Goal: Transaction & Acquisition: Subscribe to service/newsletter

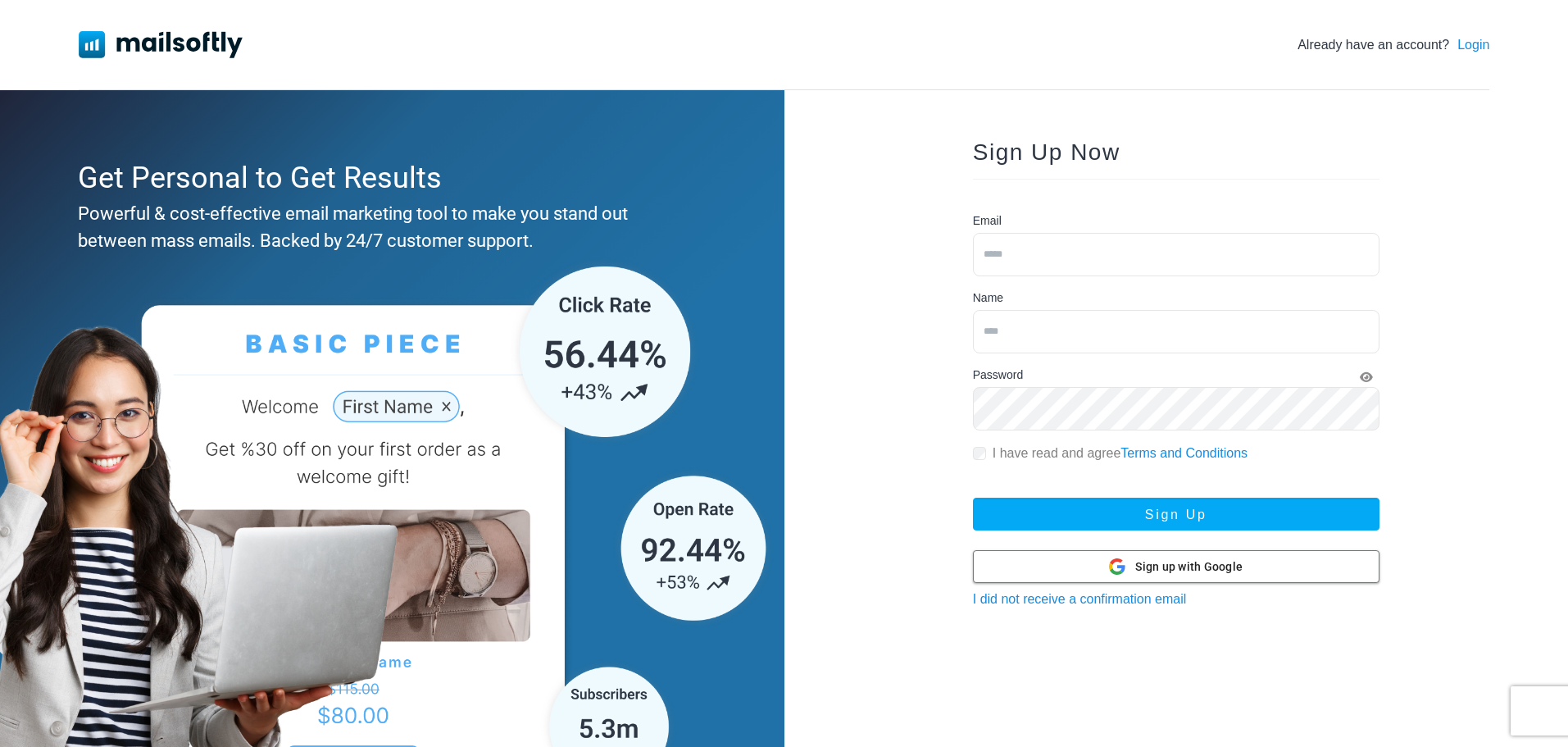
click at [1227, 567] on span "Sign up with Google" at bounding box center [1189, 567] width 107 height 17
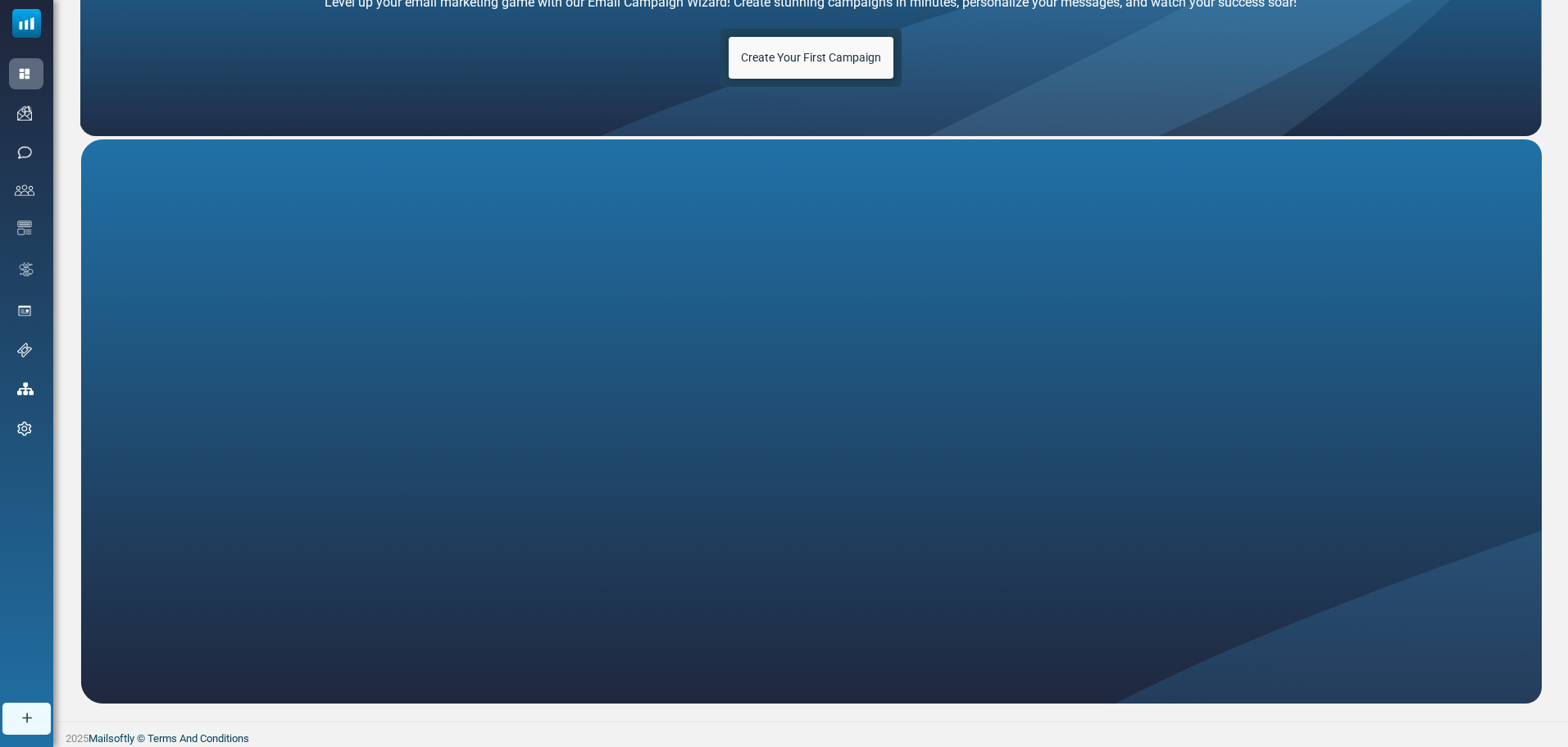
scroll to position [157, 0]
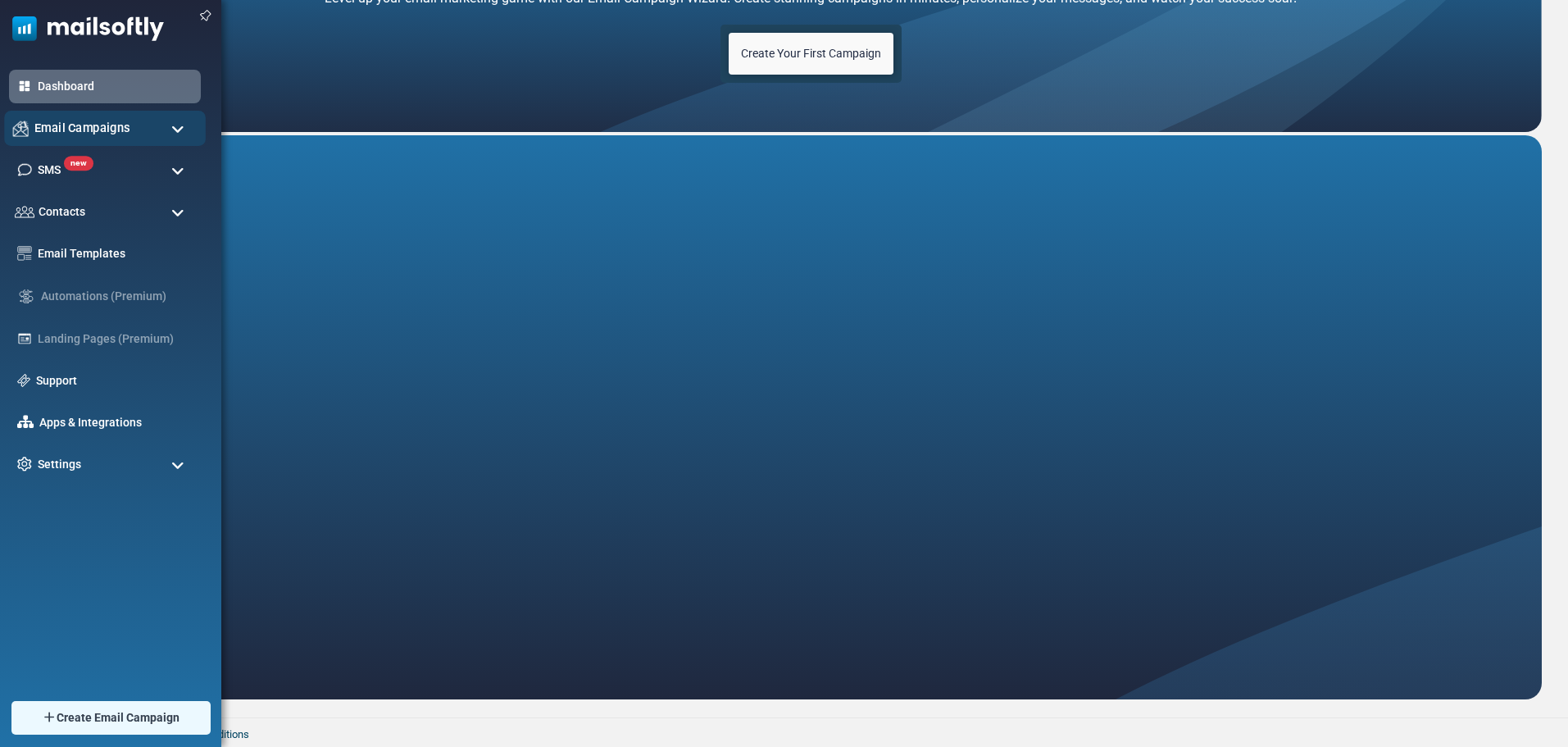
click at [50, 139] on div "Email Campaigns" at bounding box center [105, 127] width 202 height 35
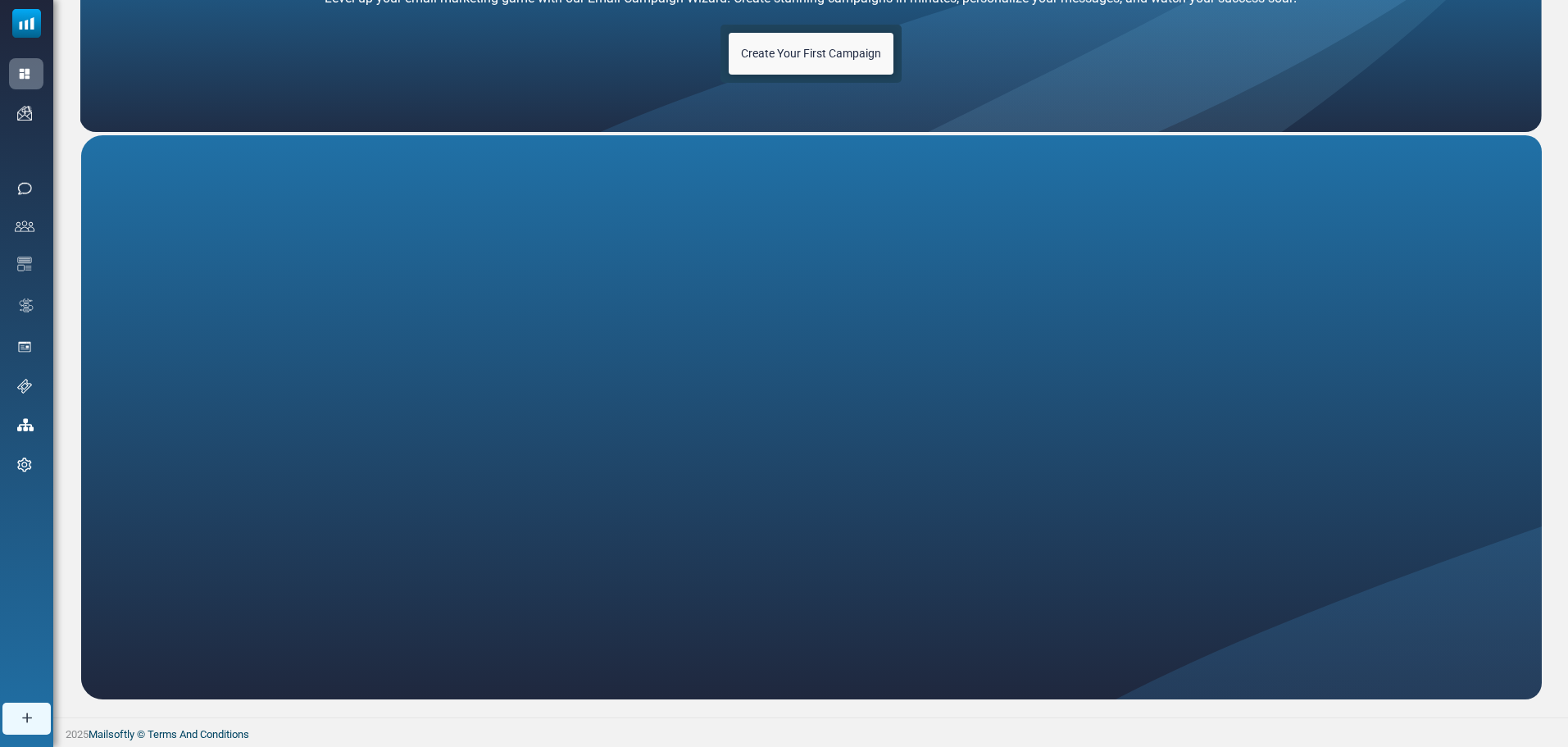
click at [0, 0] on link "Email Templates" at bounding box center [0, 0] width 0 height 0
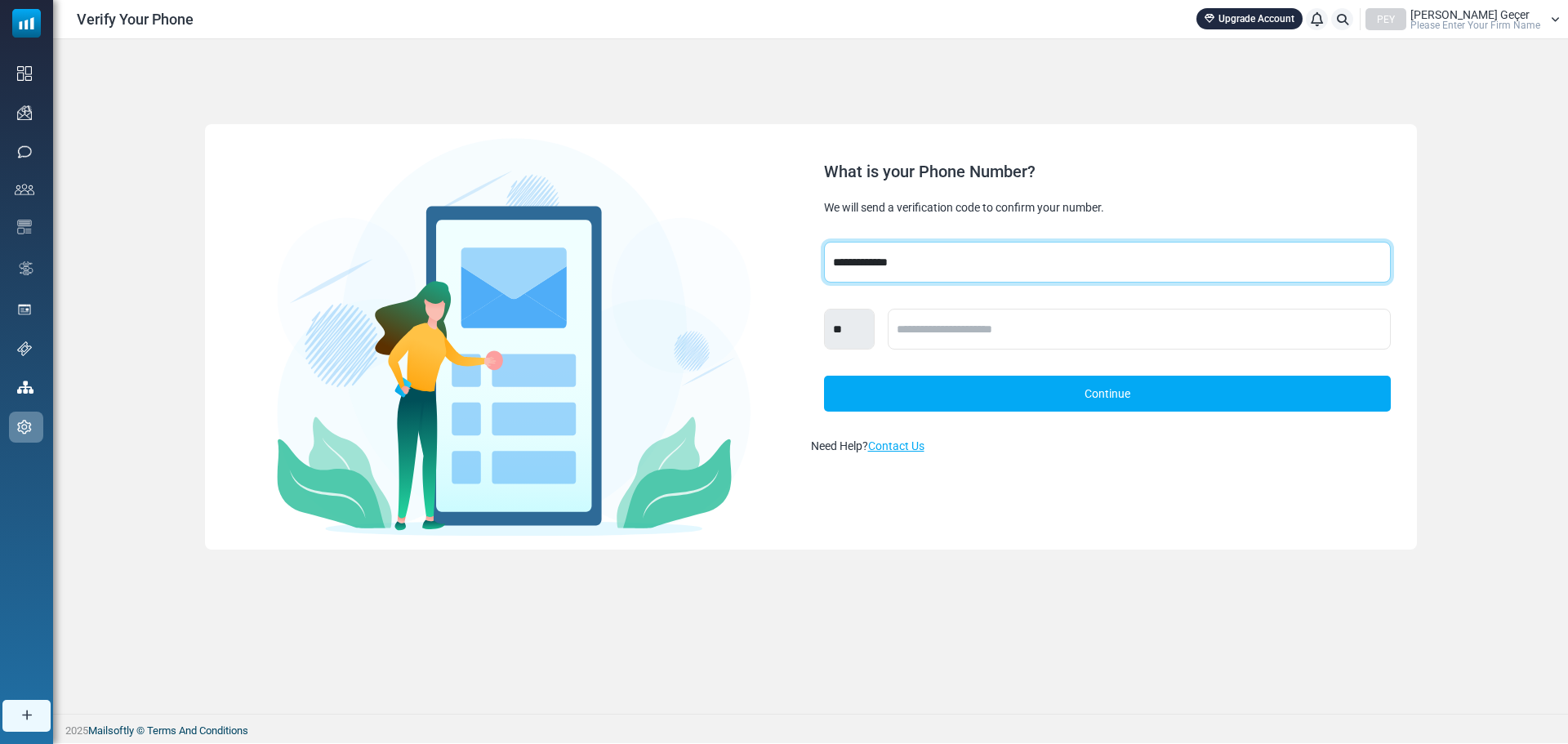
click at [908, 267] on select "**********" at bounding box center [1107, 261] width 567 height 40
select select "***"
click at [824, 241] on select "**********" at bounding box center [1107, 261] width 567 height 40
select select "***"
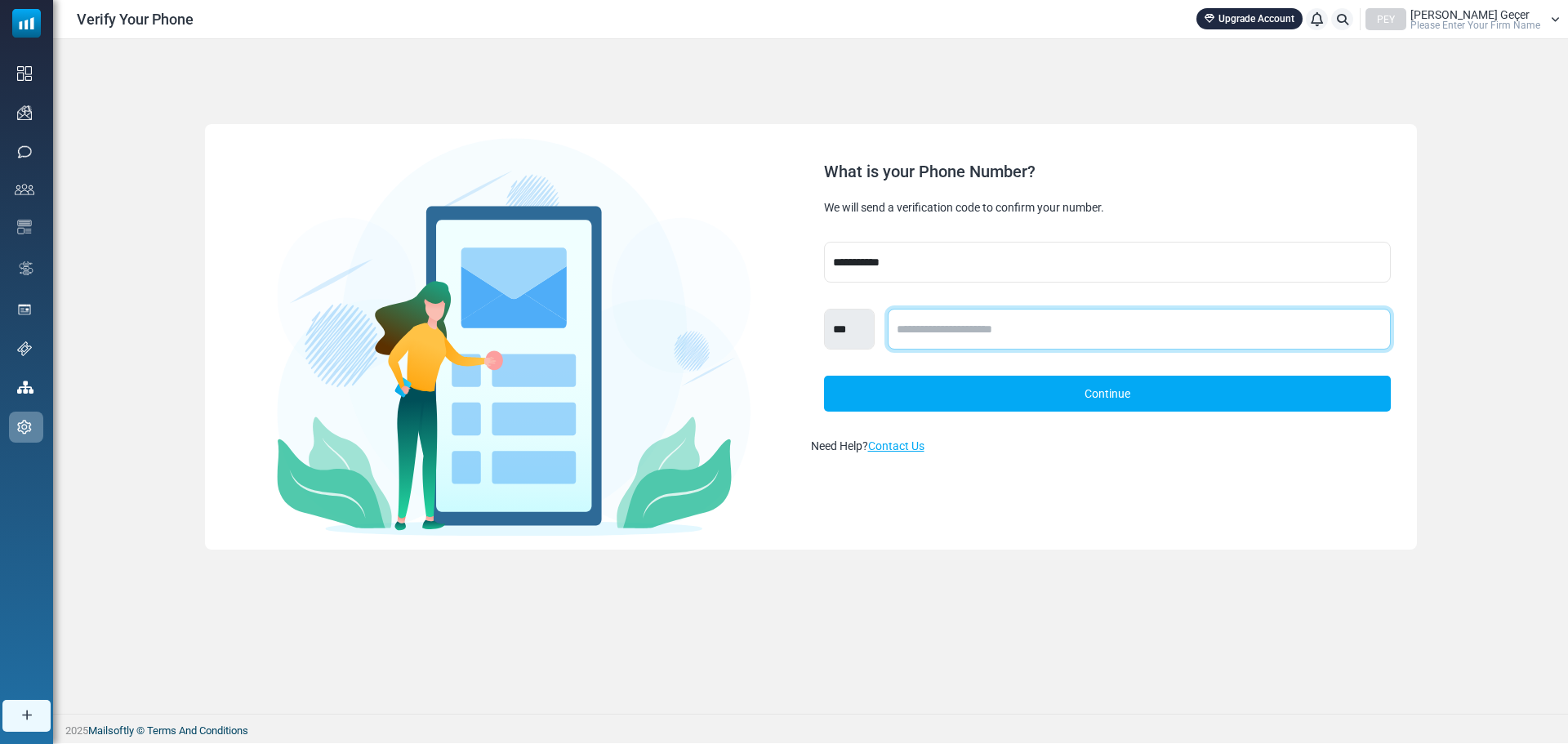
click at [951, 341] on input "text" at bounding box center [1139, 329] width 503 height 40
type input "**********"
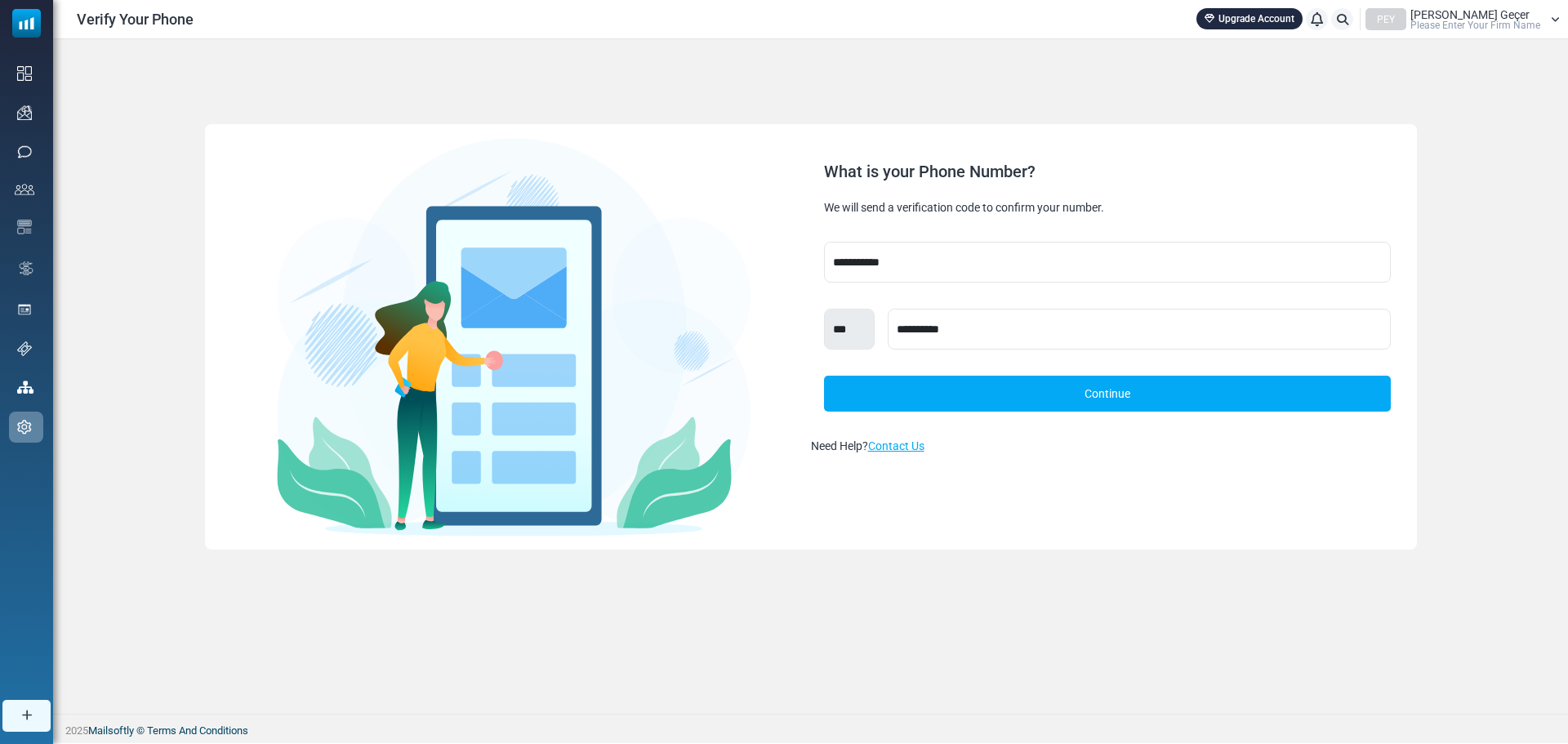
click at [989, 402] on link "Continue" at bounding box center [1107, 394] width 567 height 36
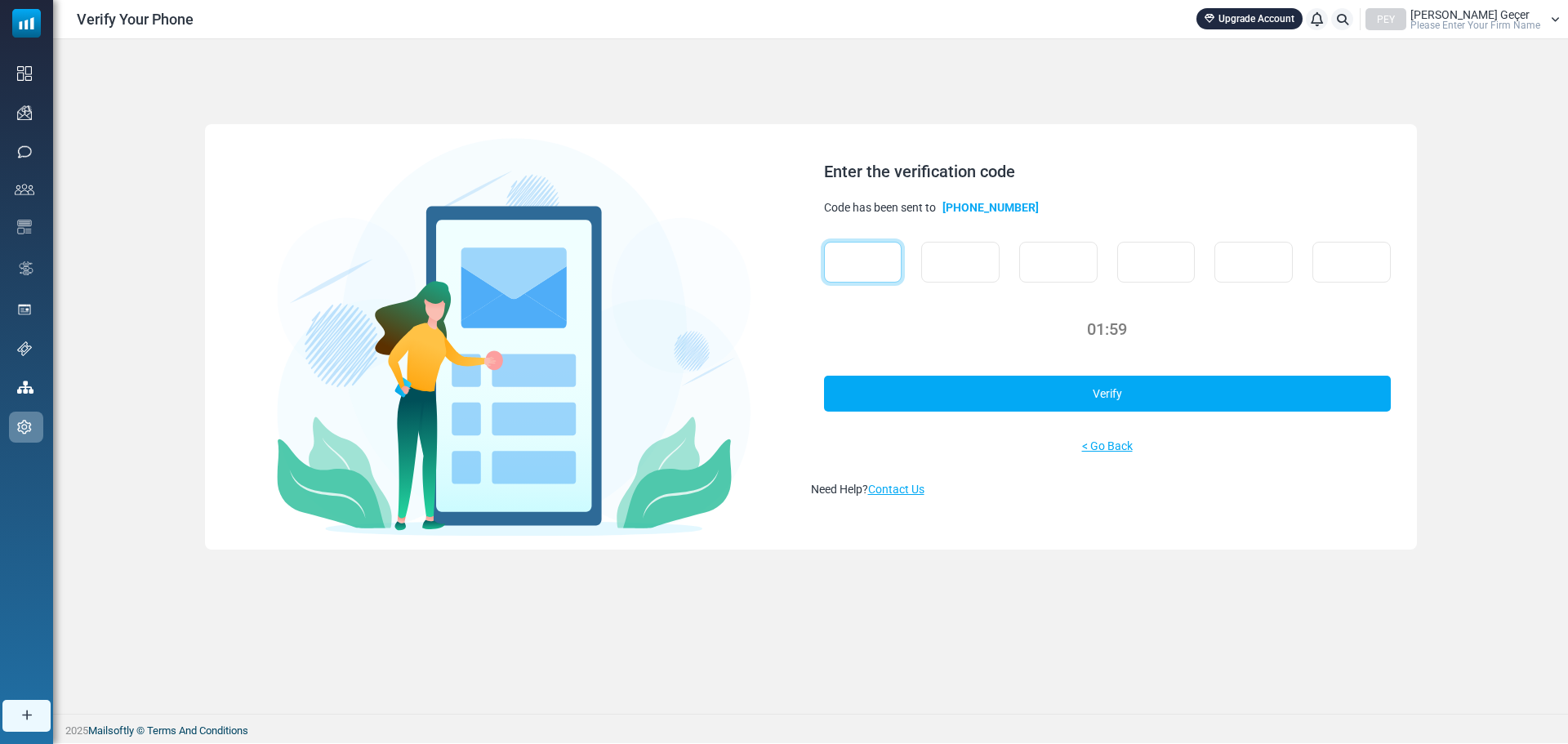
click at [879, 271] on input "text" at bounding box center [862, 261] width 78 height 40
type input "*"
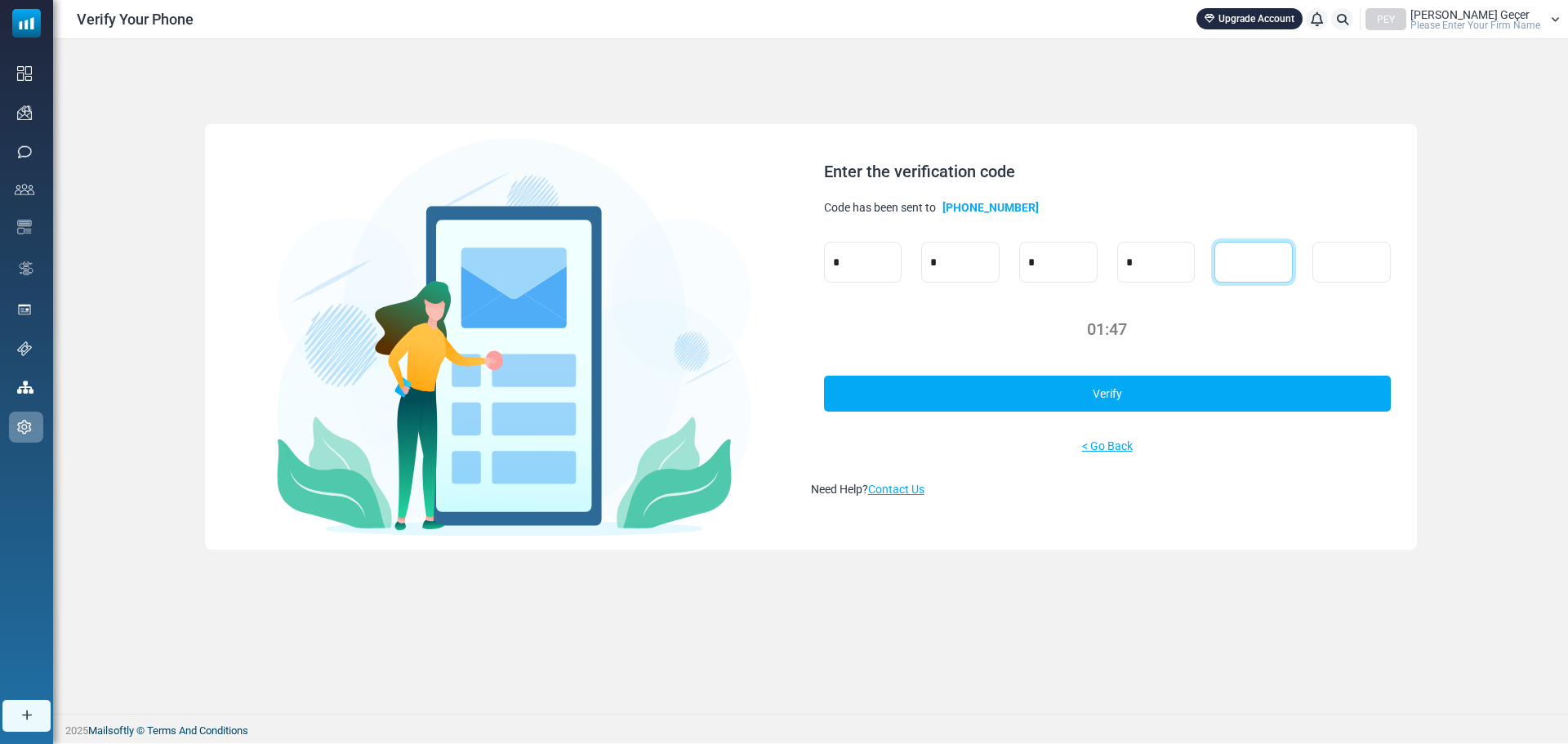
type input "*"
click at [970, 383] on link "Verify" at bounding box center [1107, 394] width 567 height 36
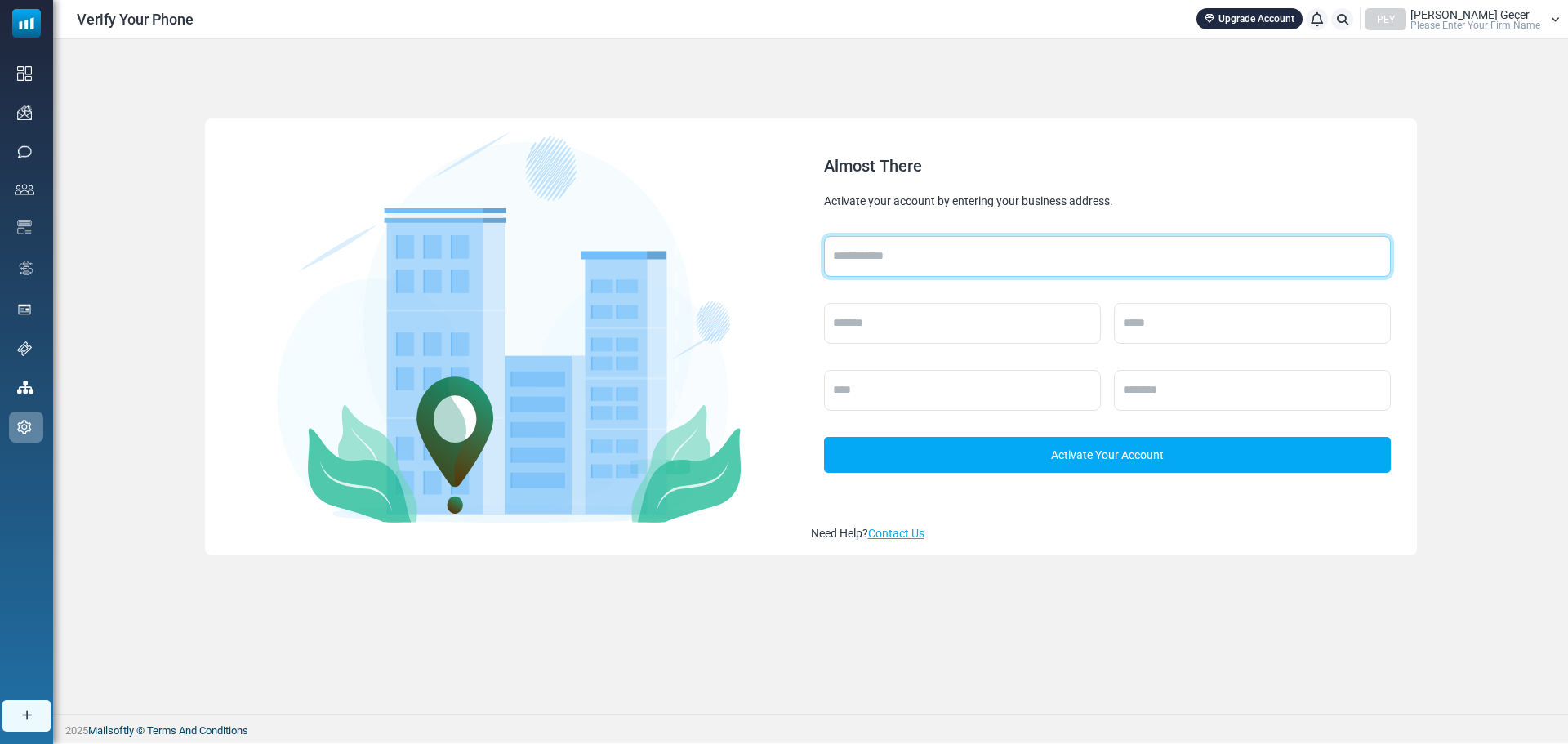
click at [930, 268] on input "text" at bounding box center [1107, 256] width 567 height 40
type input "**********"
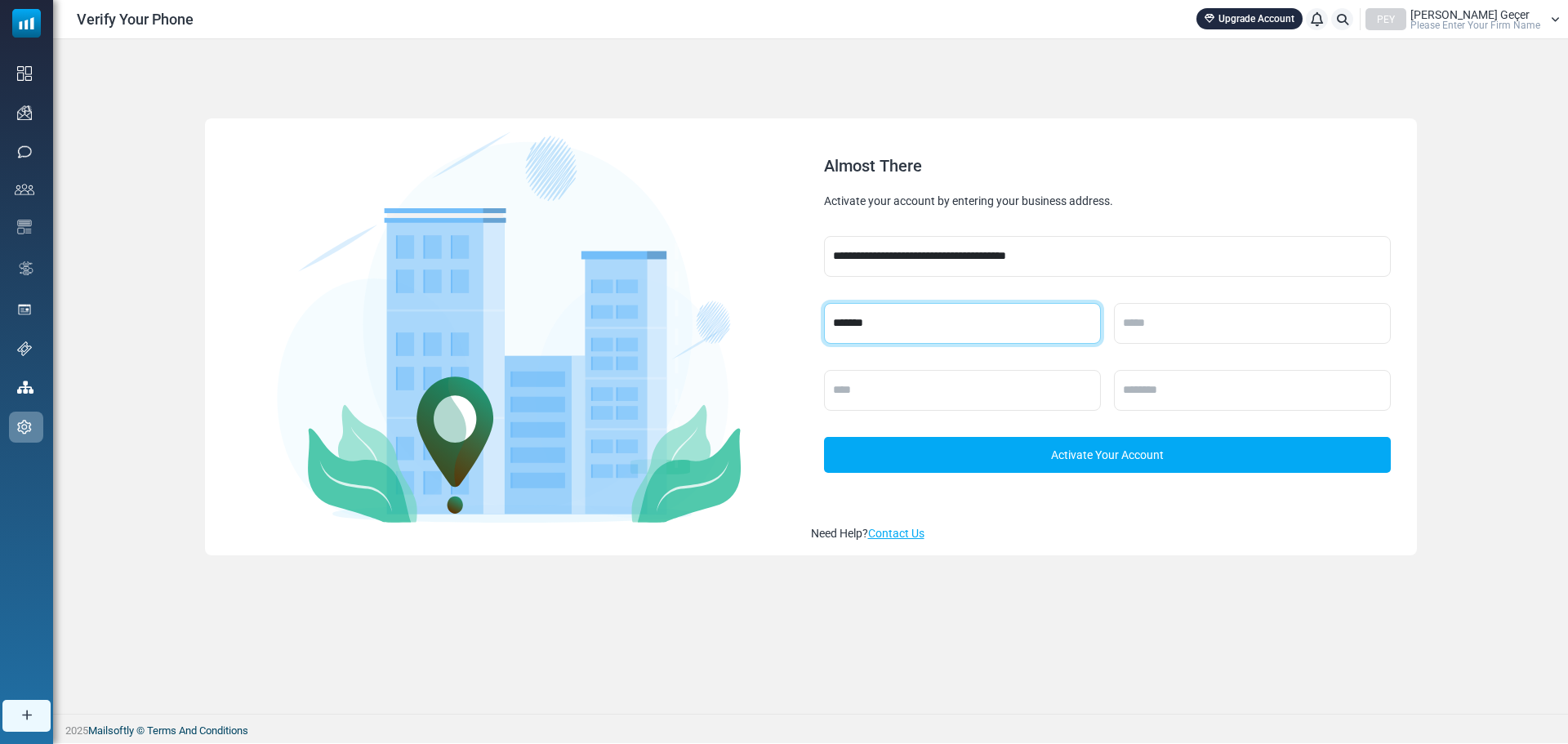
type input "*******"
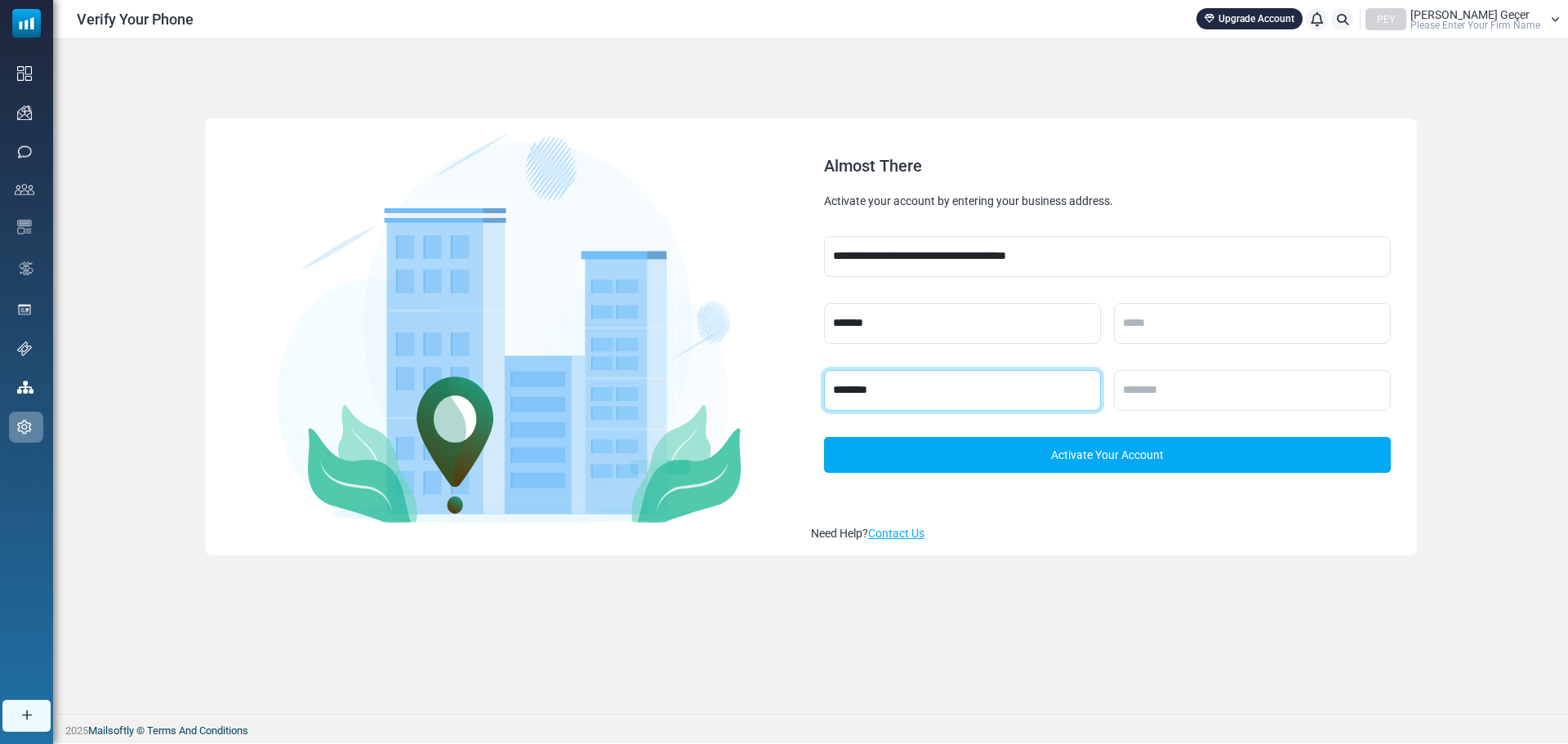
type input "********"
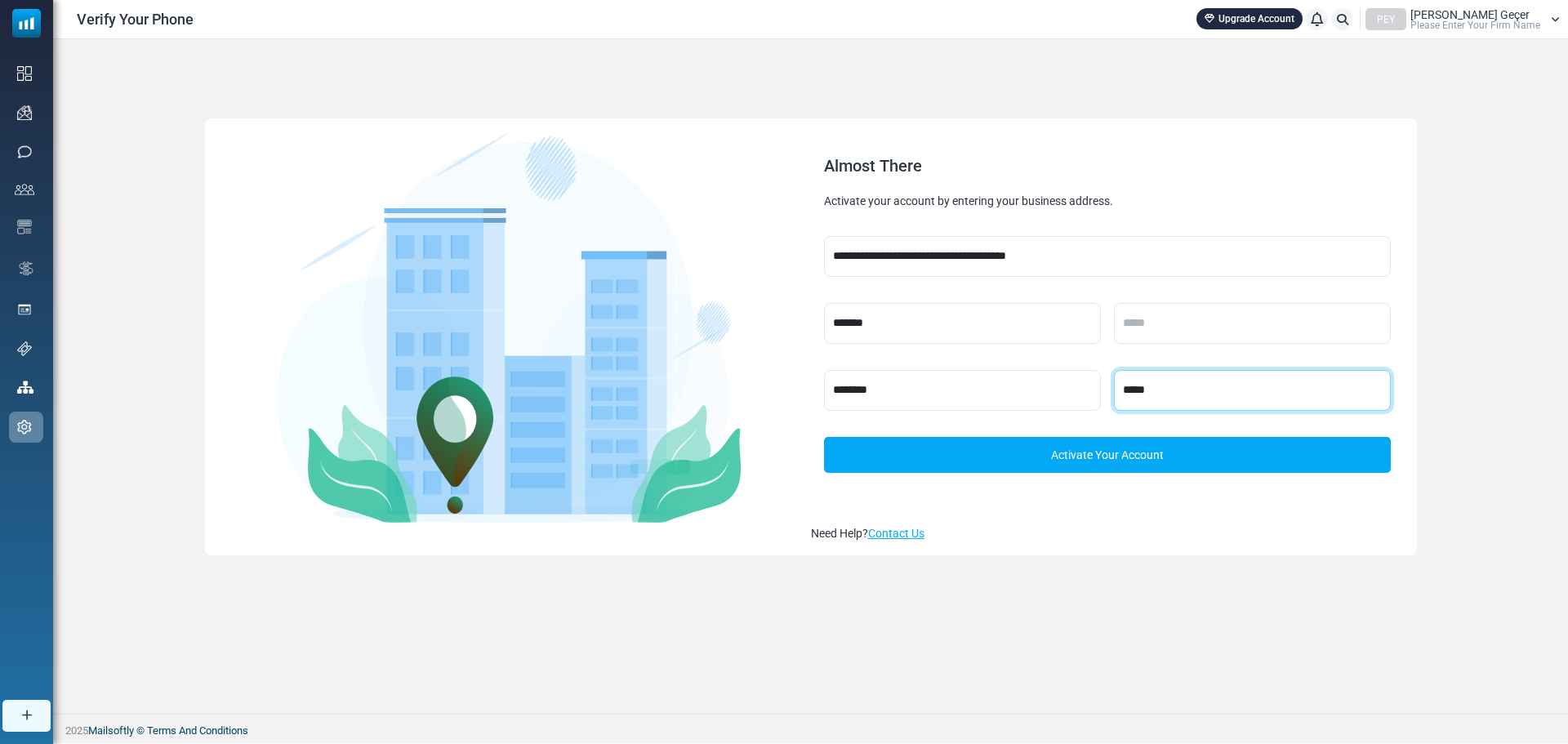
type input "*****"
click at [1067, 464] on link "Activate Your Account" at bounding box center [1107, 455] width 567 height 36
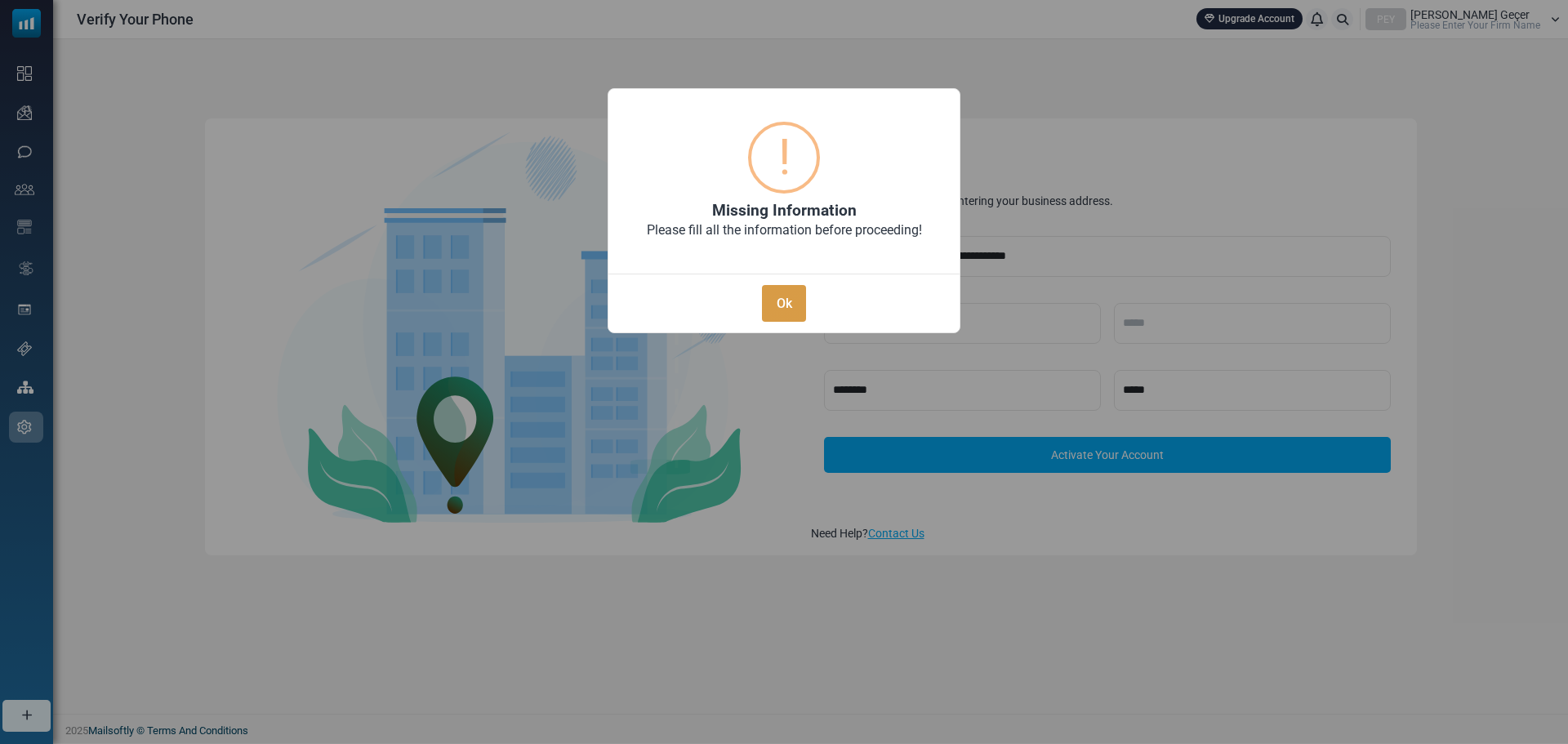
click at [788, 309] on button "Ok" at bounding box center [784, 302] width 44 height 37
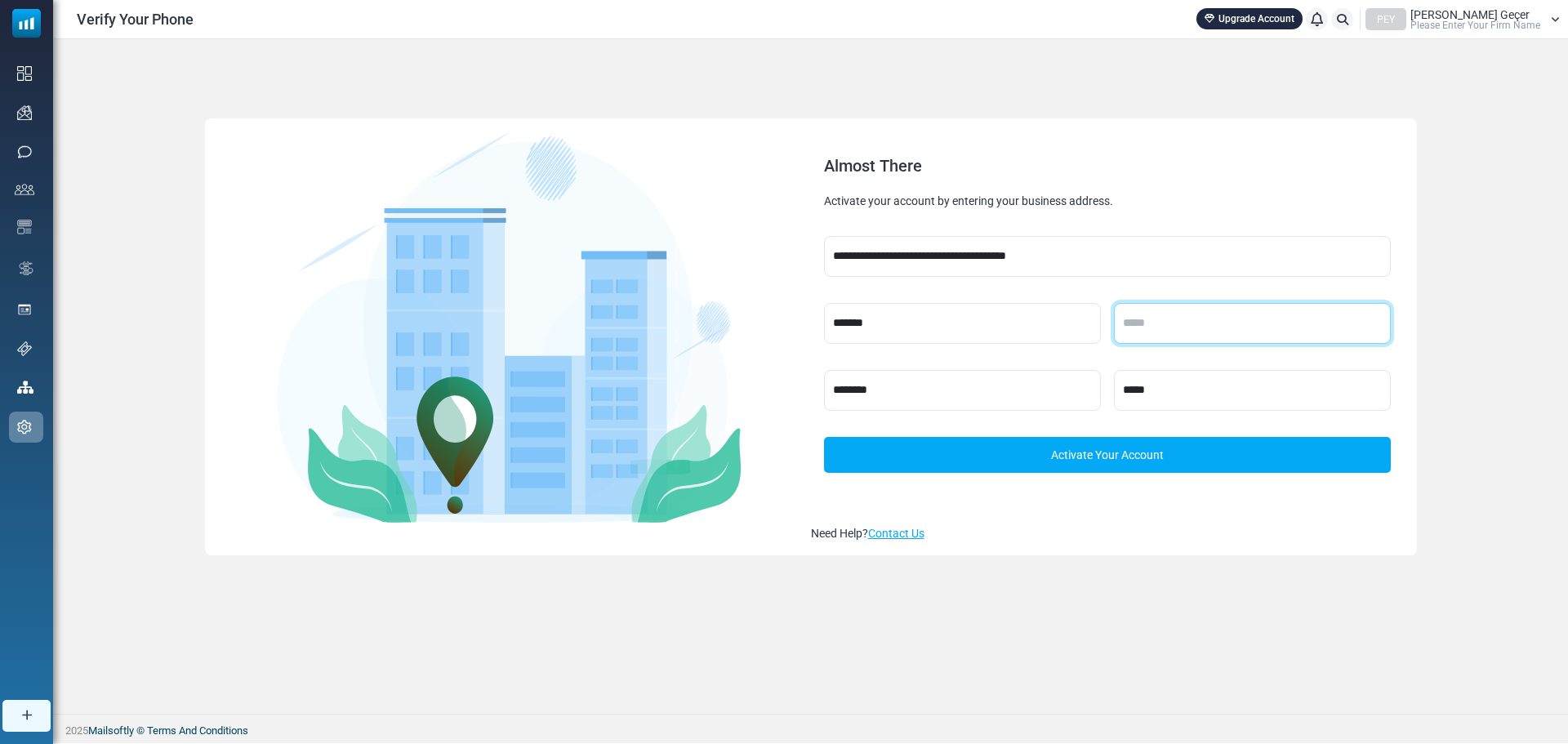
click at [1192, 318] on input "text" at bounding box center [1251, 322] width 277 height 40
type input "****"
click at [1110, 449] on link "Activate Your Account" at bounding box center [1107, 455] width 567 height 36
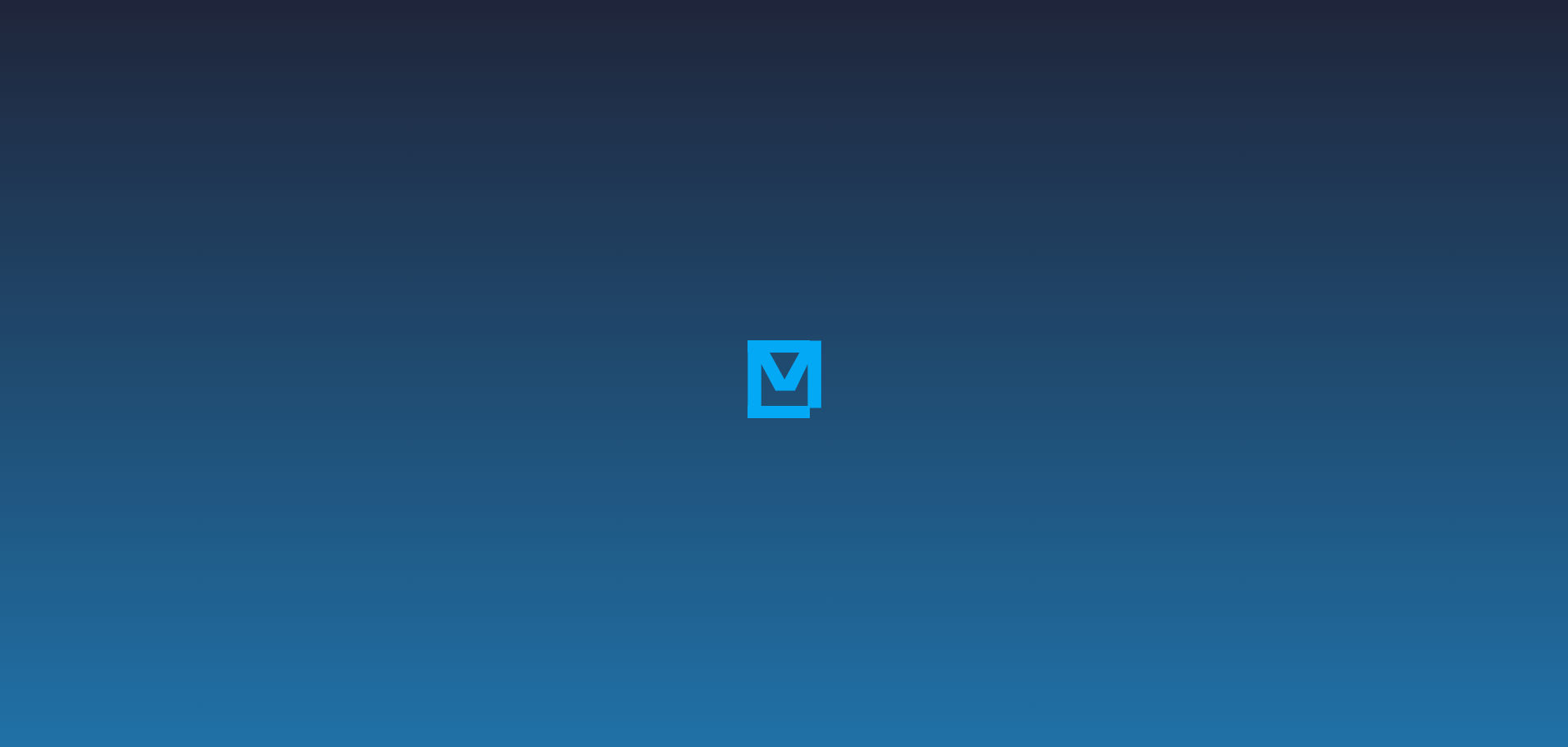
scroll to position [157, 0]
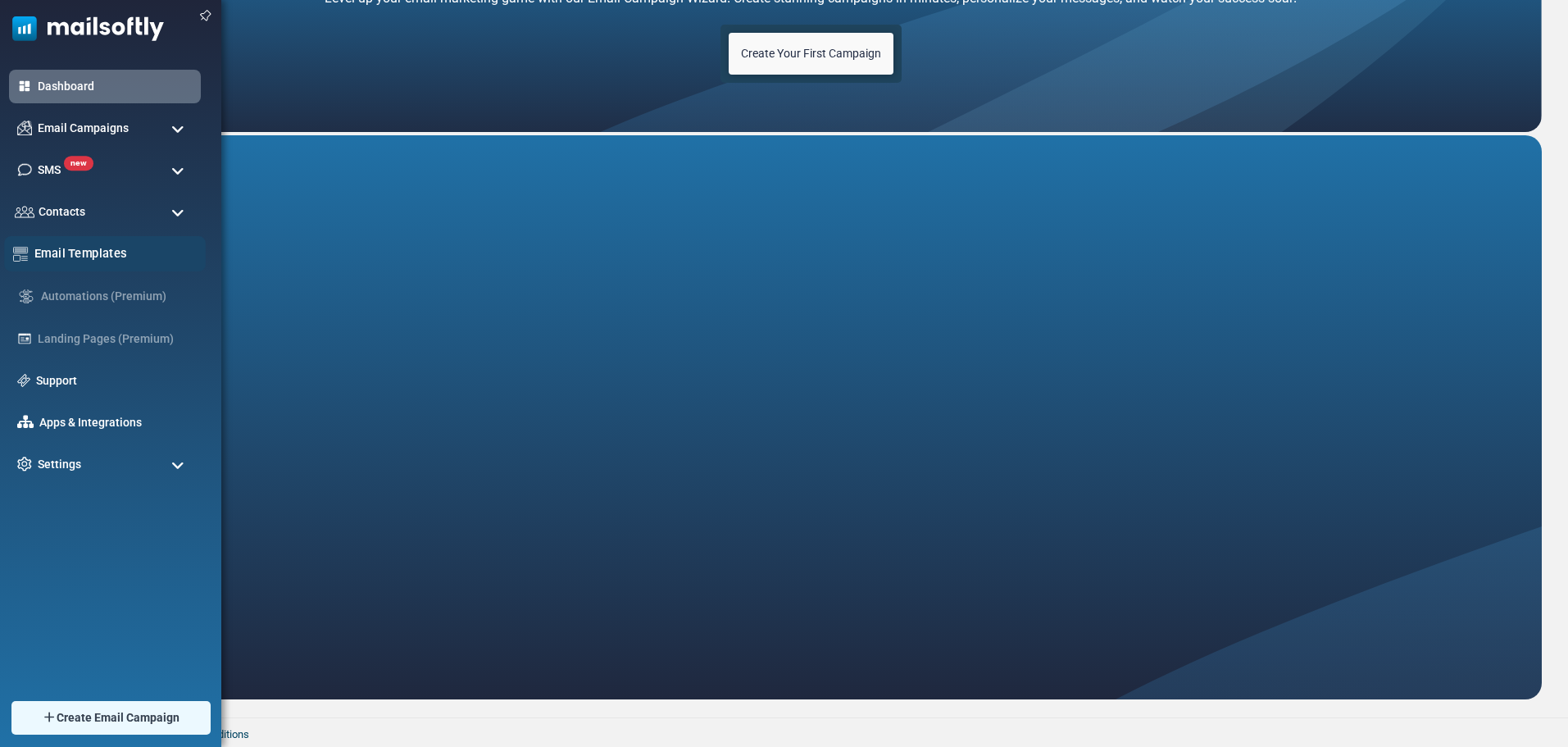
click at [72, 245] on link "Email Templates" at bounding box center [116, 253] width 162 height 18
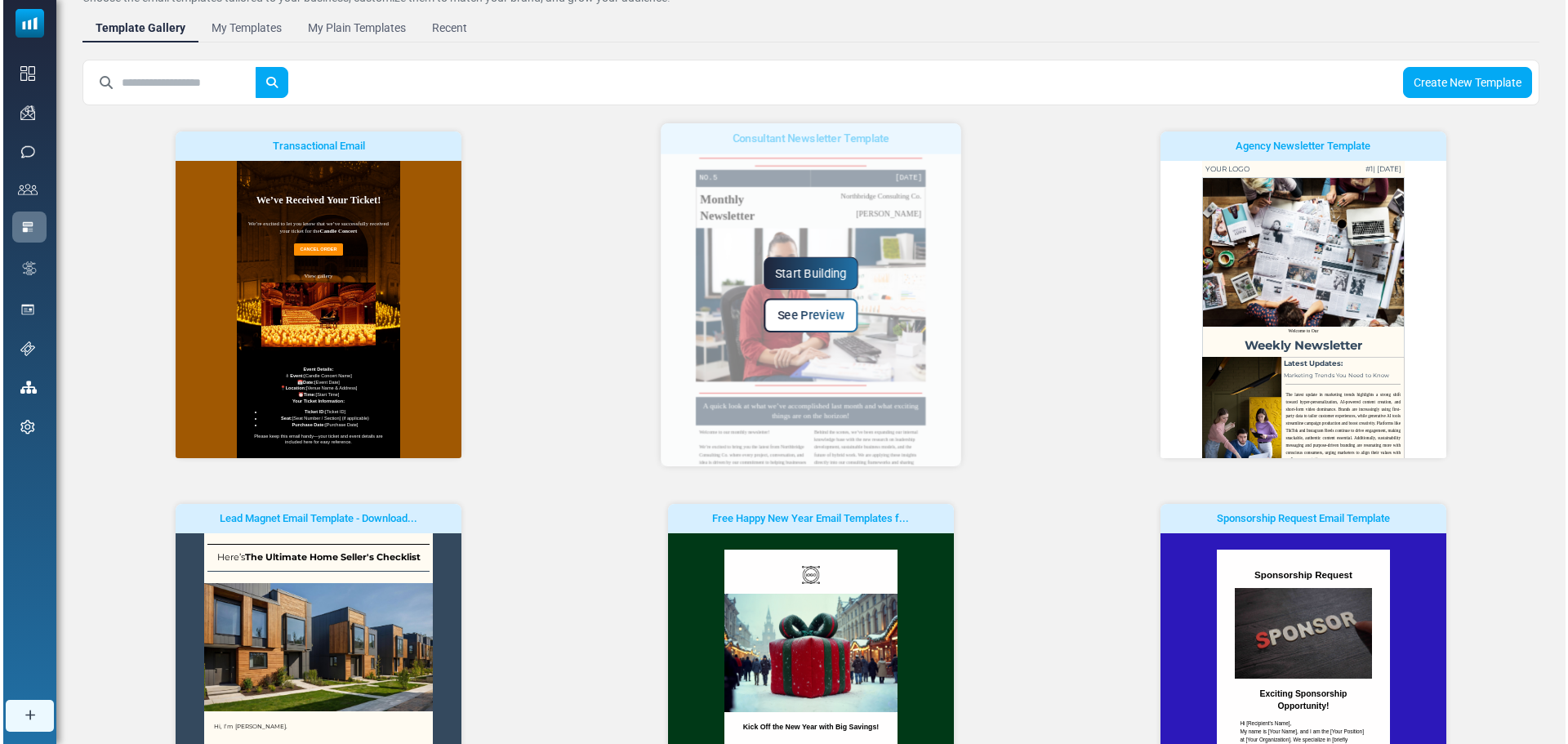
scroll to position [90, 0]
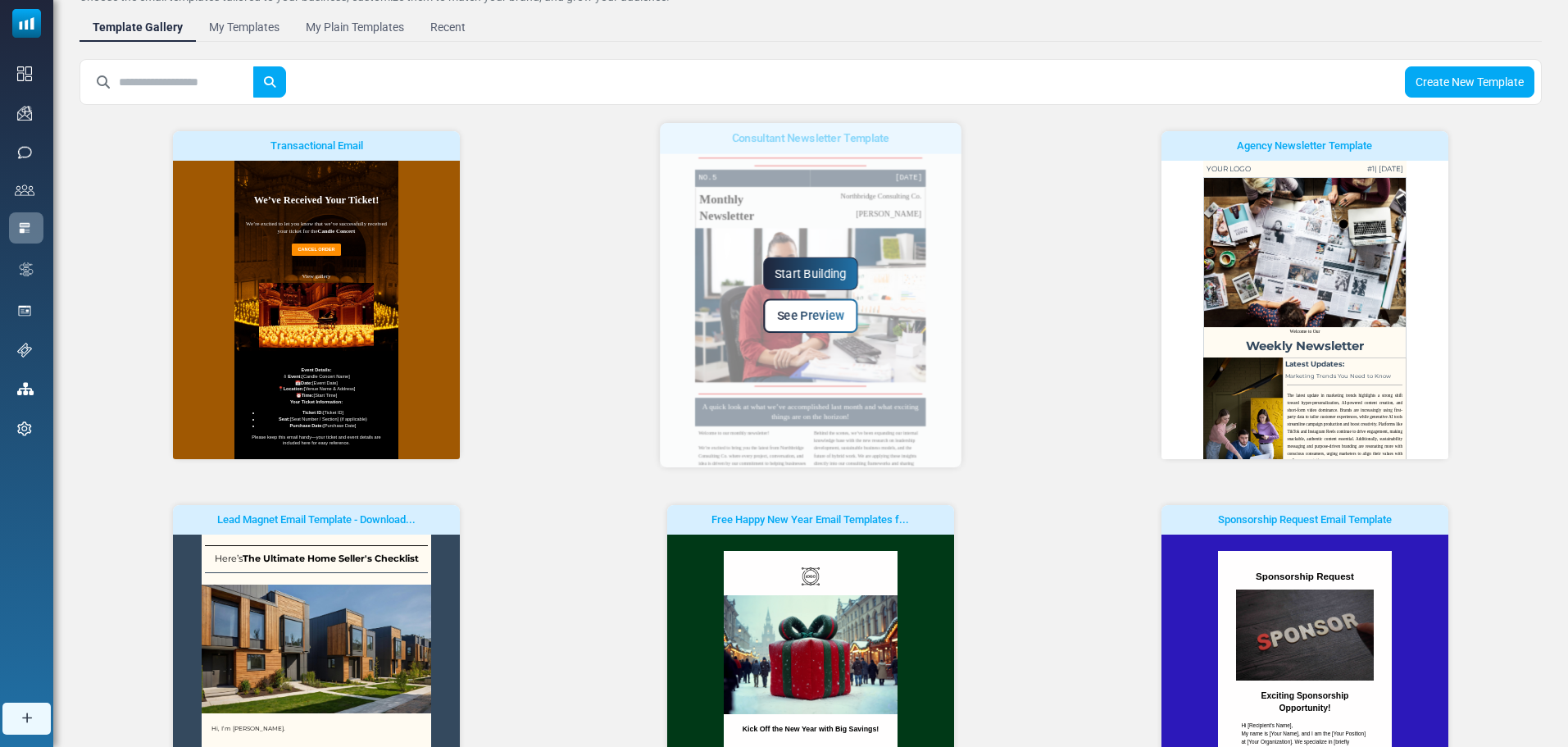
drag, startPoint x: 949, startPoint y: 216, endPoint x: 954, endPoint y: 307, distance: 91.1
click at [954, 307] on div "Start Building See Preview" at bounding box center [811, 294] width 302 height 344
drag, startPoint x: 956, startPoint y: 293, endPoint x: 880, endPoint y: 324, distance: 82.1
click at [947, 331] on div "Start Building See Preview" at bounding box center [811, 295] width 302 height 75
click at [826, 320] on span "See Preview" at bounding box center [810, 316] width 67 height 14
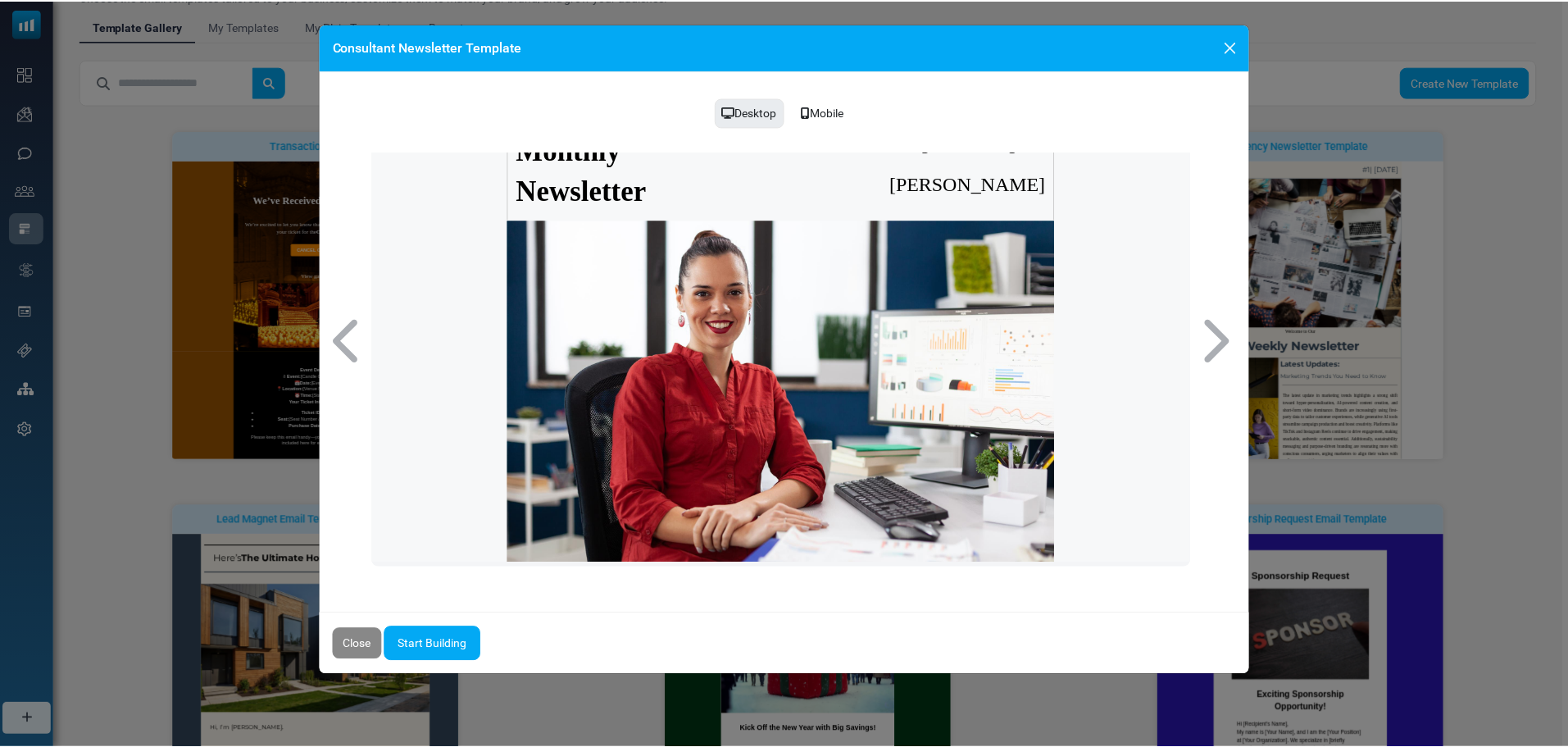
scroll to position [173, 0]
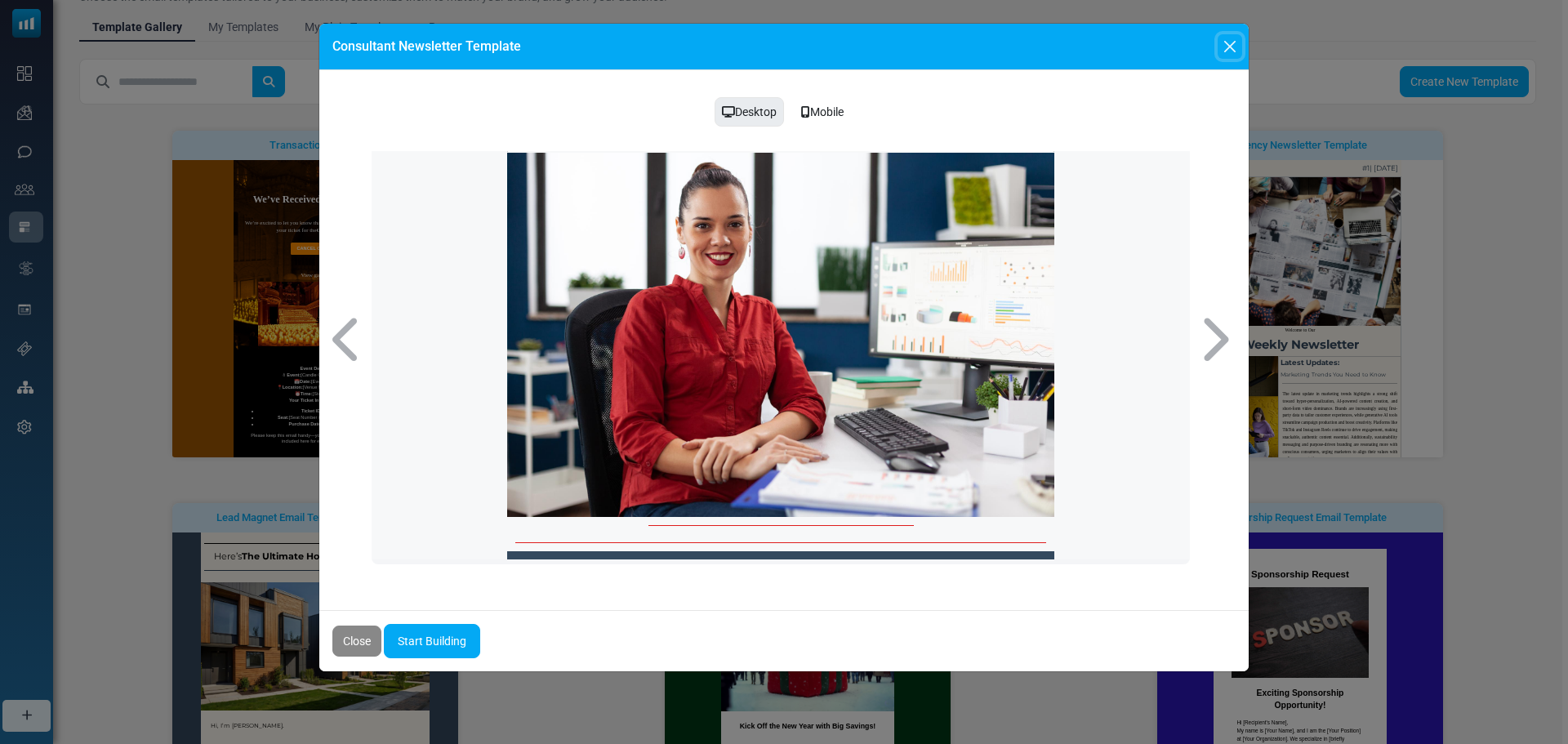
click at [1227, 53] on button "Close" at bounding box center [1230, 47] width 24 height 24
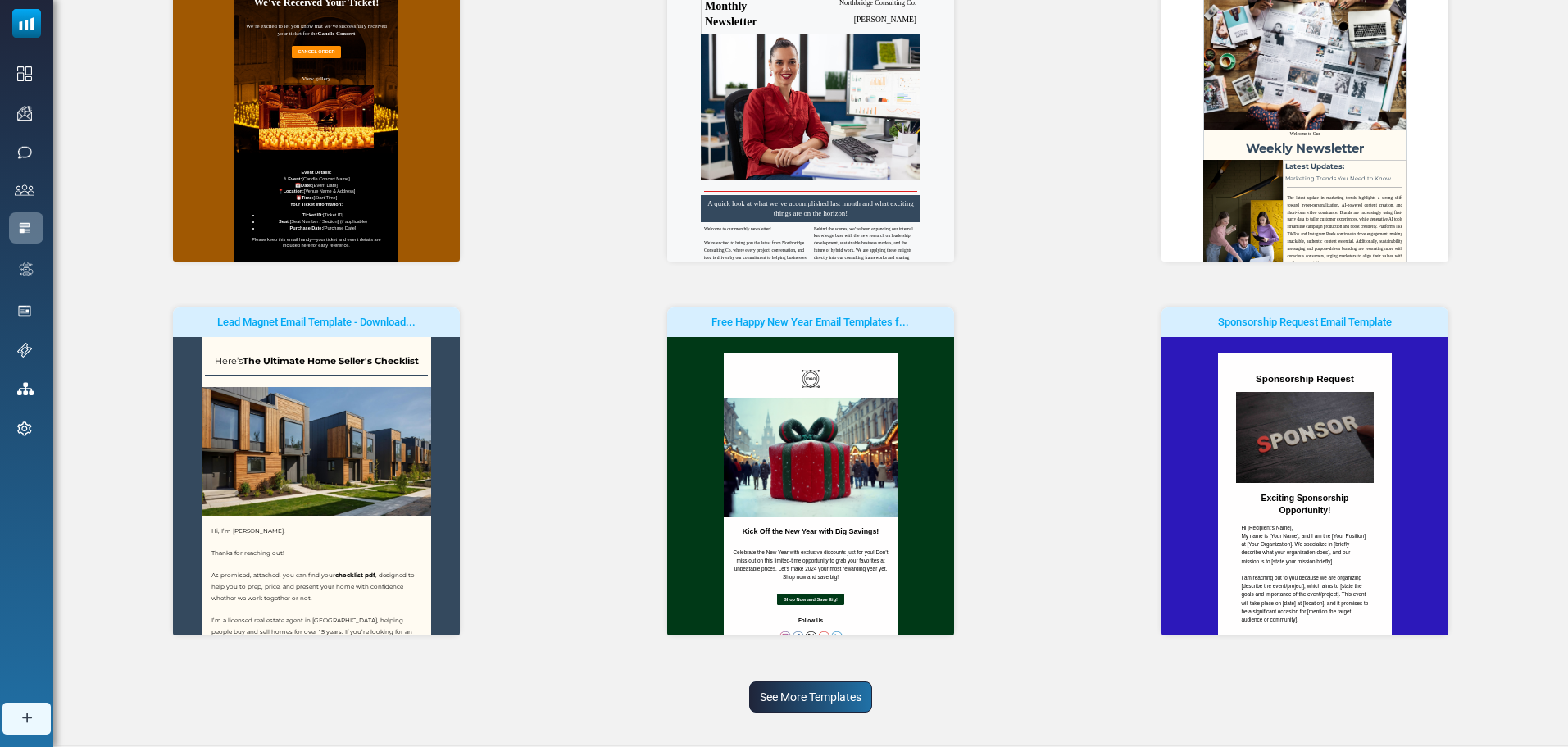
scroll to position [316, 0]
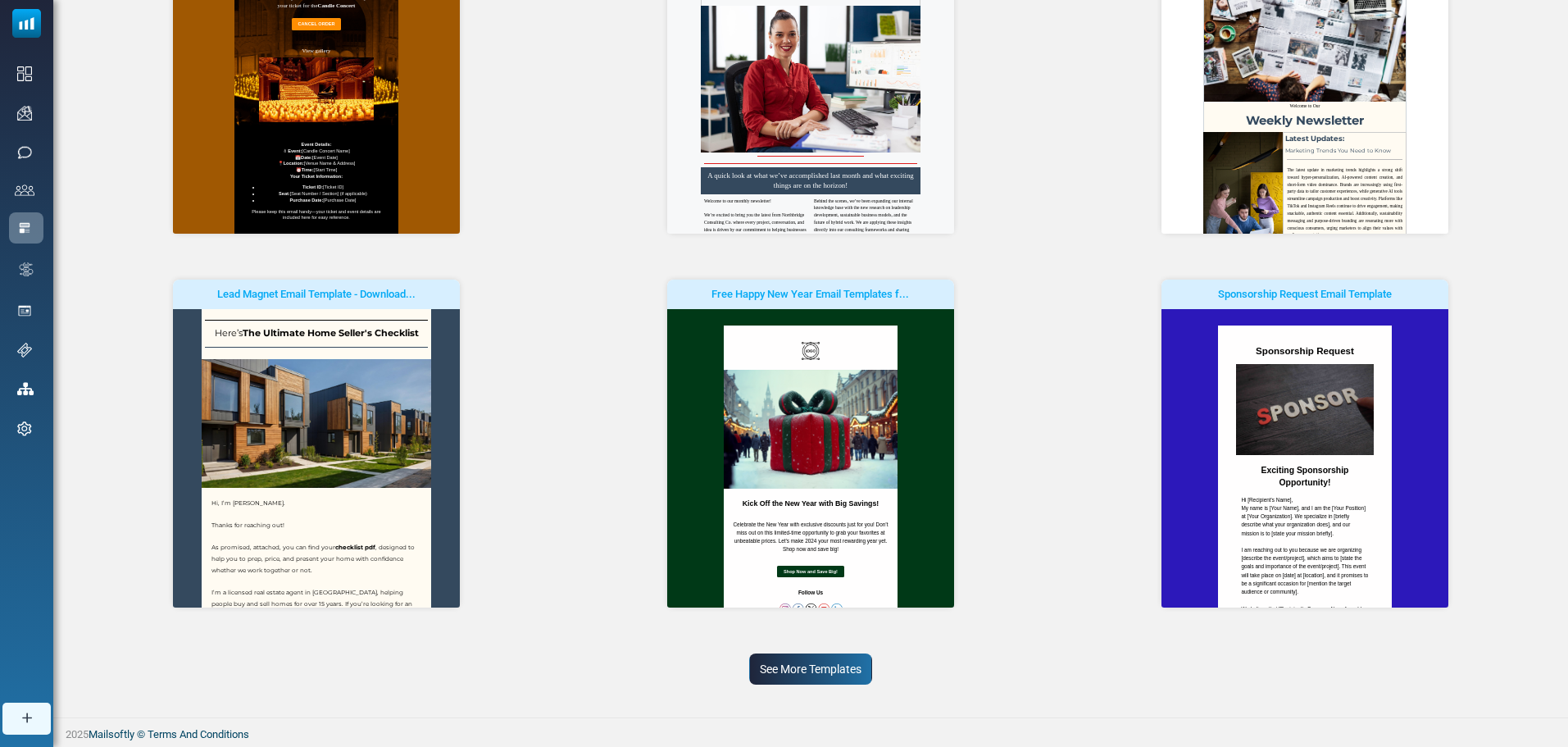
click at [801, 660] on link "See More Templates" at bounding box center [810, 669] width 123 height 31
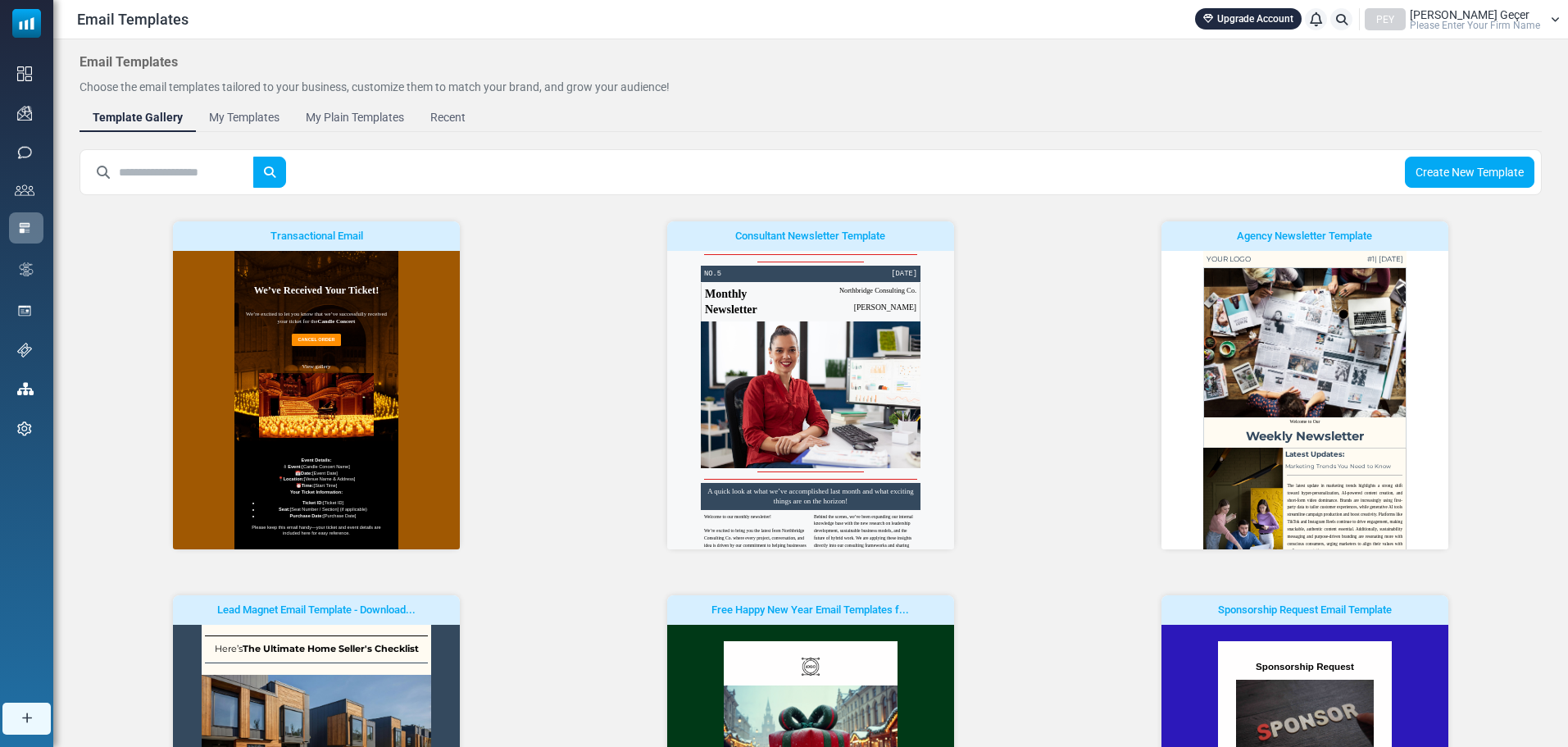
scroll to position [0, 0]
click at [182, 165] on input "text" at bounding box center [186, 172] width 135 height 31
type input "**********"
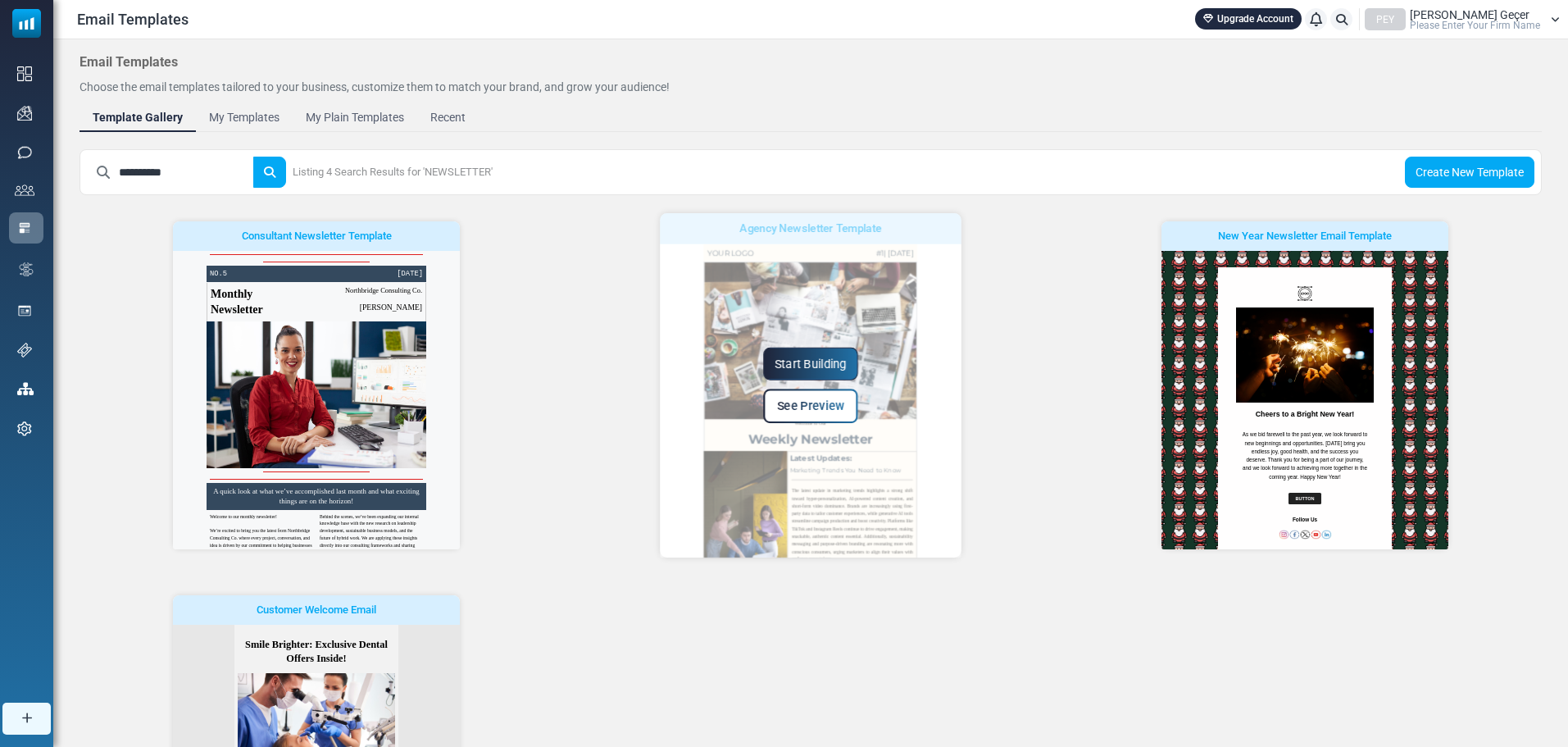
click at [810, 418] on link "See Preview" at bounding box center [810, 406] width 95 height 35
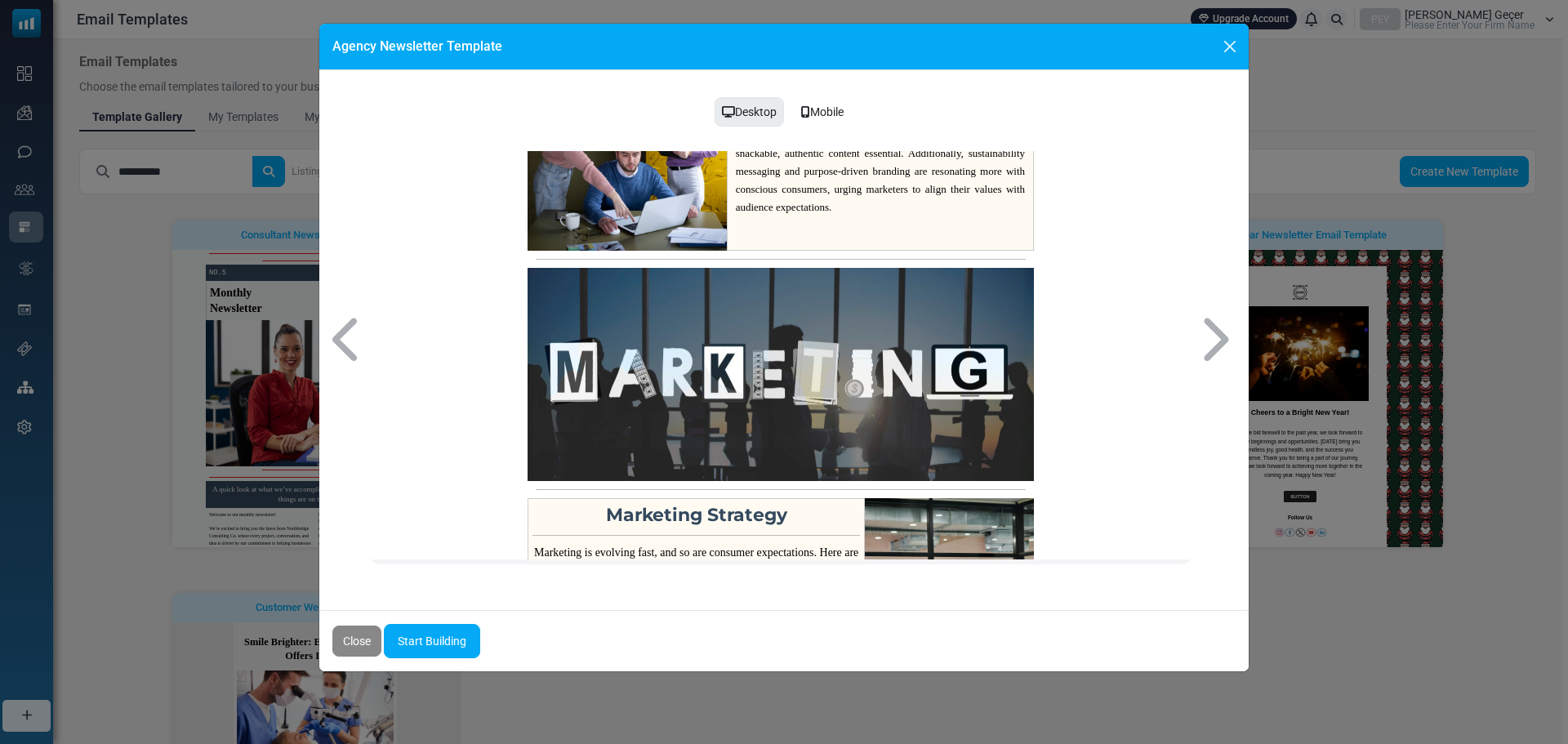
scroll to position [675, 0]
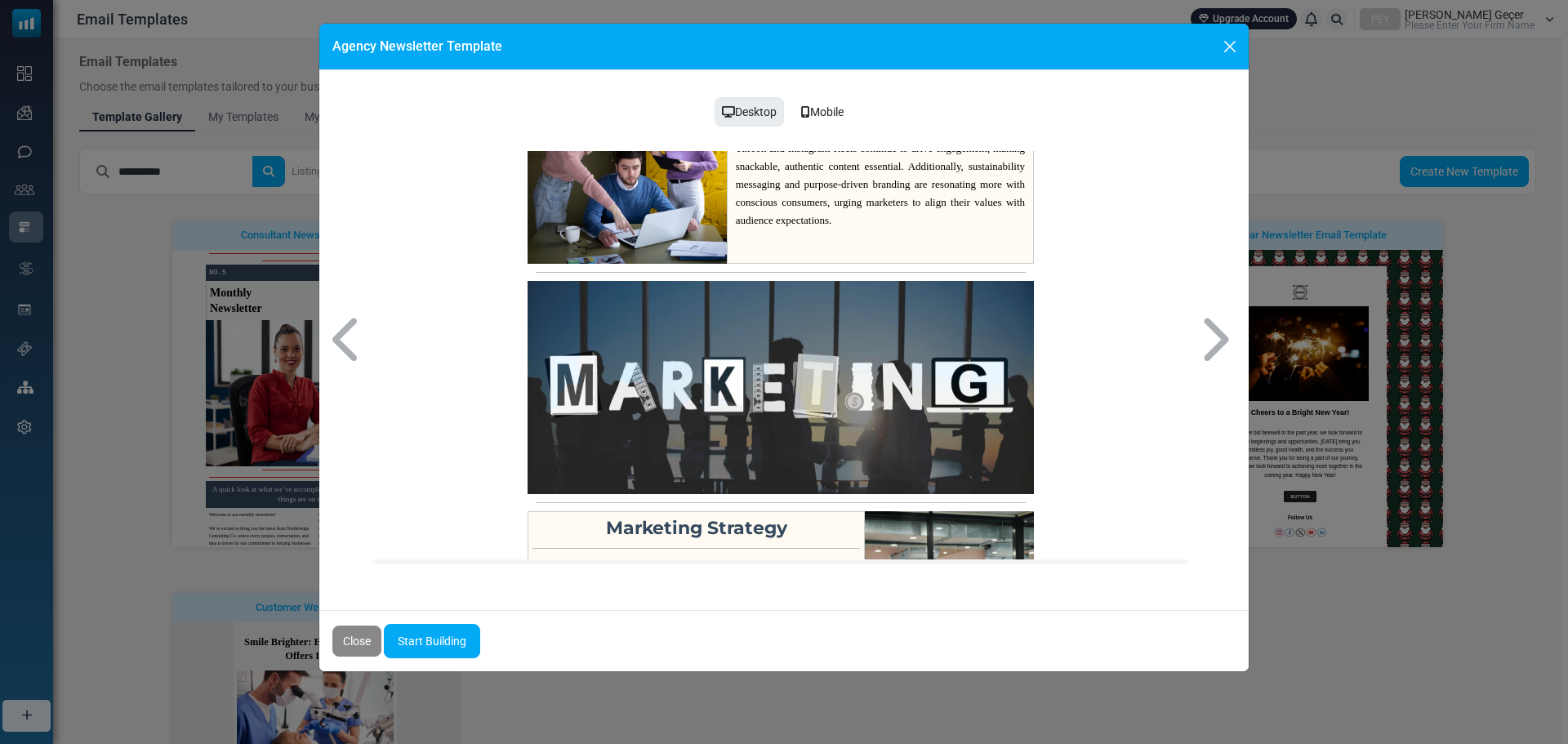
click at [829, 111] on div "Mobile" at bounding box center [822, 112] width 64 height 31
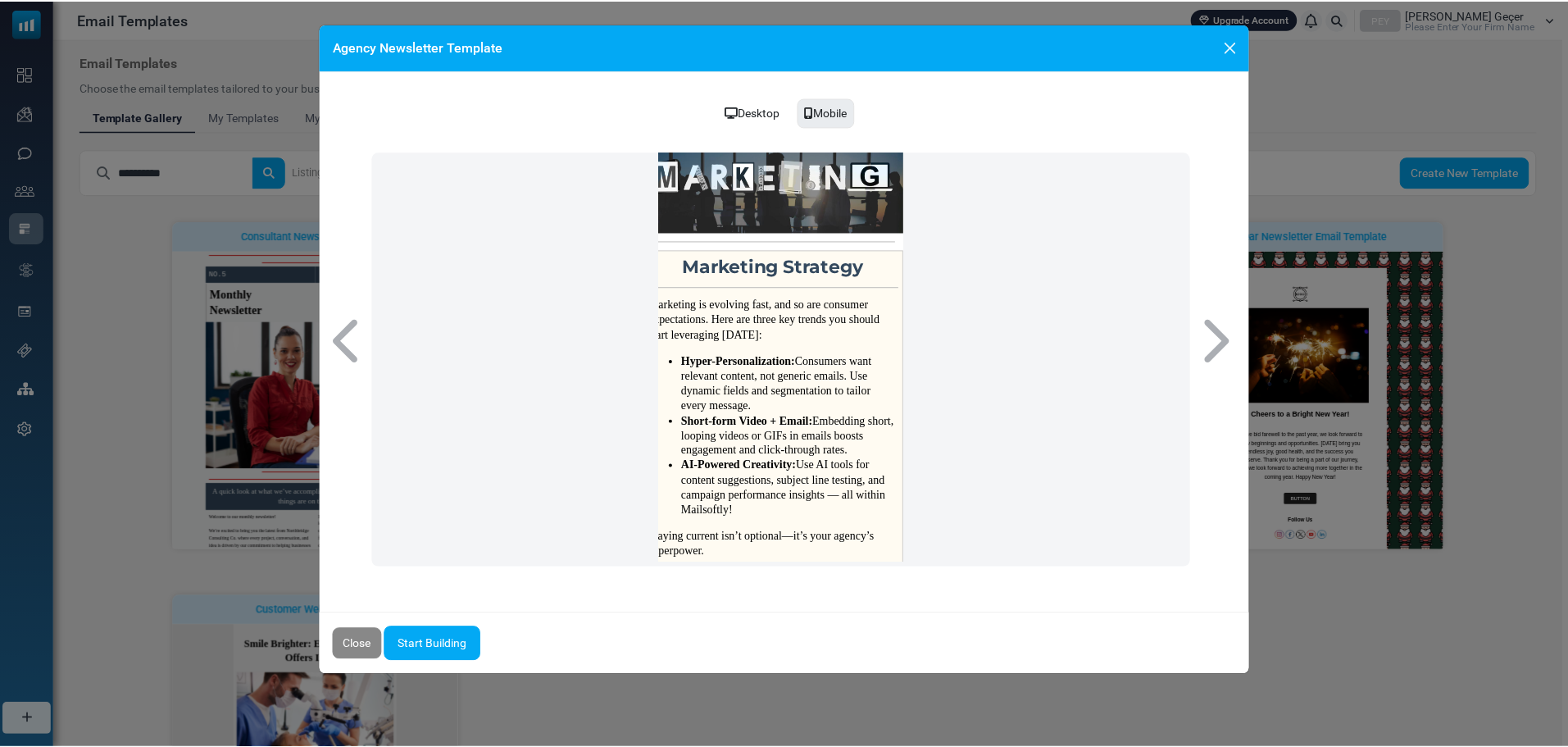
scroll to position [1163, 14]
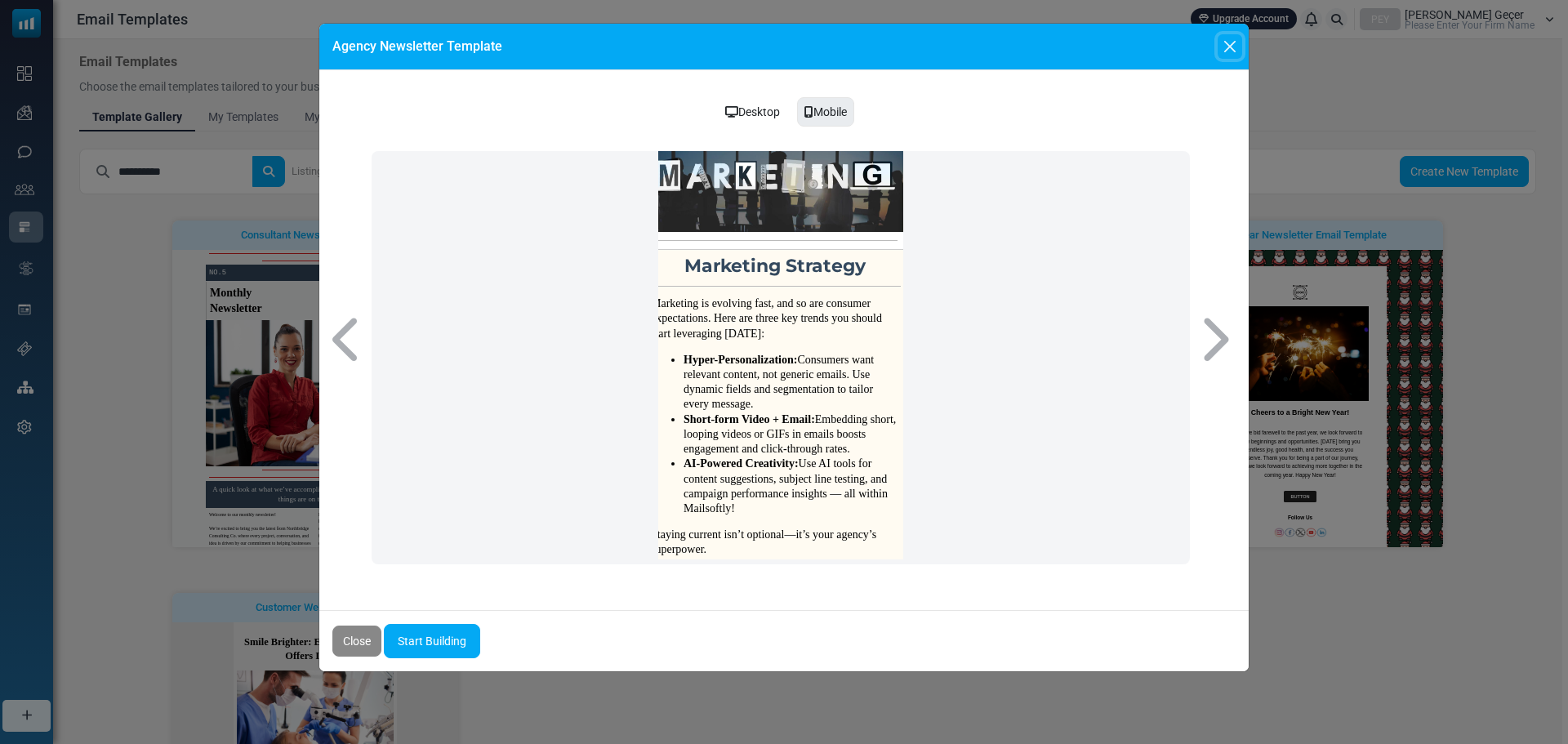
click at [1230, 43] on button "Close" at bounding box center [1230, 47] width 24 height 24
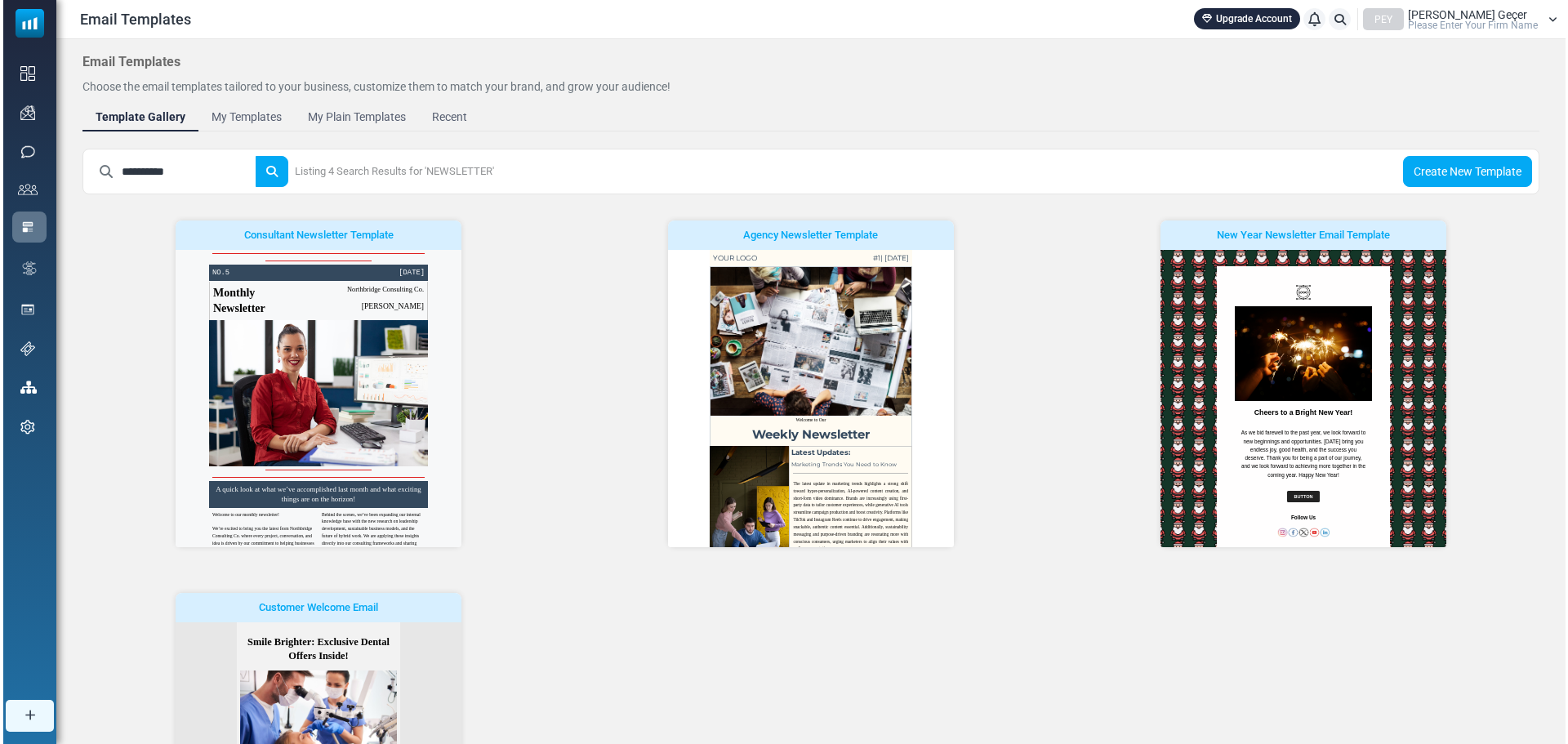
scroll to position [0, 0]
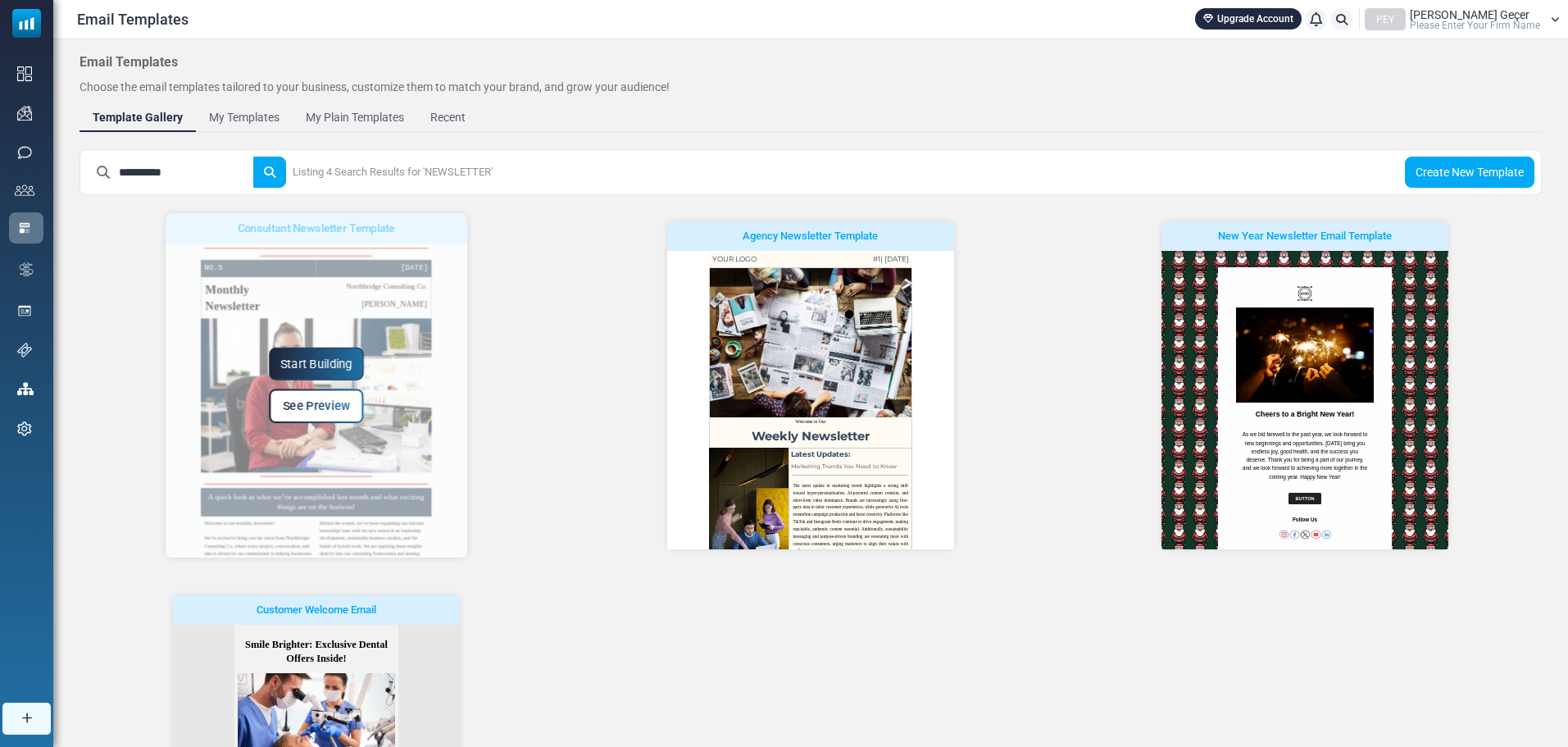
click at [328, 404] on span "See Preview" at bounding box center [316, 406] width 67 height 14
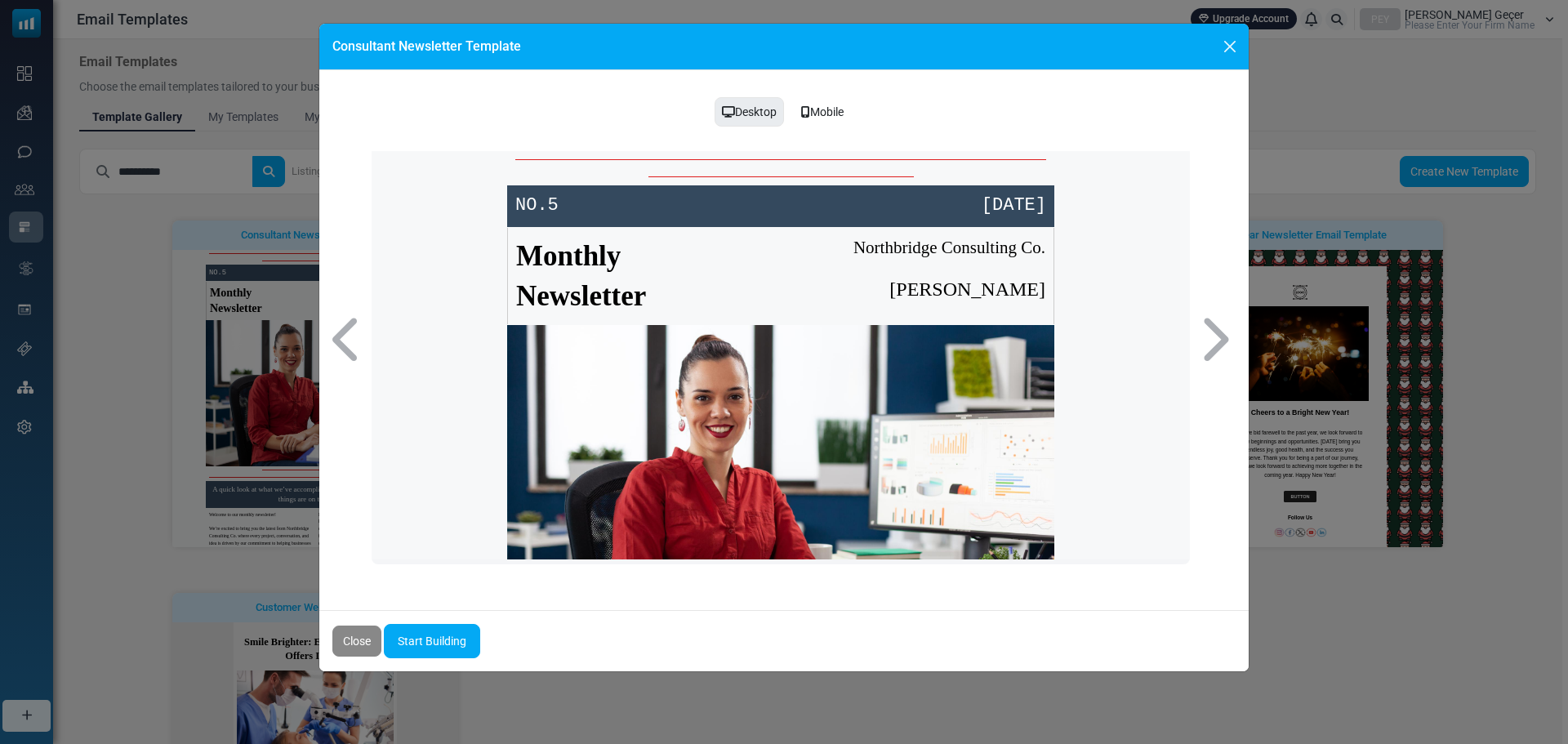
click at [809, 107] on div "Mobile" at bounding box center [822, 112] width 64 height 31
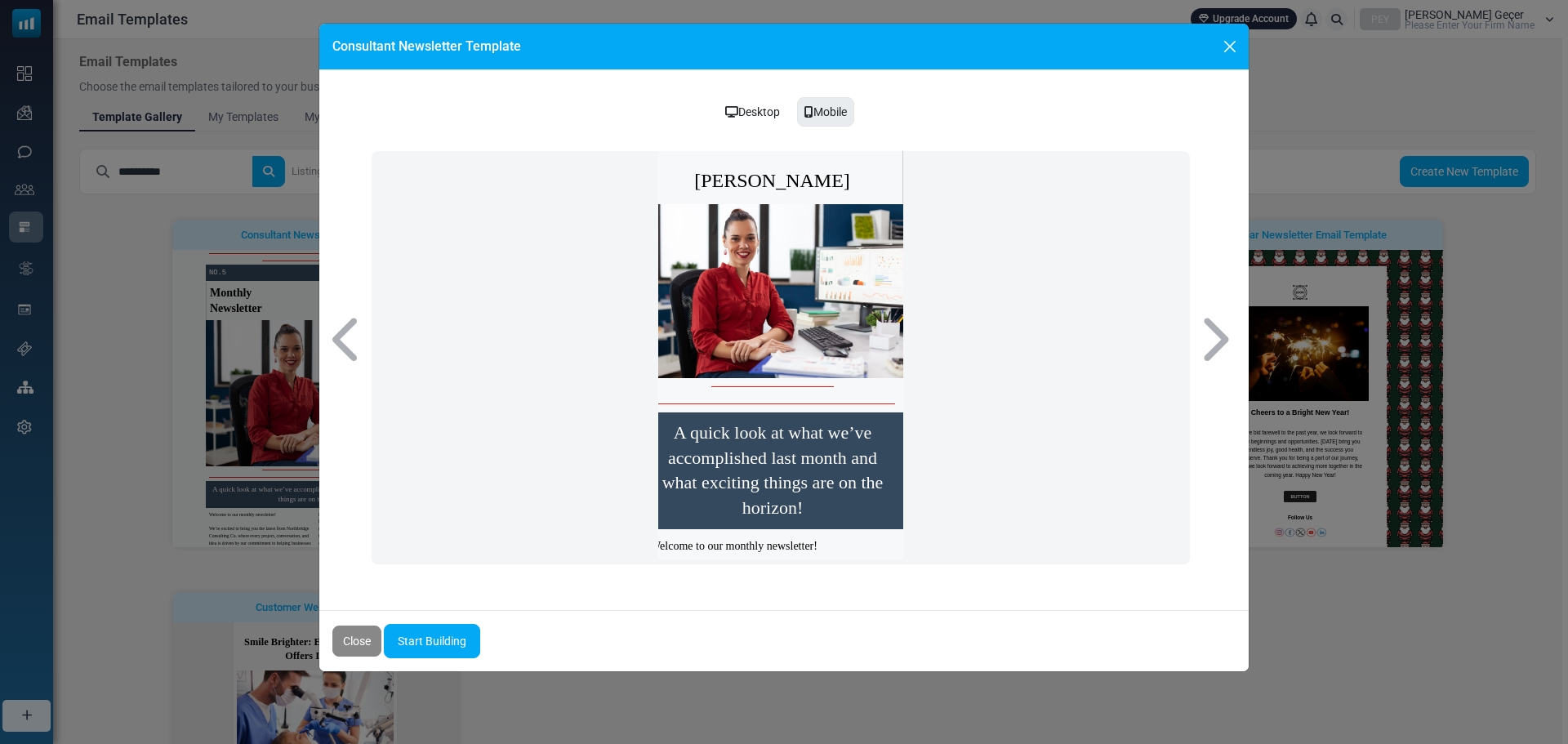
click at [1243, 42] on div "Consultant Newsletter Template" at bounding box center [784, 47] width 929 height 47
click at [1236, 46] on button "Close" at bounding box center [1230, 47] width 24 height 24
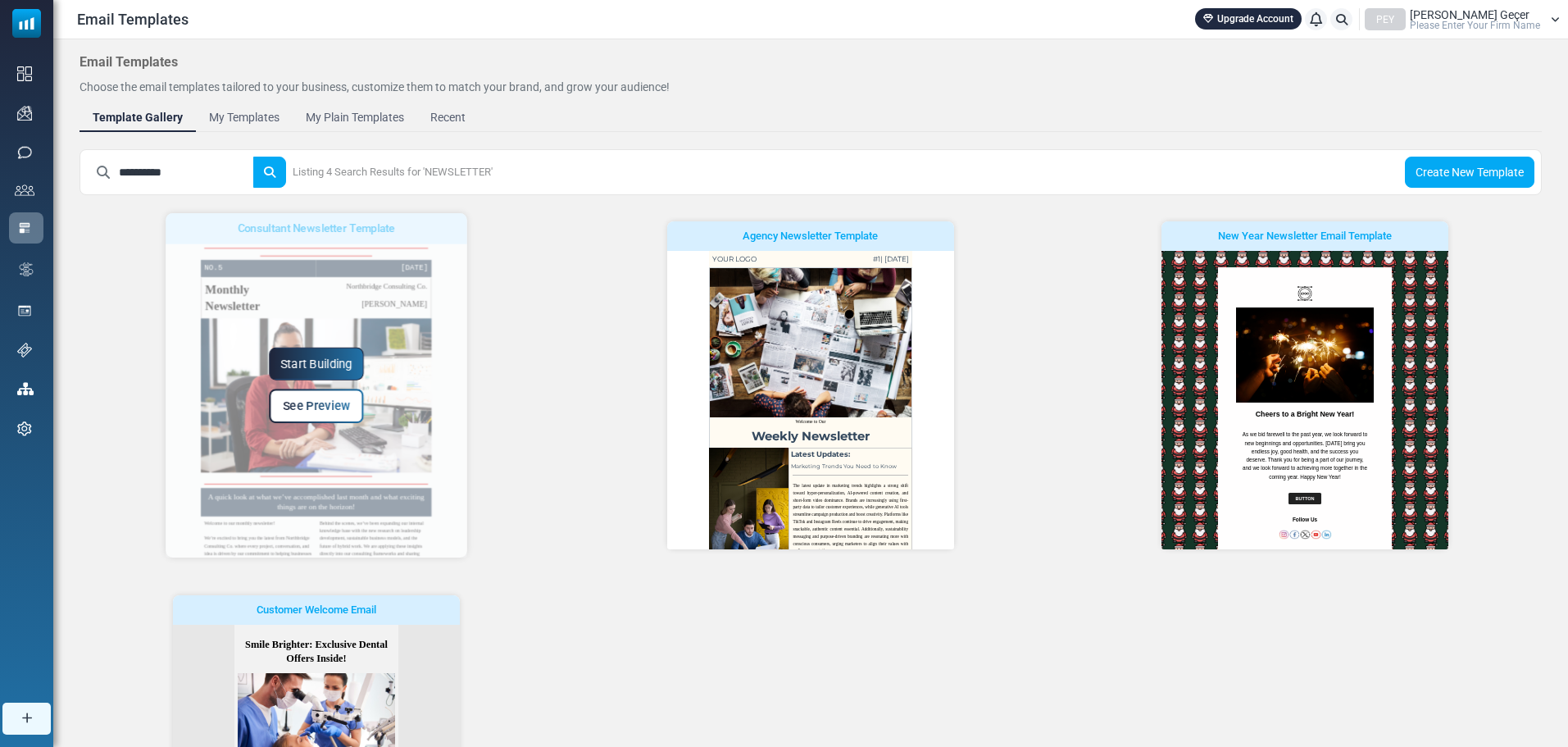
click at [343, 462] on div "Start Building See Preview" at bounding box center [317, 385] width 302 height 344
click at [310, 366] on link "Start Building" at bounding box center [317, 363] width 95 height 33
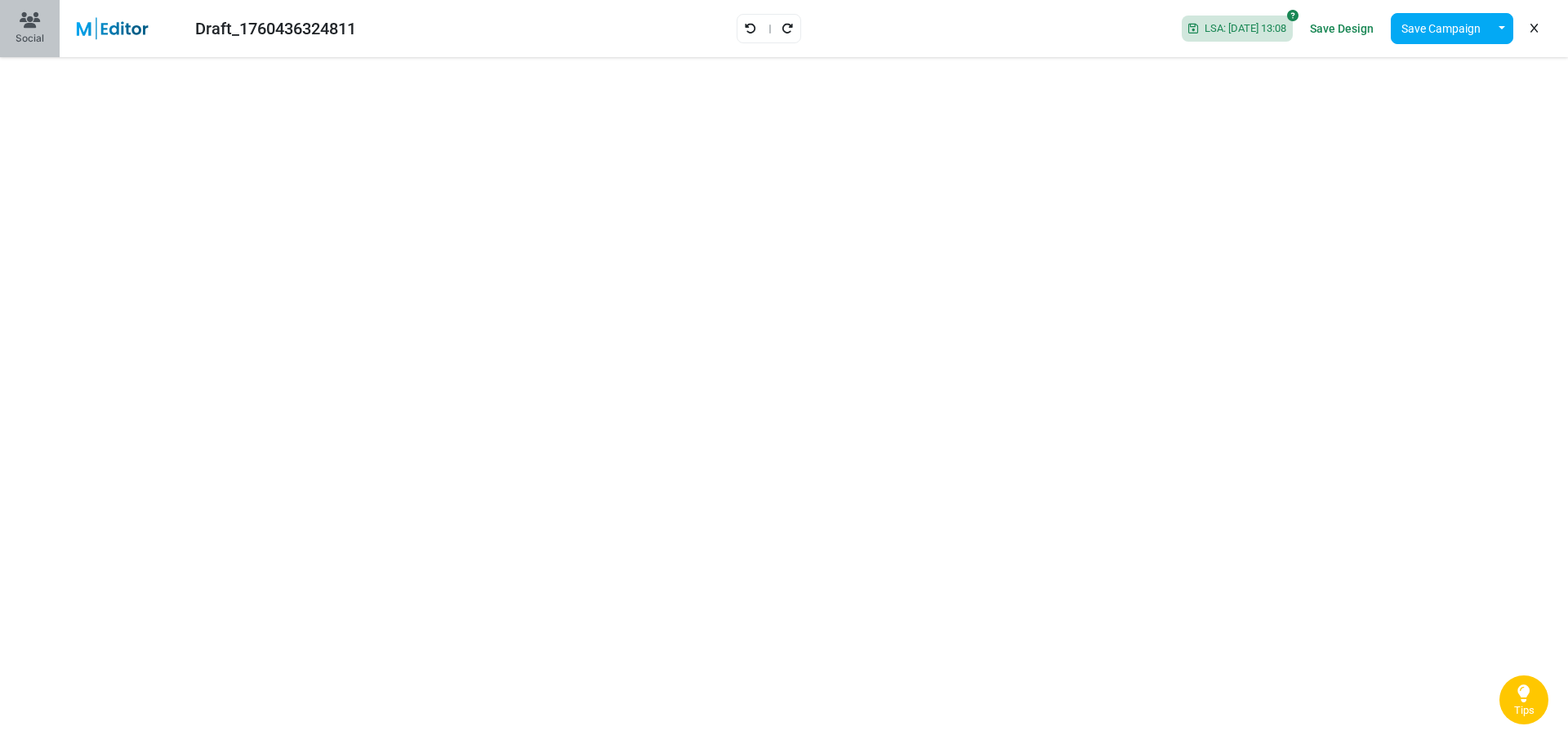
click at [43, 31] on div "Social" at bounding box center [30, 39] width 28 height 15
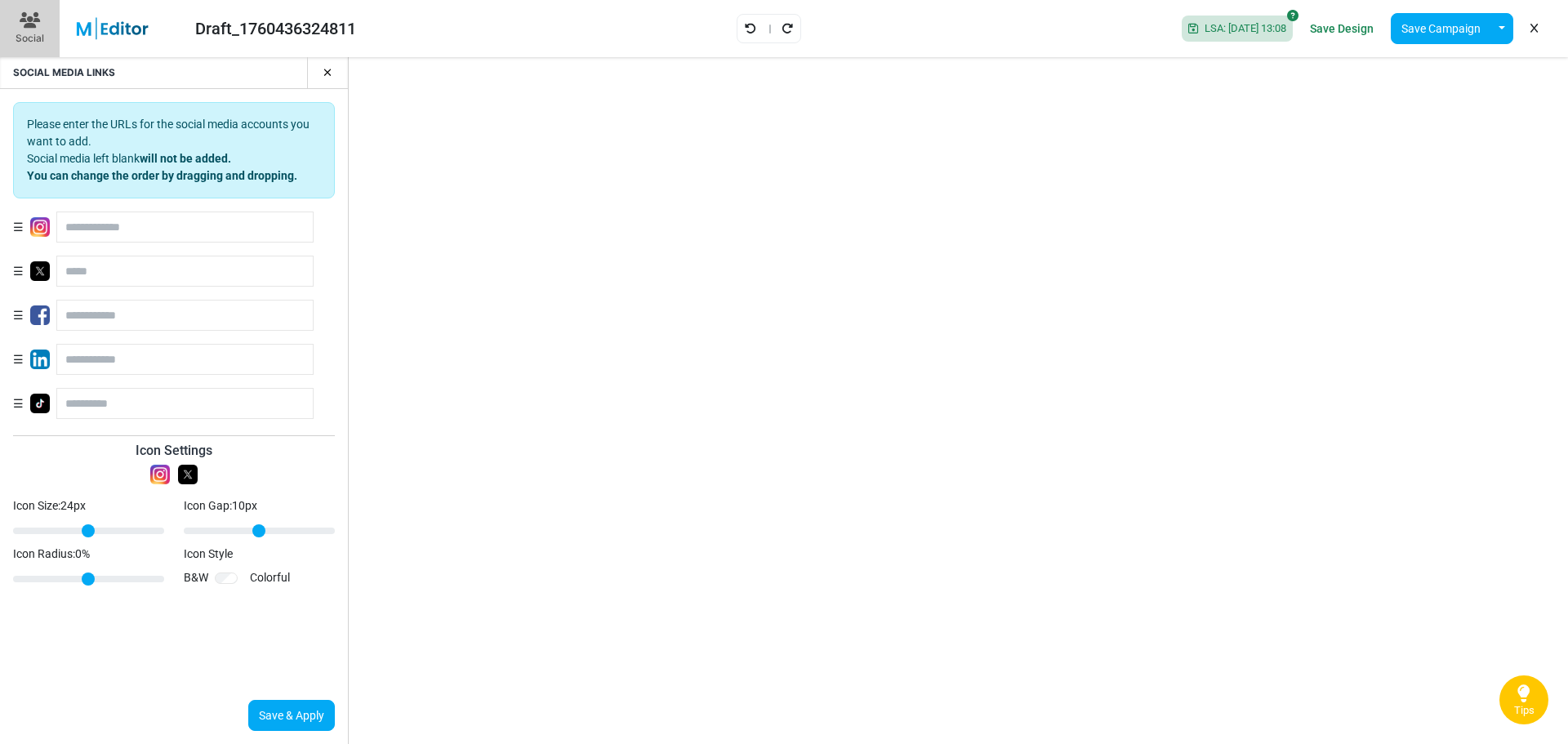
click at [317, 72] on button "button" at bounding box center [321, 72] width 28 height 31
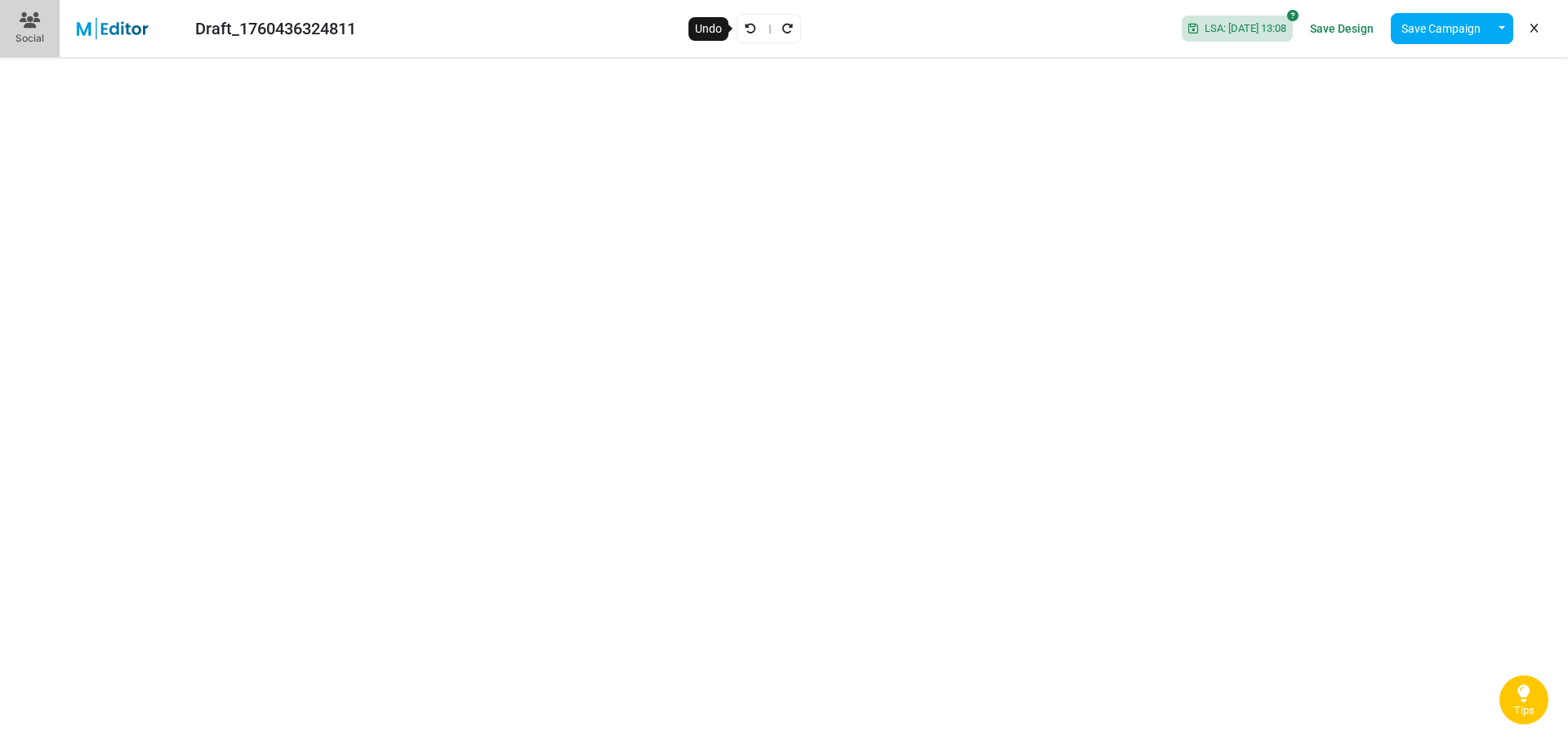
click at [745, 27] on icon "Undo" at bounding box center [751, 28] width 11 height 11
click at [744, 27] on div "Draft_1760436324811 Saving... Save Design Save Campaign Save as Template Insert…" at bounding box center [784, 28] width 1568 height 57
click at [784, 27] on icon at bounding box center [786, 27] width 11 height 10
click at [784, 27] on div at bounding box center [786, 28] width 65 height 29
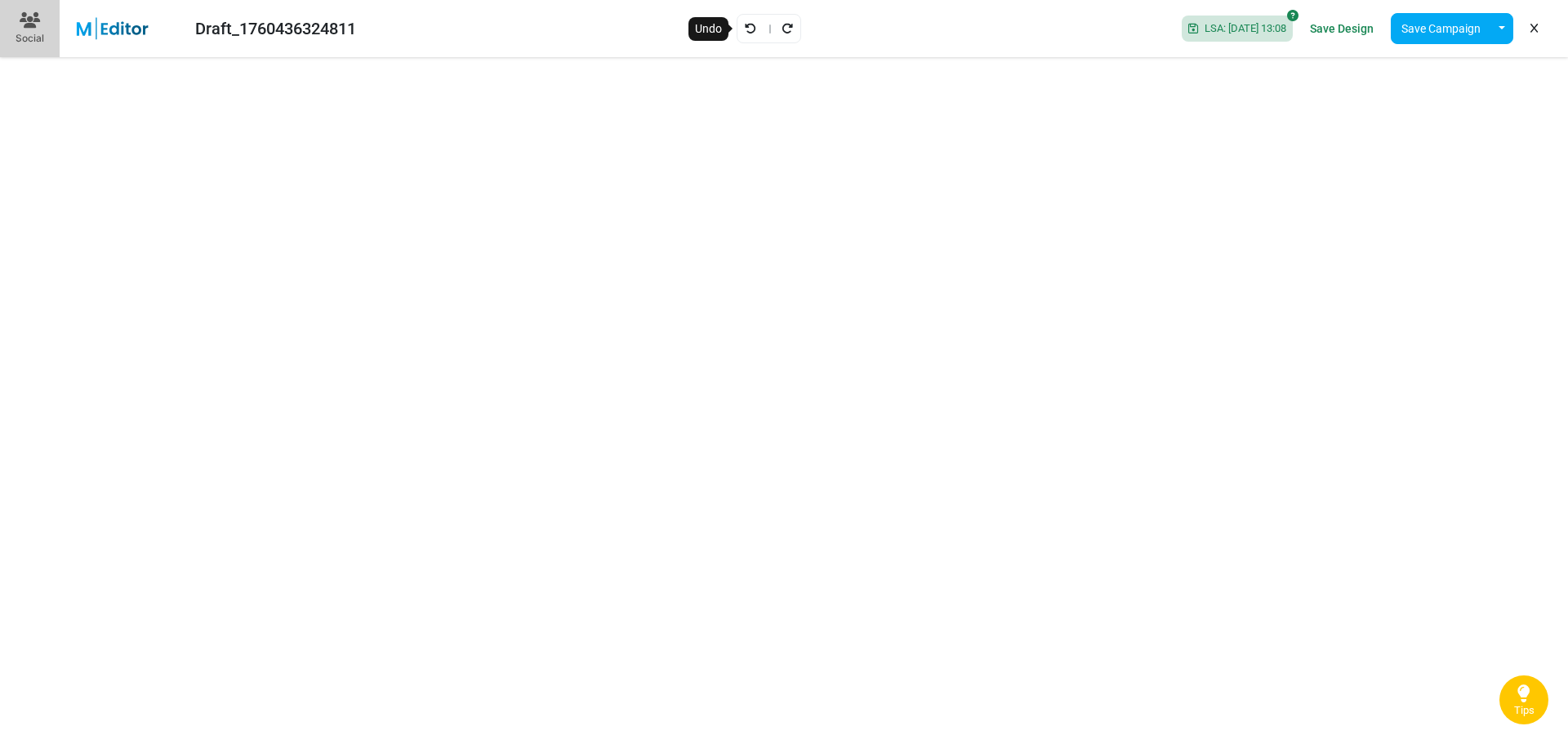
click at [745, 25] on icon "Undo" at bounding box center [751, 28] width 11 height 11
click at [745, 26] on icon "Undo" at bounding box center [751, 28] width 11 height 11
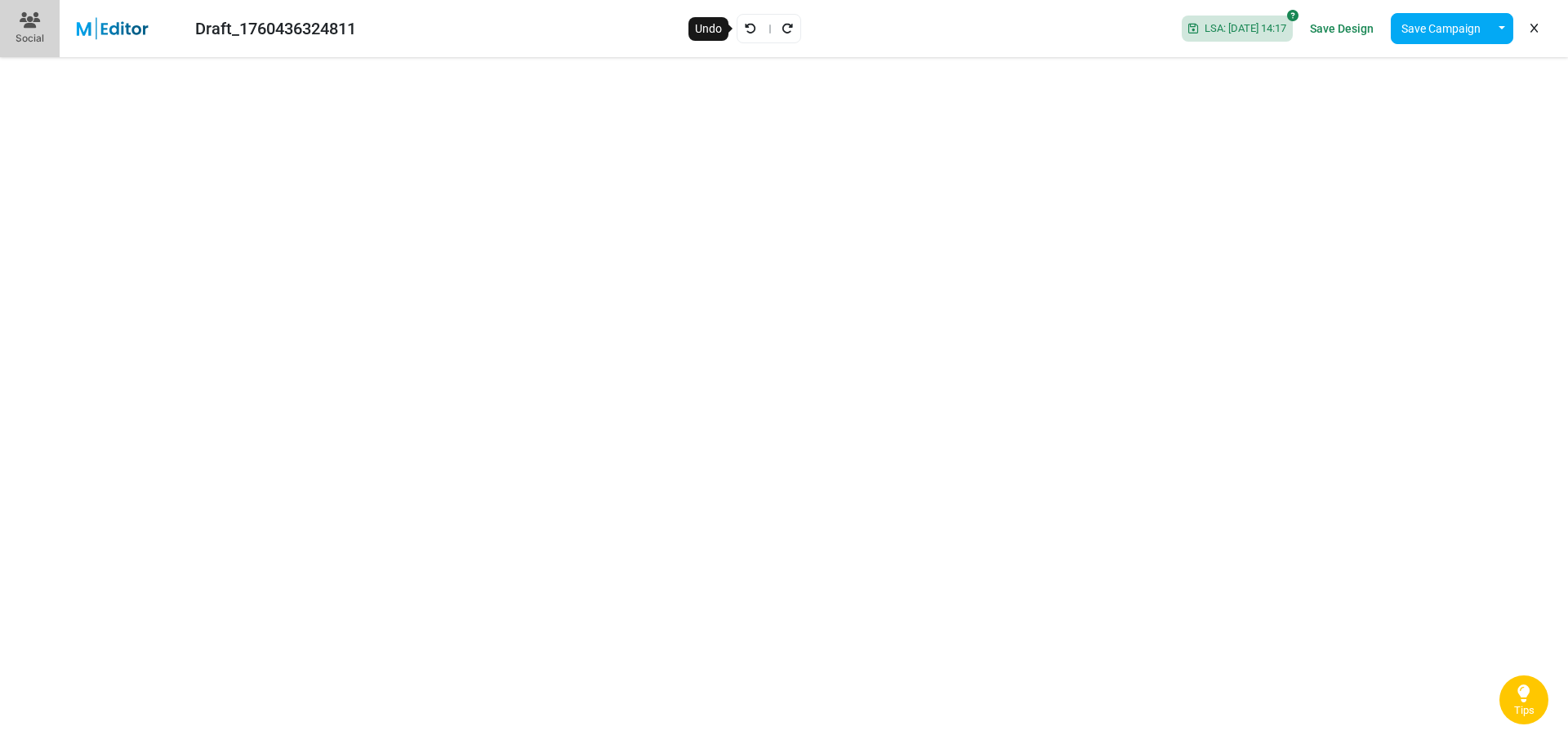
click at [745, 24] on icon "Undo" at bounding box center [751, 28] width 11 height 11
click at [1443, 28] on button "Save Campaign" at bounding box center [1440, 28] width 101 height 31
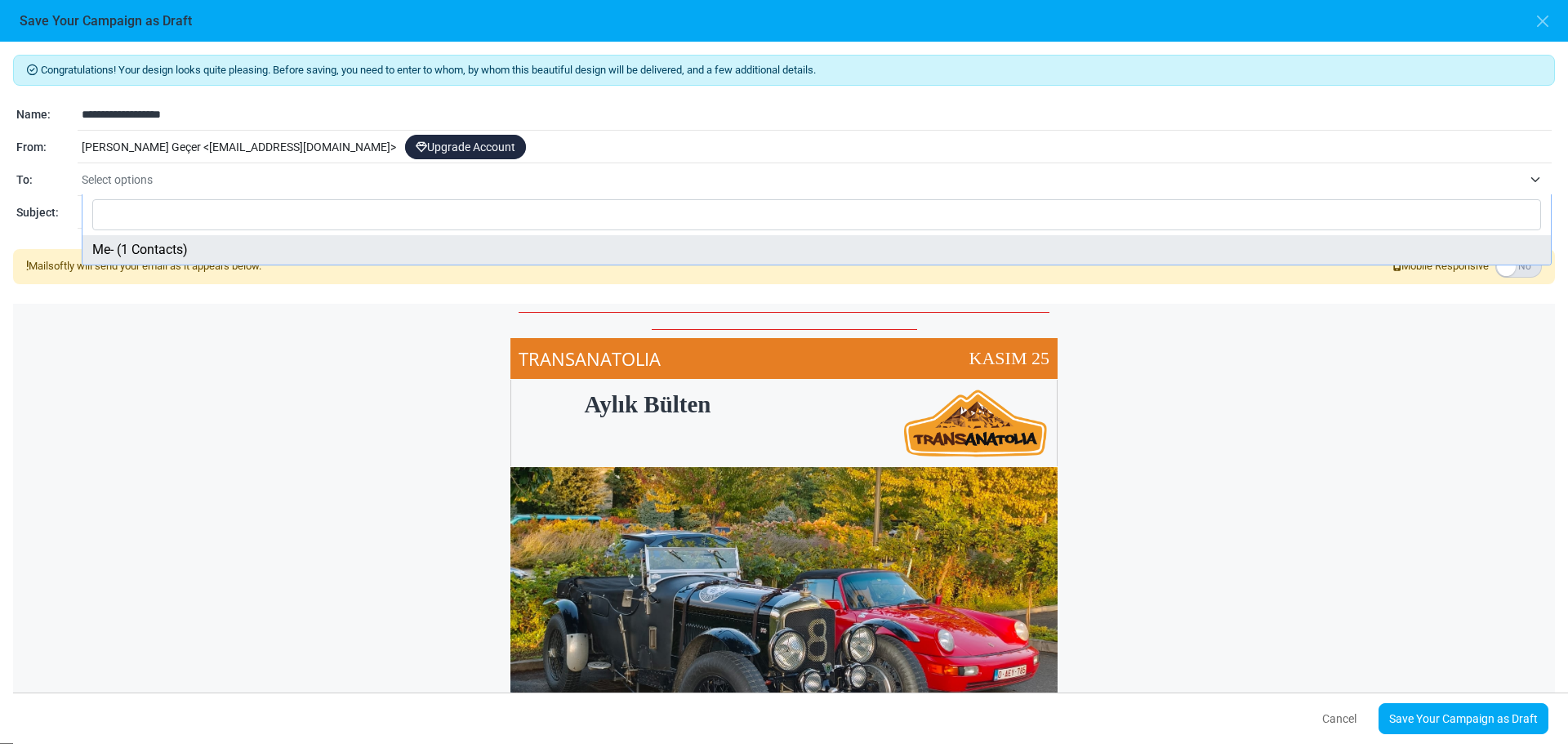
click at [159, 178] on span "Select options" at bounding box center [801, 179] width 1440 height 20
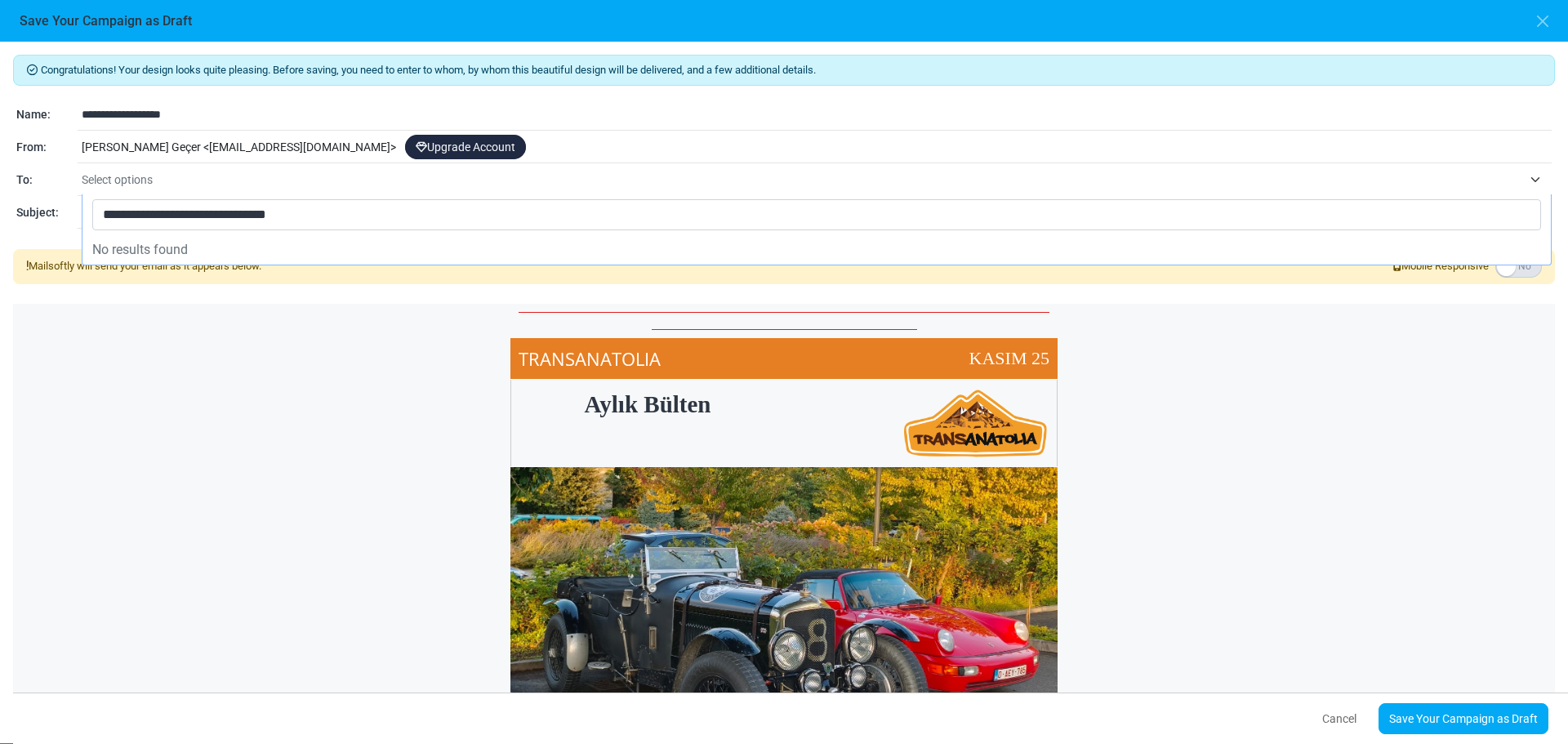
type input "**********"
click at [237, 346] on div "TRANSANATOLIA KASIM 25" at bounding box center [784, 359] width 1542 height 41
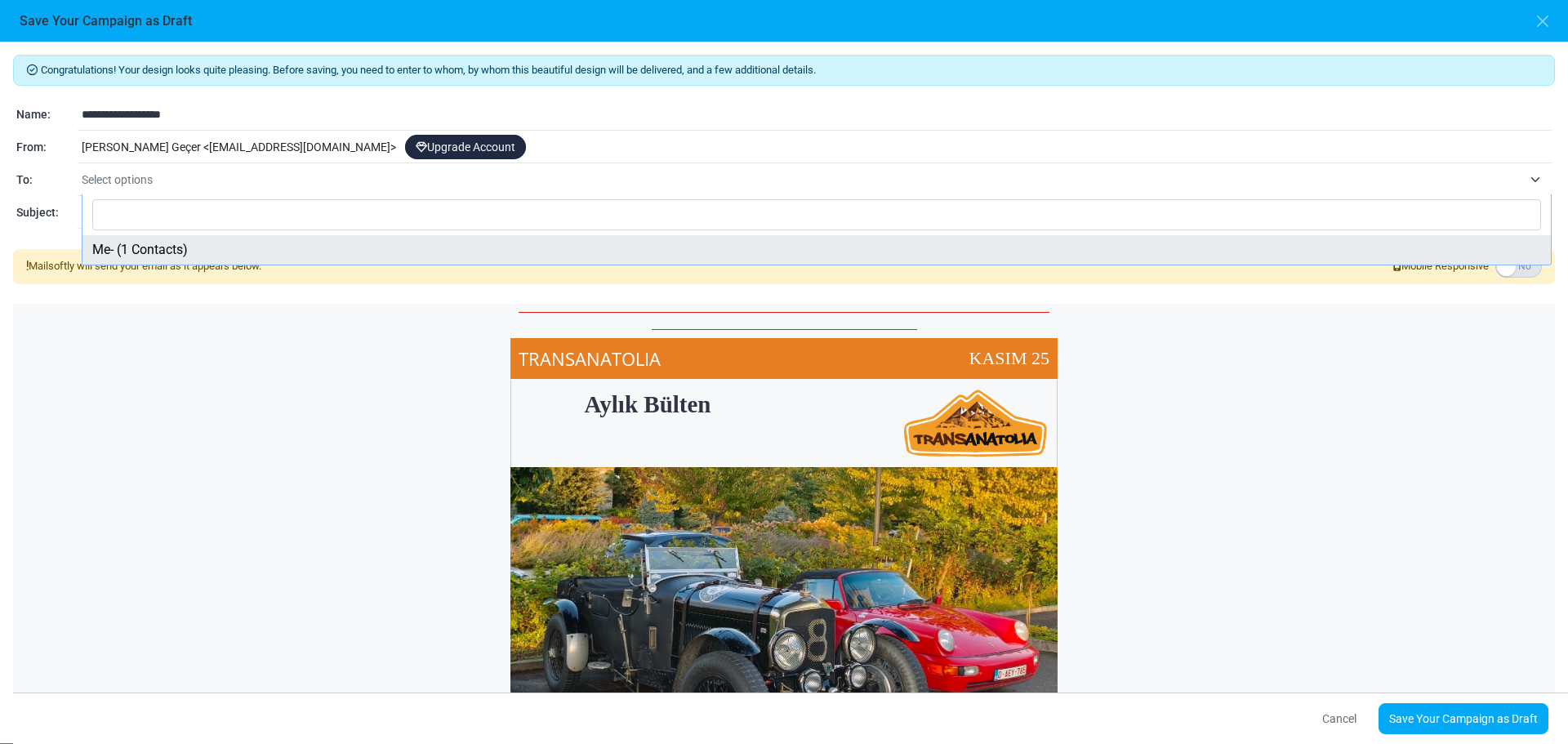
click at [171, 179] on span "Select options" at bounding box center [801, 179] width 1440 height 20
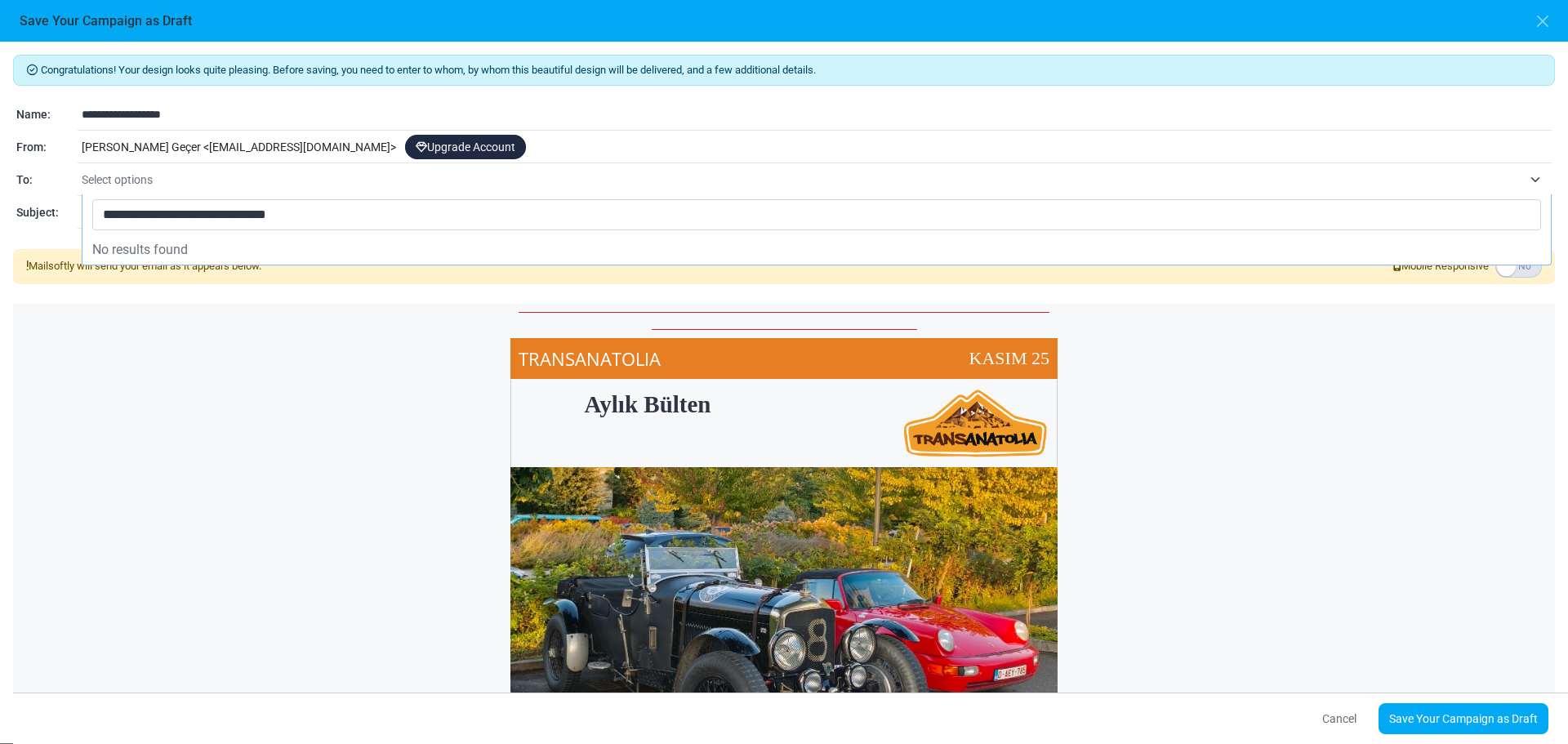
type input "**********"
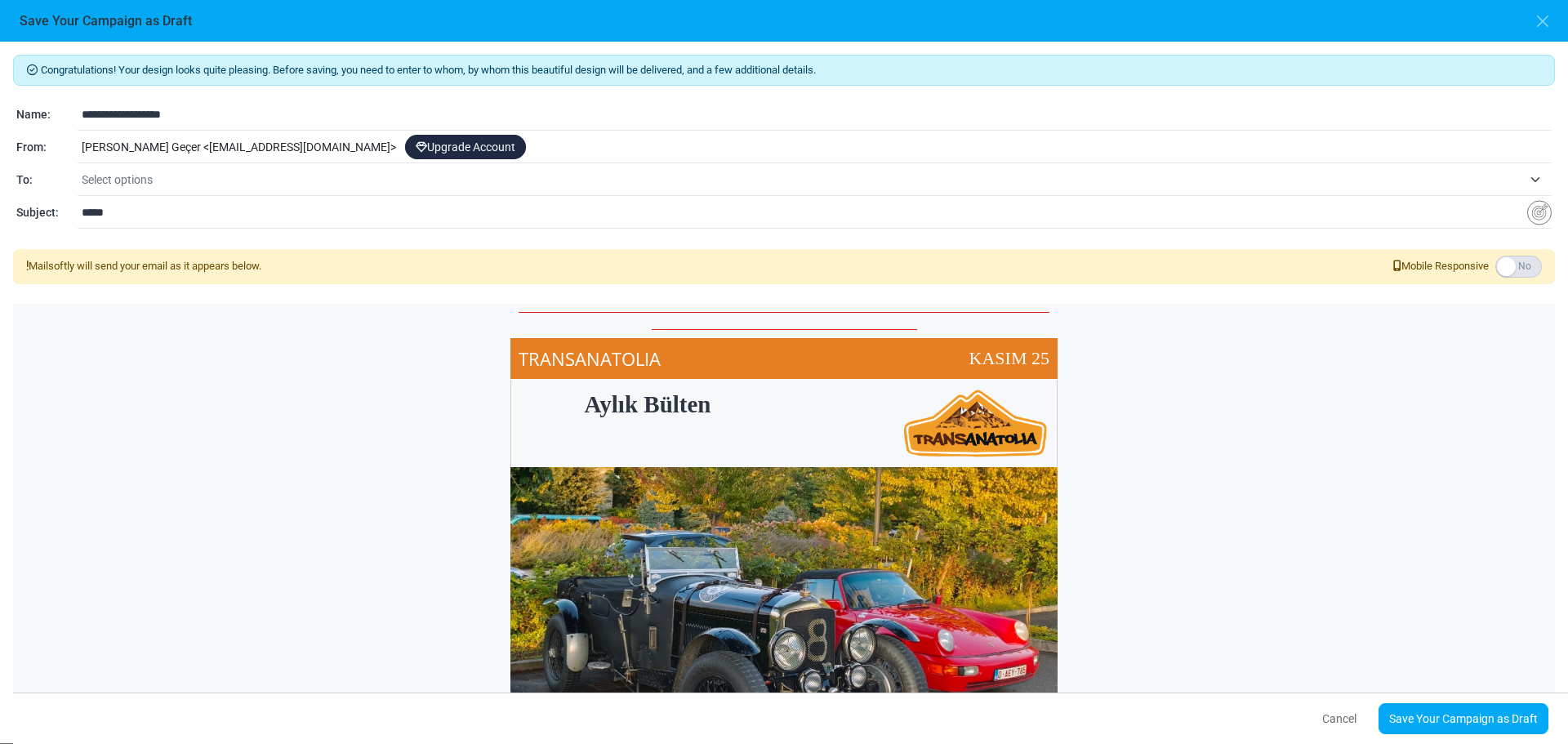
click at [277, 363] on div "TRANSANATOLIA KASIM 25" at bounding box center [784, 359] width 1542 height 41
click at [1482, 727] on link "Save Your Campaign as Draft" at bounding box center [1463, 718] width 170 height 31
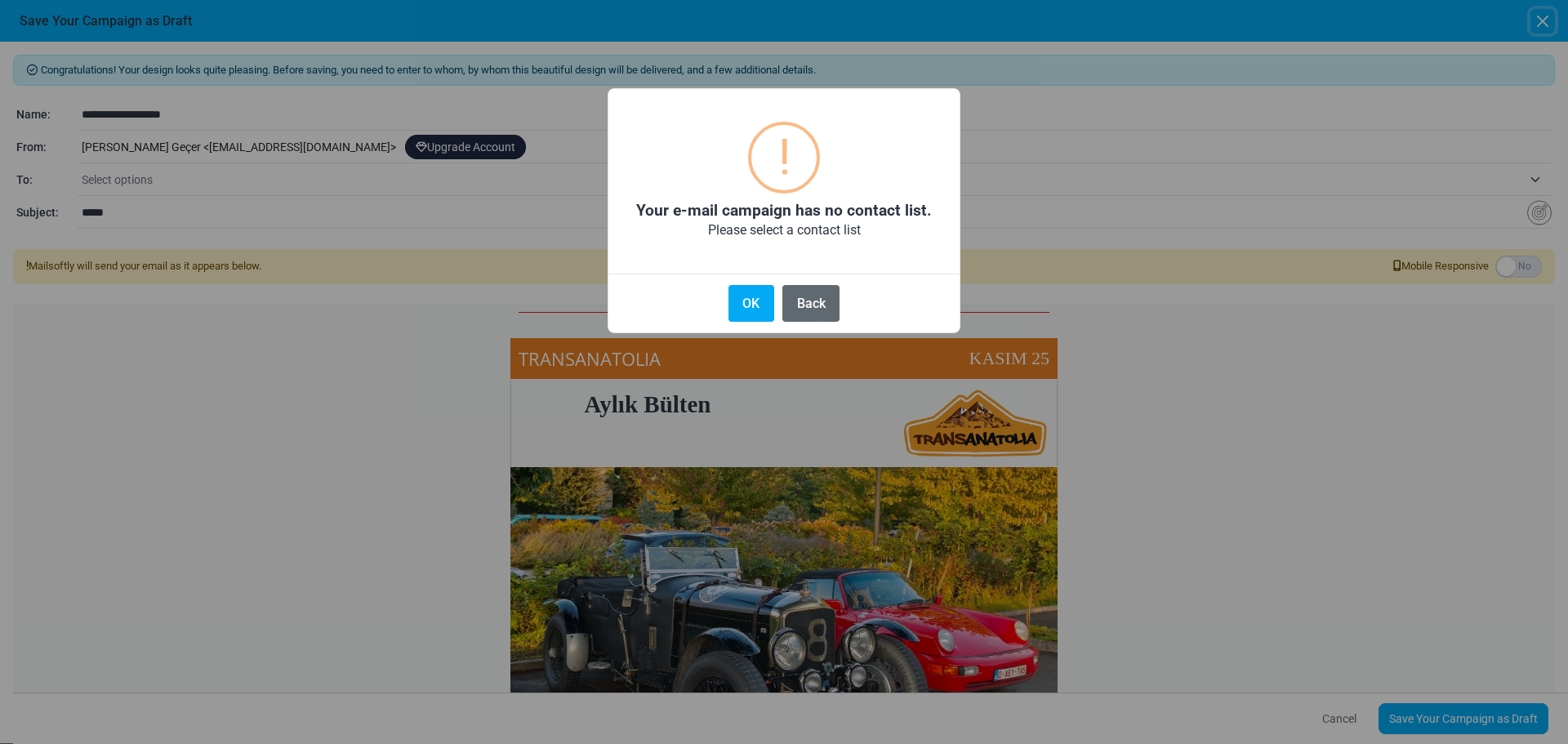
click at [808, 312] on button "Back" at bounding box center [811, 302] width 57 height 37
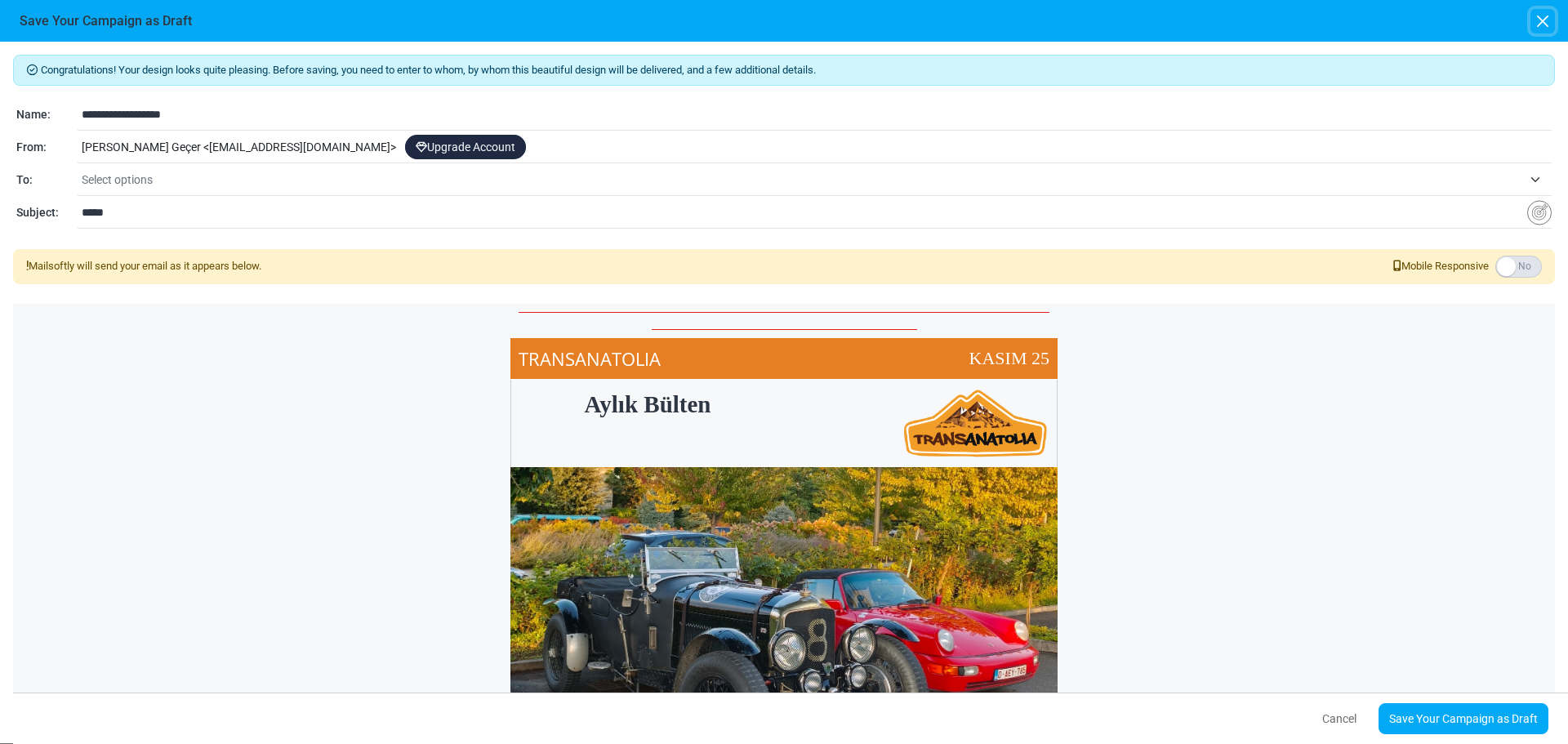
click at [808, 312] on div "× ! Your e-mail campaign has no contact list. Please select a contact list OK N…" at bounding box center [784, 372] width 1568 height 744
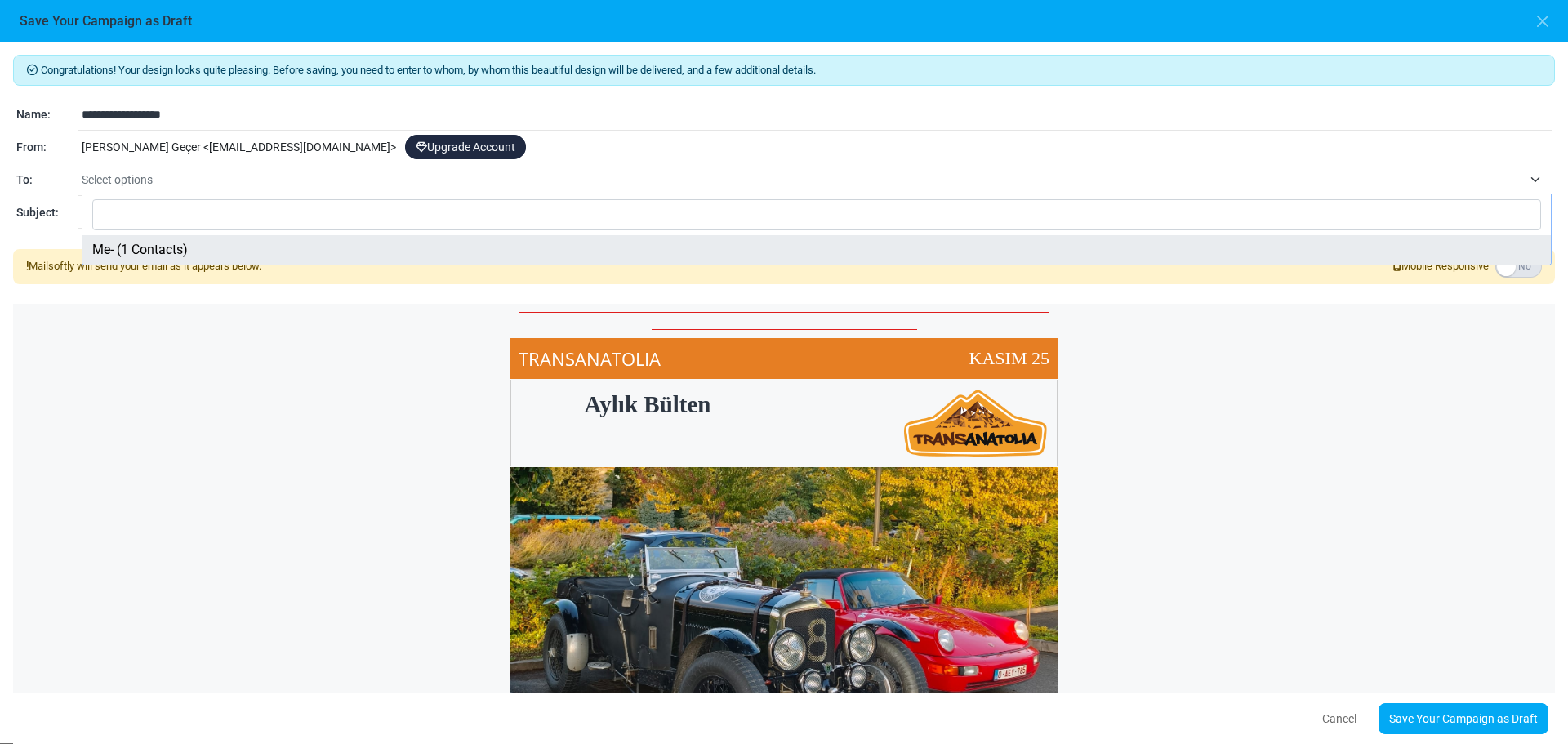
click at [399, 181] on span "Select options" at bounding box center [801, 179] width 1440 height 20
select select "*****"
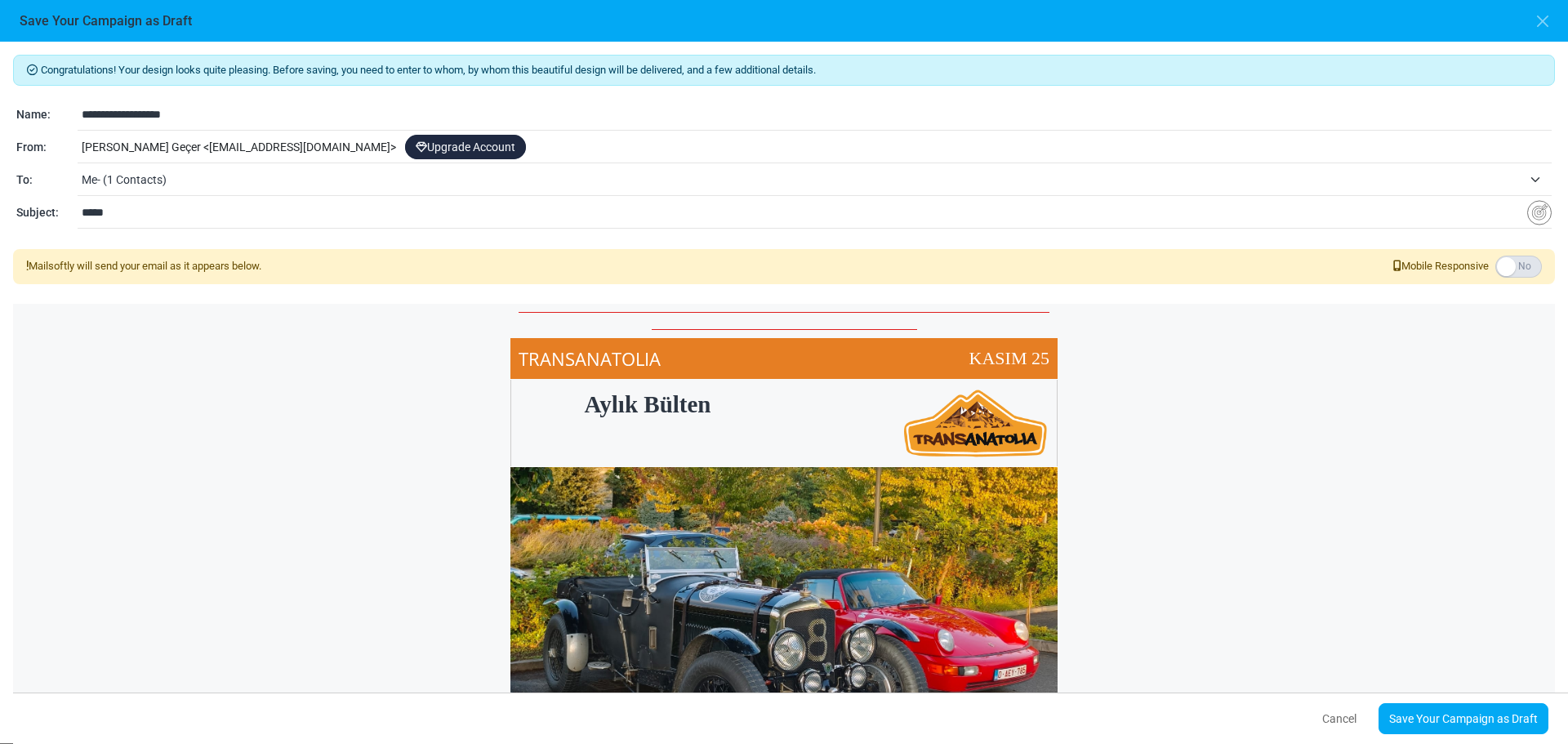
click at [172, 183] on span "Me- (1 Contacts)" at bounding box center [801, 179] width 1440 height 20
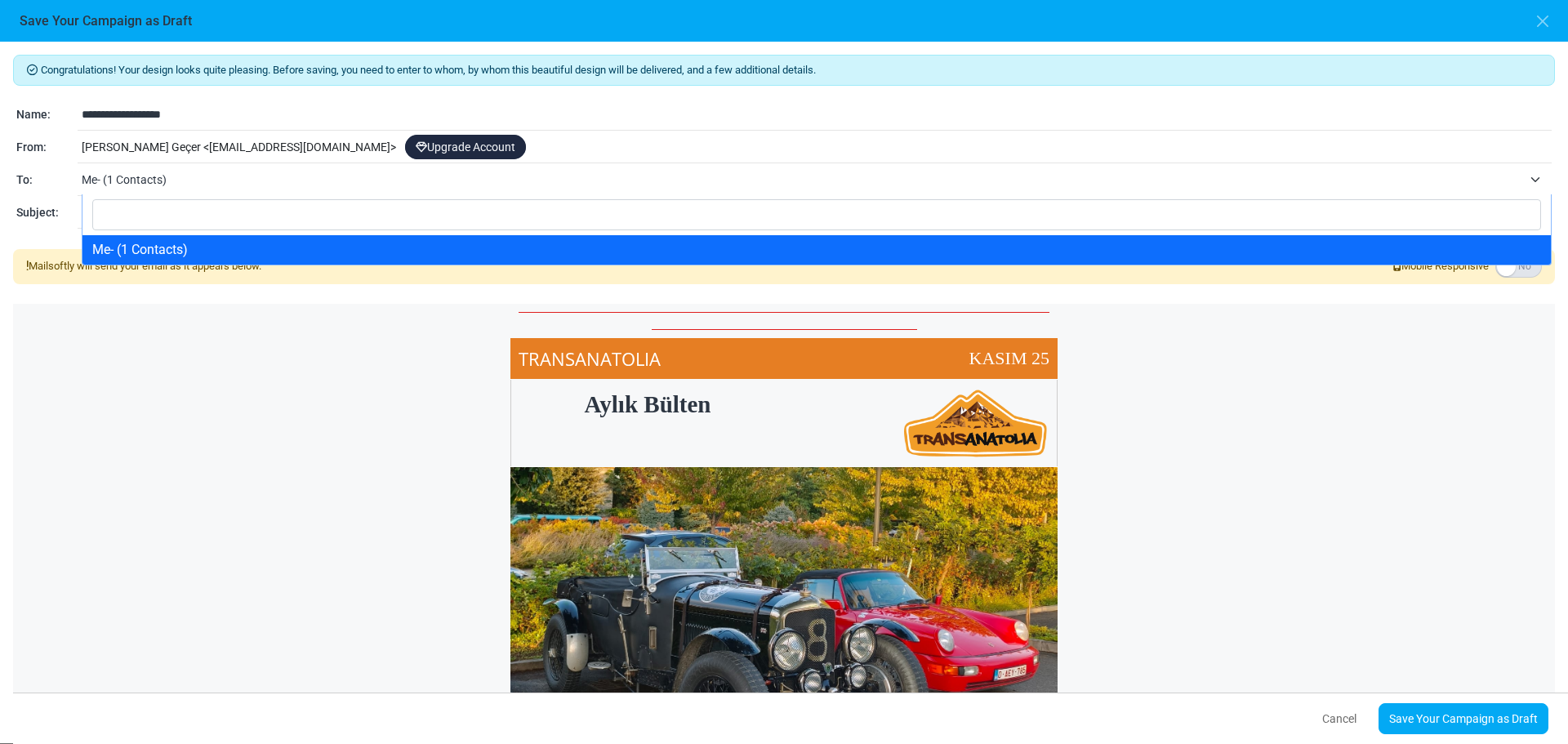
click at [161, 215] on input "Search" at bounding box center [816, 214] width 1449 height 31
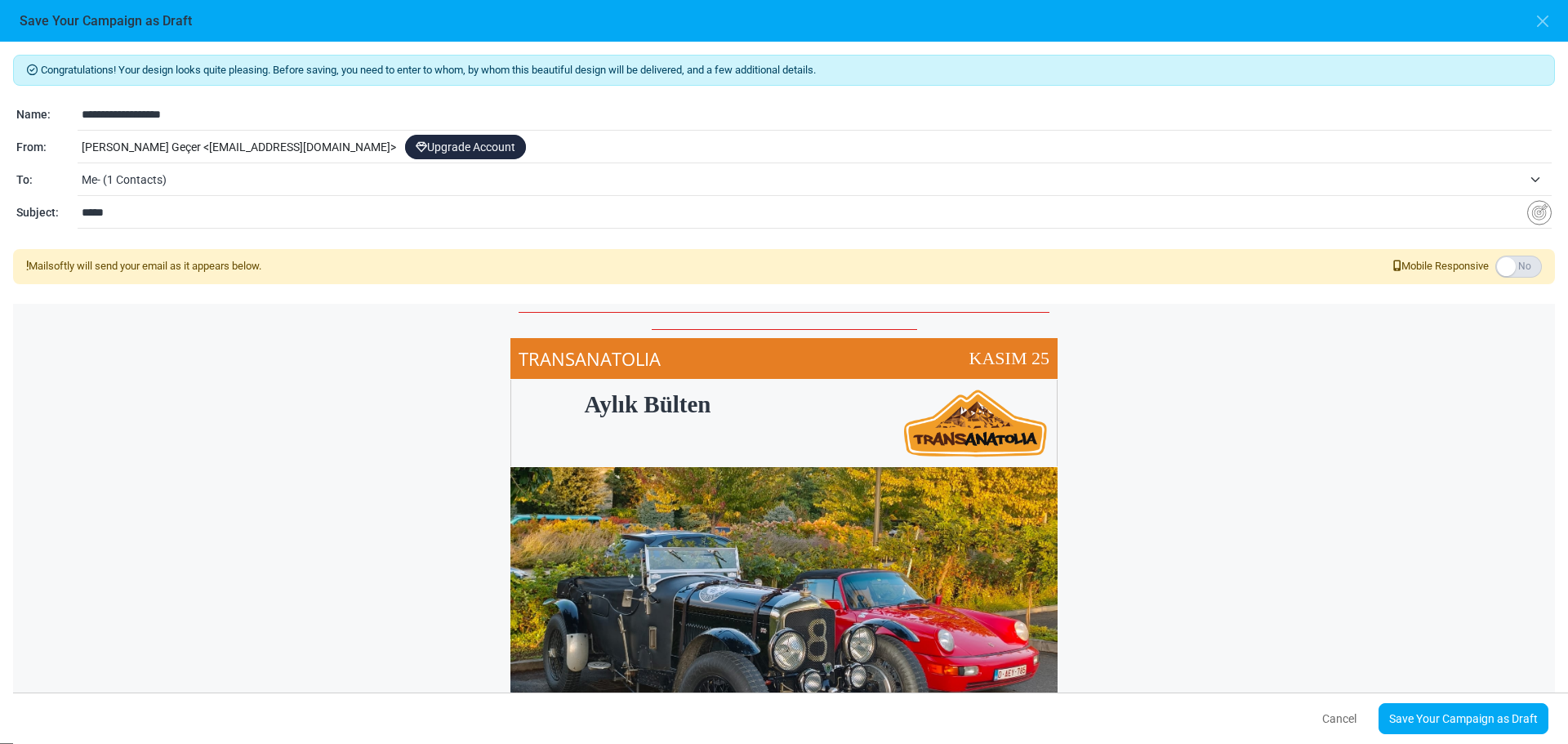
click at [209, 186] on span "Me- (1 Contacts)" at bounding box center [801, 179] width 1440 height 20
click at [116, 346] on div "TRANSANATOLIA KASIM 25" at bounding box center [784, 359] width 1542 height 41
click at [1512, 721] on link "Save Your Campaign as Draft" at bounding box center [1463, 718] width 170 height 31
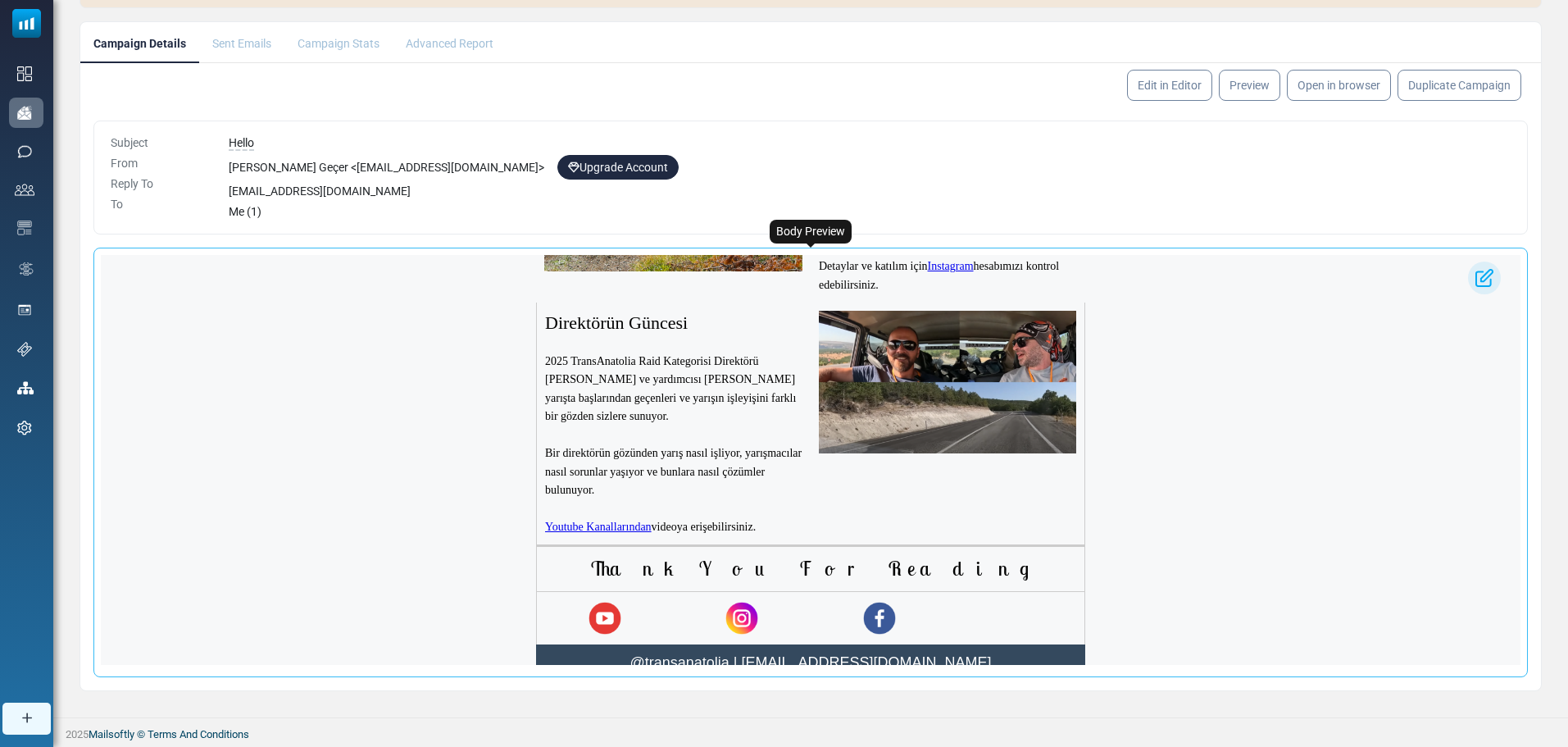
scroll to position [1900, 0]
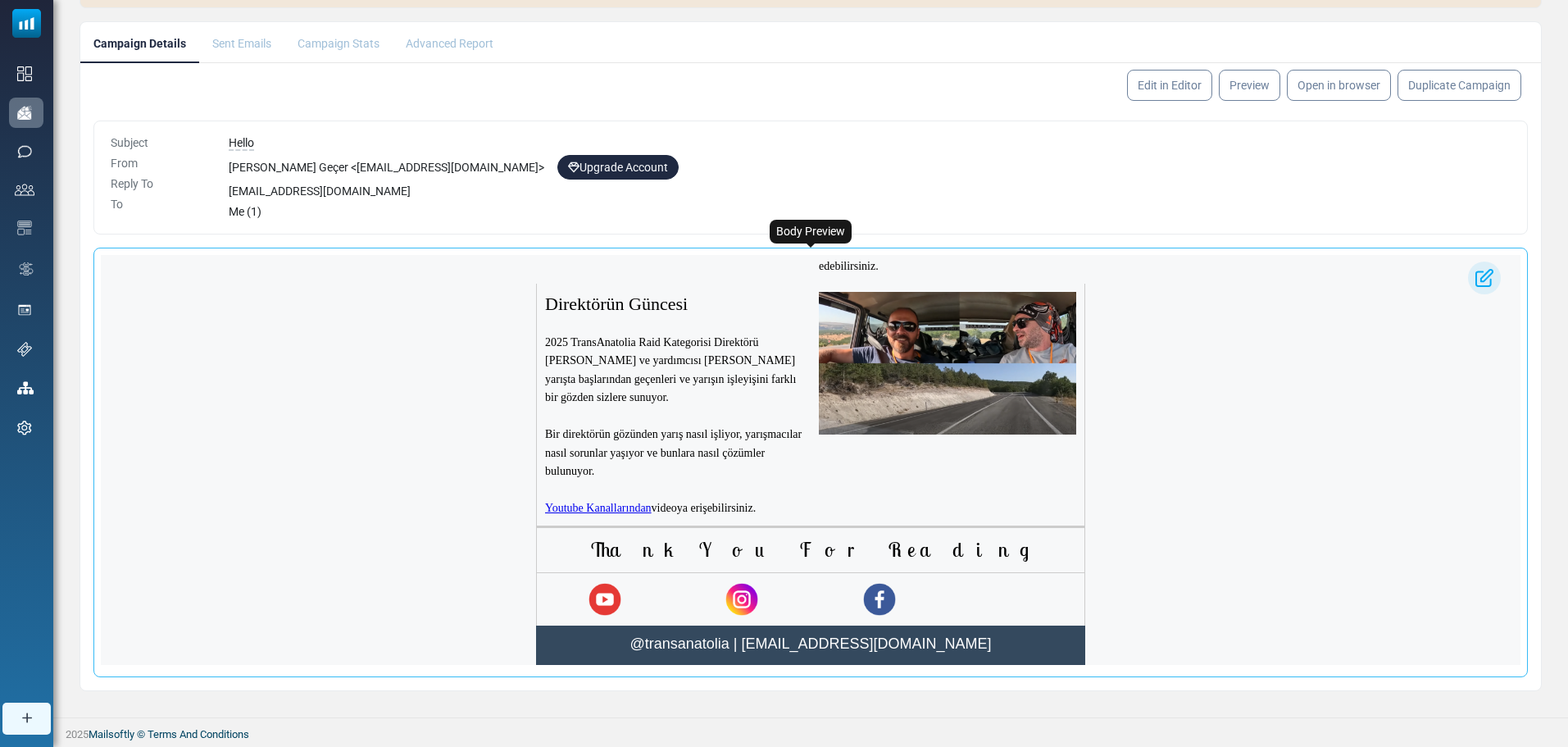
click at [829, 536] on p "Thank You For Reading" at bounding box center [810, 550] width 531 height 28
drag, startPoint x: 904, startPoint y: 511, endPoint x: 815, endPoint y: 498, distance: 89.9
click at [815, 536] on p "Thank You For Reading" at bounding box center [810, 550] width 531 height 28
click at [837, 536] on p "Thank You For Reading" at bounding box center [810, 550] width 531 height 28
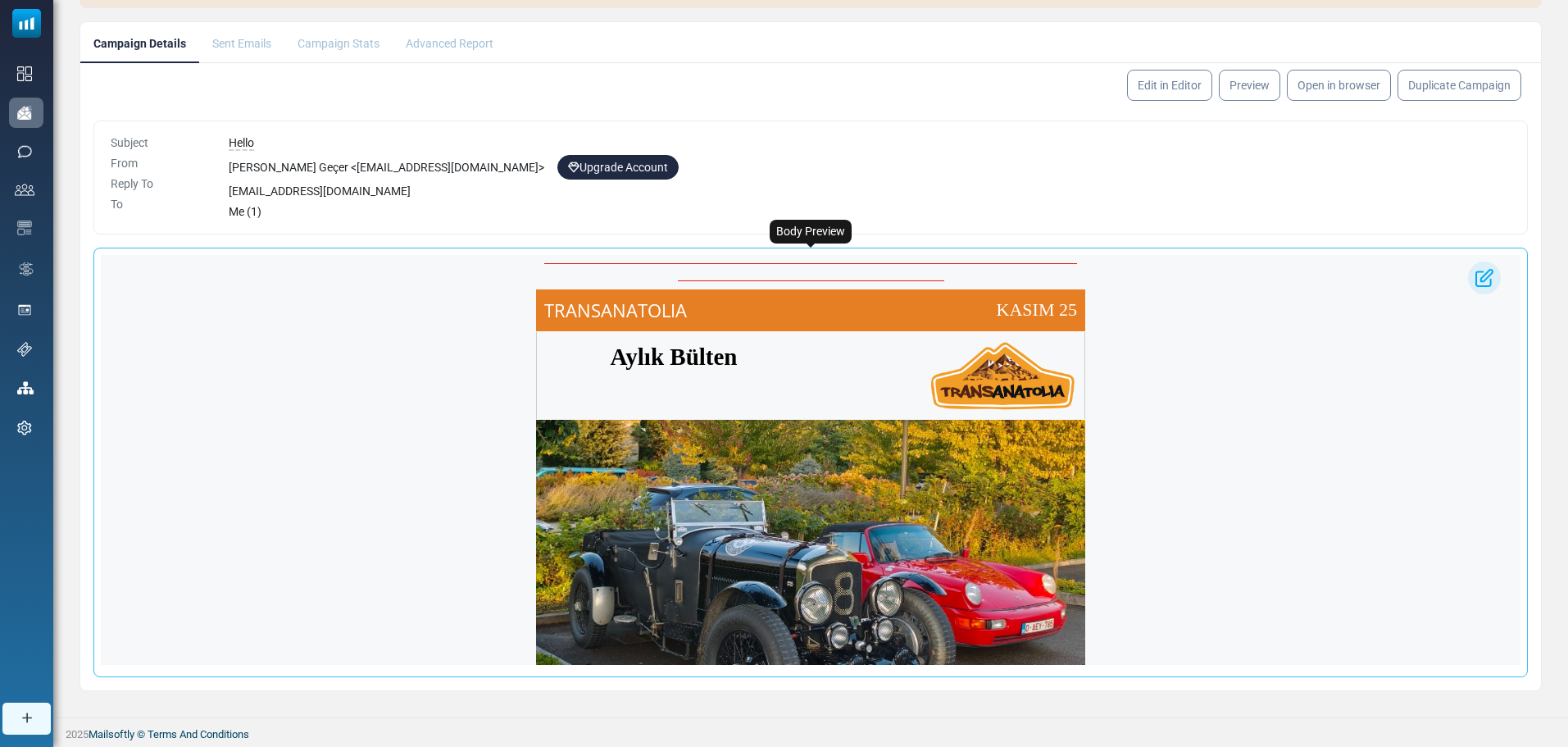
scroll to position [0, 0]
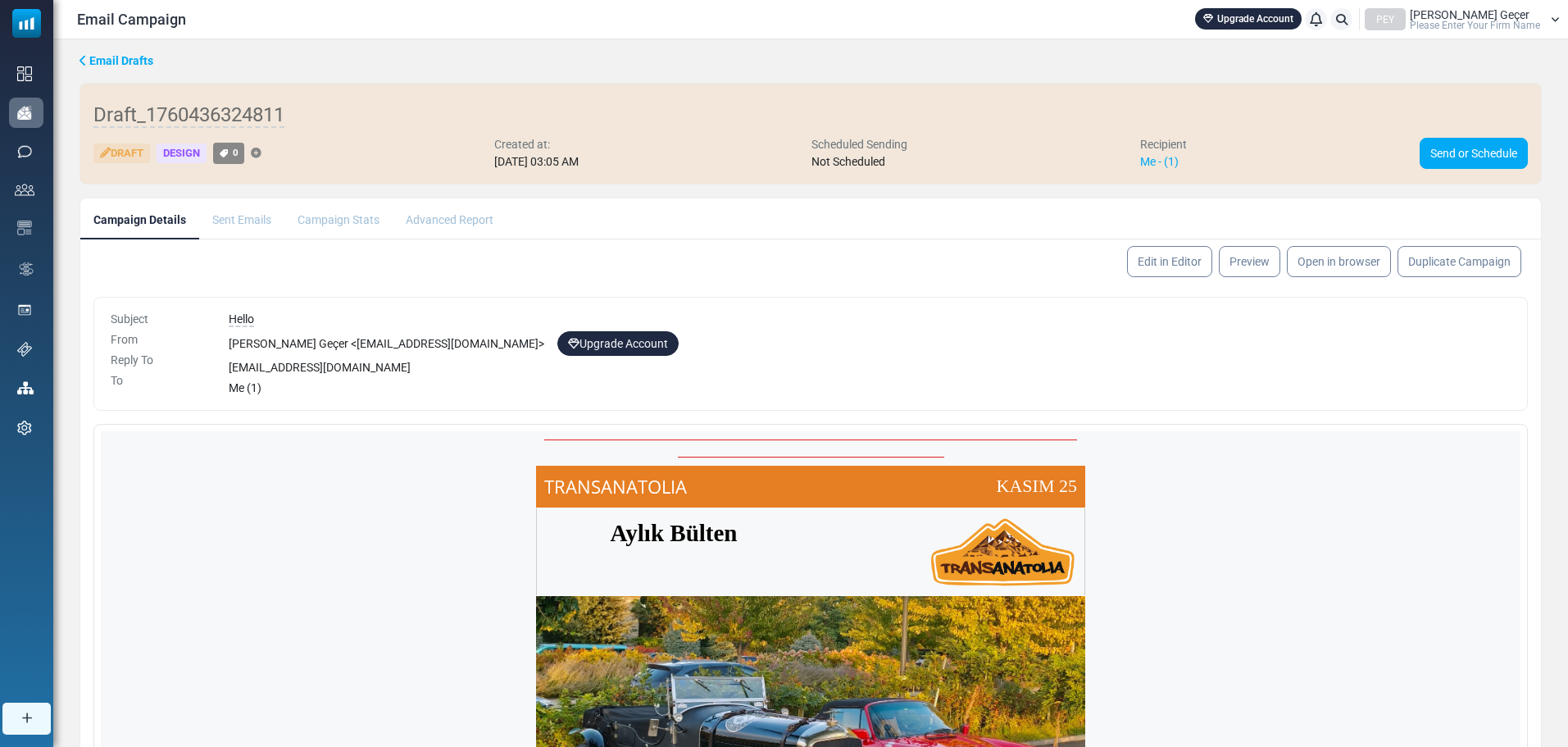
click at [216, 219] on li "Sent Emails" at bounding box center [241, 218] width 85 height 41
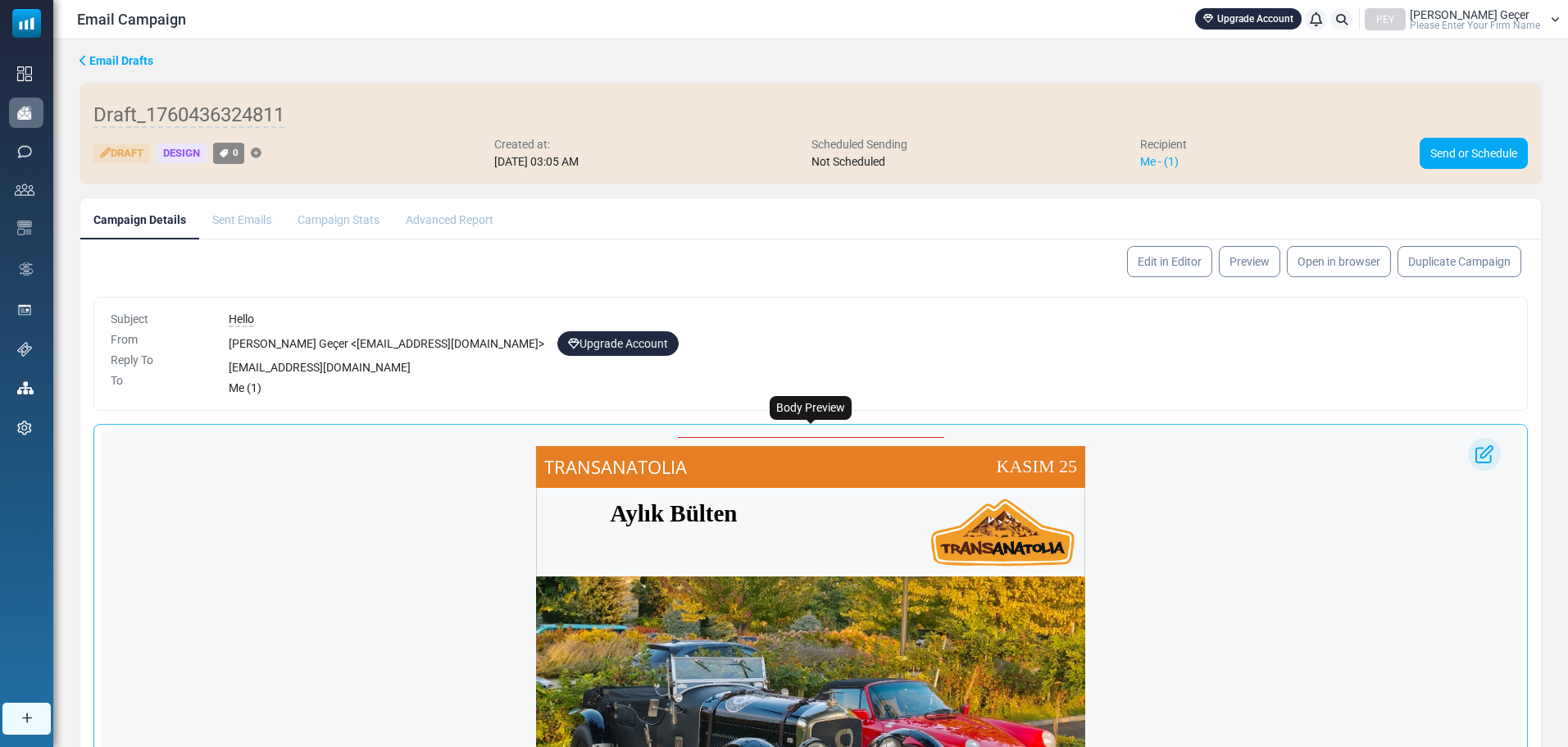
scroll to position [17, 0]
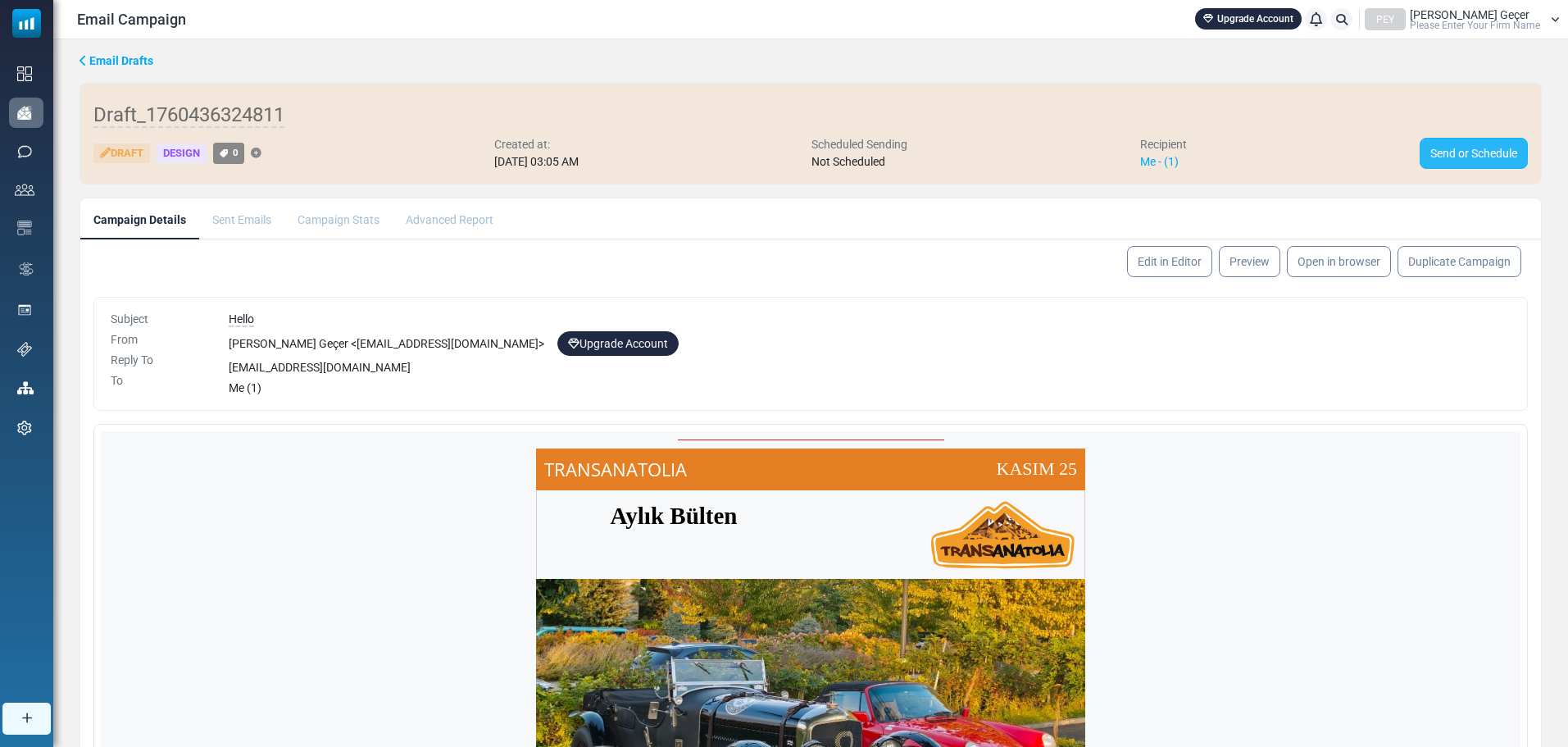
click at [1430, 146] on link "Send or Schedule" at bounding box center [1473, 153] width 108 height 31
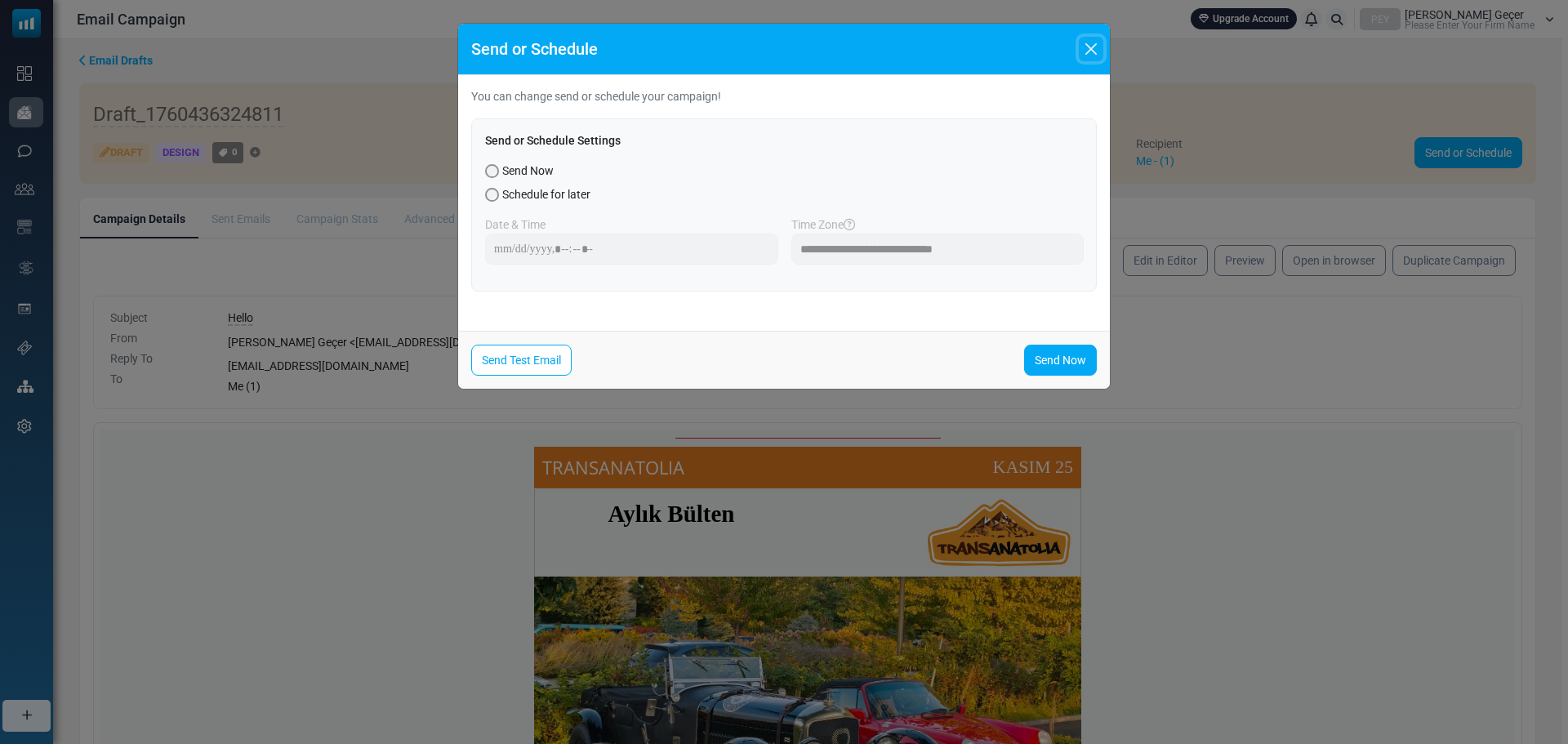
click at [1091, 39] on button "Close" at bounding box center [1091, 49] width 24 height 24
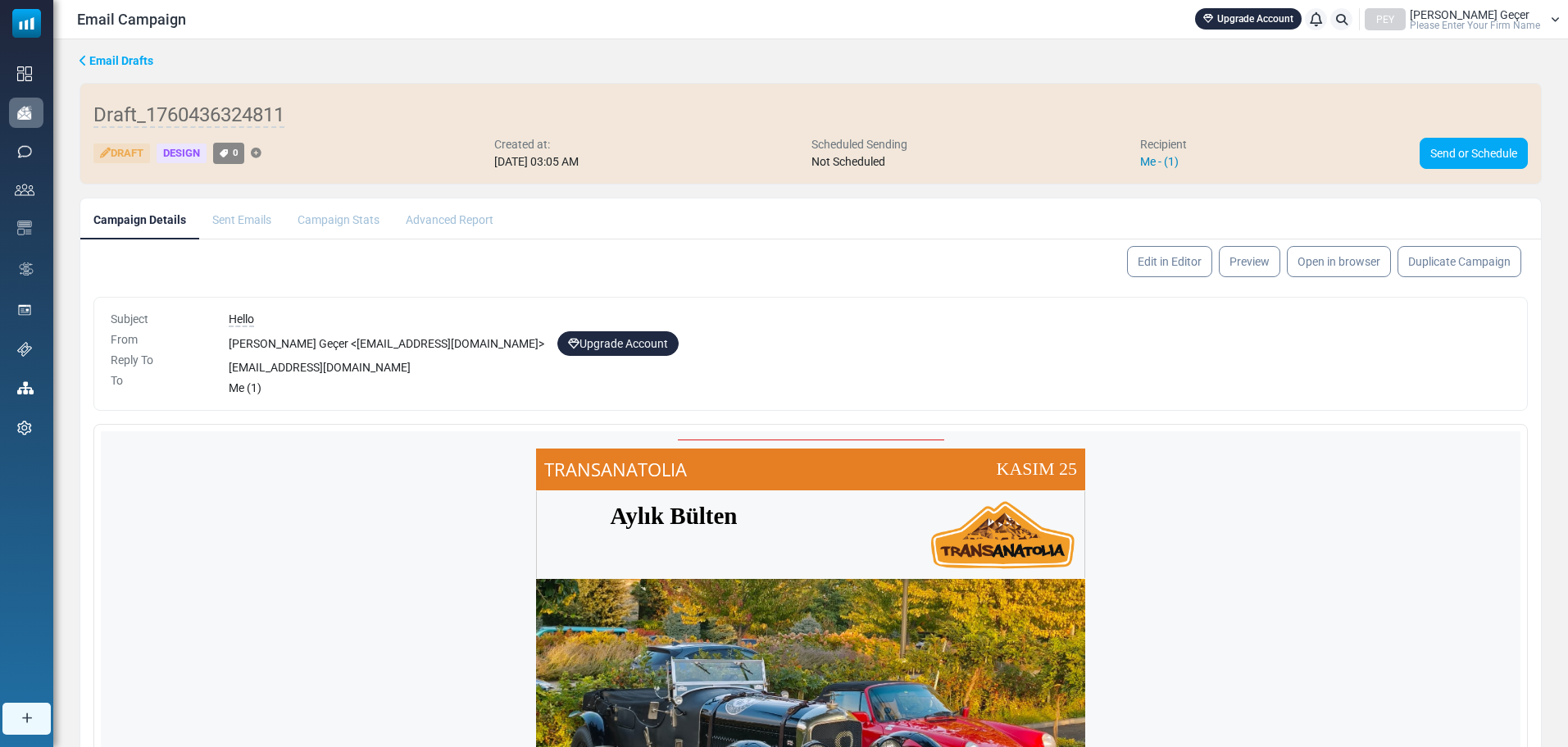
click at [1165, 165] on link "Me - (1)" at bounding box center [1159, 161] width 39 height 13
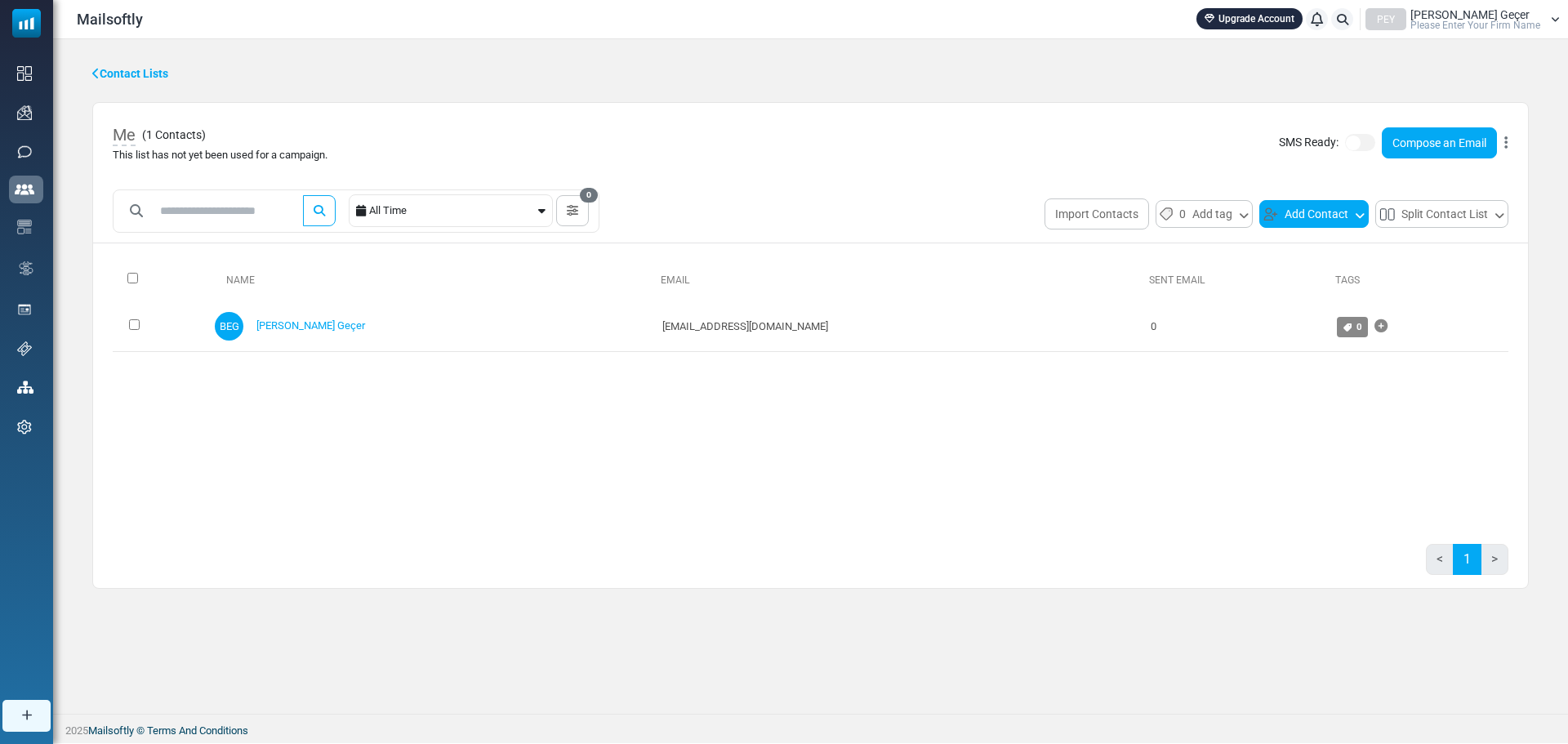
click at [1323, 209] on button "Add Contact" at bounding box center [1313, 214] width 109 height 28
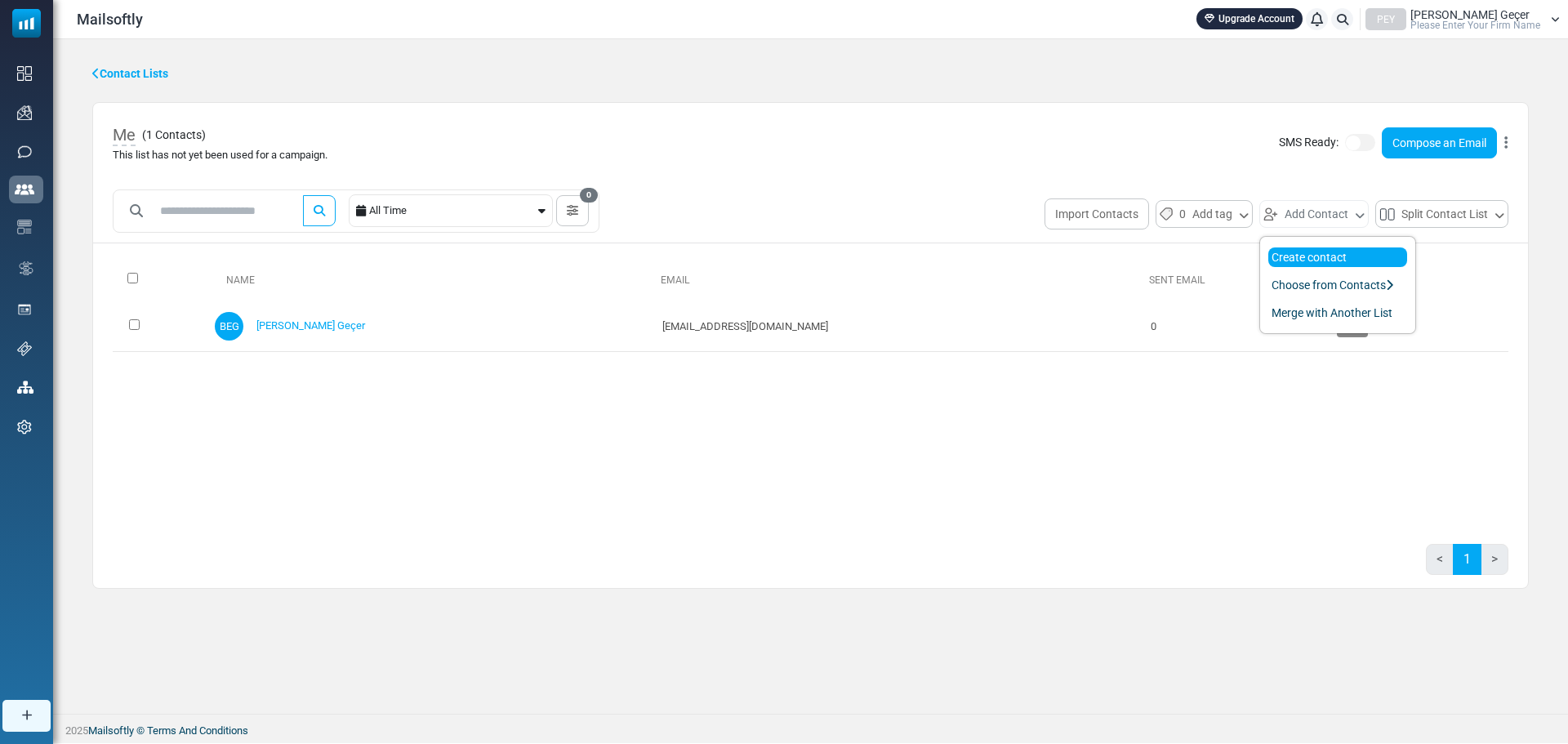
click at [1301, 264] on link "Create contact" at bounding box center [1338, 256] width 139 height 20
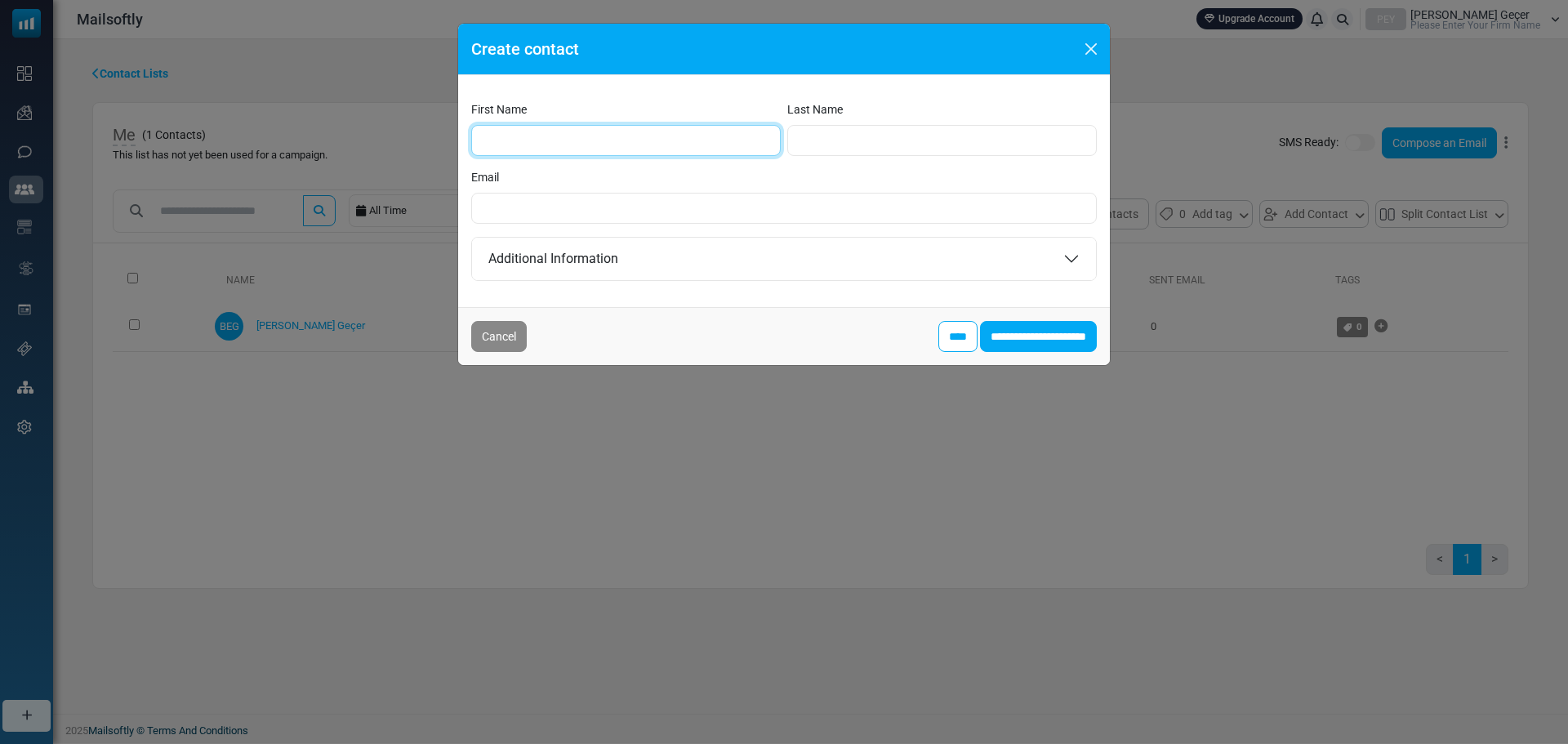
click at [739, 152] on input "First Name" at bounding box center [625, 140] width 309 height 31
type input "*****"
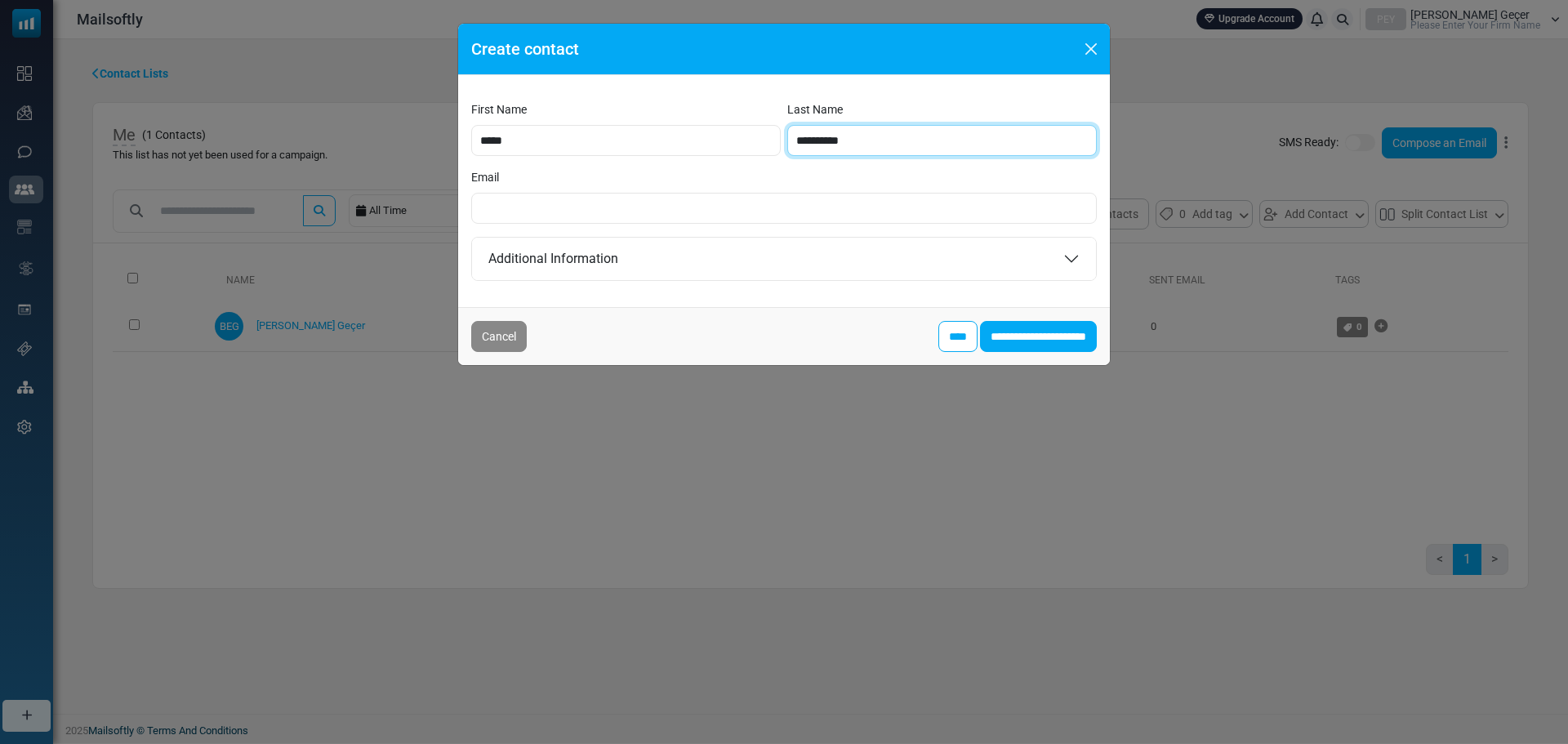
type input "**********"
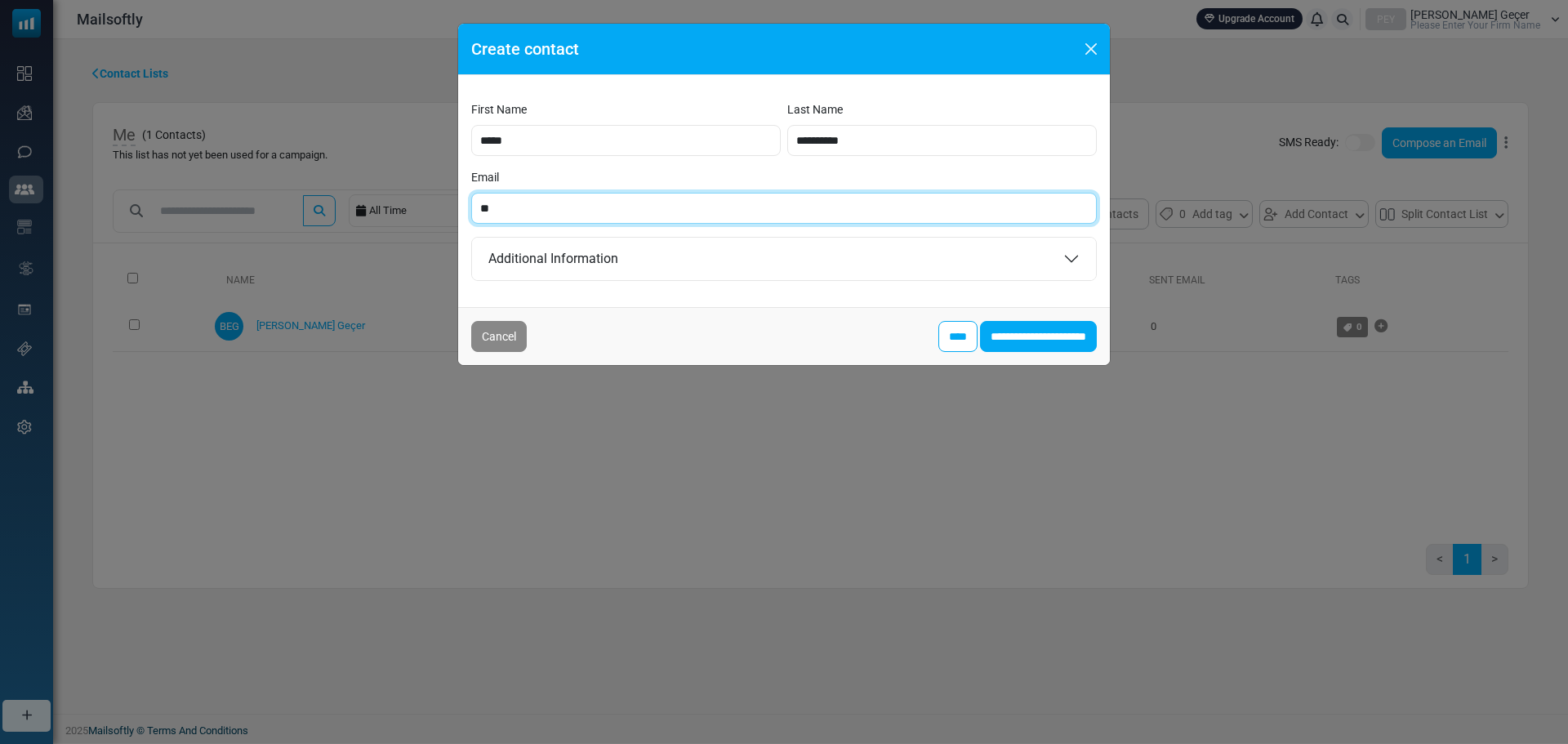
type input "*"
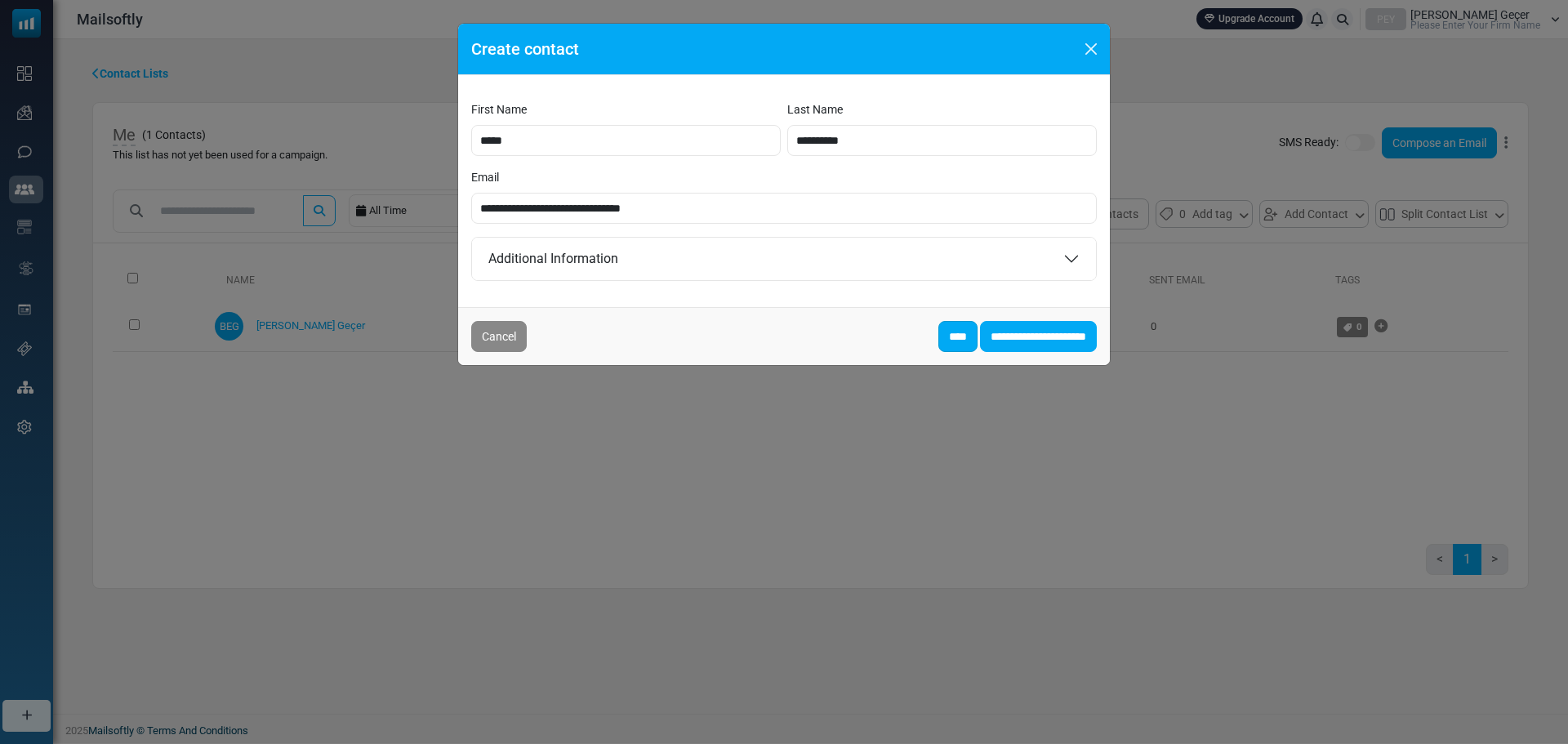
click at [939, 332] on input "****" at bounding box center [958, 336] width 39 height 31
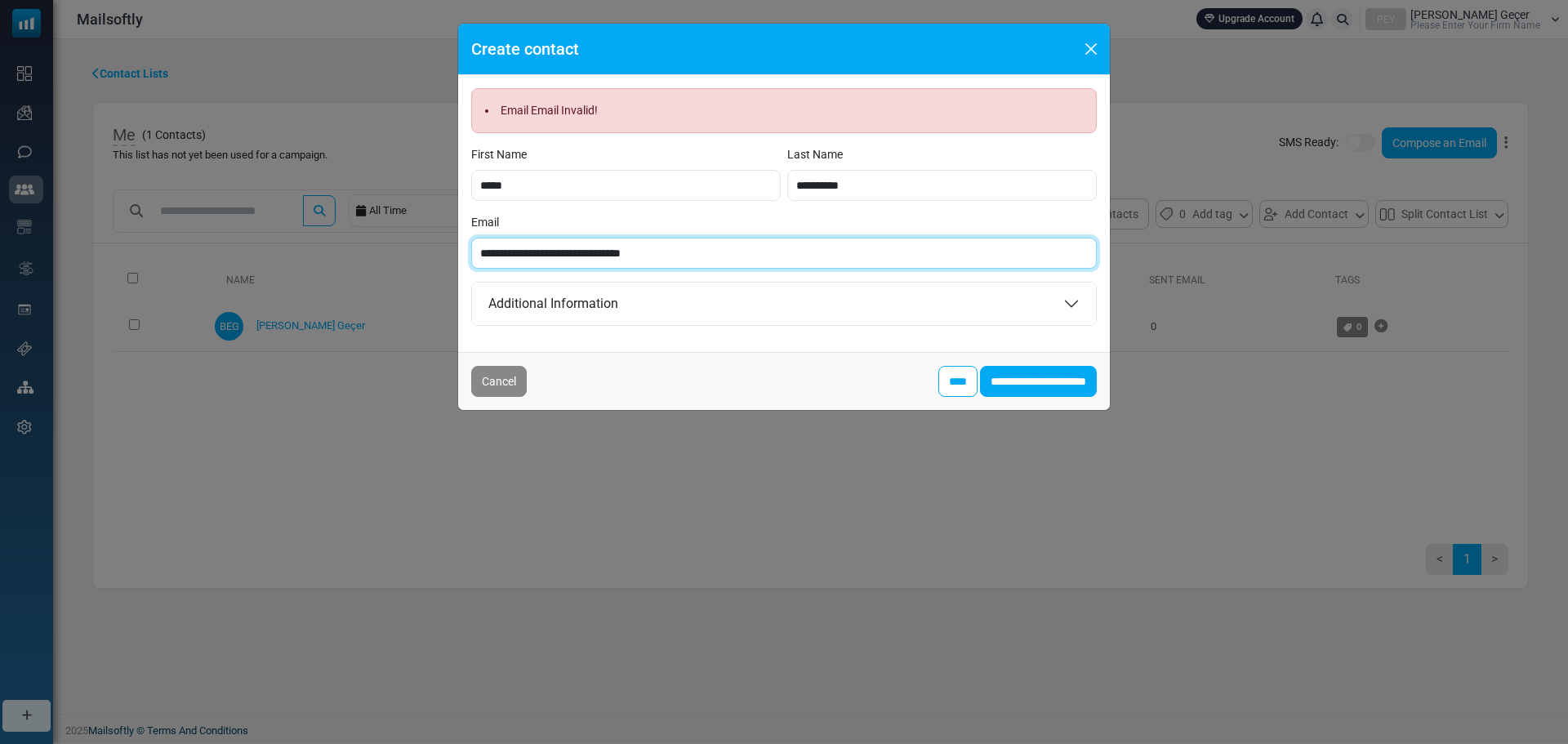
click at [538, 253] on input "**********" at bounding box center [784, 253] width 626 height 31
type input "**********"
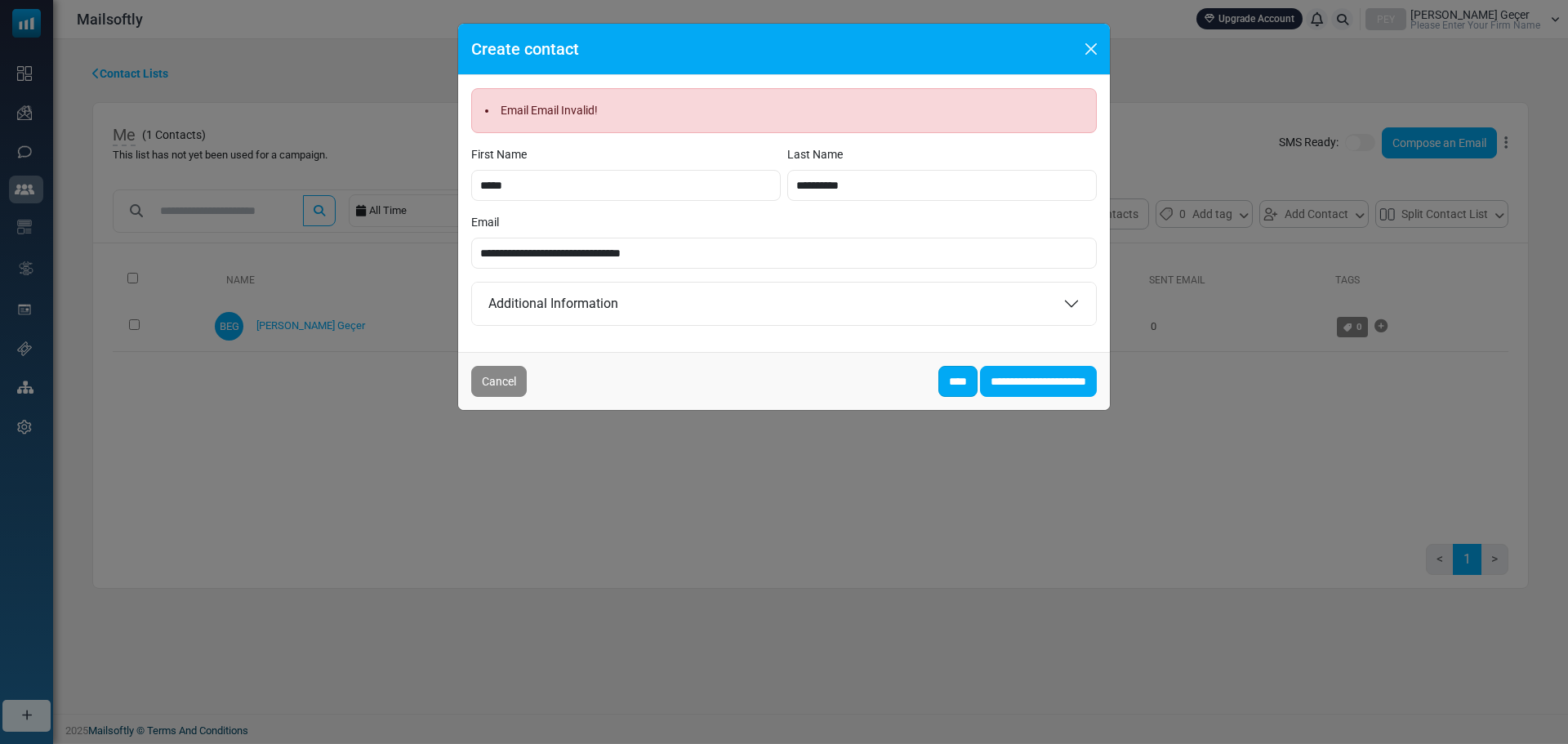
click at [939, 368] on input "****" at bounding box center [958, 380] width 39 height 31
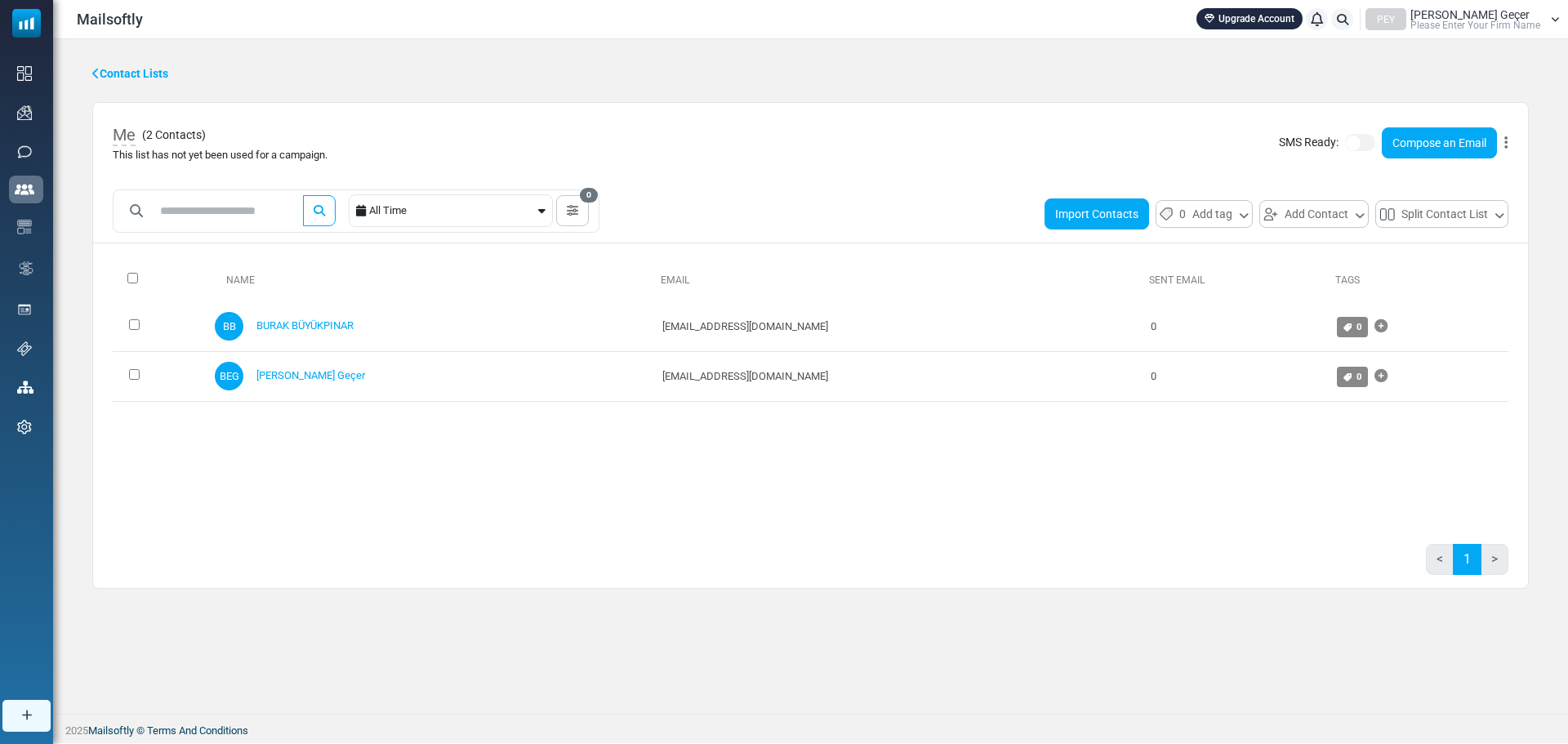
click at [1084, 225] on button "Import Contacts" at bounding box center [1096, 213] width 104 height 31
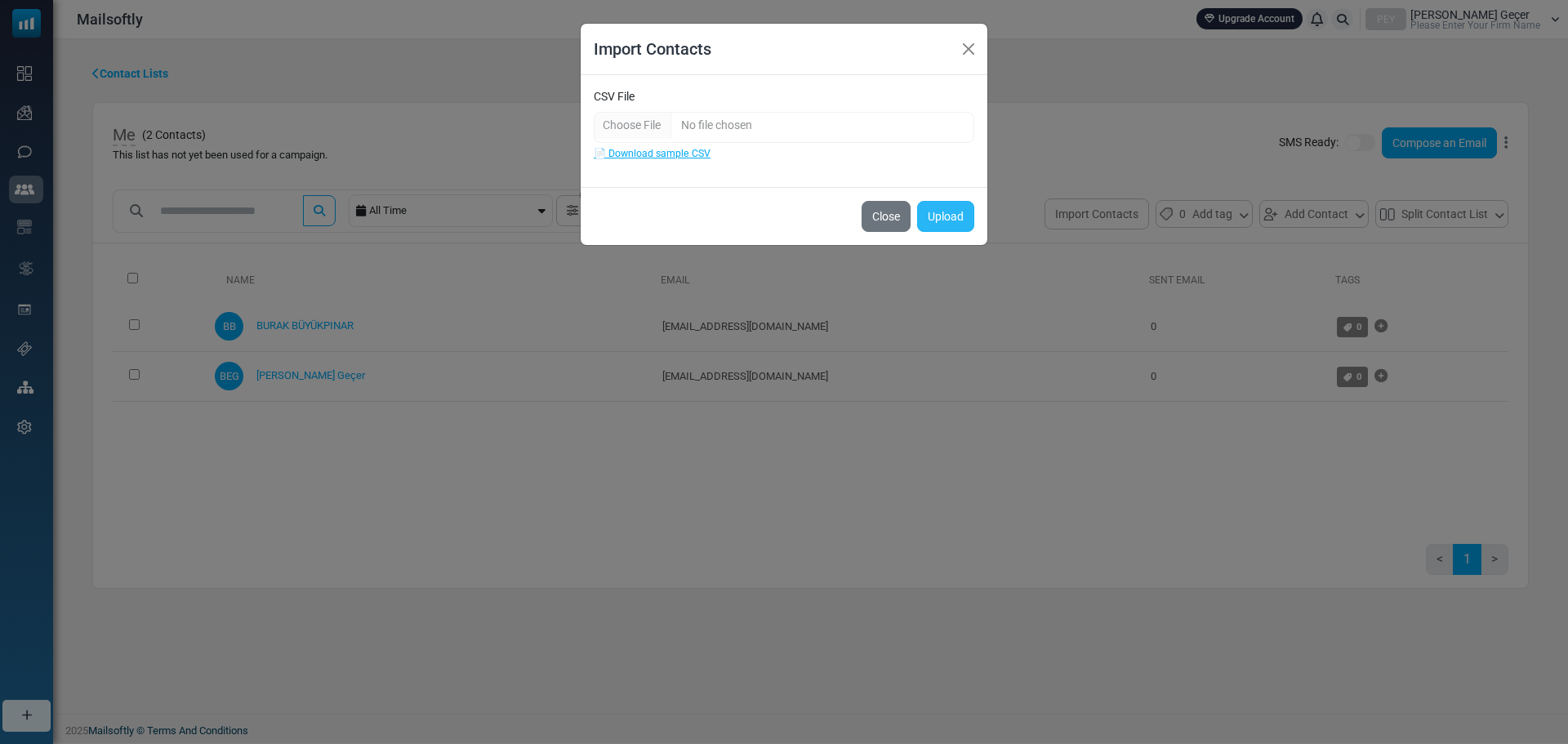
click at [968, 224] on button "Upload" at bounding box center [945, 216] width 57 height 31
click at [874, 218] on button "Close" at bounding box center [886, 216] width 49 height 31
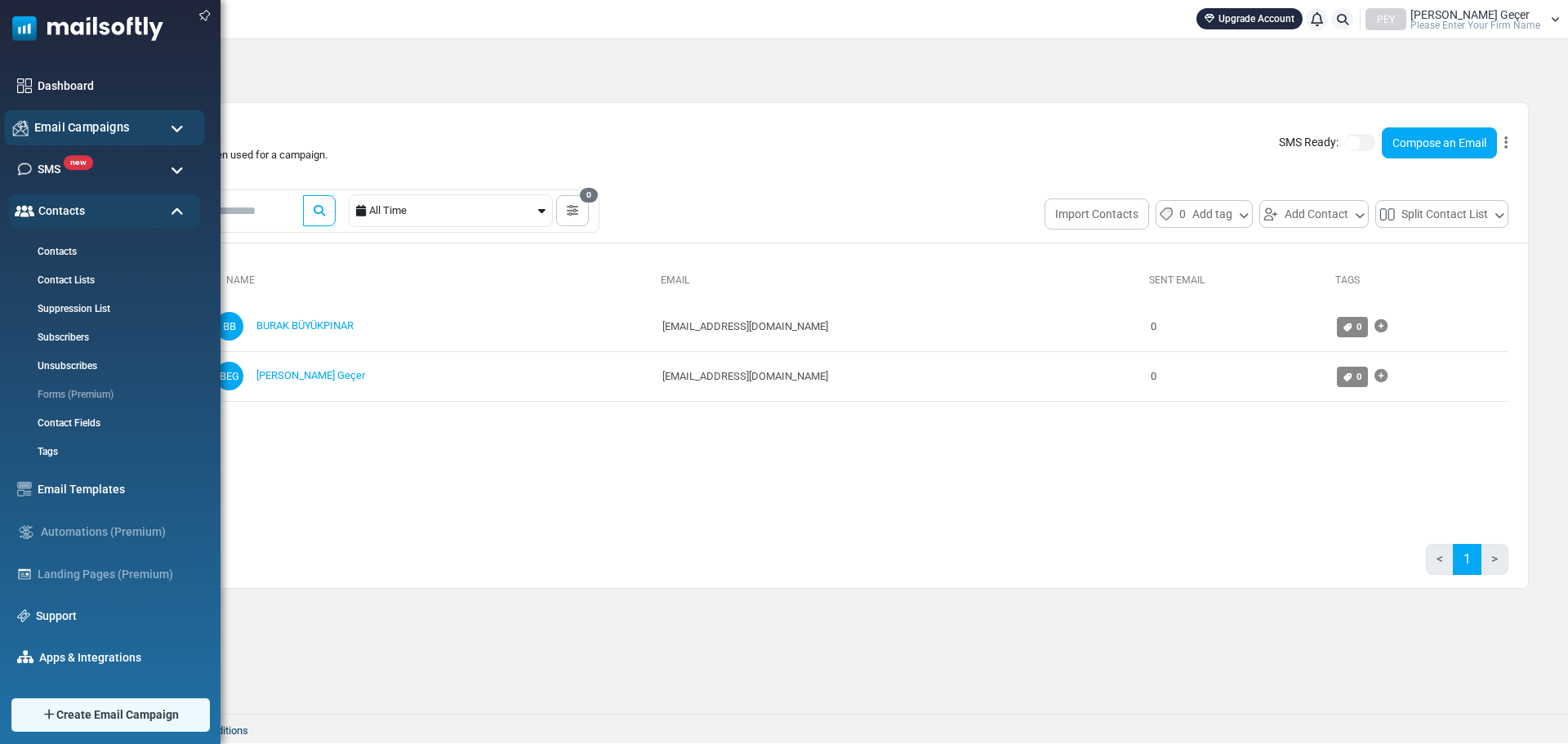
click at [89, 124] on span "Email Campaigns" at bounding box center [83, 127] width 96 height 18
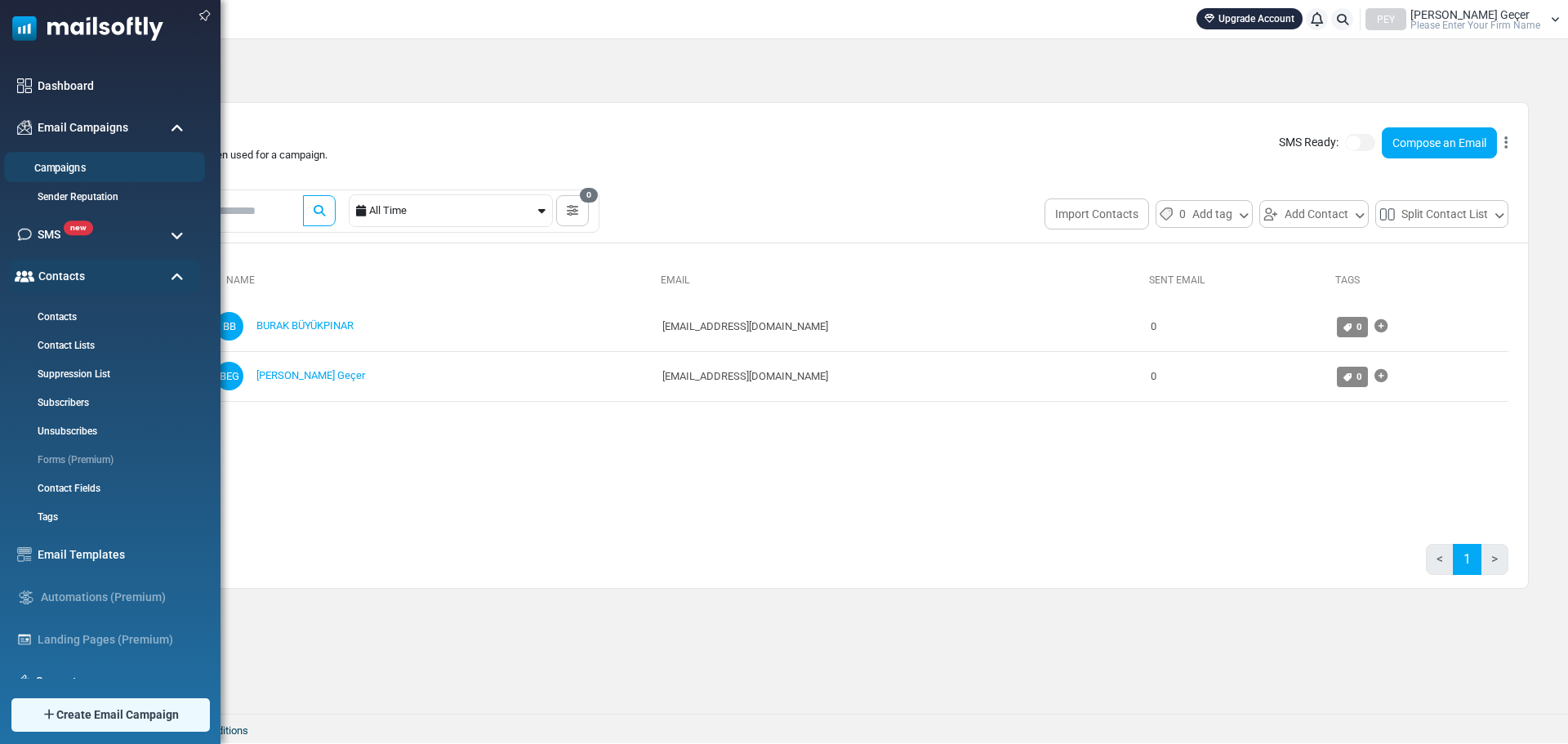
click at [74, 167] on link "Campaigns" at bounding box center [101, 168] width 196 height 16
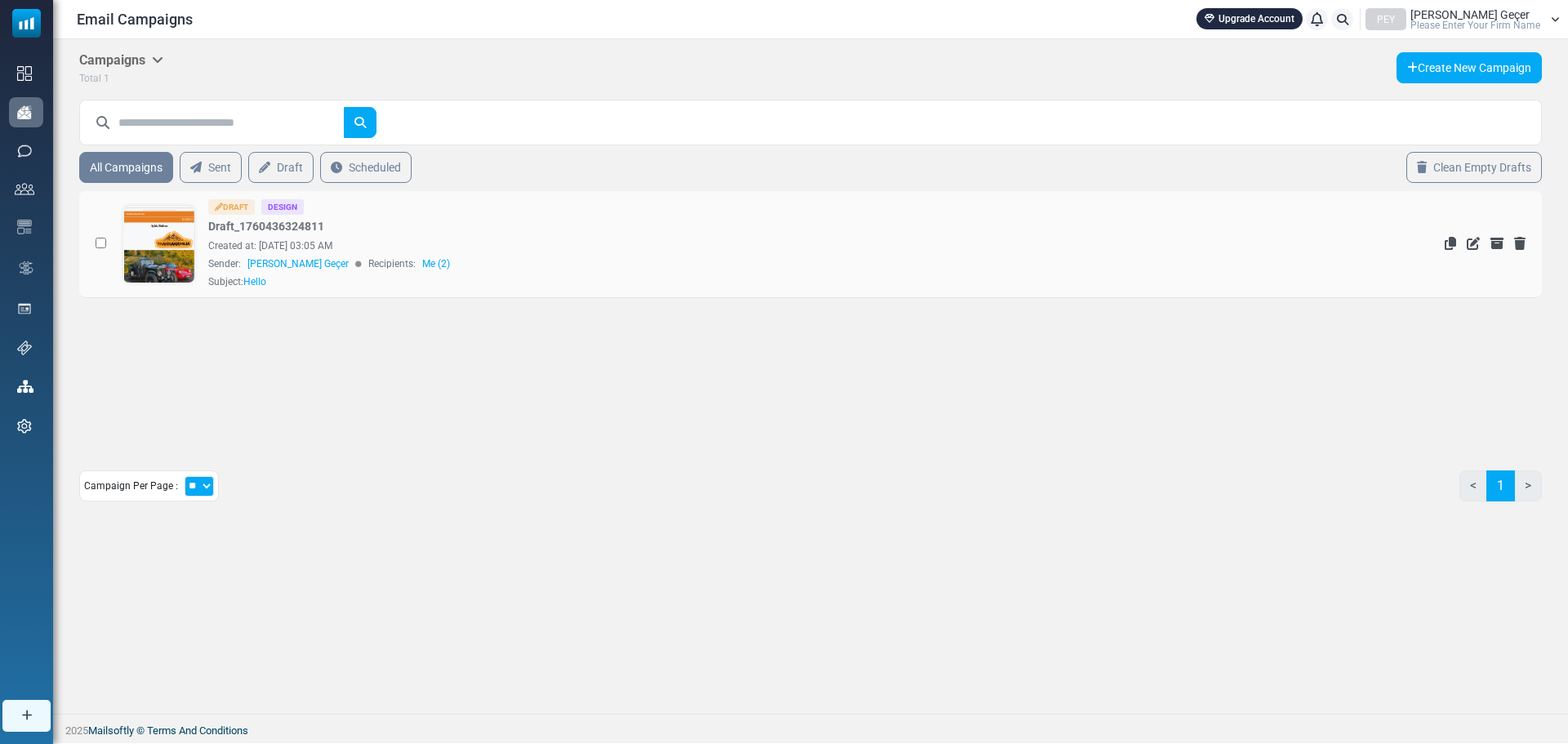
click at [148, 256] on link at bounding box center [159, 289] width 71 height 168
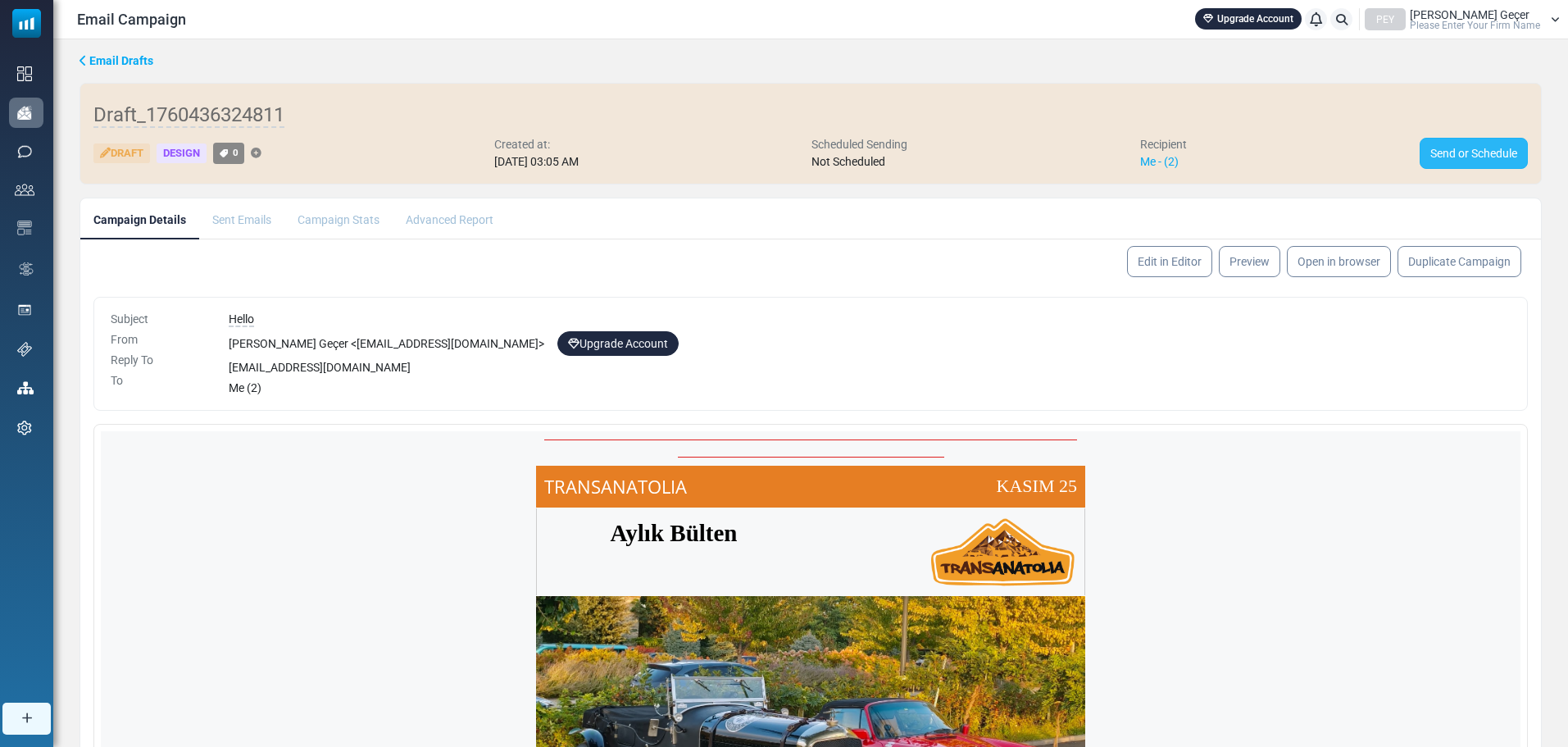
click at [1450, 164] on link "Send or Schedule" at bounding box center [1473, 153] width 108 height 31
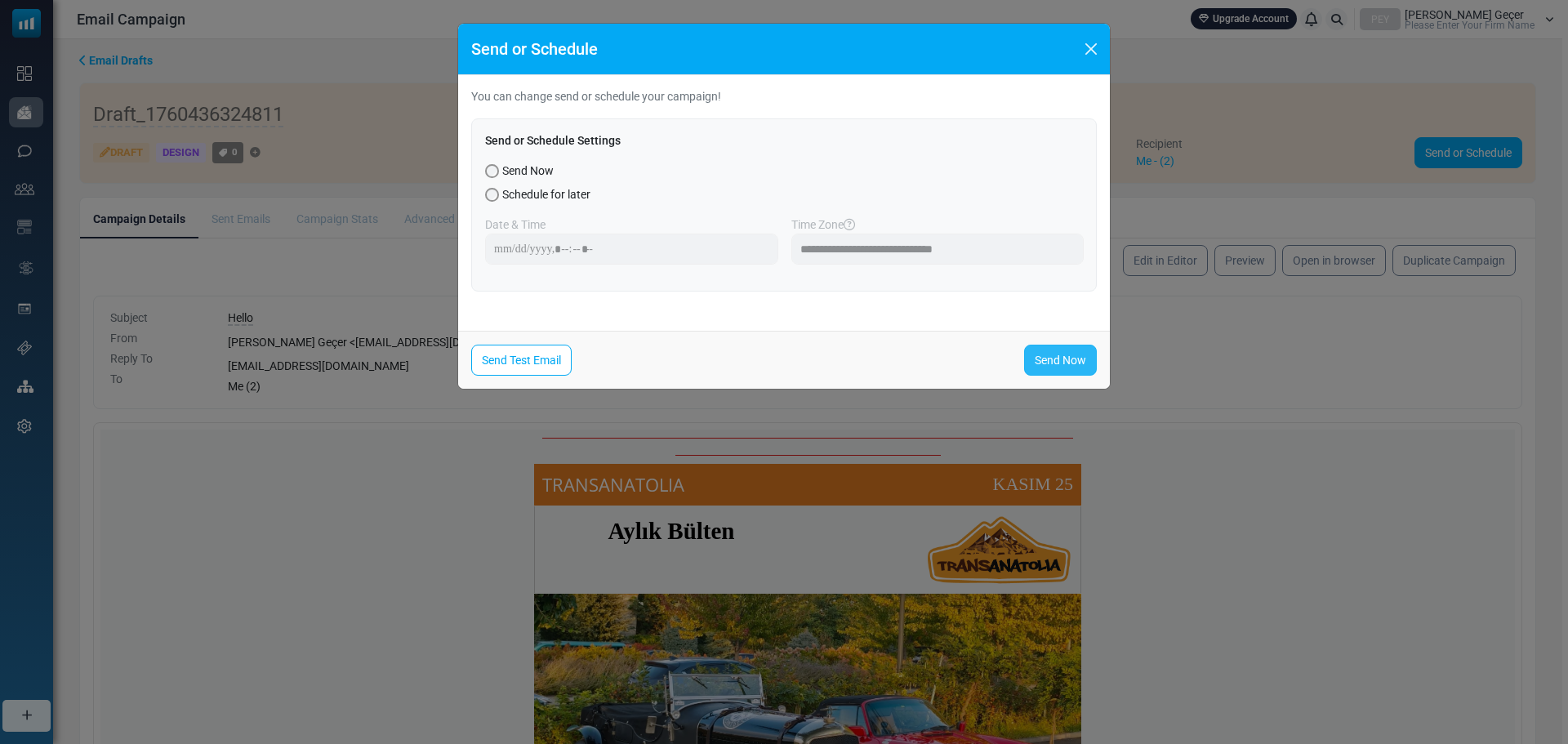
click at [1077, 352] on link "Send Now" at bounding box center [1060, 360] width 72 height 31
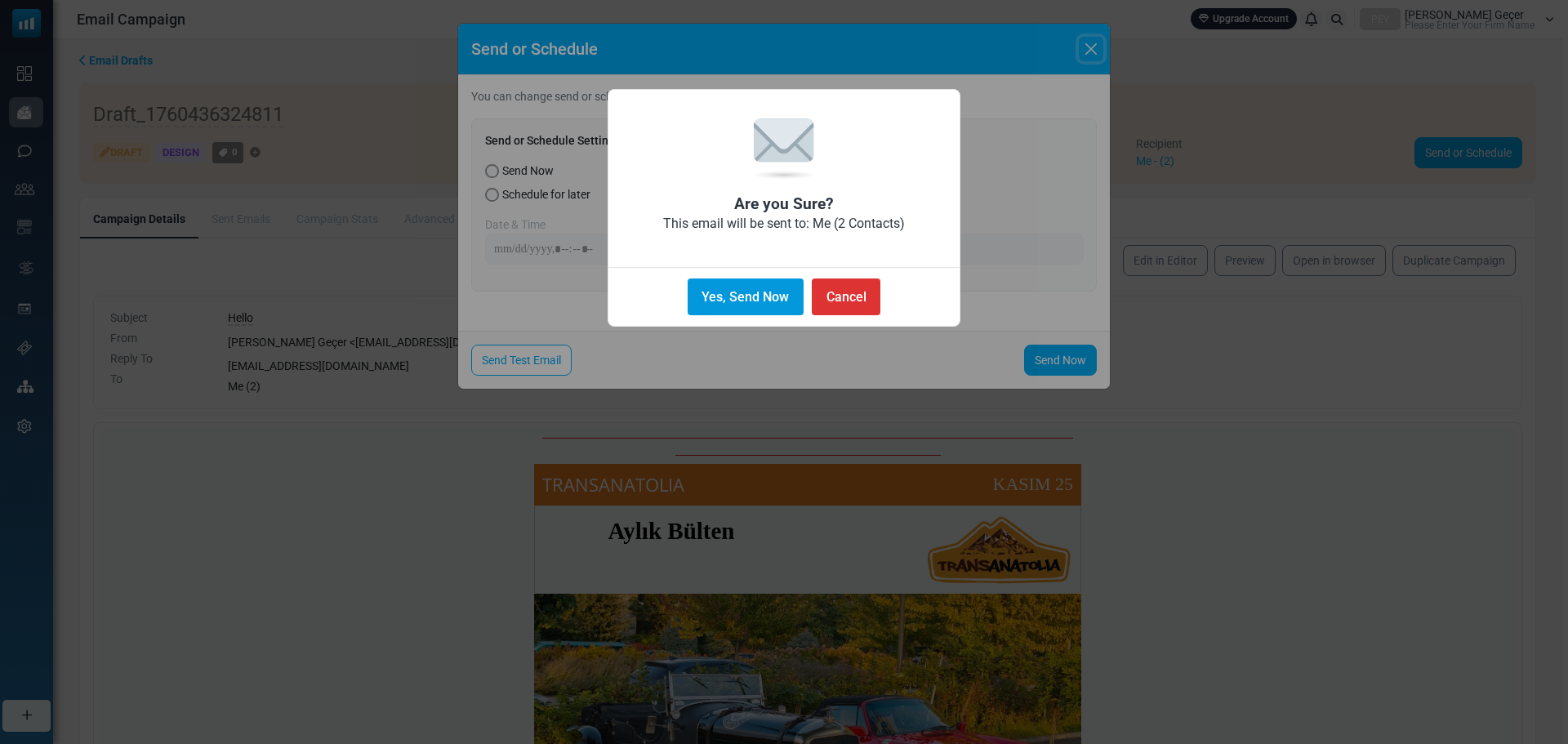
click at [723, 298] on button "Yes, Send Now" at bounding box center [745, 296] width 116 height 37
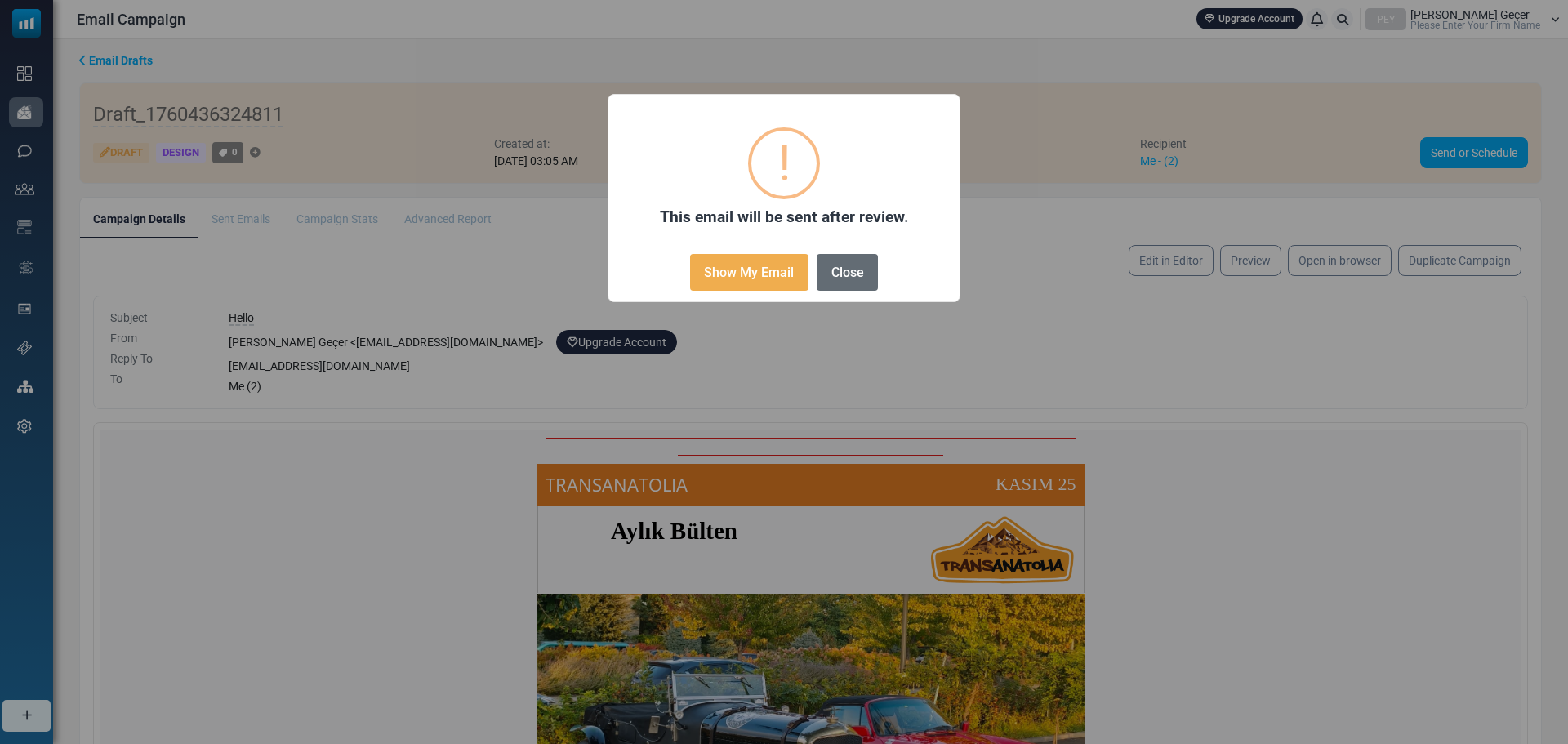
click at [847, 277] on button "Close" at bounding box center [846, 271] width 61 height 37
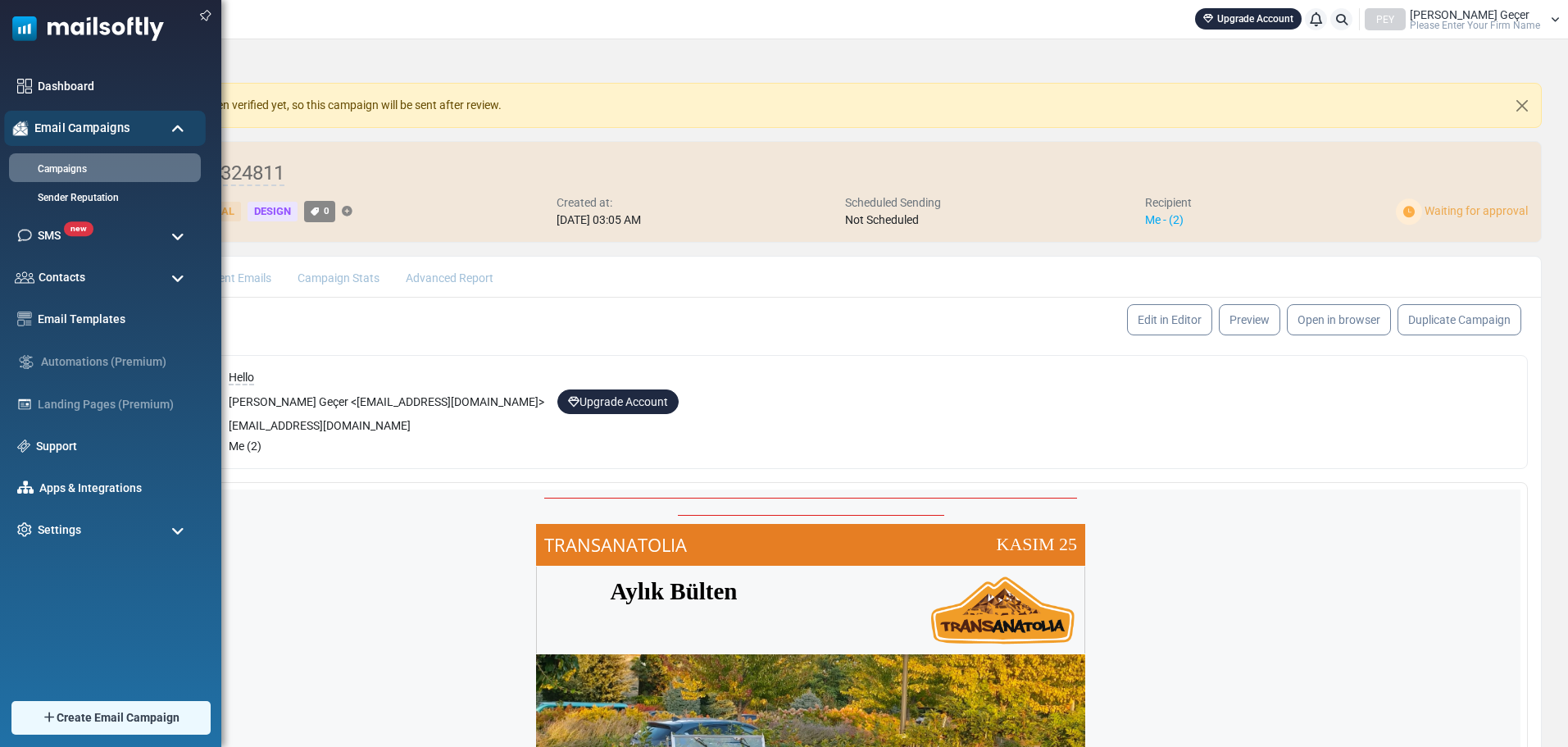
click at [97, 132] on span "Email Campaigns" at bounding box center [83, 127] width 96 height 18
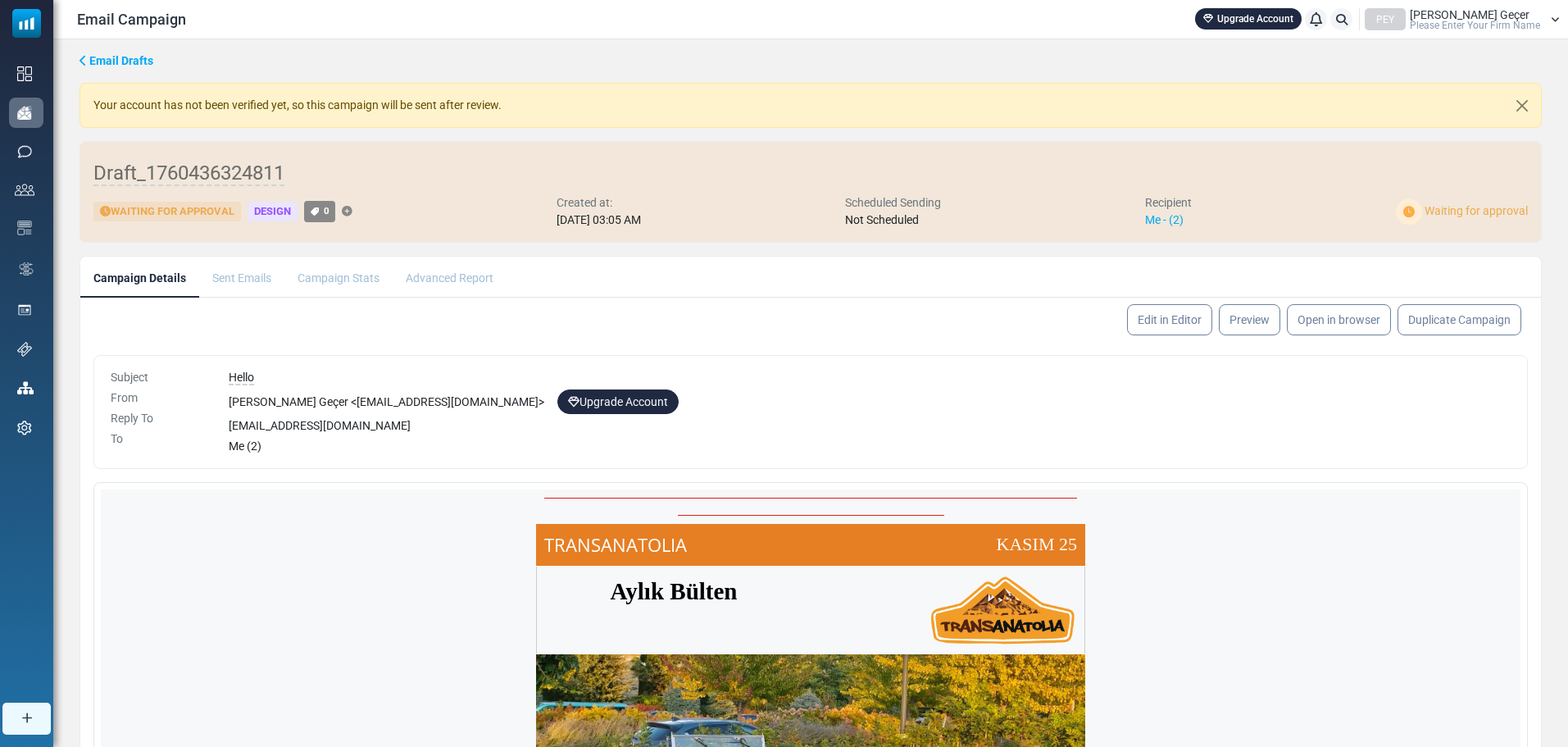
click at [1387, 17] on div "PEY" at bounding box center [1384, 19] width 41 height 22
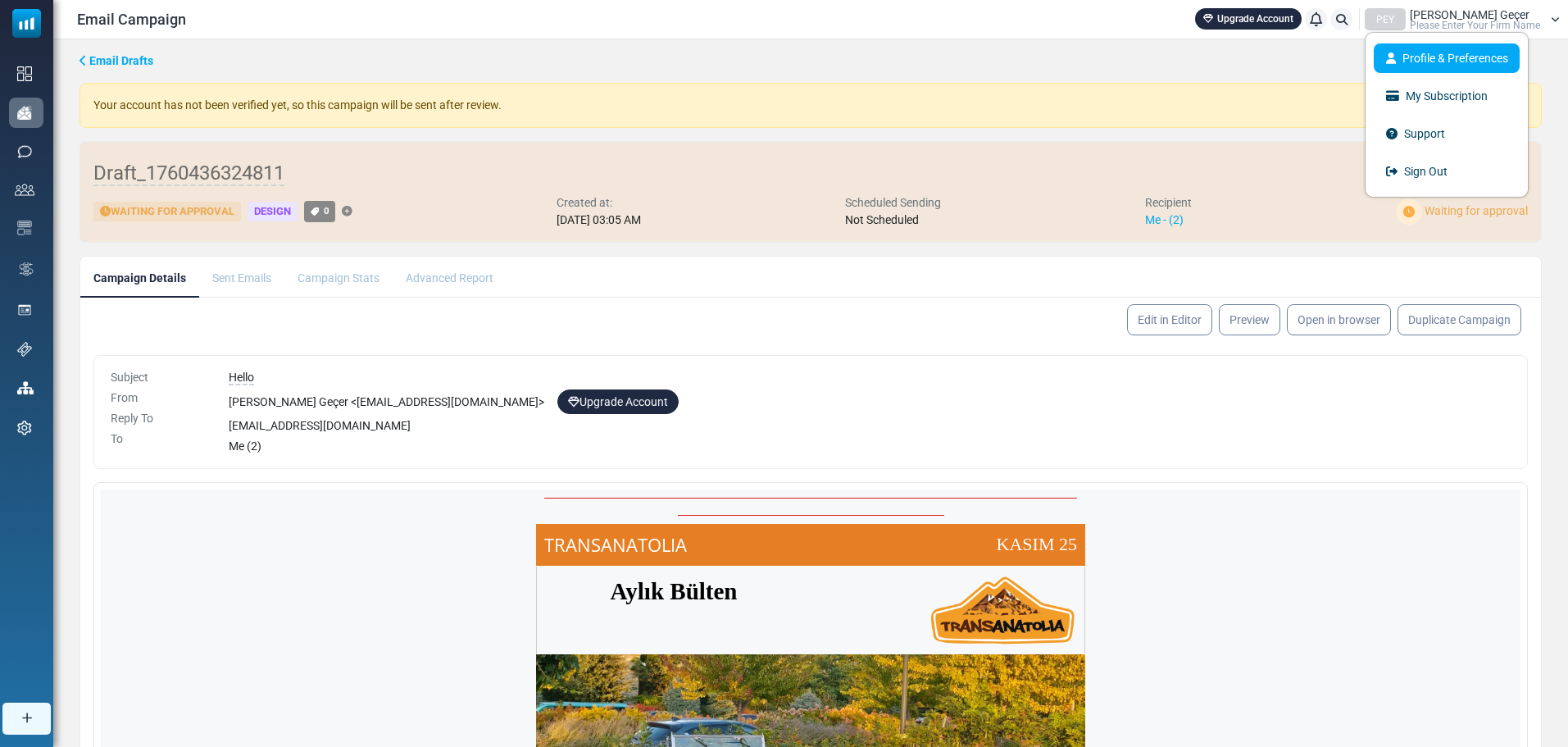
click at [1417, 49] on link "Profile & Preferences" at bounding box center [1446, 58] width 146 height 29
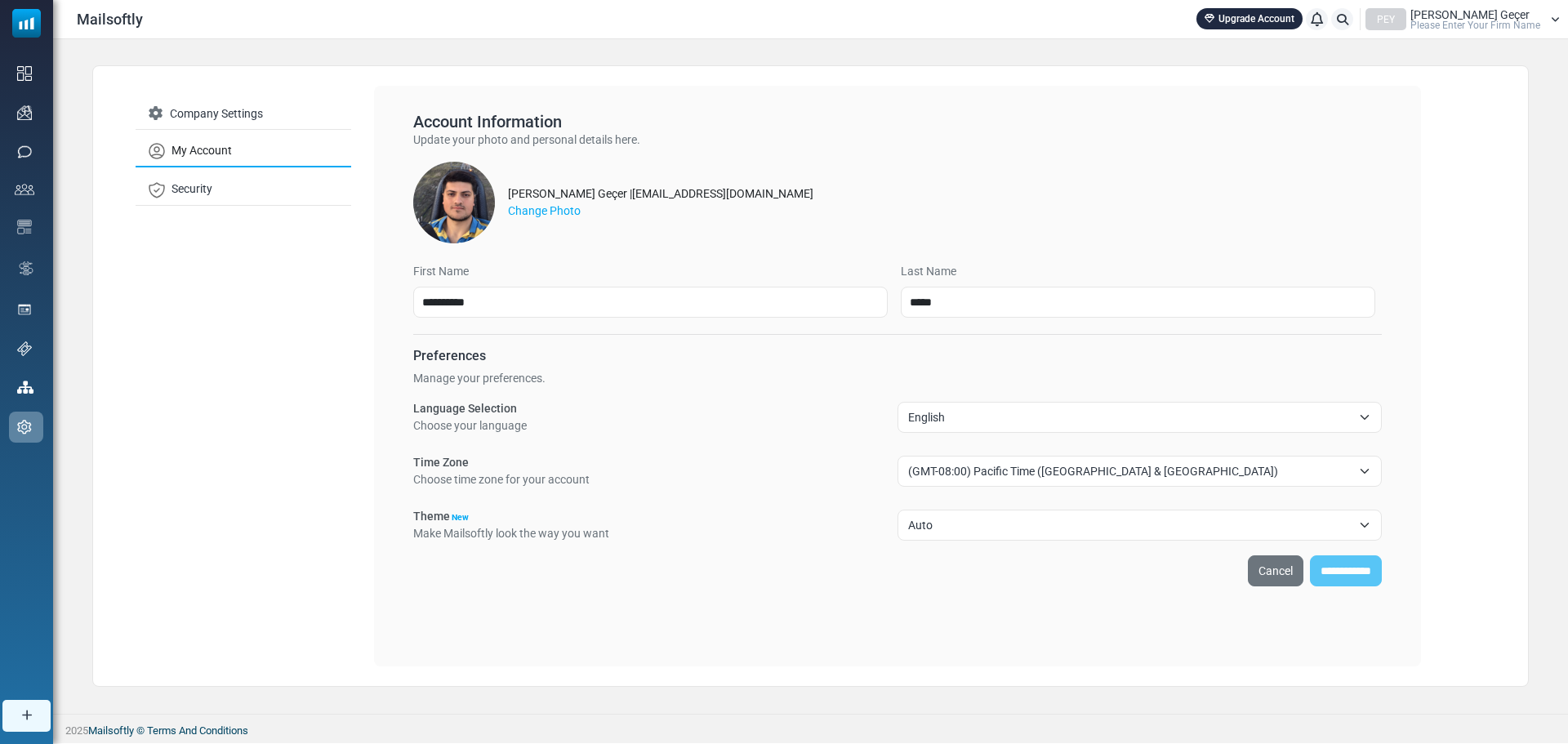
click at [1006, 474] on span "(GMT-08:00) Pacific Time (US & Canada)" at bounding box center [1129, 471] width 443 height 20
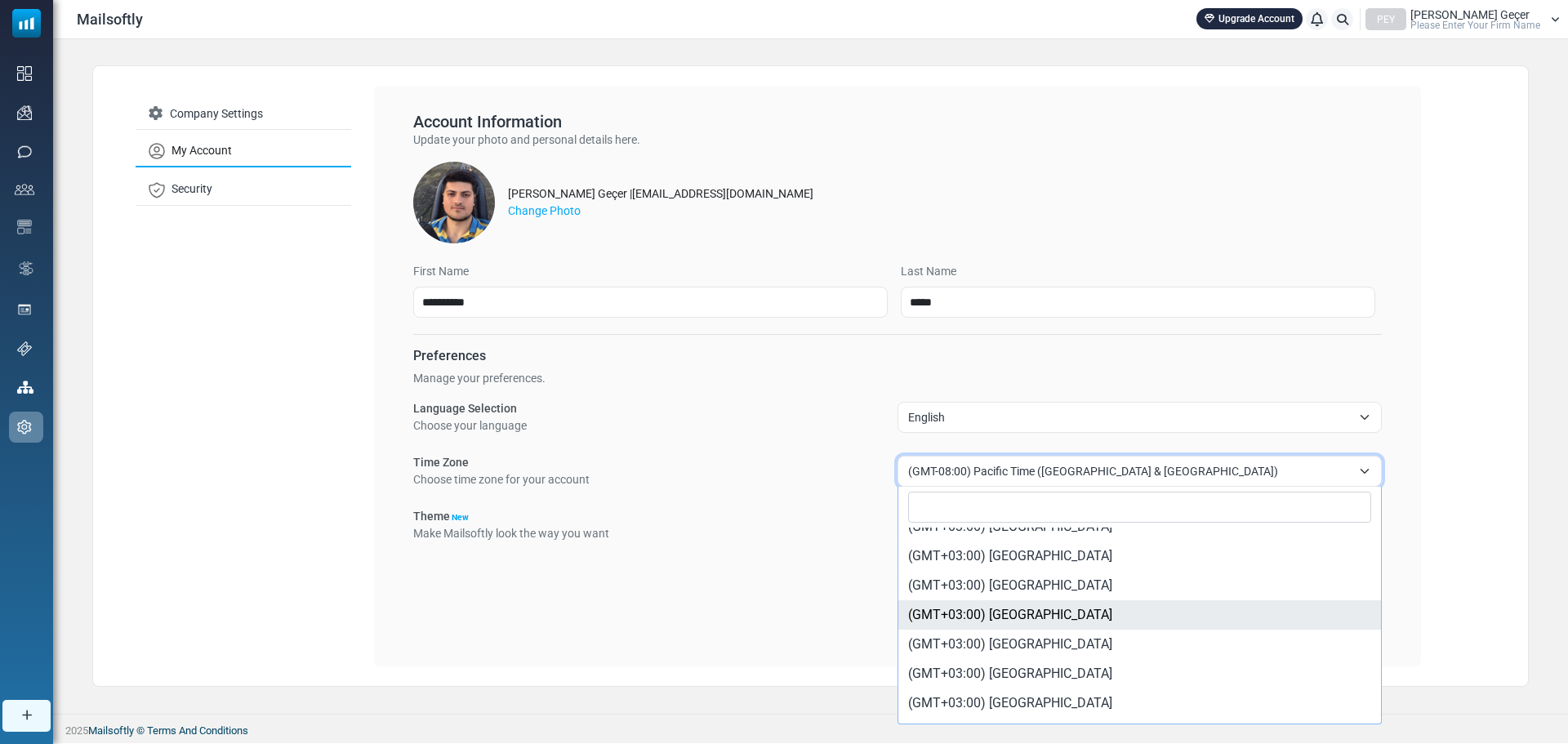
scroll to position [2277, 0]
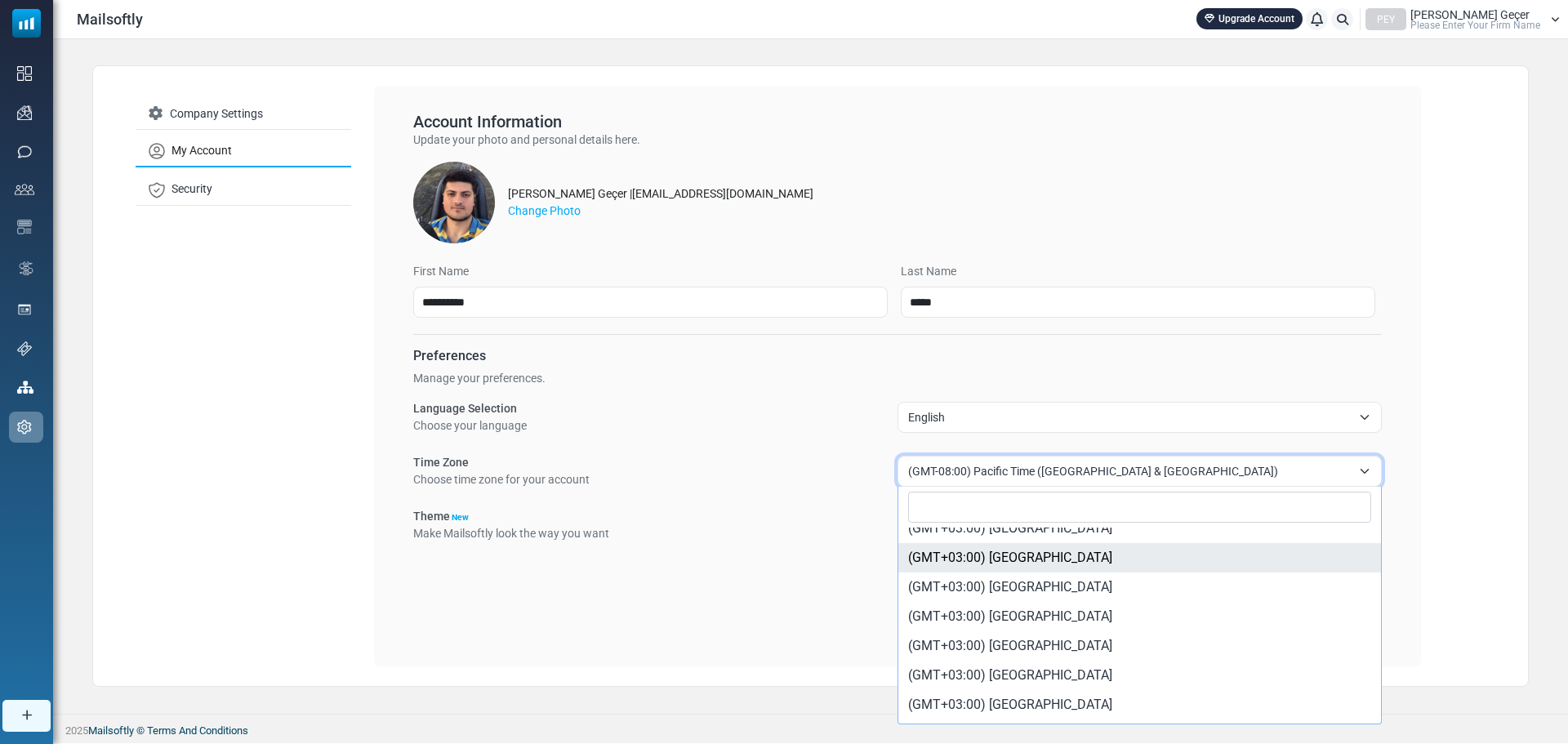
select select "********"
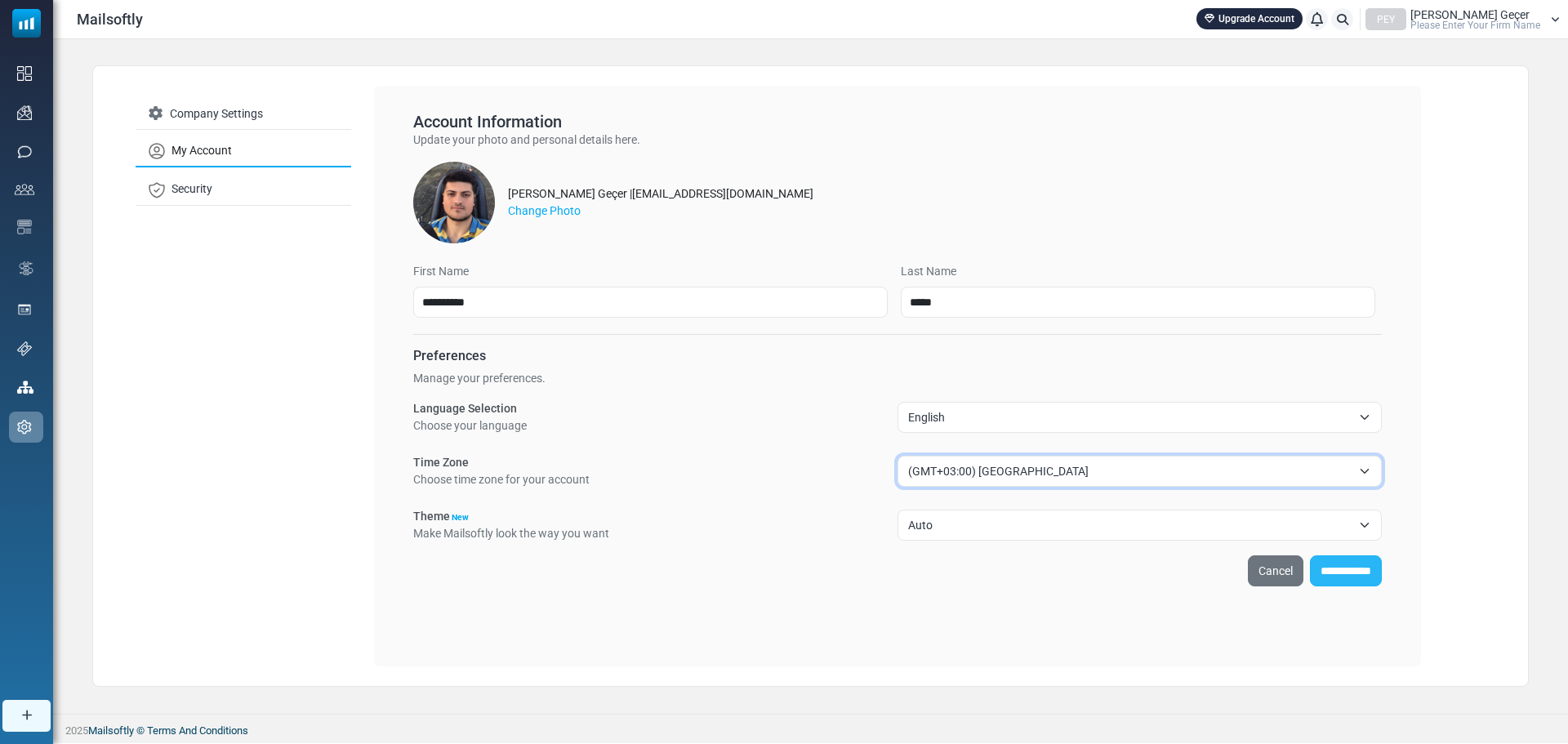
click at [1311, 580] on input "**********" at bounding box center [1345, 570] width 71 height 31
click at [178, 163] on link "My Account" at bounding box center [242, 151] width 215 height 32
click at [177, 184] on link "Security" at bounding box center [242, 189] width 215 height 31
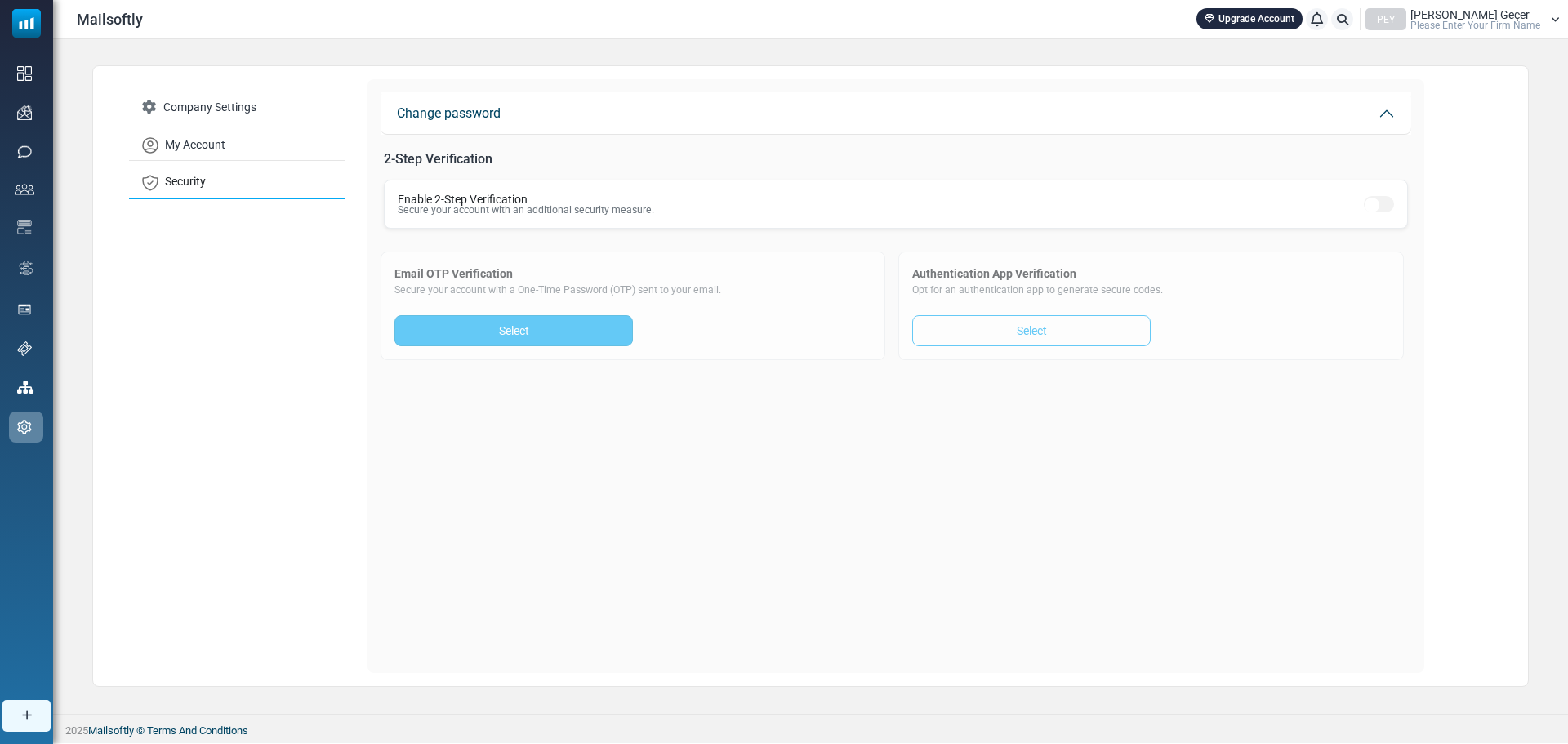
click at [520, 323] on link "Select" at bounding box center [514, 330] width 239 height 31
click at [582, 201] on div "Enable 2-Step Verification Secure your account with an additional security meas…" at bounding box center [525, 204] width 256 height 22
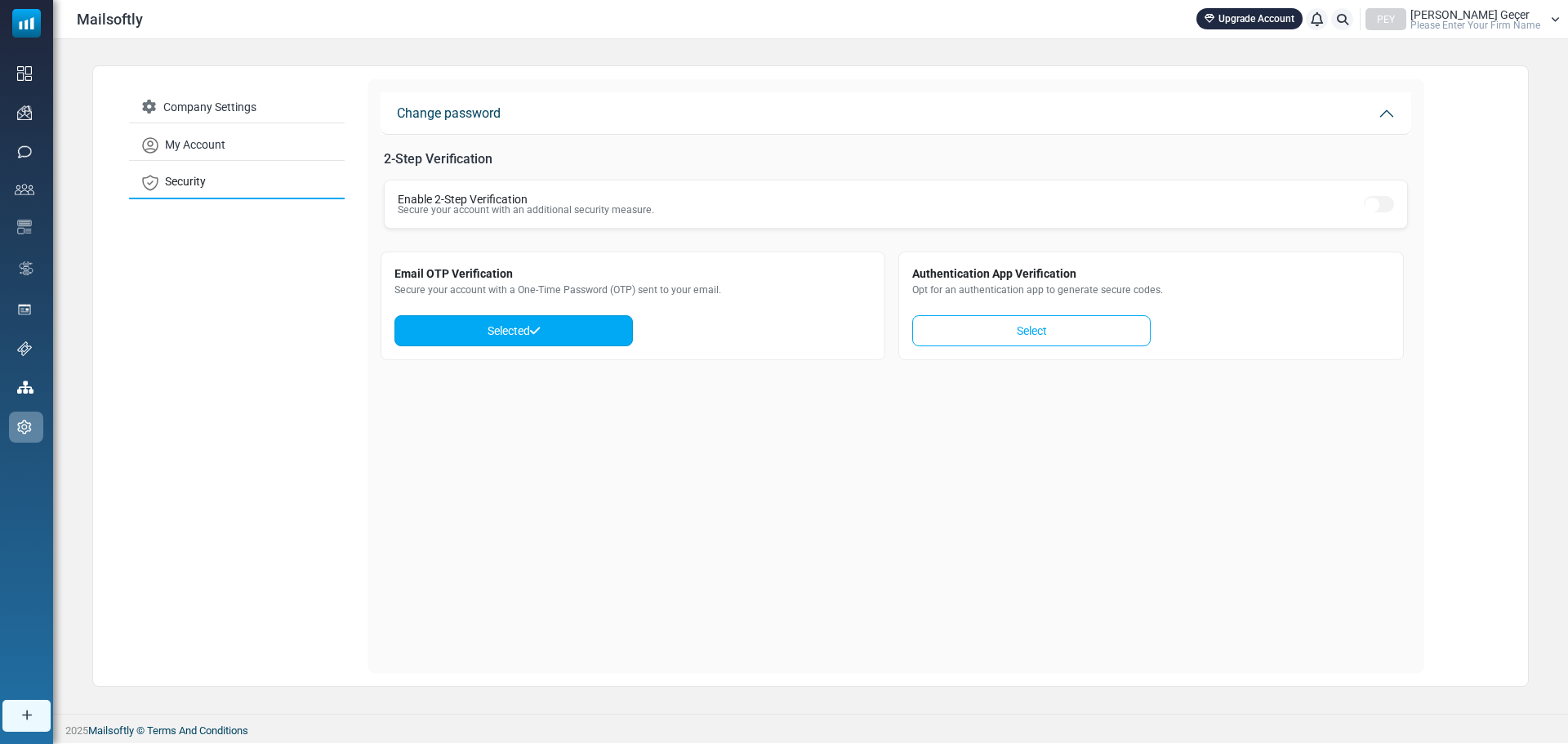
click at [583, 336] on link "Selected" at bounding box center [514, 330] width 239 height 31
click at [234, 118] on link "Company Settings" at bounding box center [236, 108] width 215 height 32
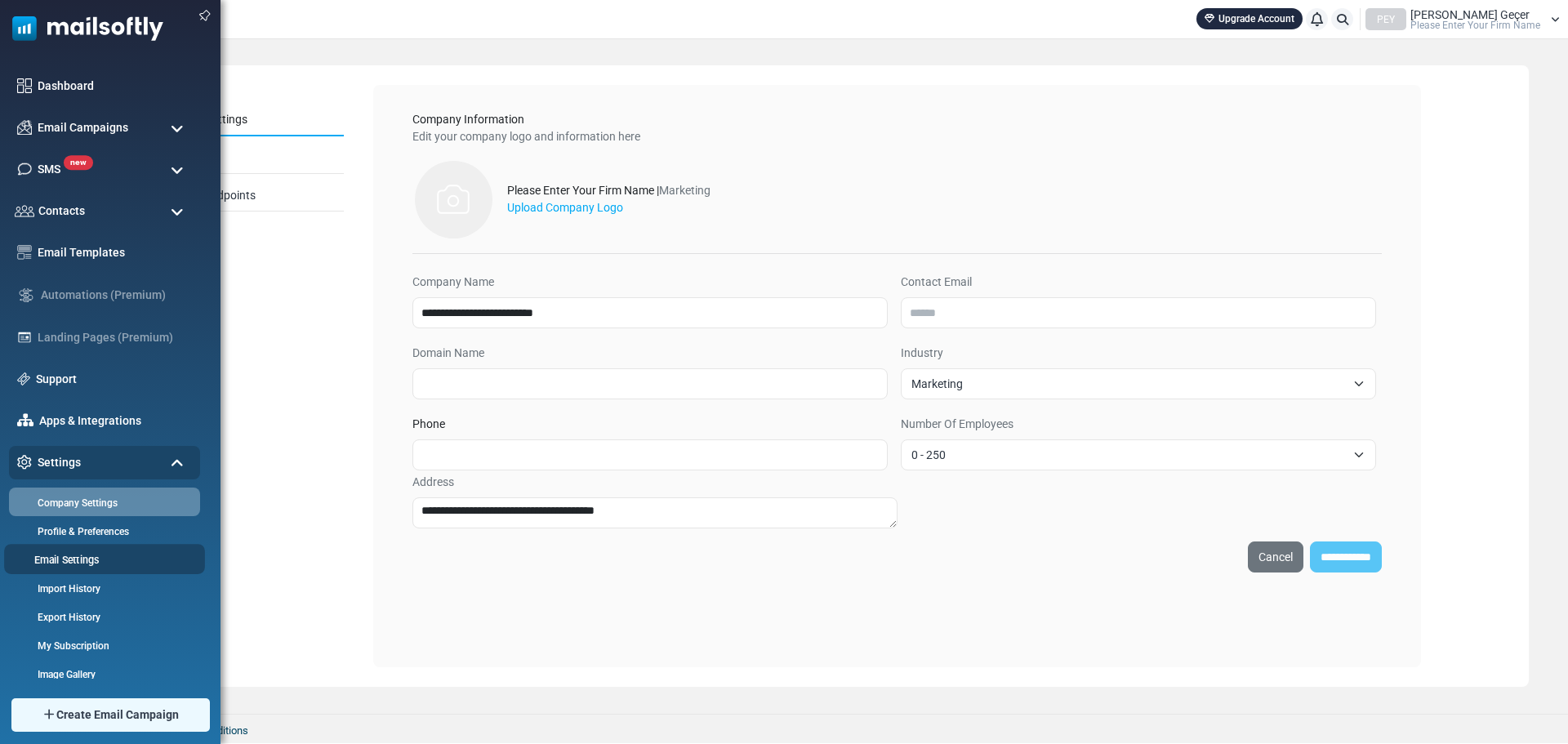
scroll to position [9, 0]
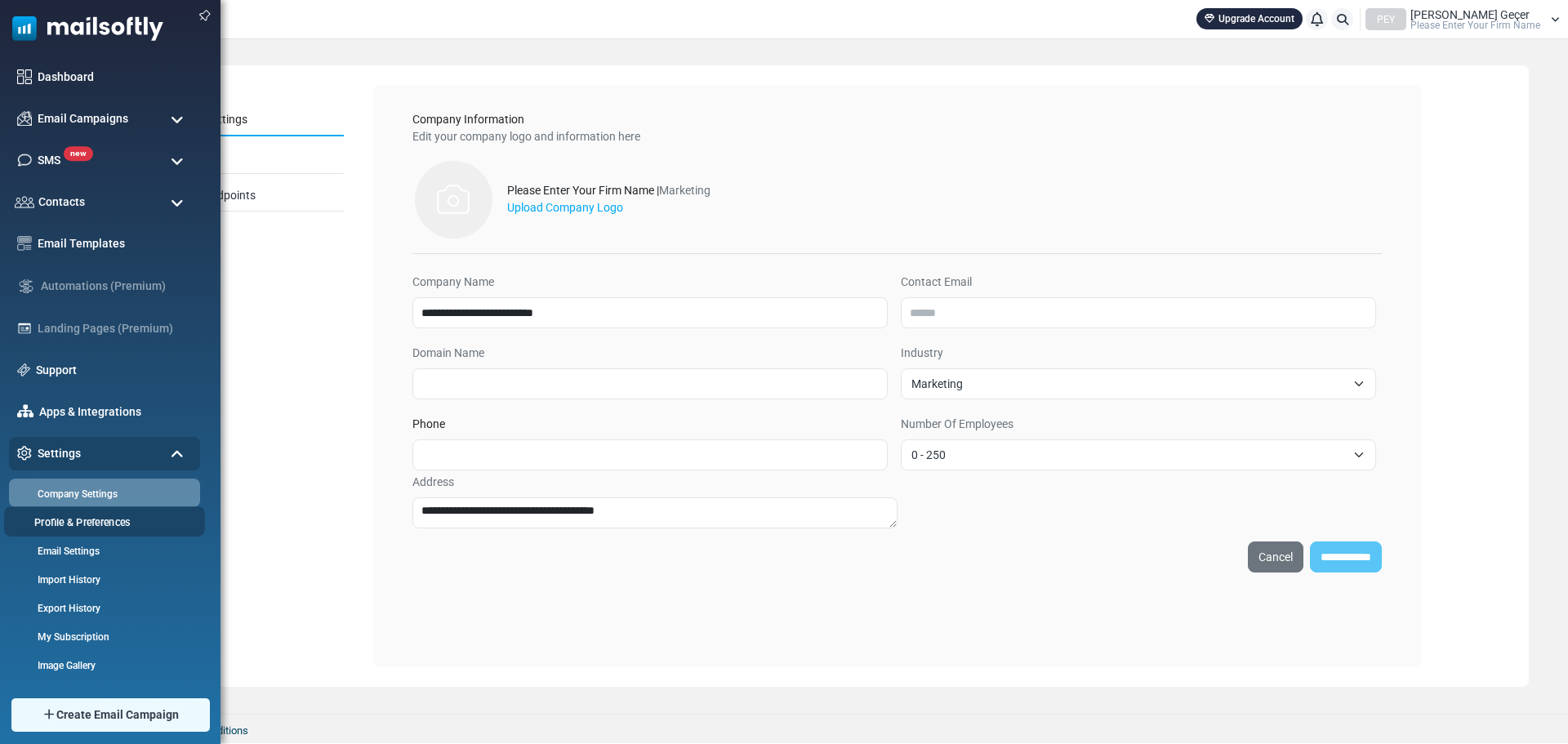
click at [102, 523] on link "Profile & Preferences" at bounding box center [101, 522] width 196 height 16
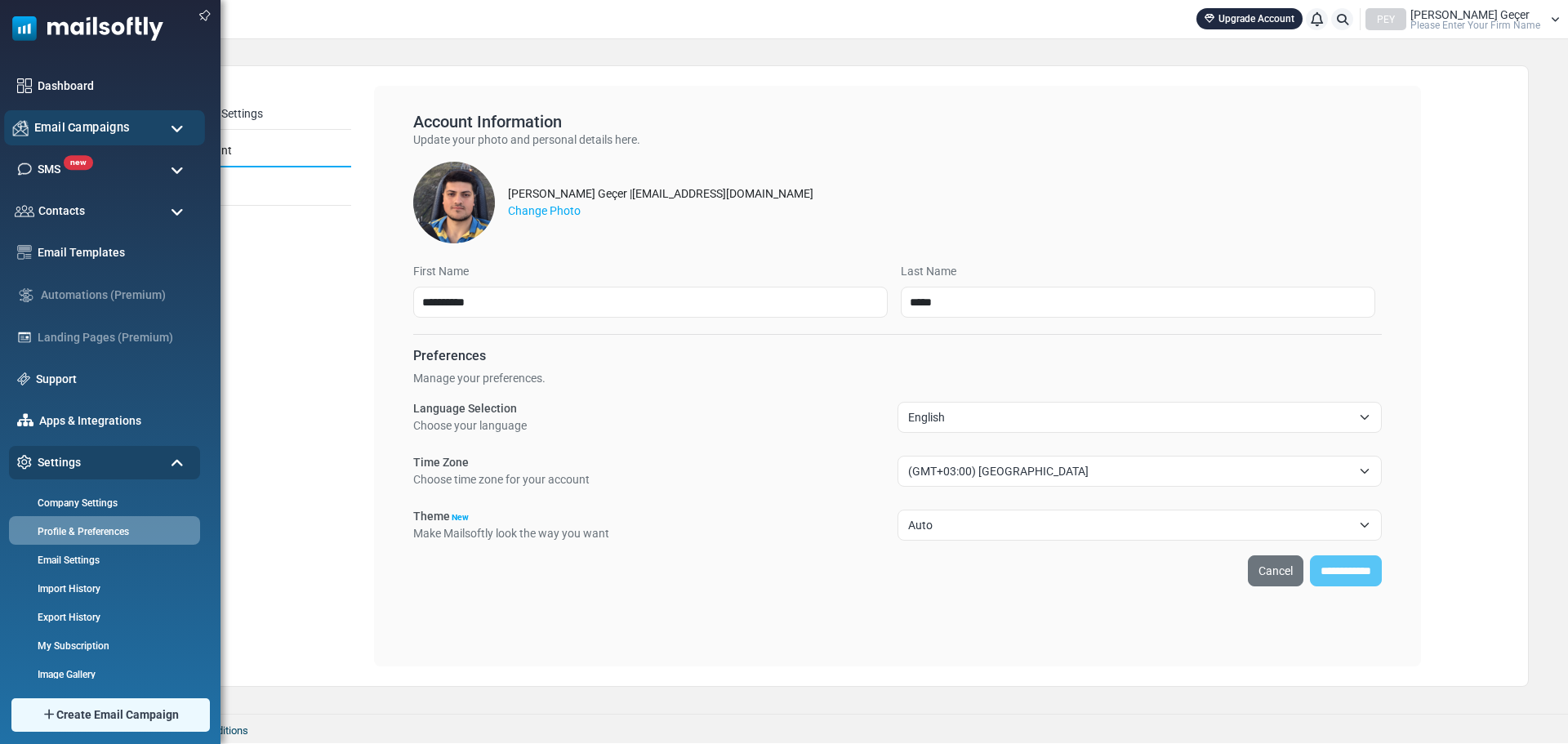
click at [42, 127] on span "Email Campaigns" at bounding box center [83, 127] width 96 height 18
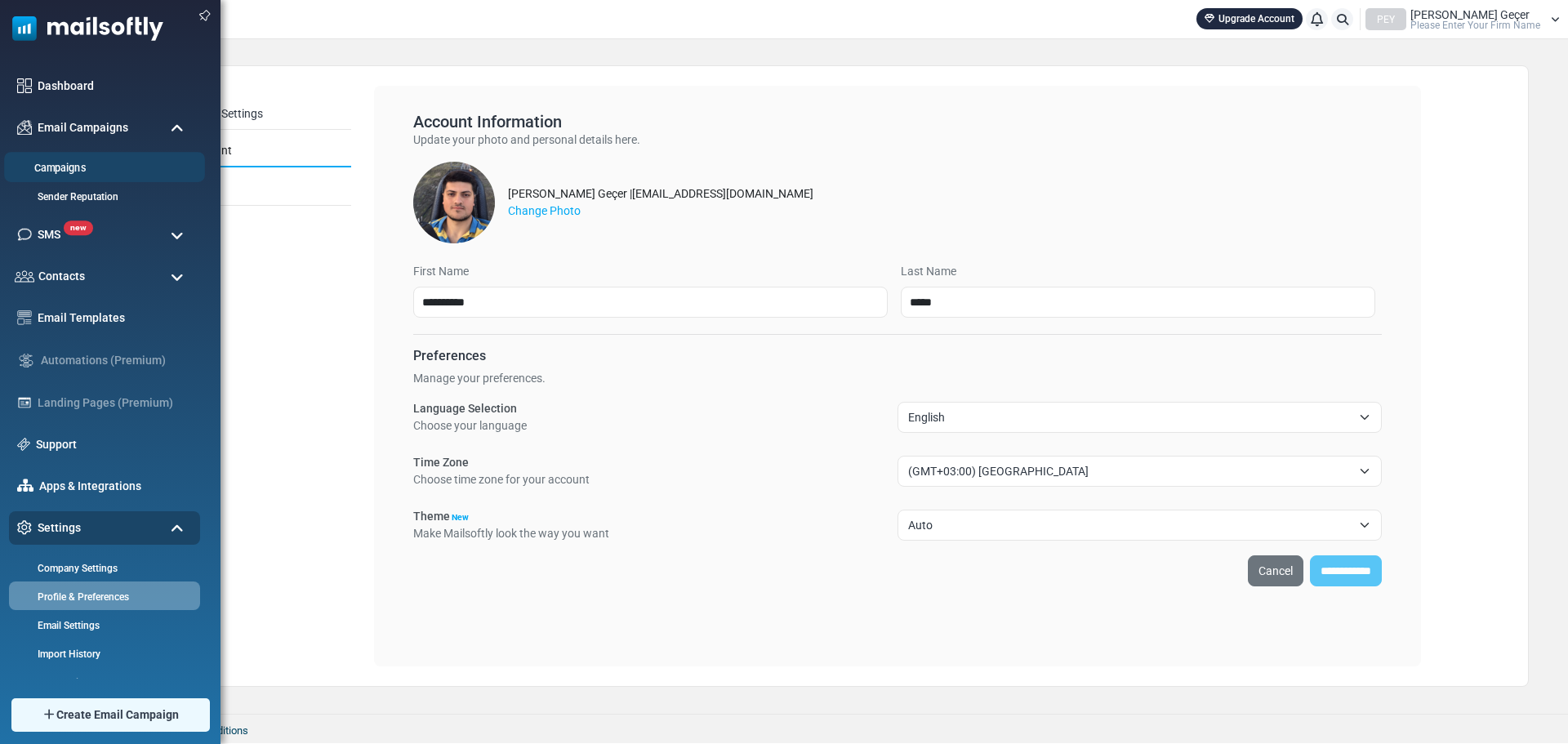
click at [67, 173] on link "Campaigns" at bounding box center [101, 168] width 196 height 16
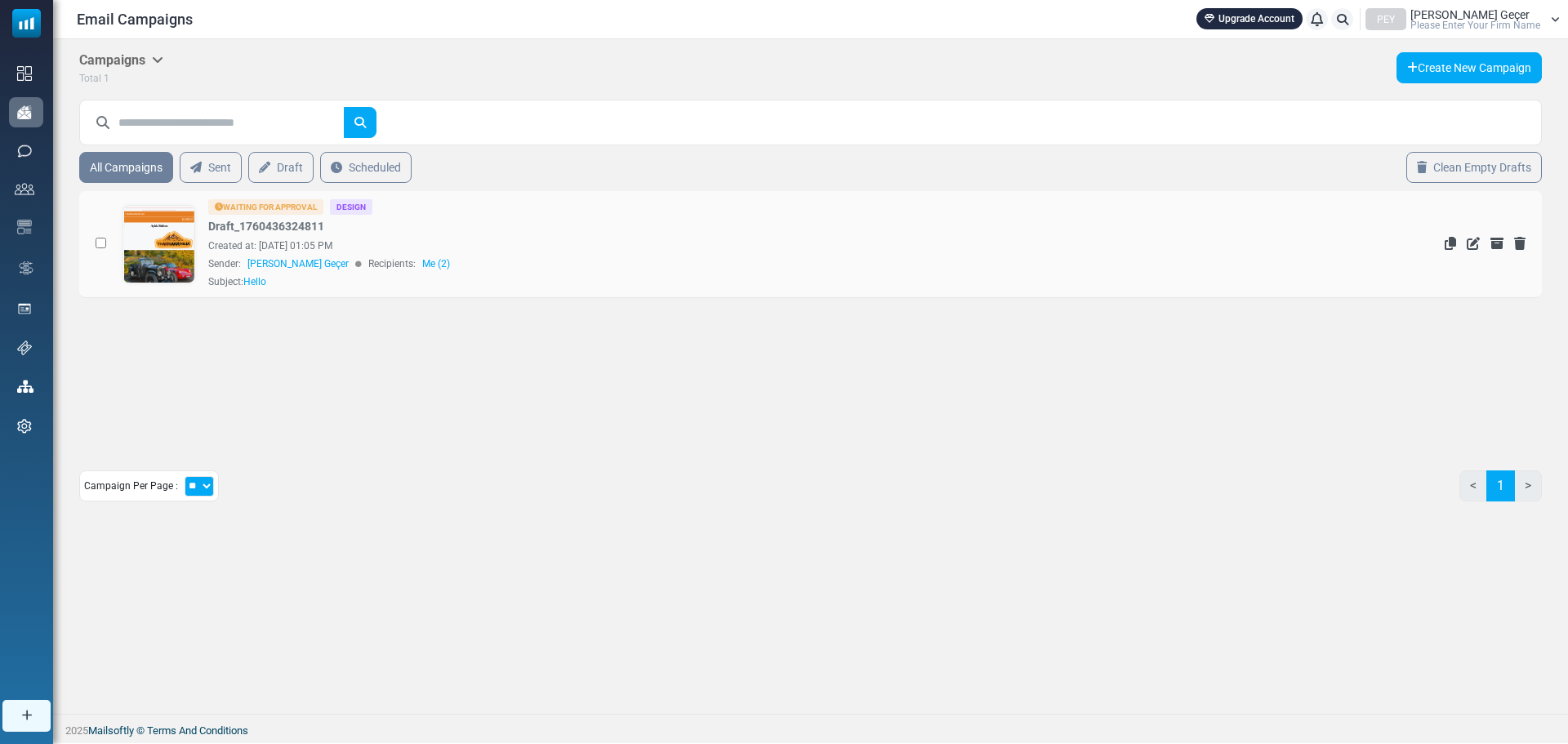
click at [165, 236] on link at bounding box center [159, 289] width 71 height 168
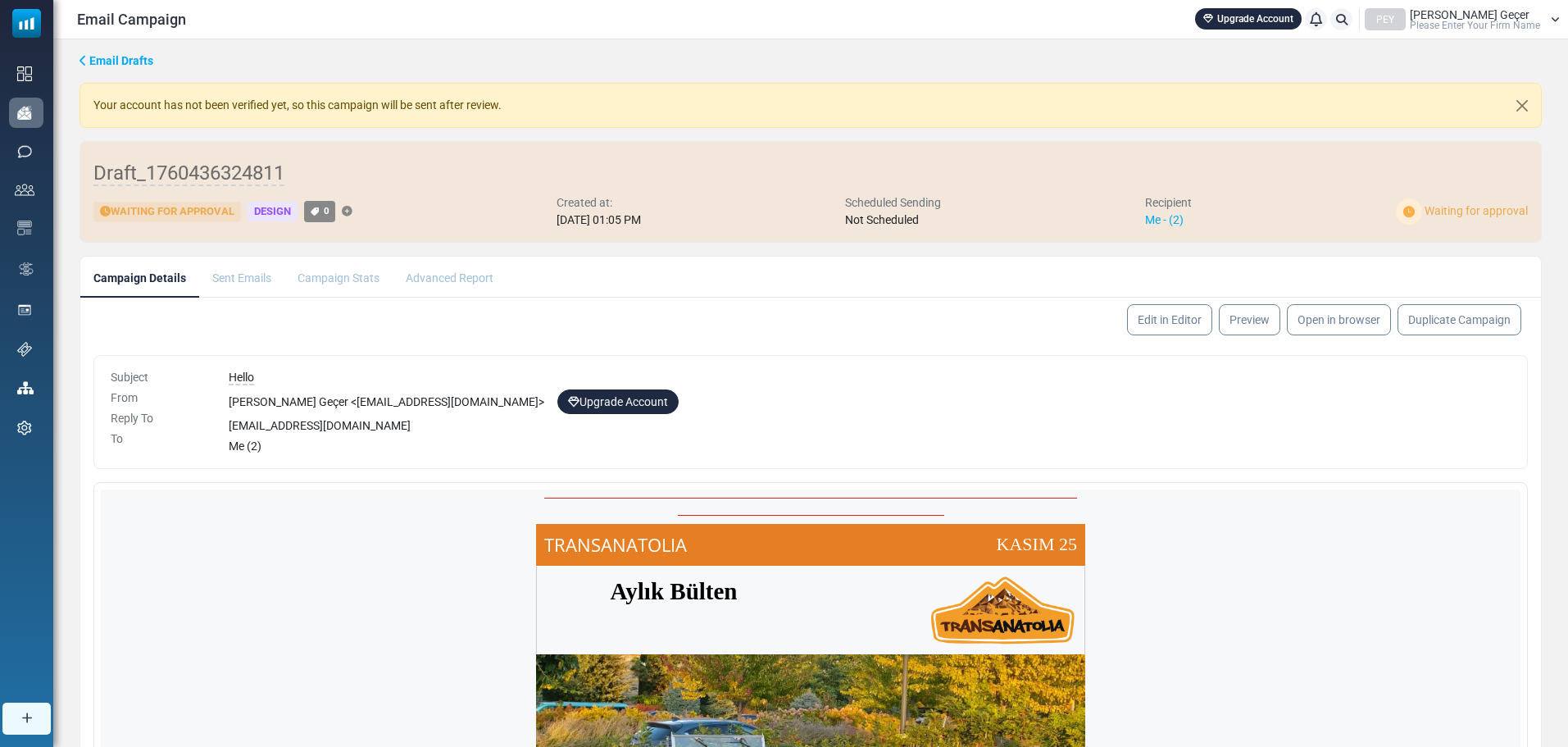
click at [190, 205] on div "Waiting for Approval" at bounding box center [167, 212] width 147 height 21
click at [1449, 29] on span "Please Enter Your Firm Name" at bounding box center [1475, 25] width 130 height 9
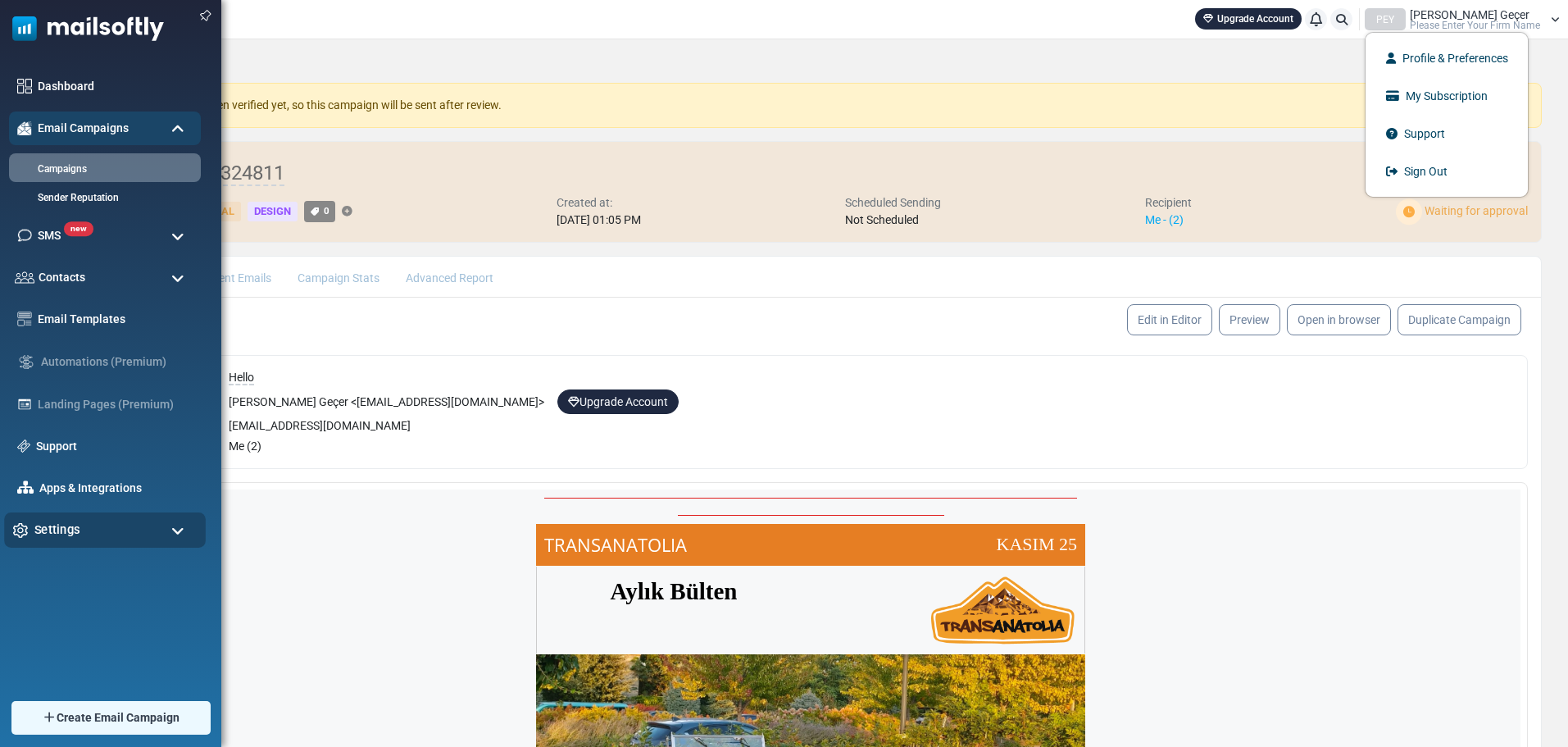
click at [54, 522] on span "Settings" at bounding box center [58, 529] width 46 height 18
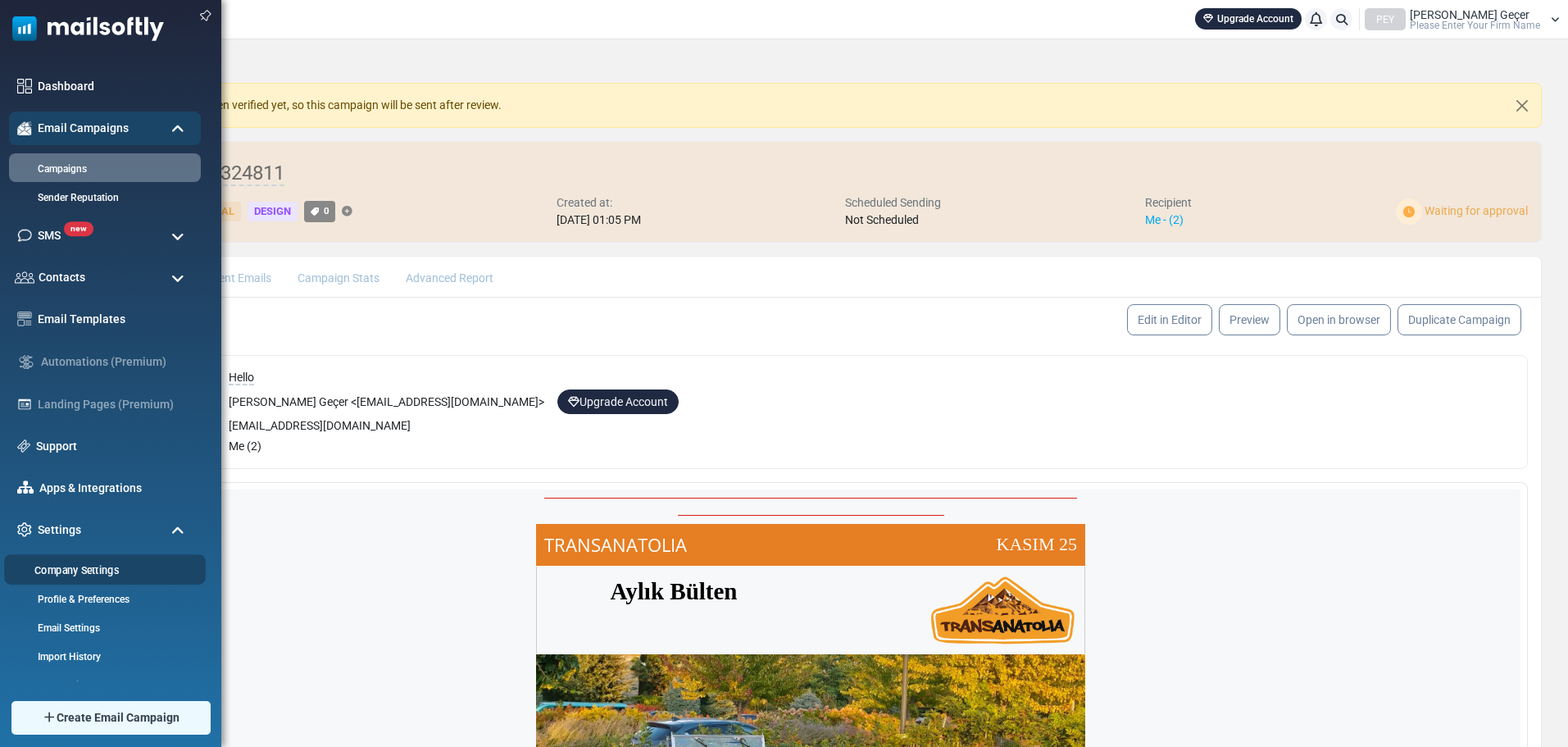
click at [126, 573] on link "Company Settings" at bounding box center [102, 570] width 197 height 16
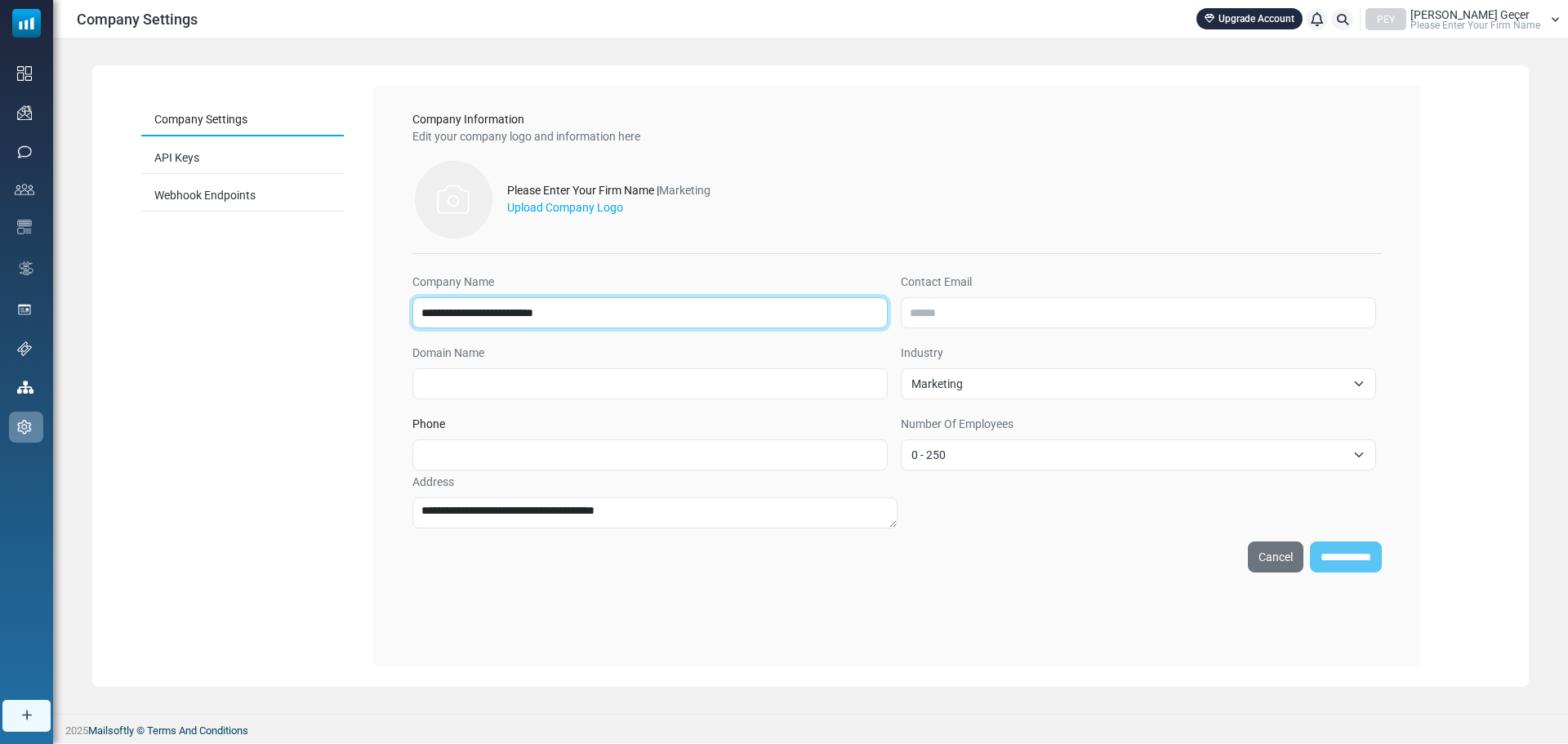
click at [466, 303] on input "**********" at bounding box center [650, 312] width 475 height 31
type input "**********"
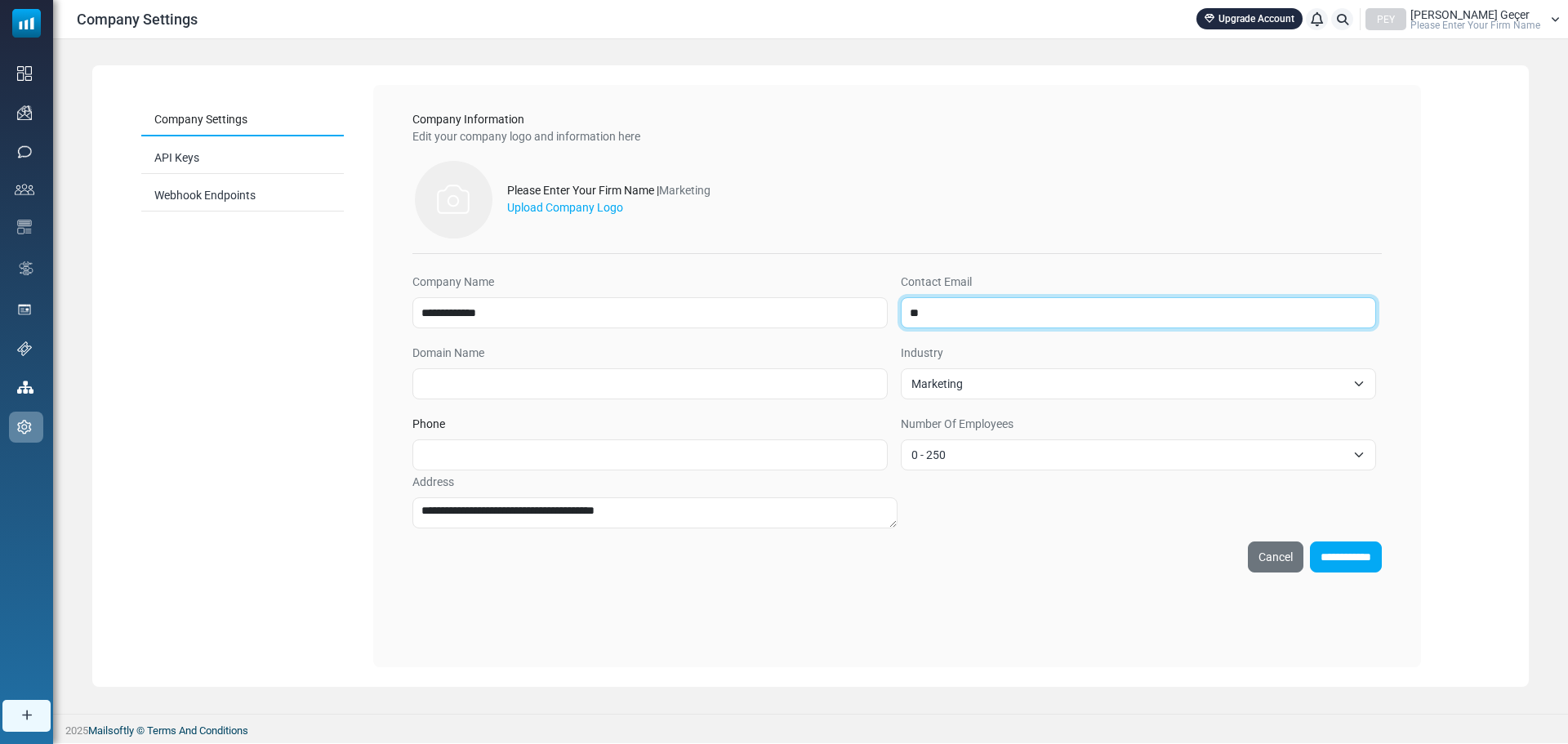
type input "*"
type input "**********"
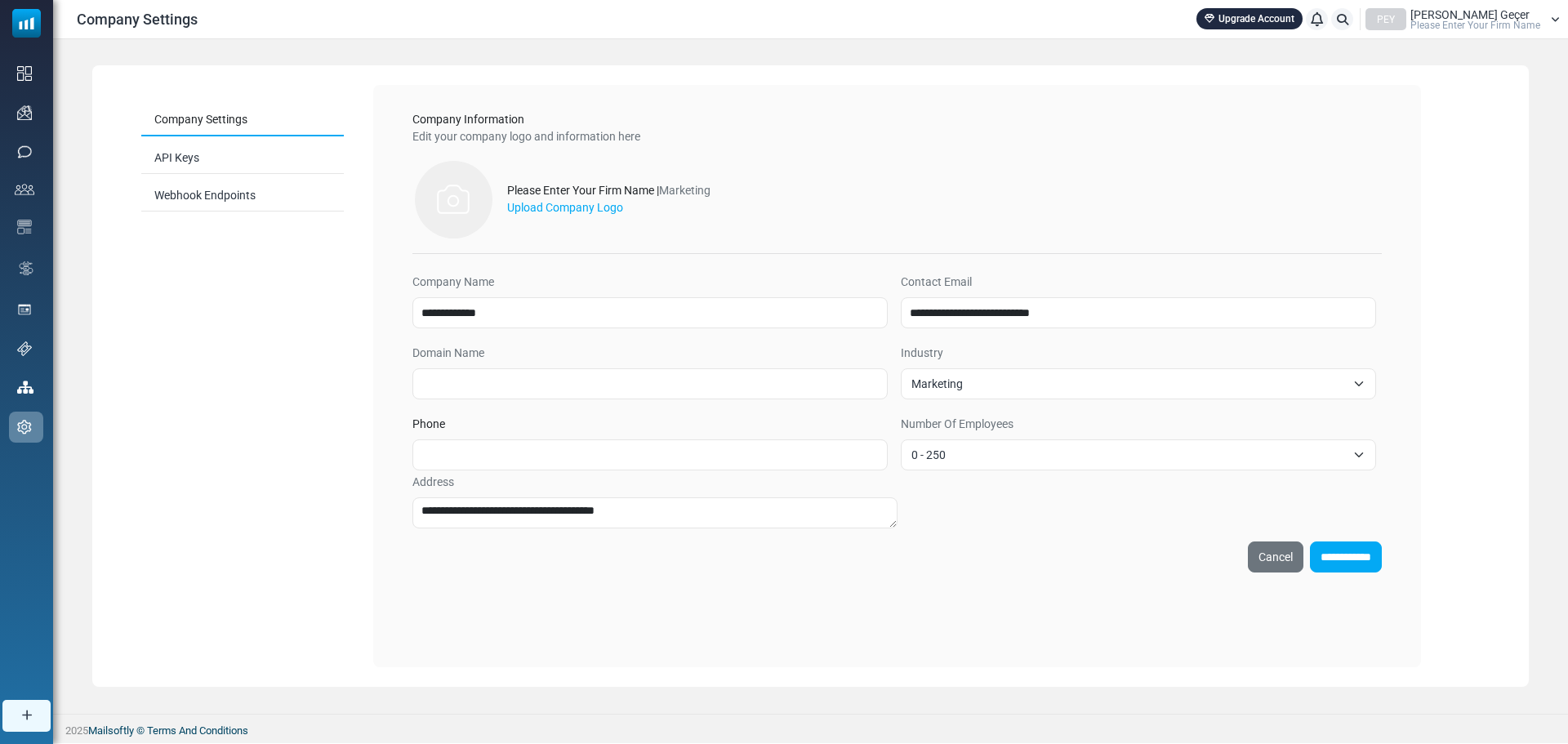
click at [929, 378] on span "Marketing" at bounding box center [1128, 383] width 434 height 20
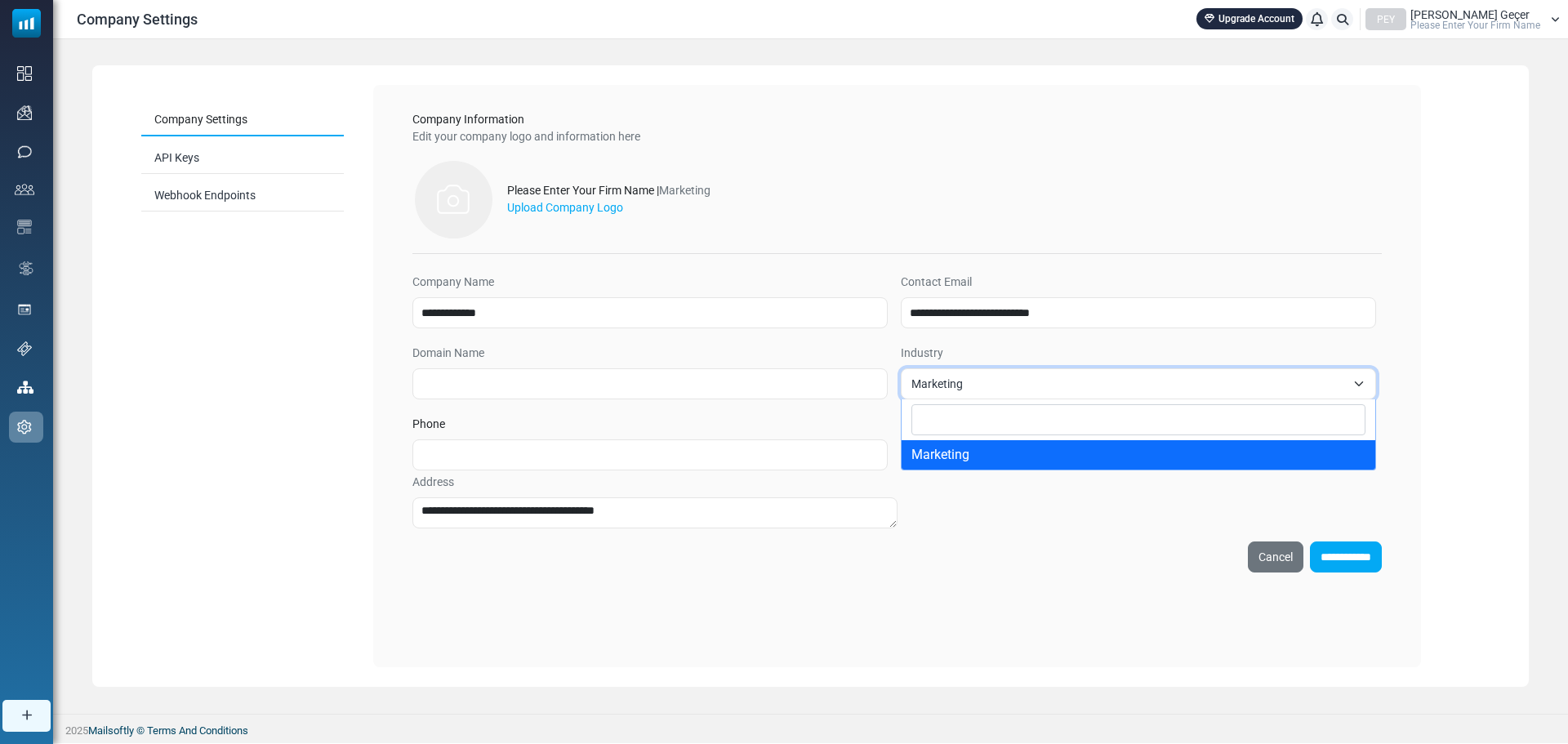
type input "*"
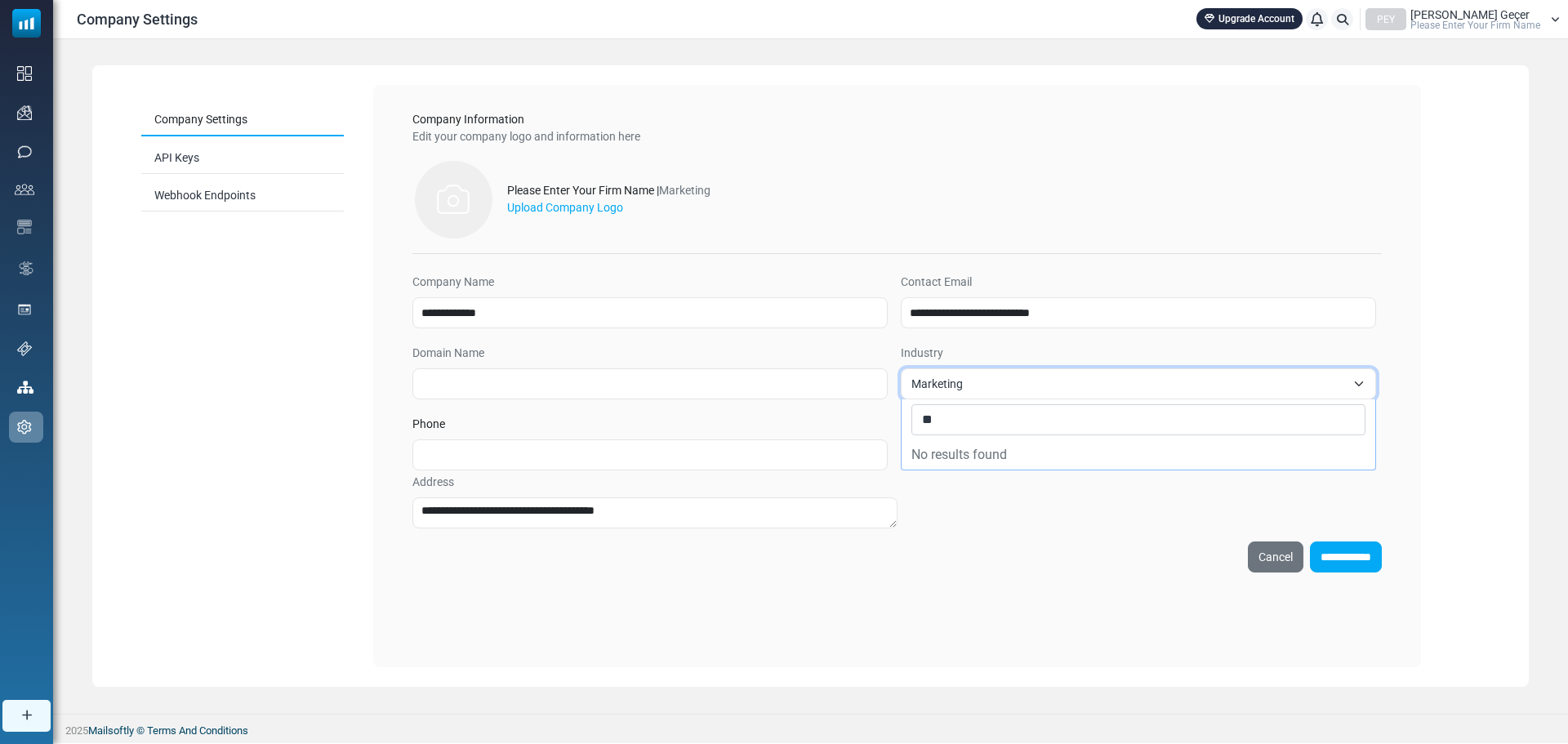
type input "*"
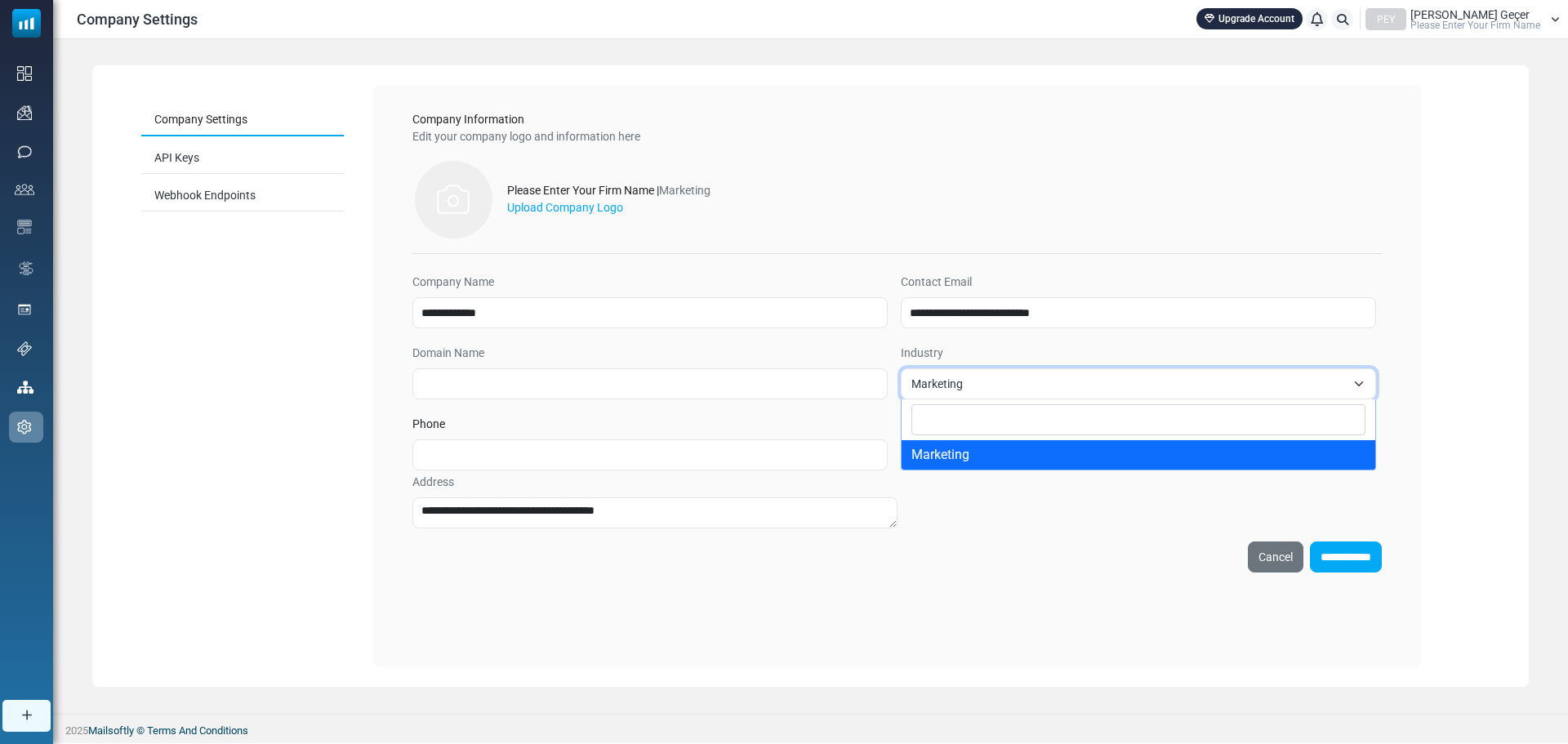
type input "*"
click at [938, 382] on span "Marketing" at bounding box center [1128, 383] width 434 height 20
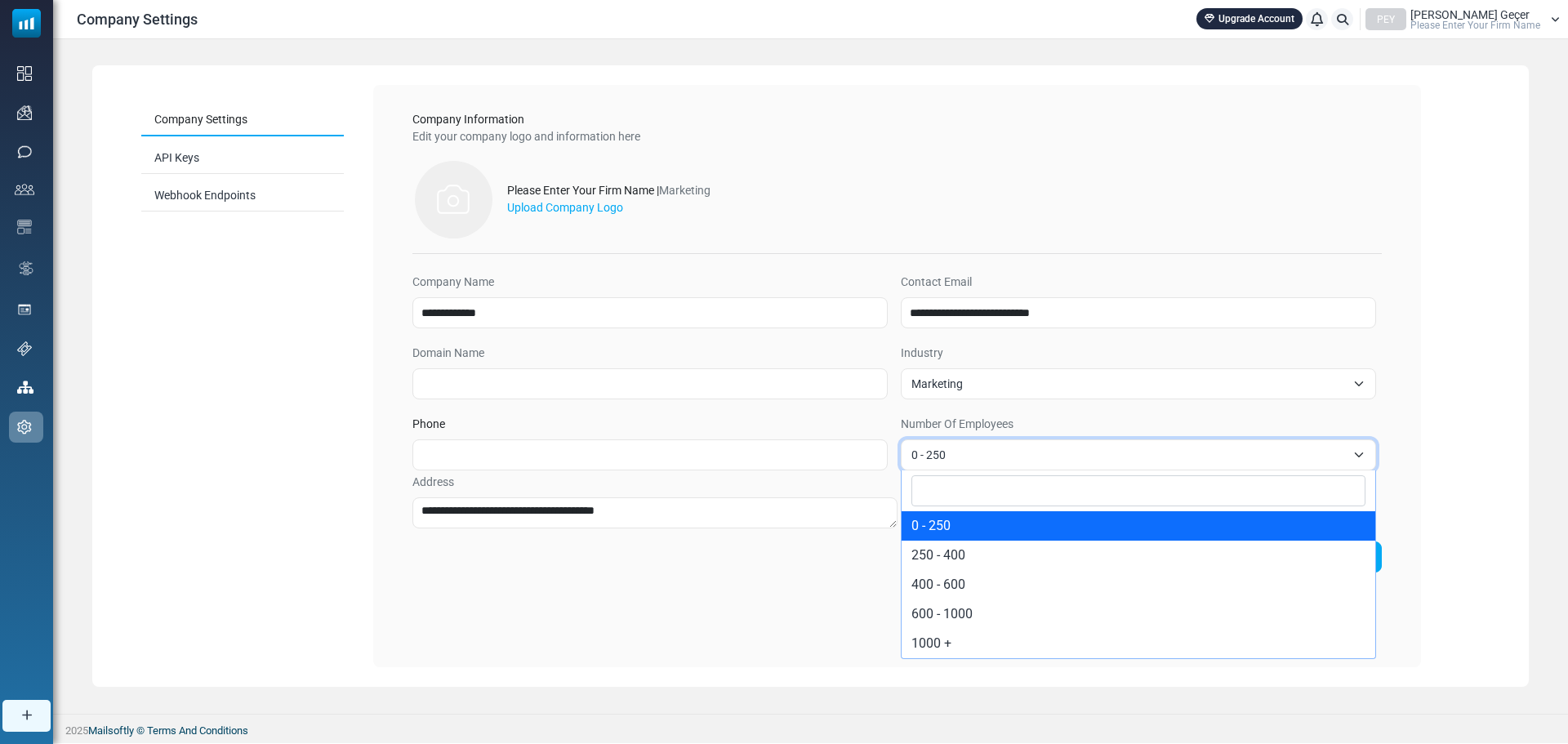
click at [908, 457] on span "0 - 250" at bounding box center [1139, 455] width 475 height 31
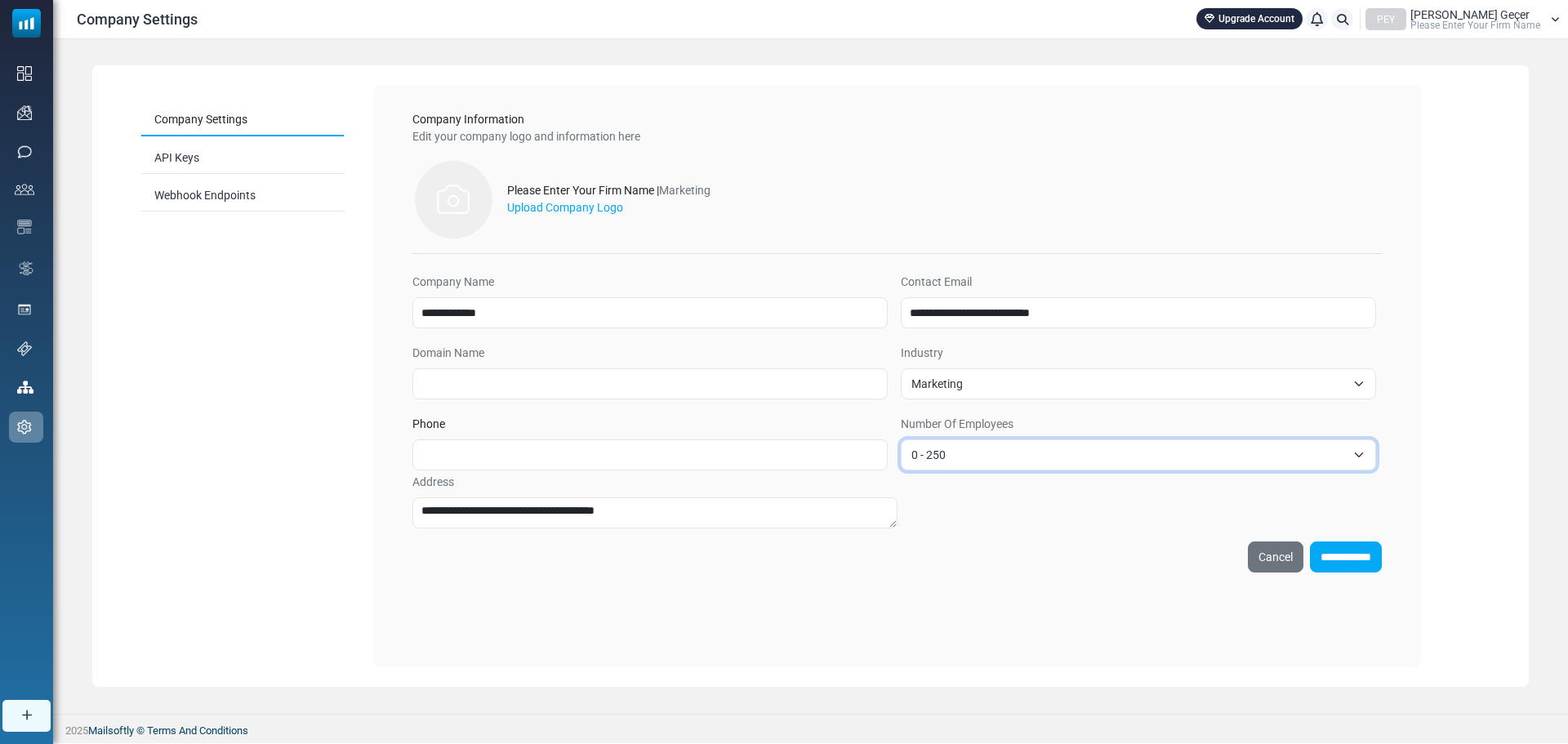
click at [908, 457] on span "0 - 250" at bounding box center [1139, 455] width 475 height 31
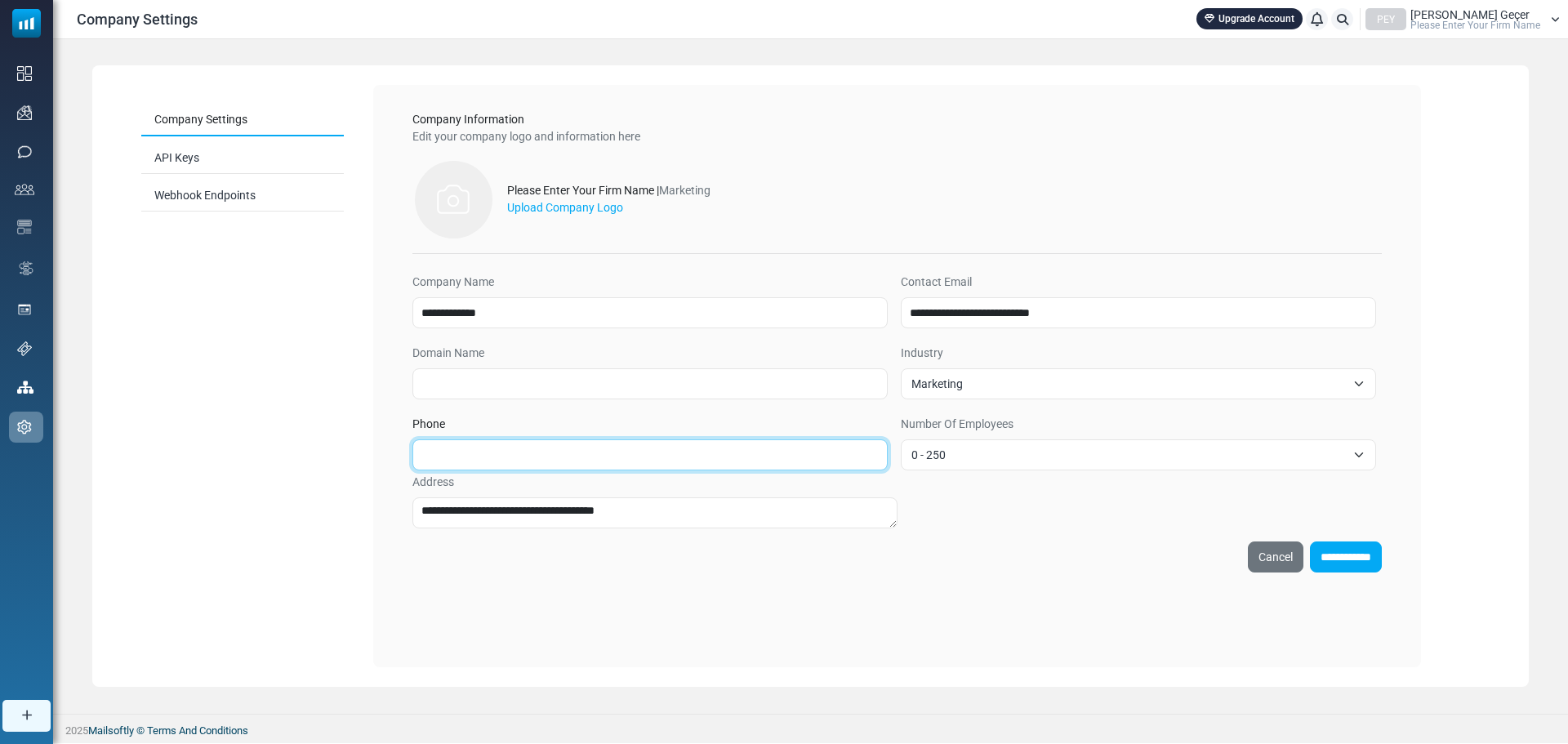
click at [836, 452] on input "Phone" at bounding box center [650, 455] width 475 height 31
type input "**********"
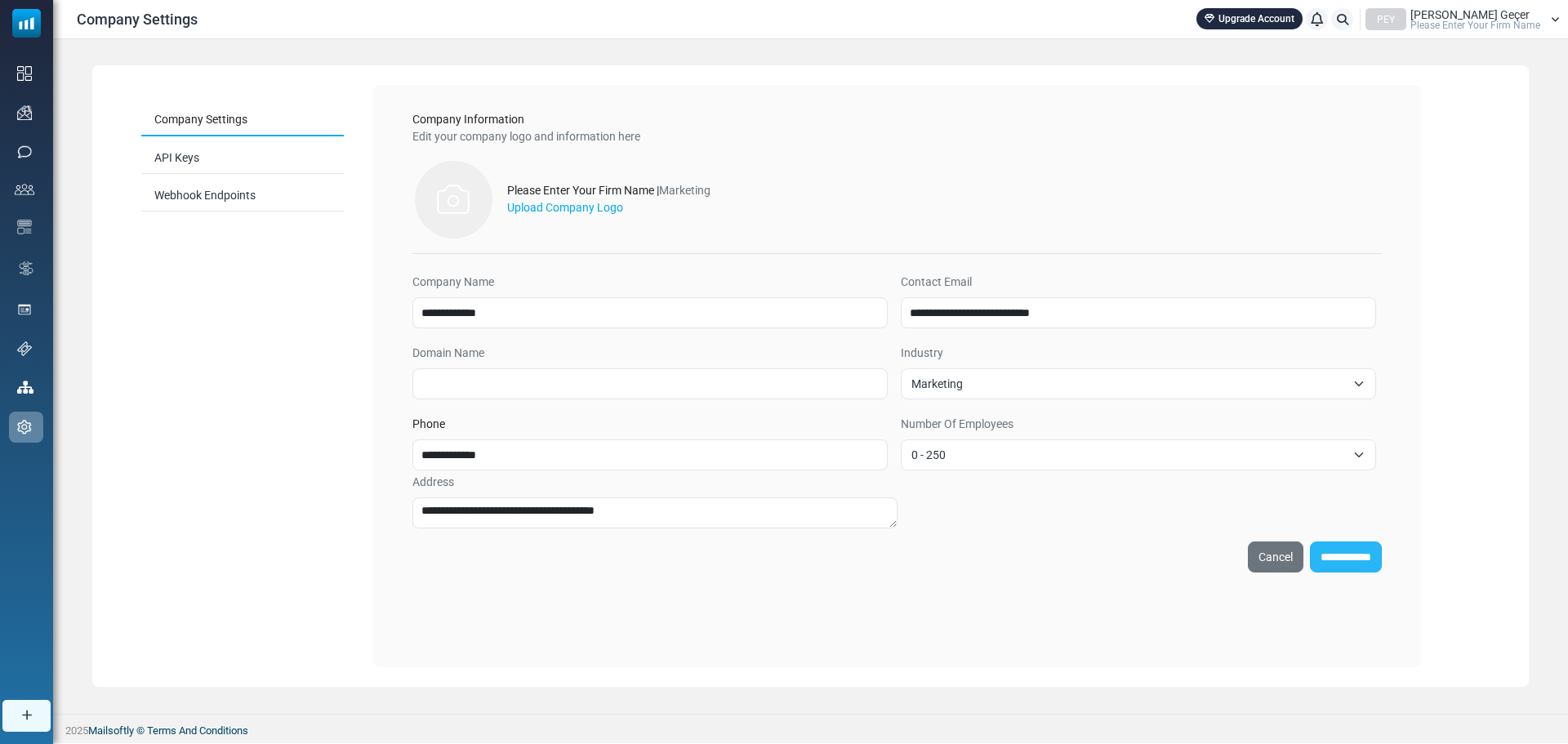
click at [1372, 555] on input "**********" at bounding box center [1345, 556] width 71 height 31
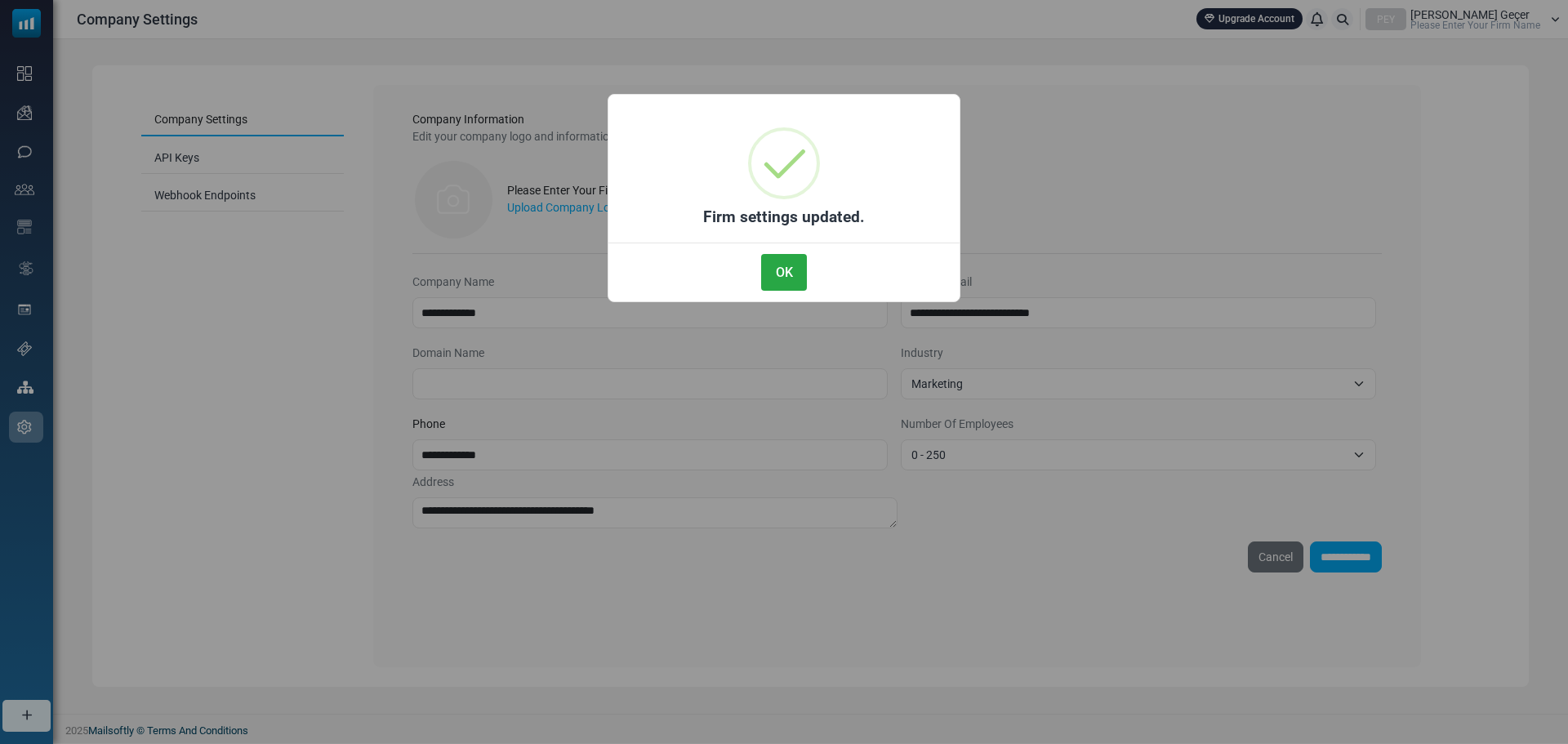
click at [810, 285] on div "OK No Cancel" at bounding box center [784, 269] width 351 height 53
click at [783, 272] on button "OK" at bounding box center [784, 271] width 46 height 37
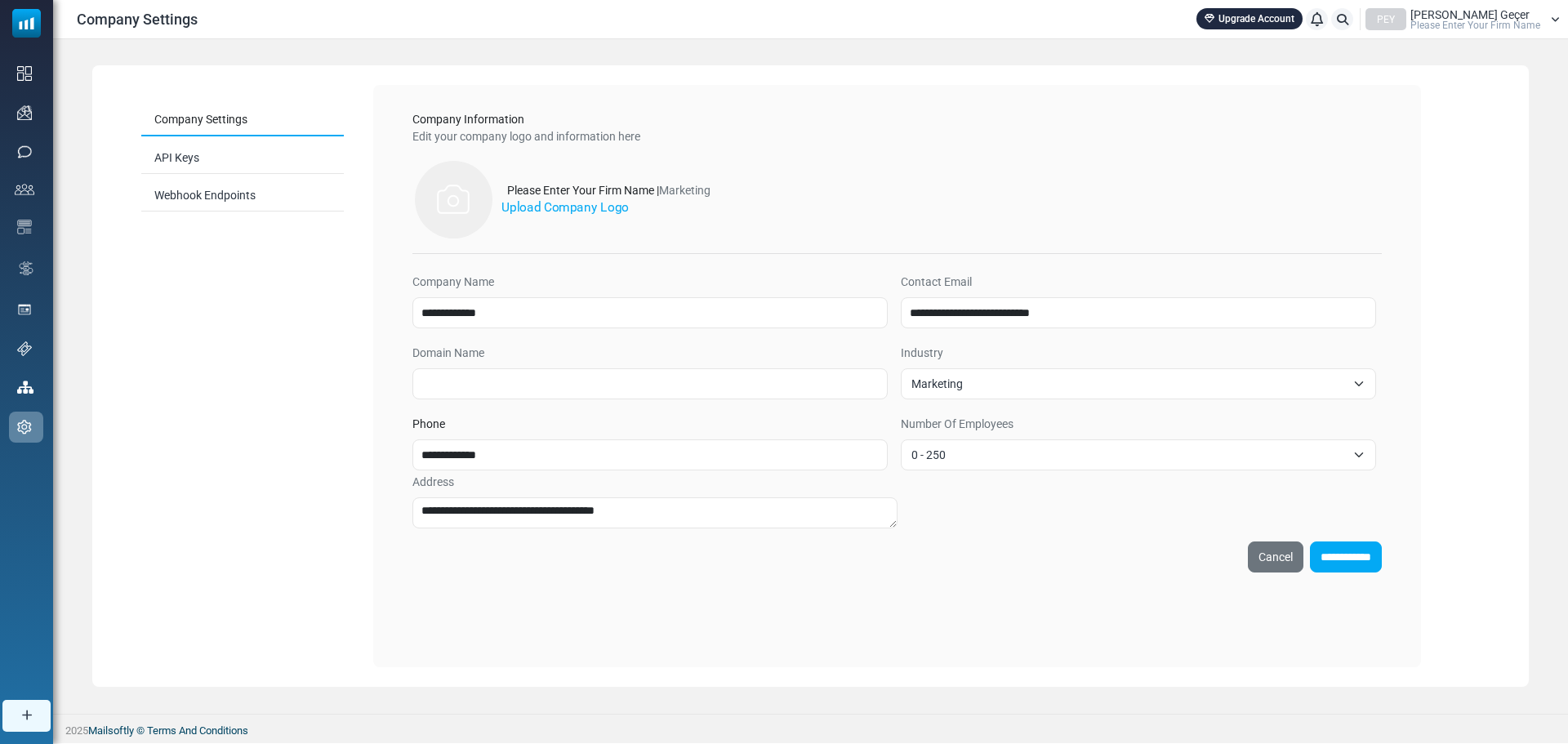
click at [582, 208] on label "Upload Company Logo" at bounding box center [566, 208] width 128 height 19
click at [0, 0] on input "Upload Company Logo" at bounding box center [0, 0] width 0 height 0
click at [1325, 551] on input "**********" at bounding box center [1345, 556] width 71 height 31
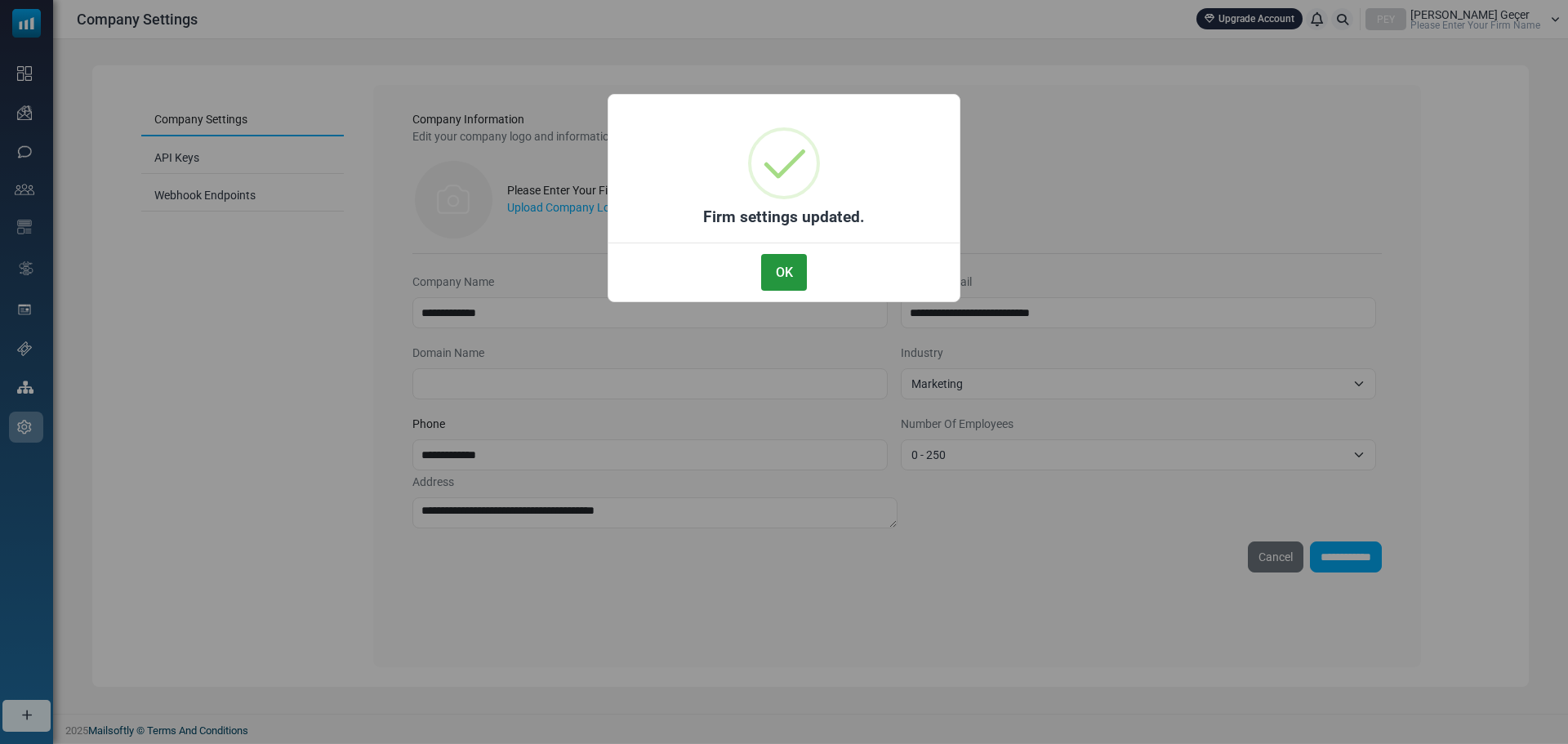
click at [766, 271] on button "OK" at bounding box center [784, 271] width 46 height 37
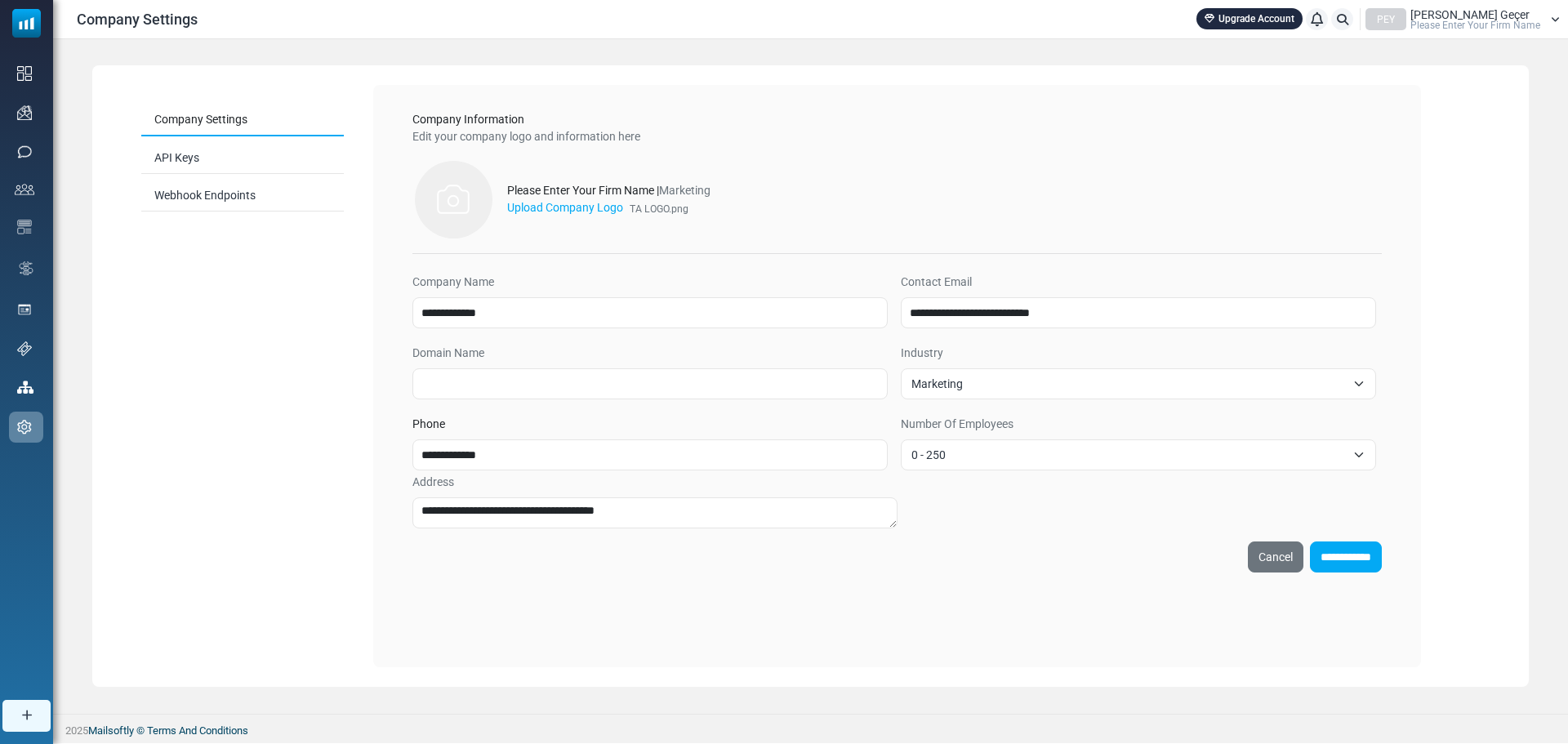
click at [533, 193] on div "Please Enter Your Firm Name | Marketing" at bounding box center [609, 191] width 203 height 17
click at [332, 159] on link "API Keys" at bounding box center [242, 159] width 203 height 32
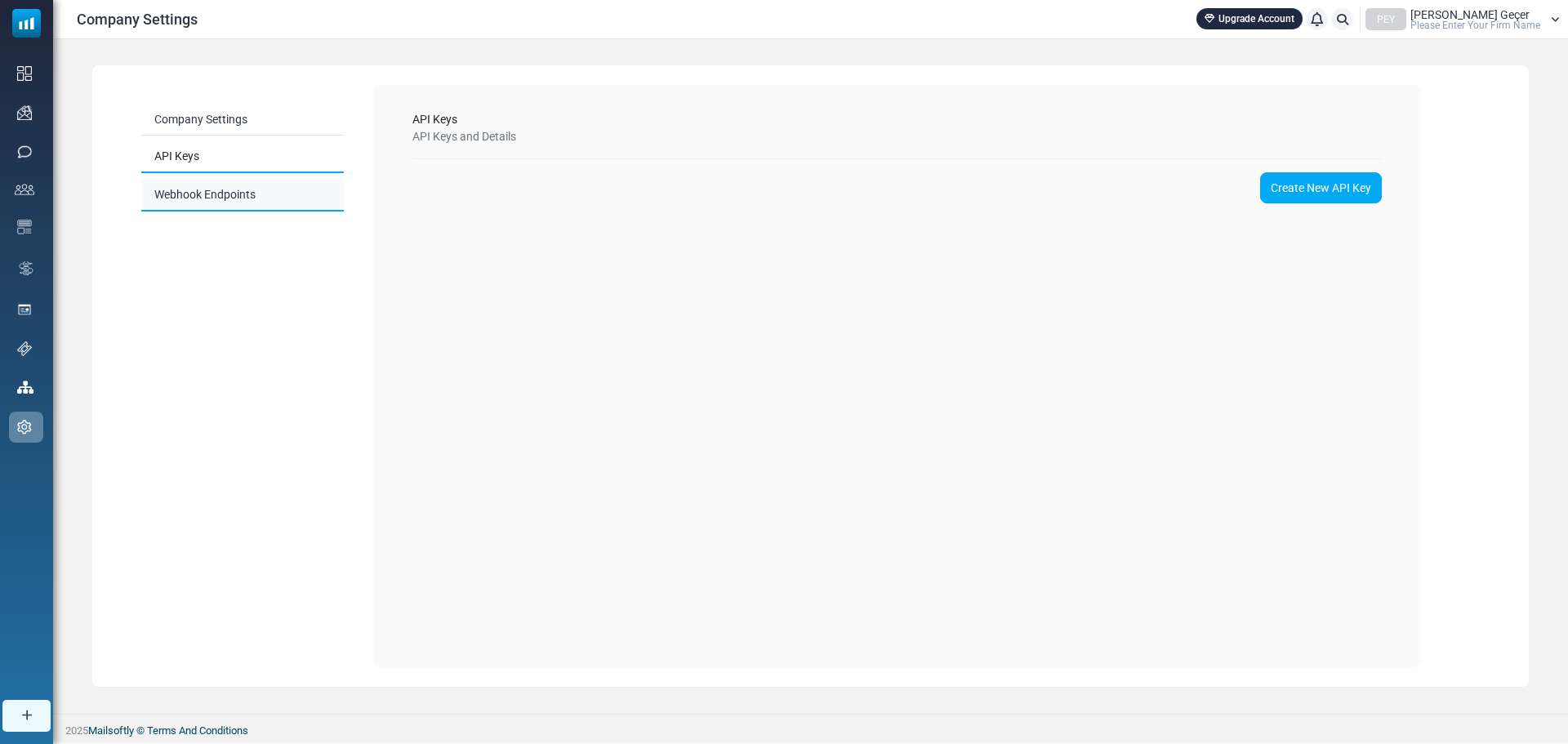
click at [277, 190] on link "Webhook Endpoints" at bounding box center [242, 195] width 203 height 32
click at [270, 119] on link "Company Settings" at bounding box center [242, 120] width 203 height 32
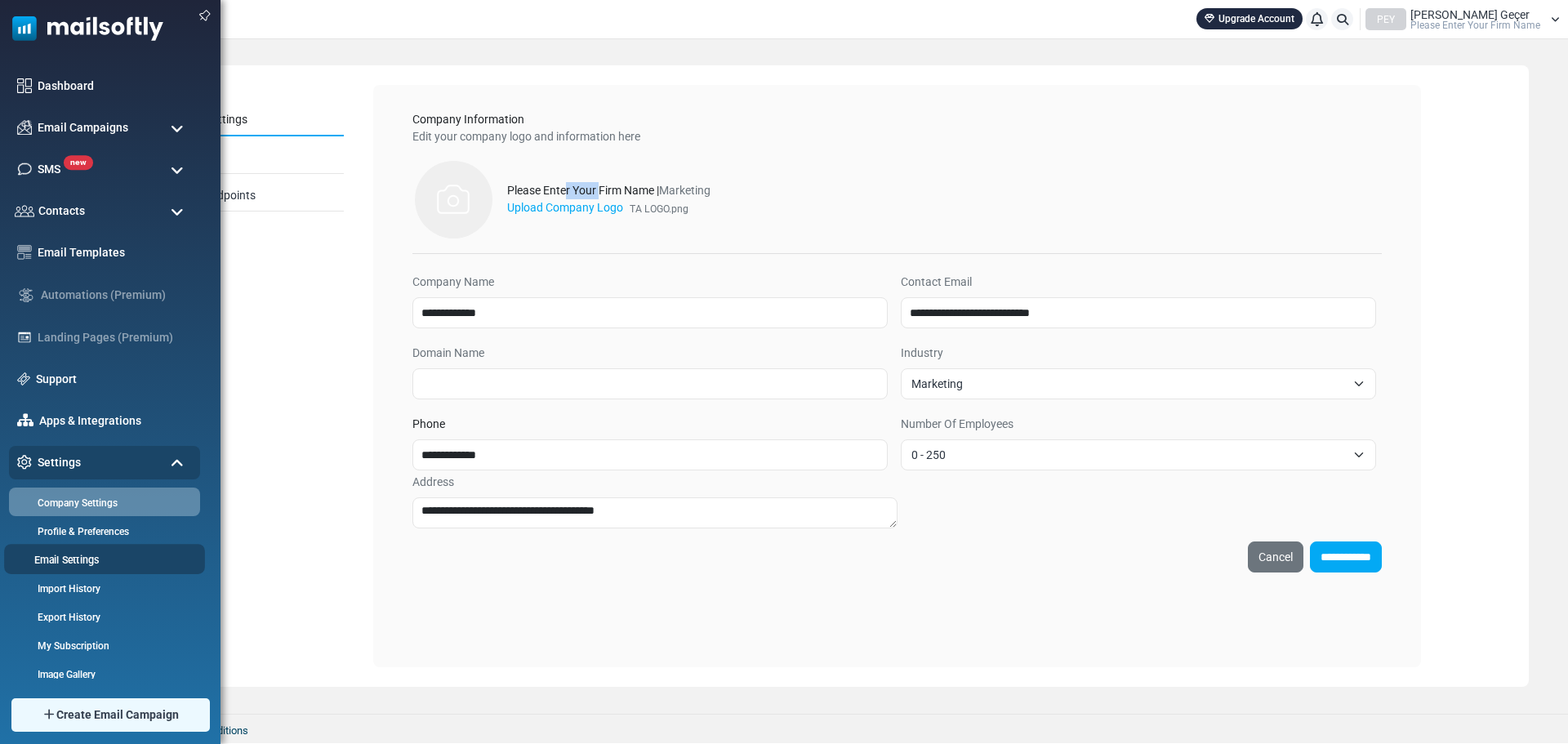
click at [71, 553] on link "Email Settings" at bounding box center [101, 559] width 196 height 16
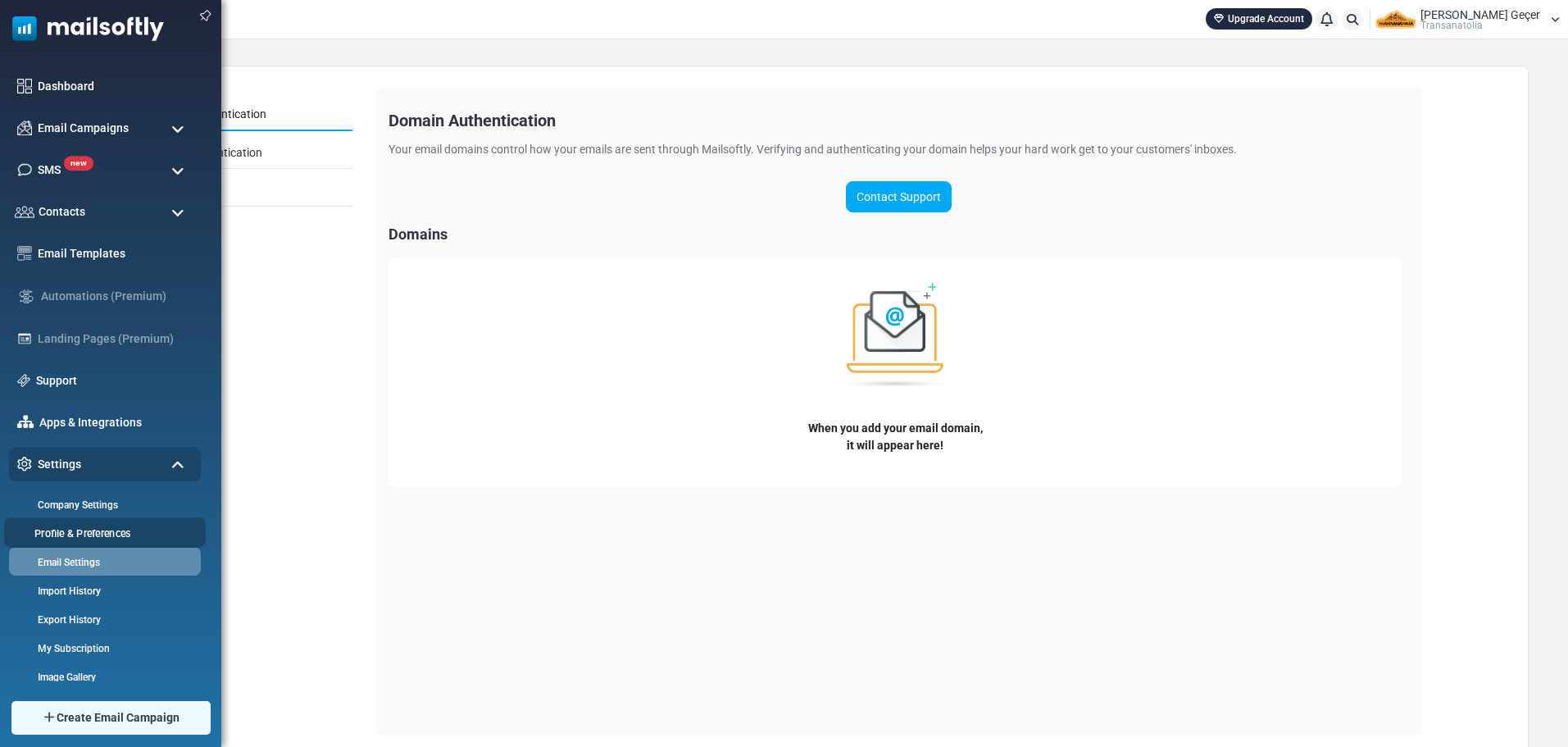
scroll to position [9, 0]
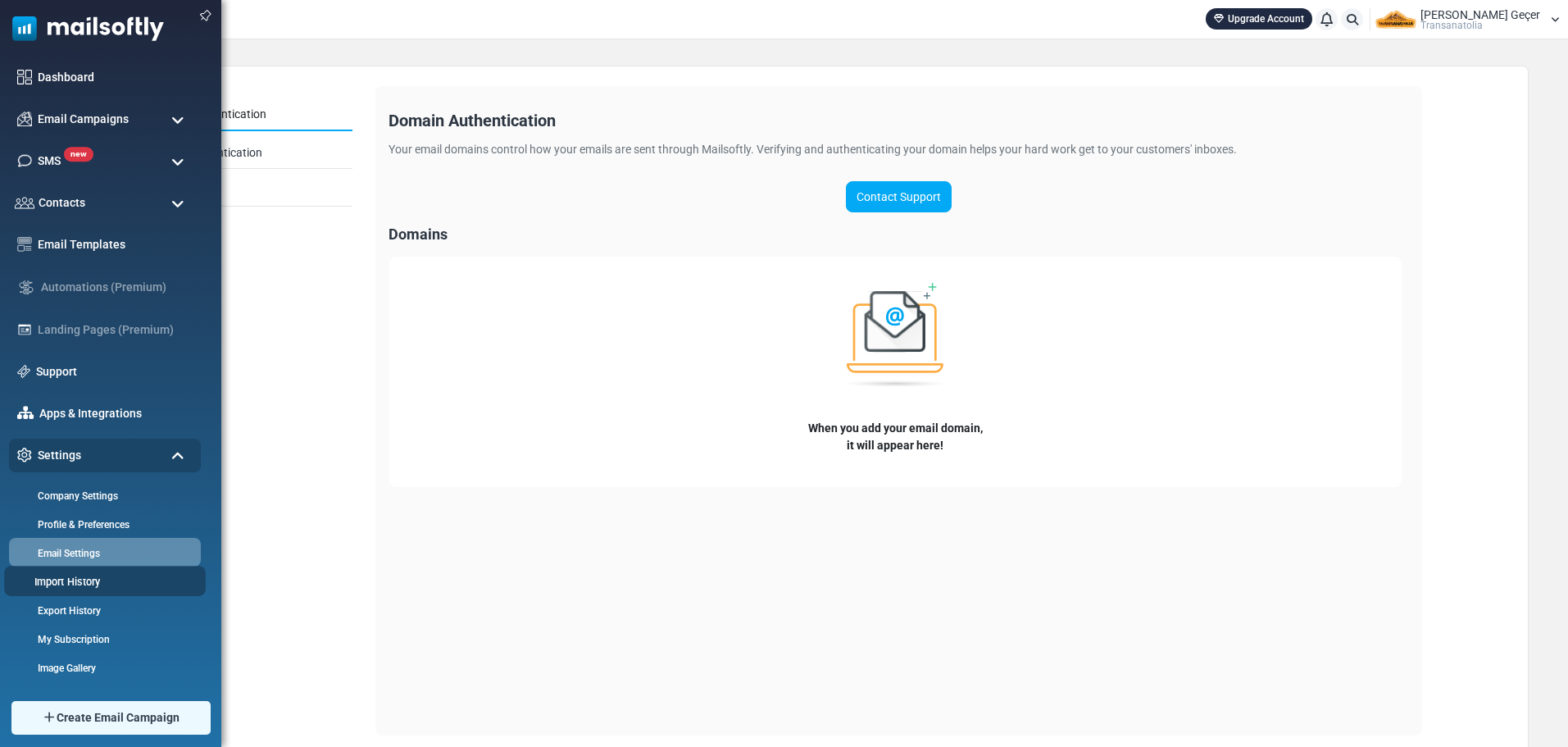
click at [78, 583] on link "Import History" at bounding box center [102, 581] width 197 height 16
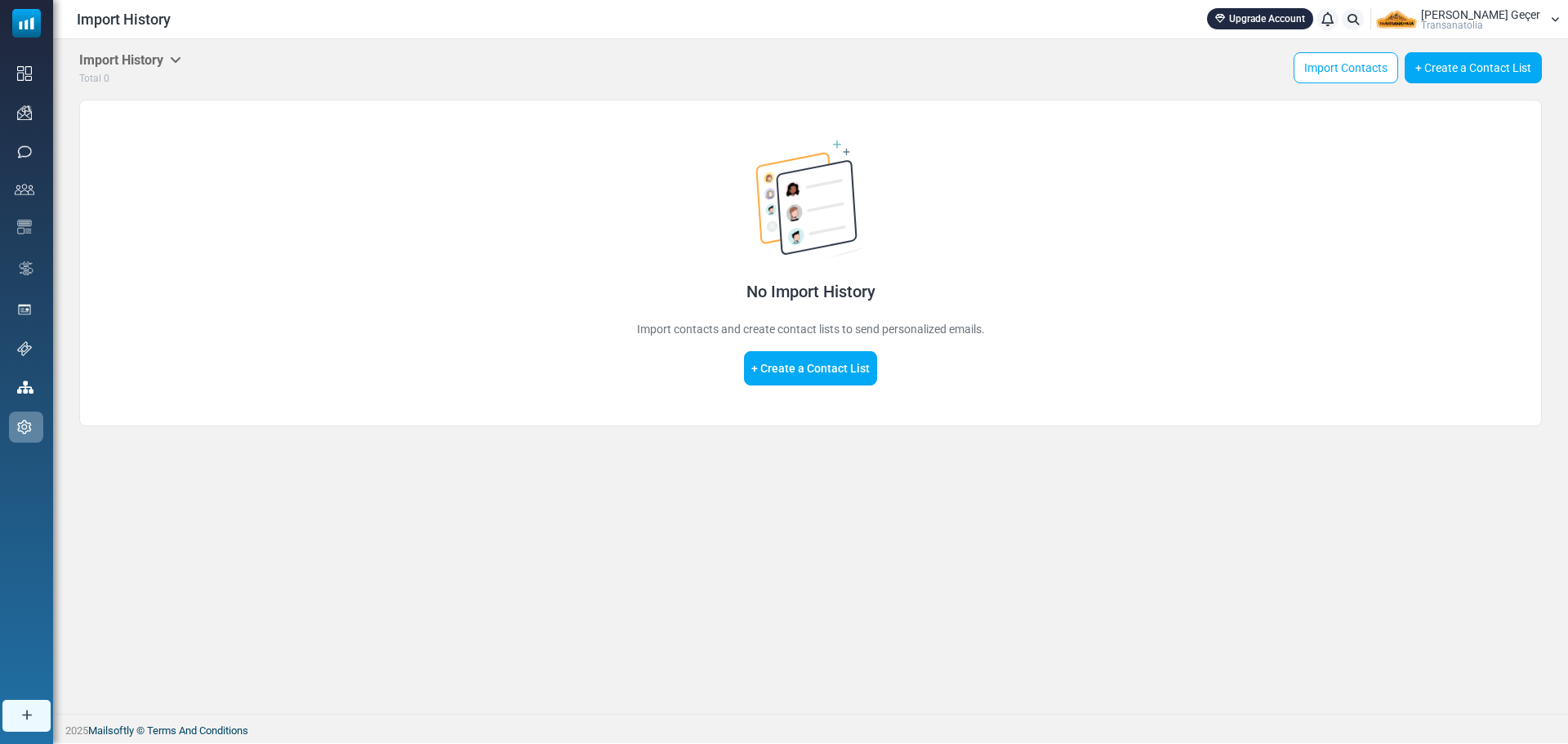
click at [1455, 22] on span "Transanatolia" at bounding box center [1452, 25] width 62 height 9
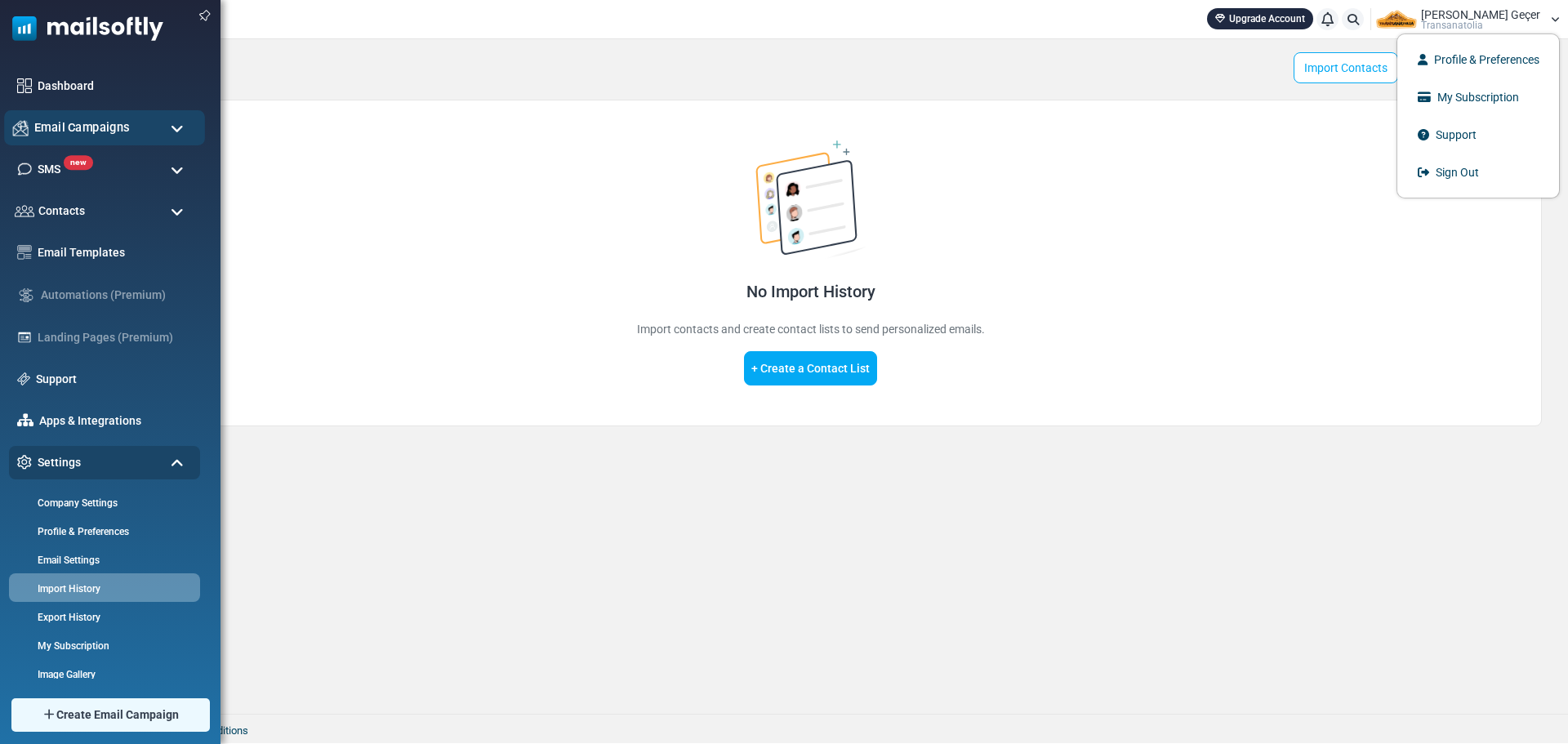
click at [63, 130] on span "Email Campaigns" at bounding box center [83, 127] width 96 height 18
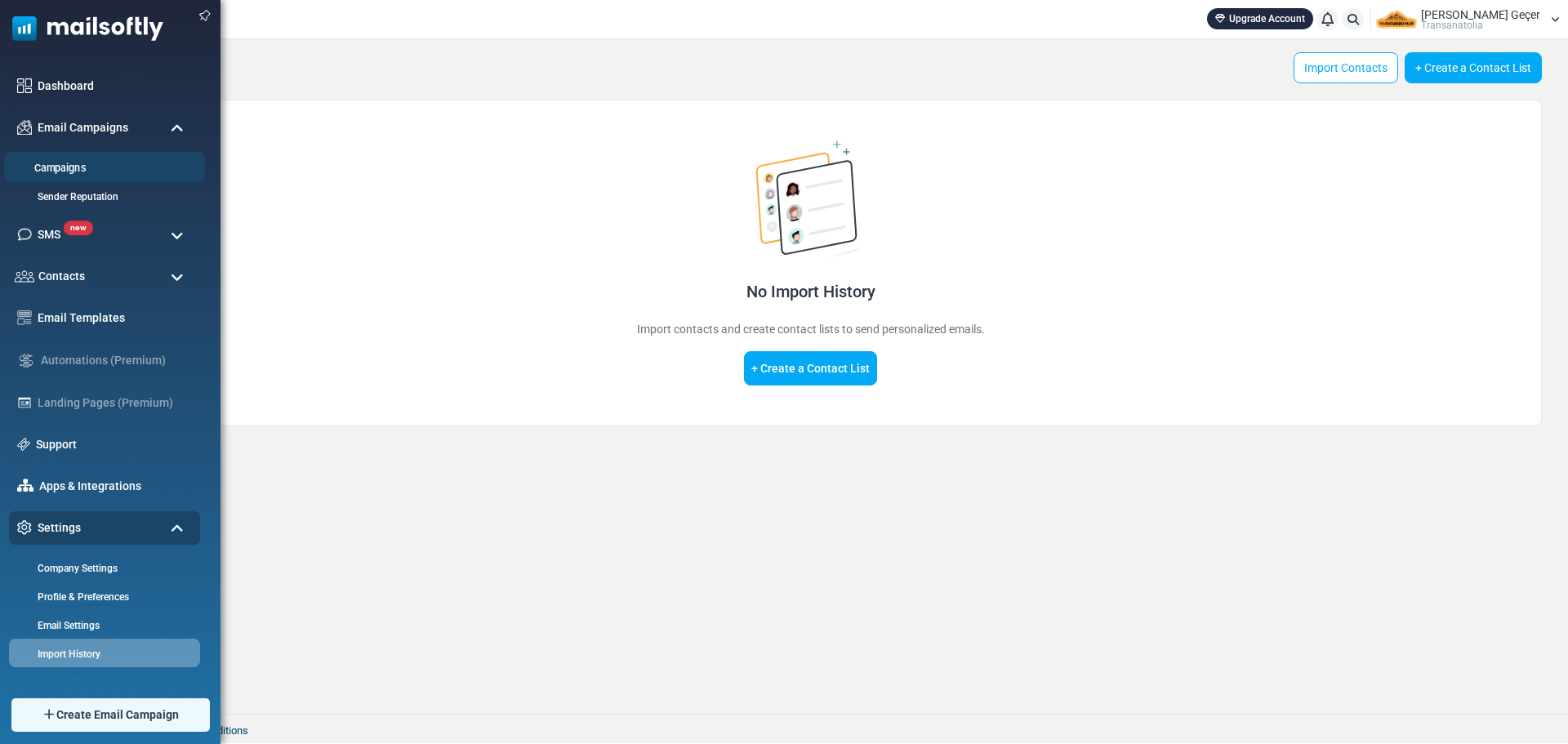
click at [62, 179] on li "Campaigns" at bounding box center [104, 167] width 201 height 30
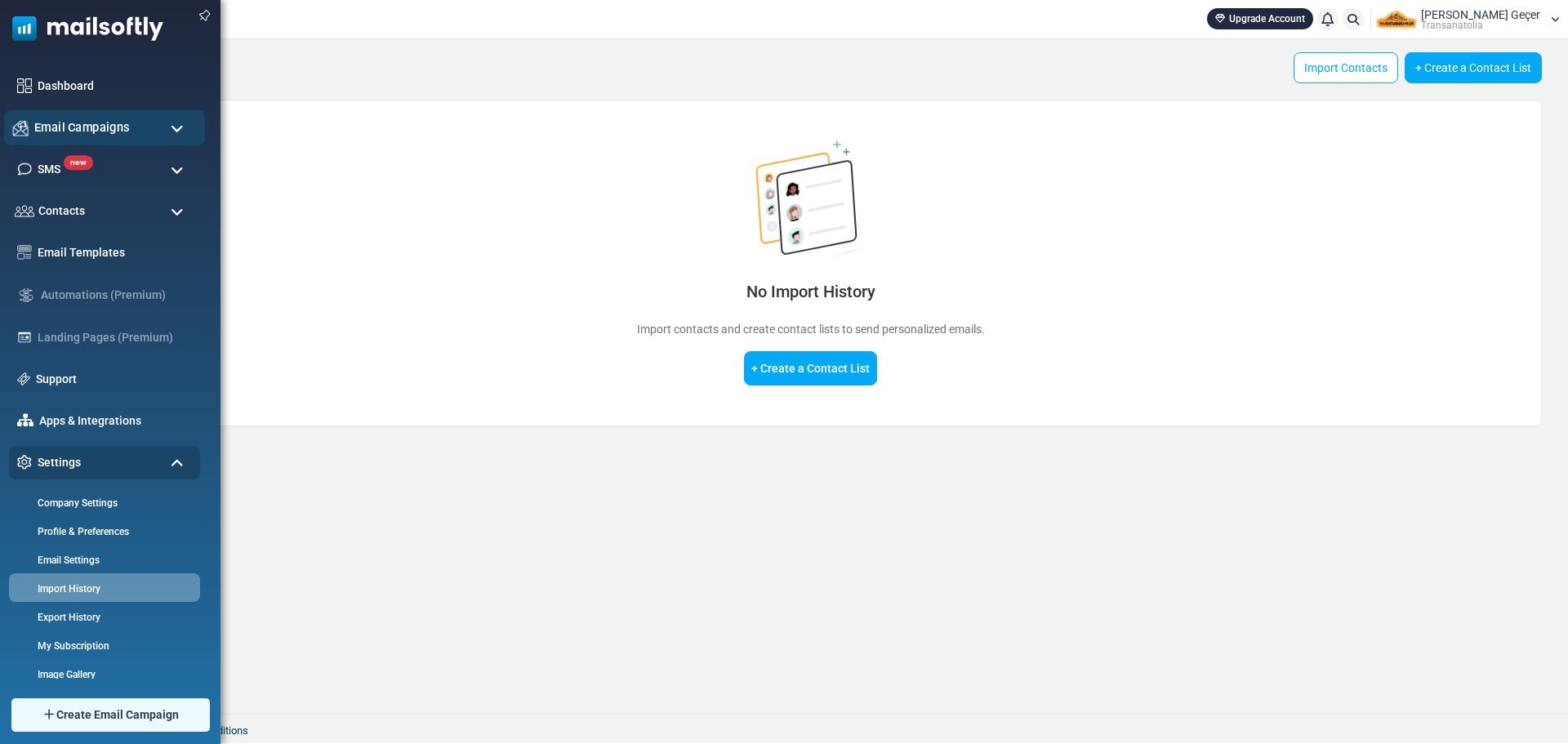
click at [61, 133] on span "Email Campaigns" at bounding box center [83, 127] width 96 height 18
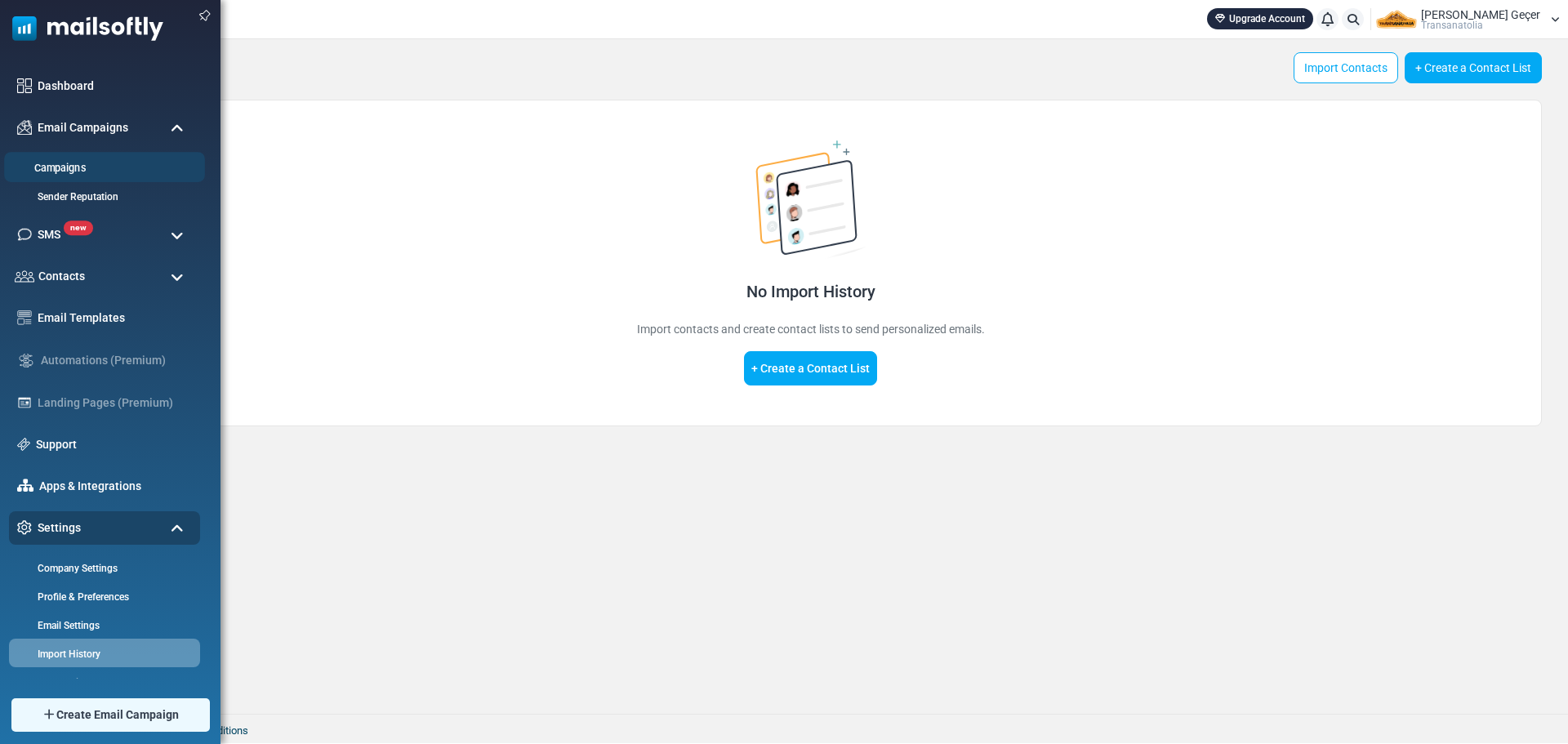
click at [66, 165] on link "Campaigns" at bounding box center [101, 168] width 196 height 16
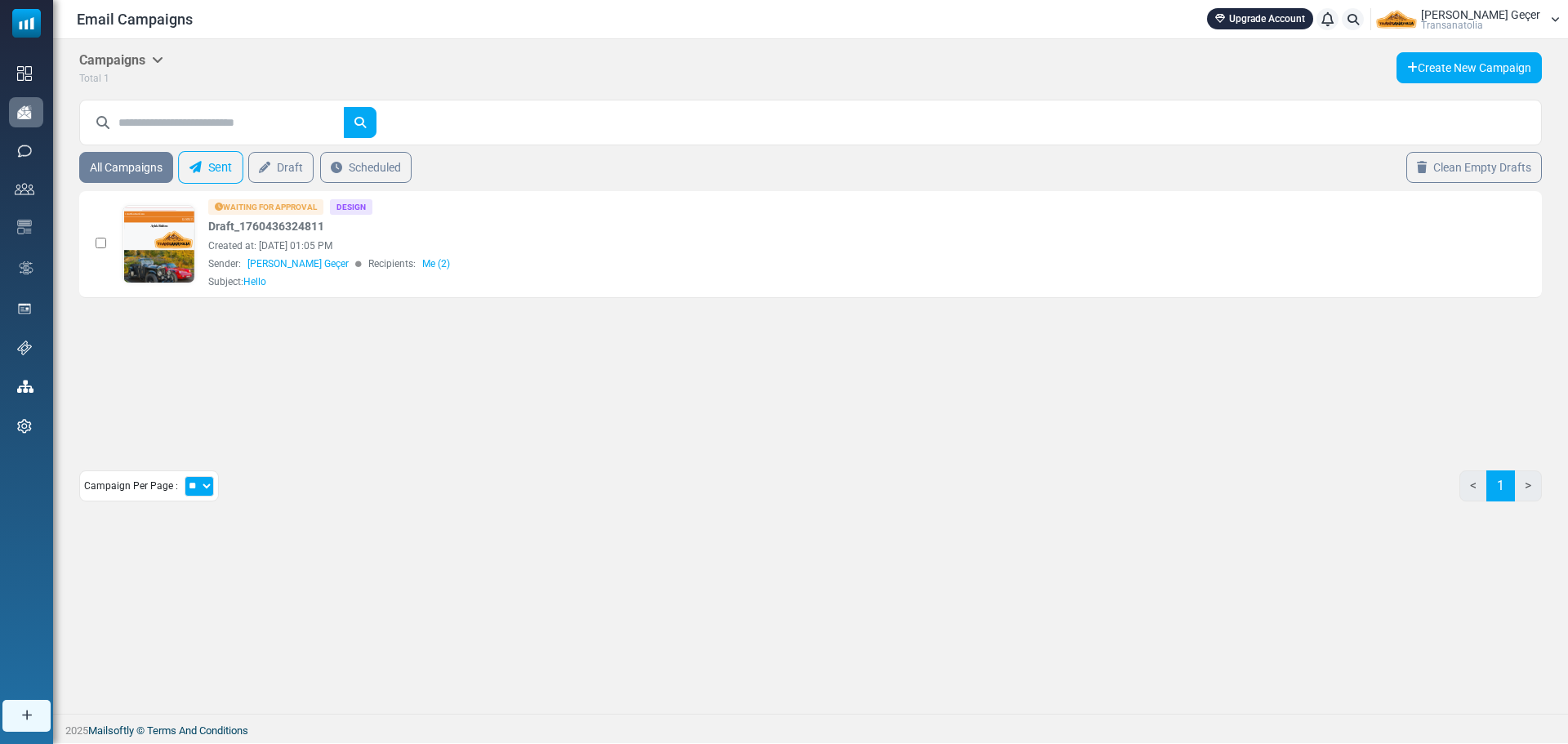
click at [193, 163] on icon at bounding box center [195, 167] width 12 height 12
click at [257, 211] on div "Waiting for Approval" at bounding box center [266, 207] width 116 height 16
click at [230, 223] on link "Draft_1760436324811" at bounding box center [266, 226] width 116 height 17
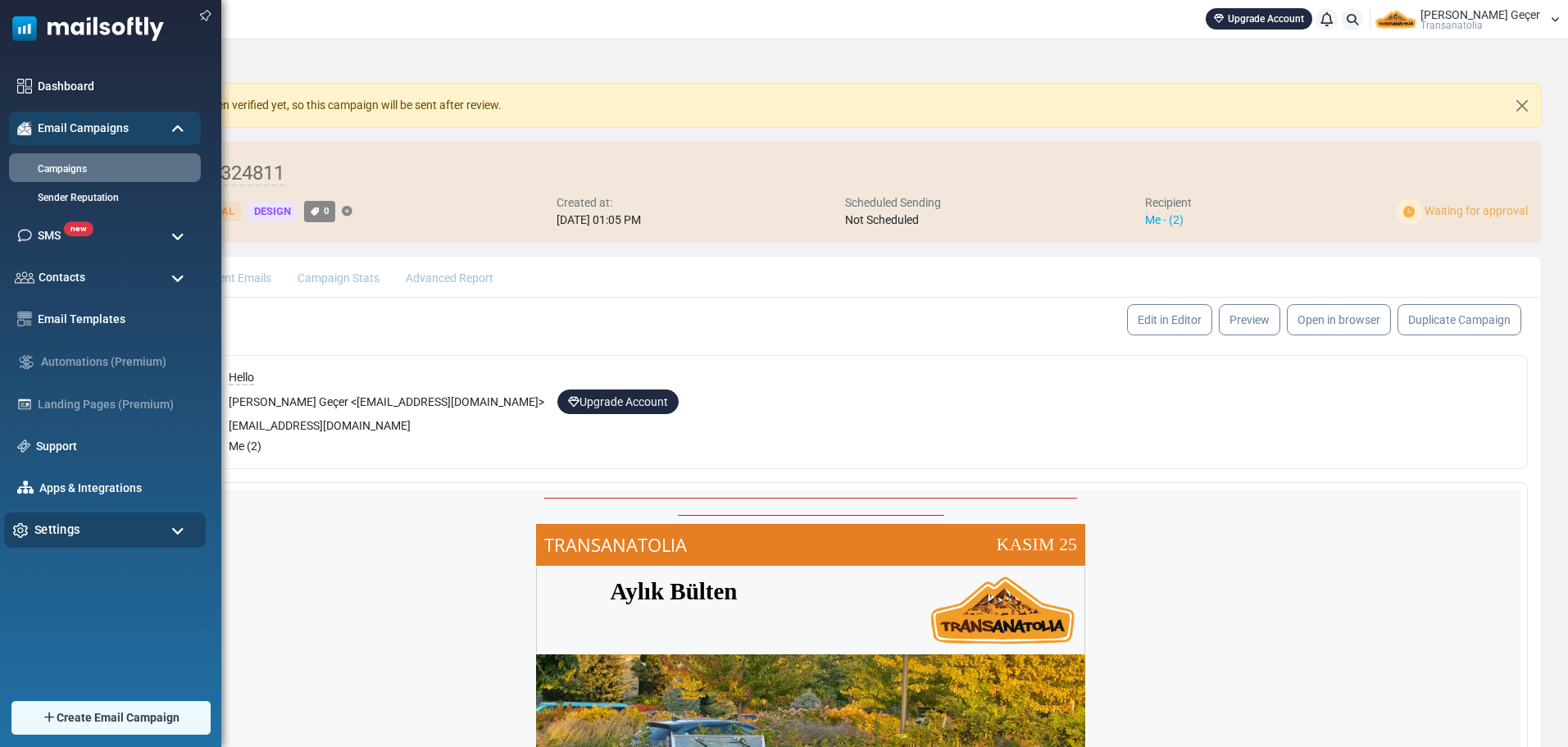
click at [41, 523] on span "Settings" at bounding box center [58, 529] width 46 height 18
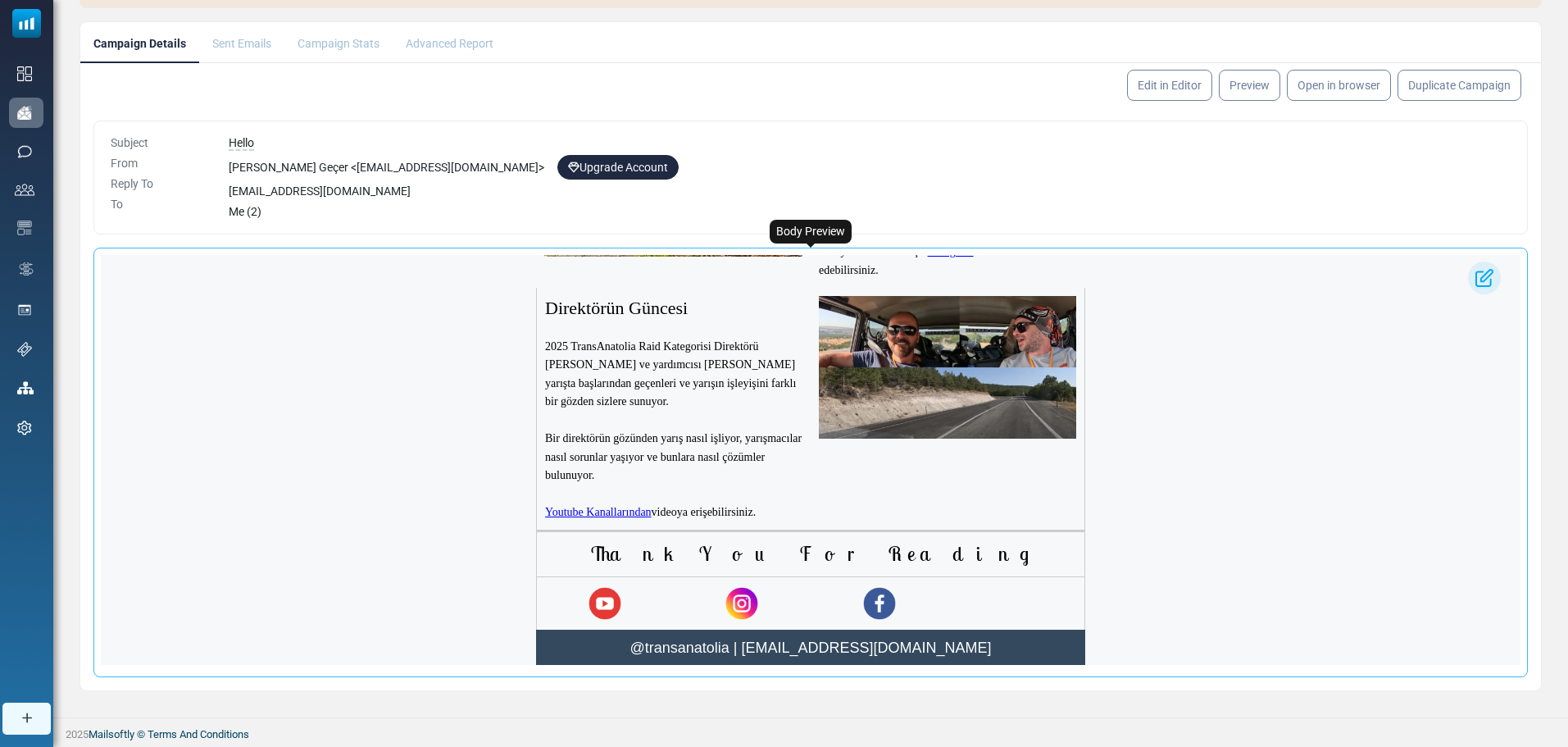
scroll to position [1900, 0]
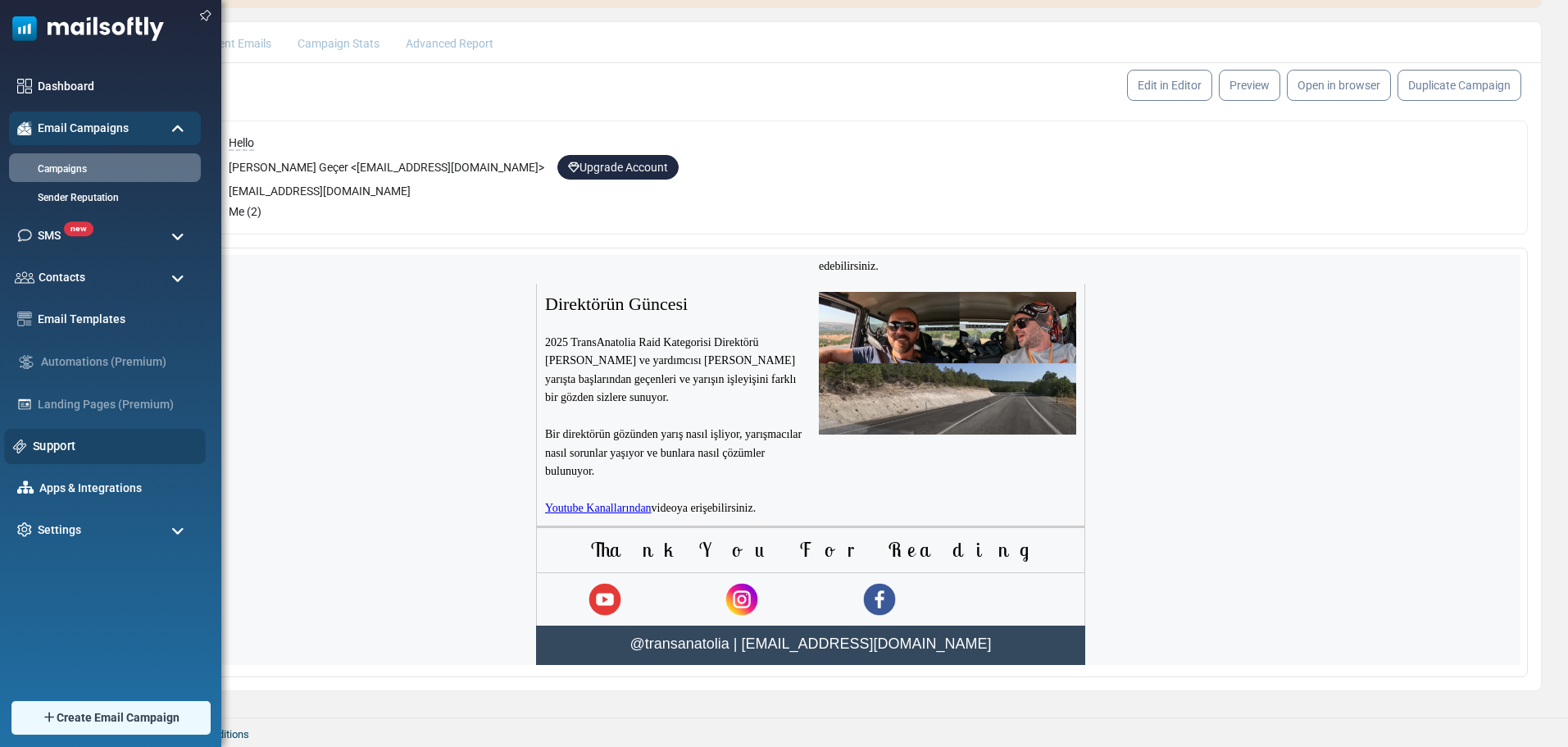
click at [76, 447] on link "Support" at bounding box center [115, 445] width 164 height 18
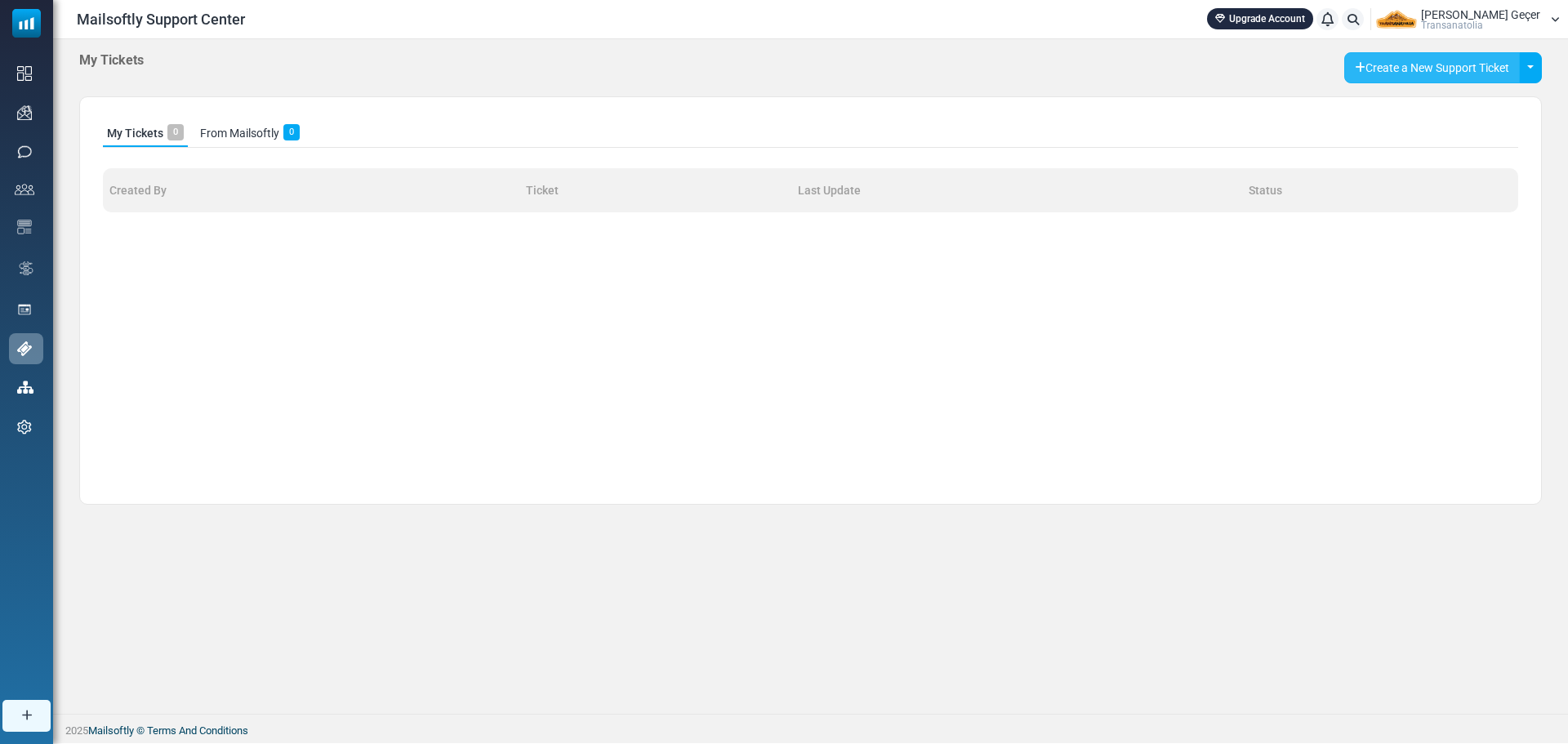
click at [1412, 69] on button "Create a New Support Ticket" at bounding box center [1431, 68] width 176 height 31
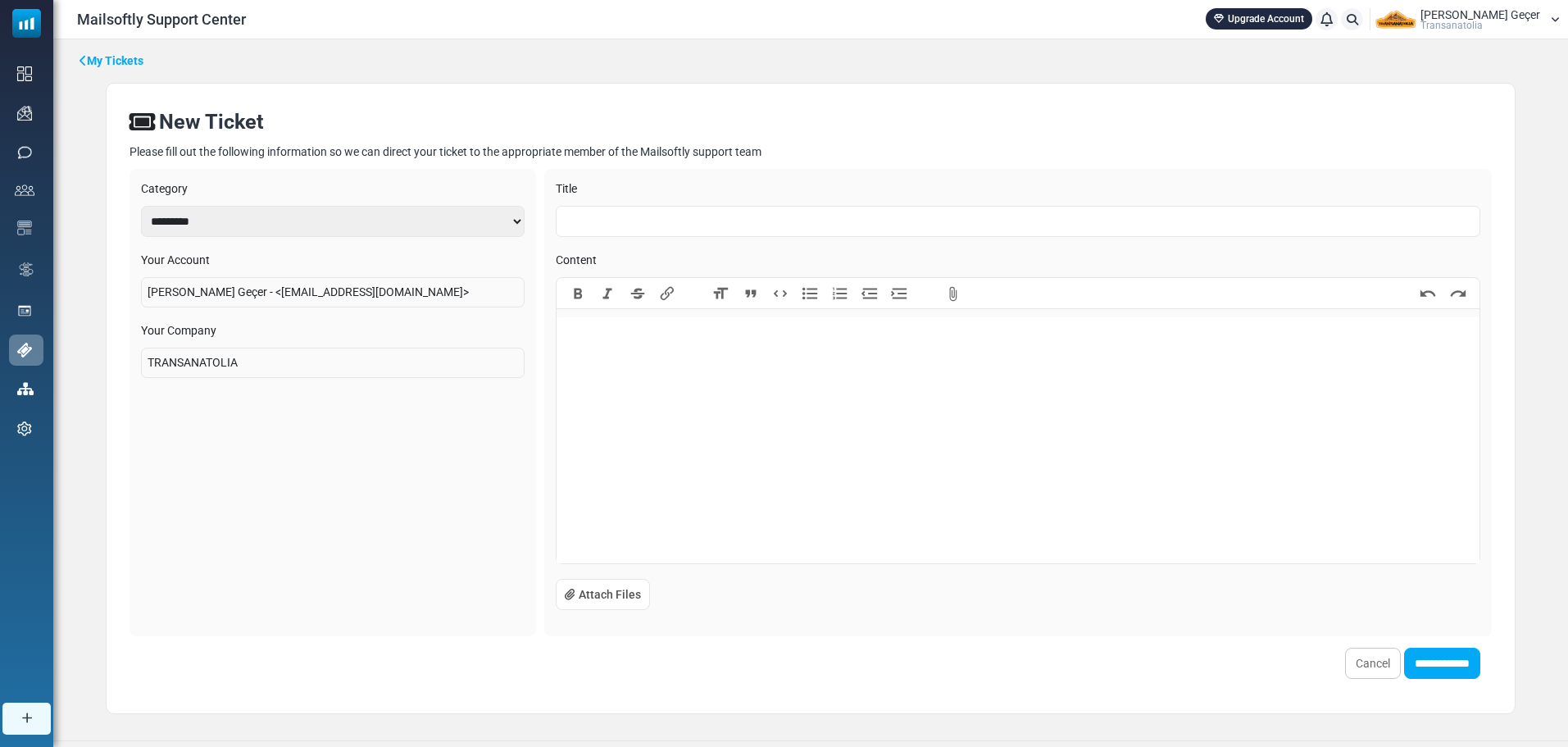
click at [120, 70] on div "**********" at bounding box center [810, 398] width 1461 height 657
click at [109, 62] on link "My Tickets" at bounding box center [111, 61] width 64 height 17
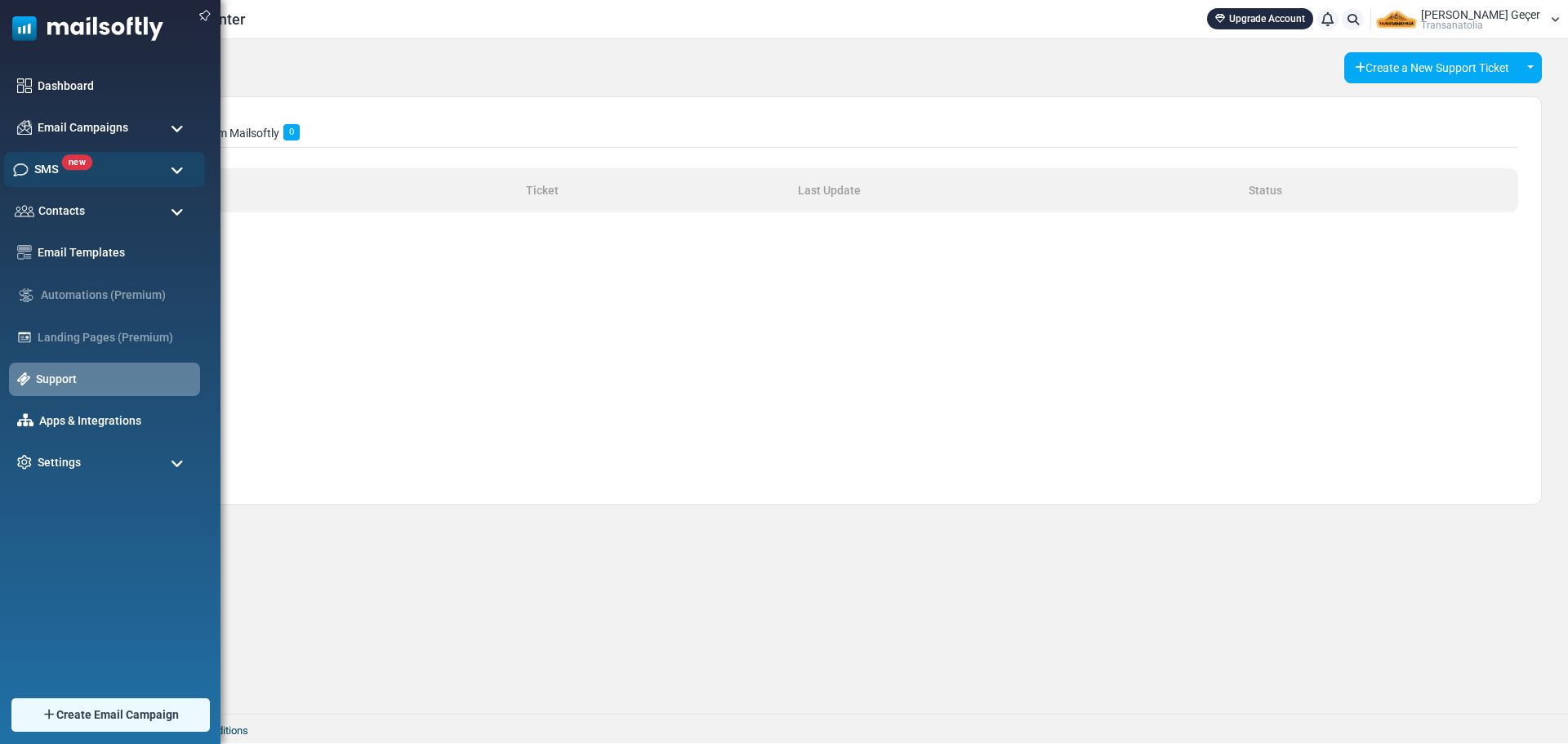
click at [78, 162] on span "new" at bounding box center [77, 162] width 31 height 16
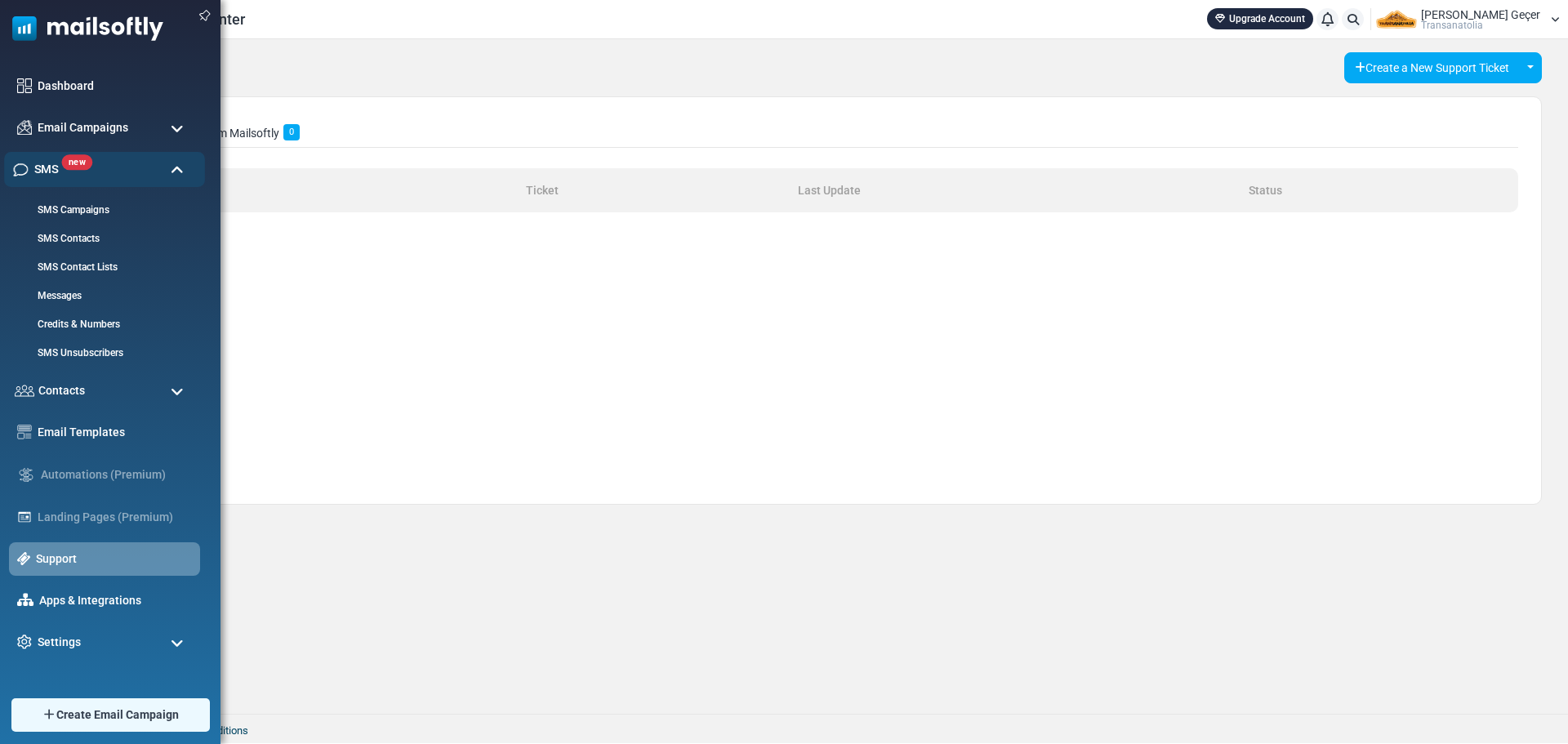
click at [78, 162] on span "new" at bounding box center [77, 162] width 31 height 16
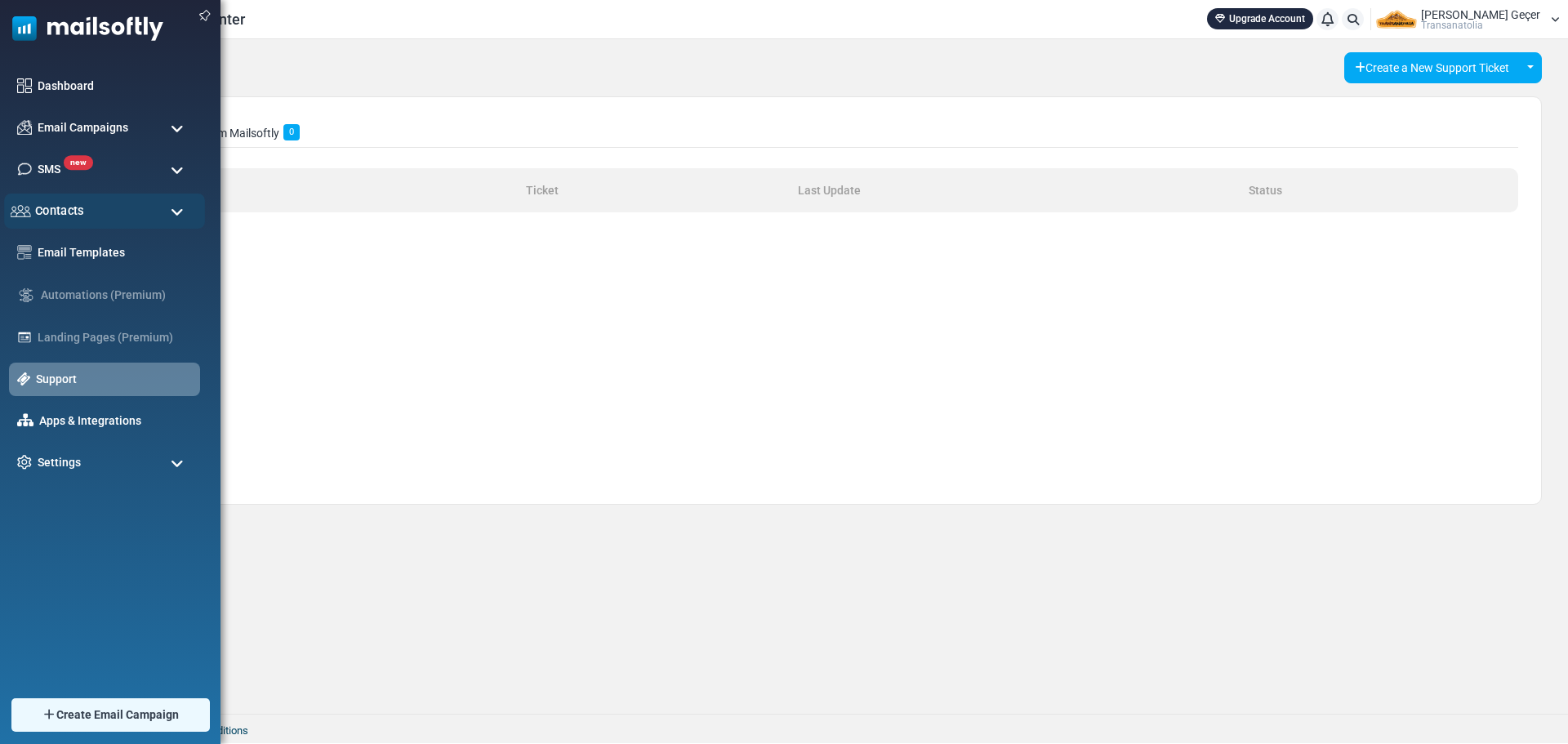
click at [87, 201] on div "Contacts" at bounding box center [104, 210] width 201 height 35
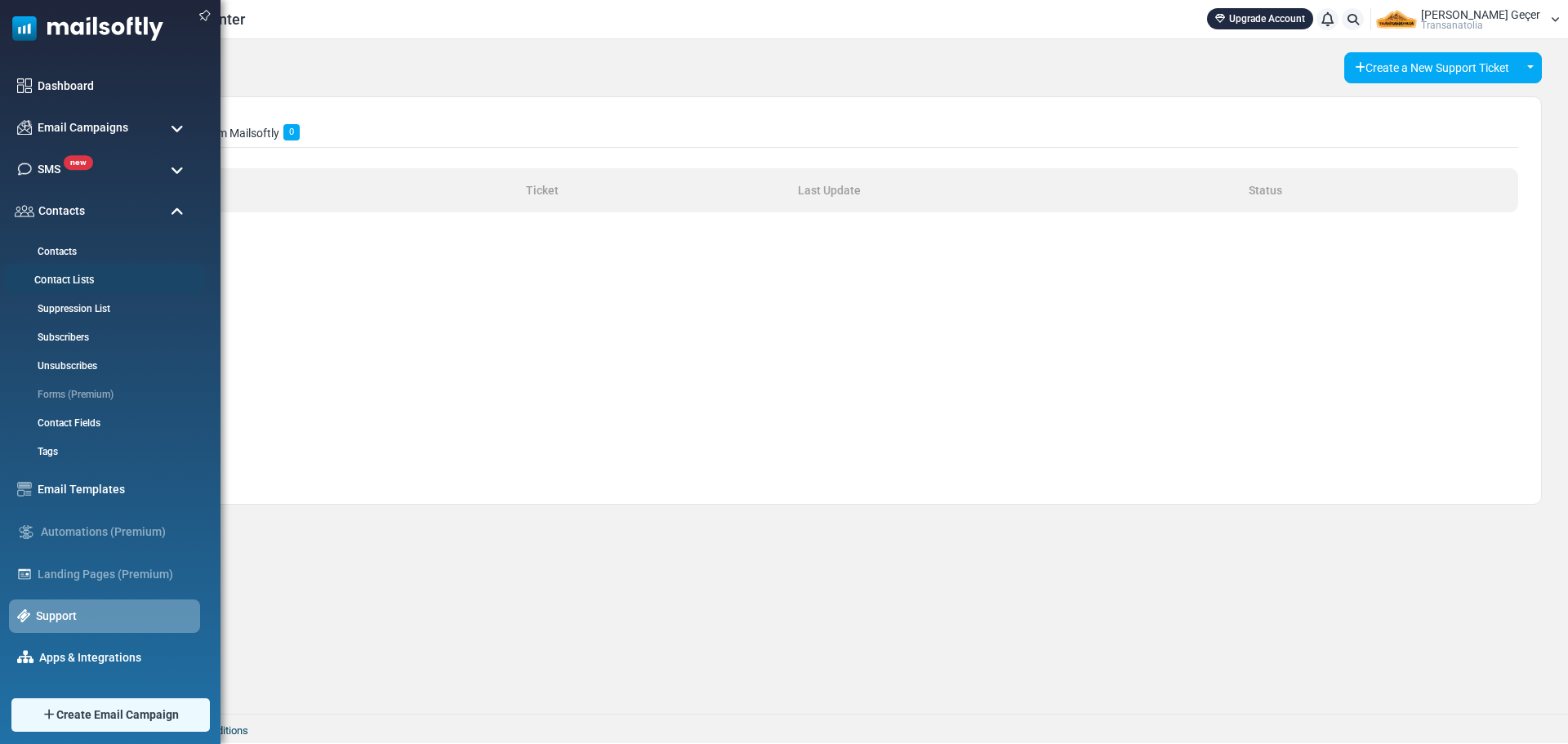
click at [84, 273] on link "Contact Lists" at bounding box center [101, 280] width 196 height 16
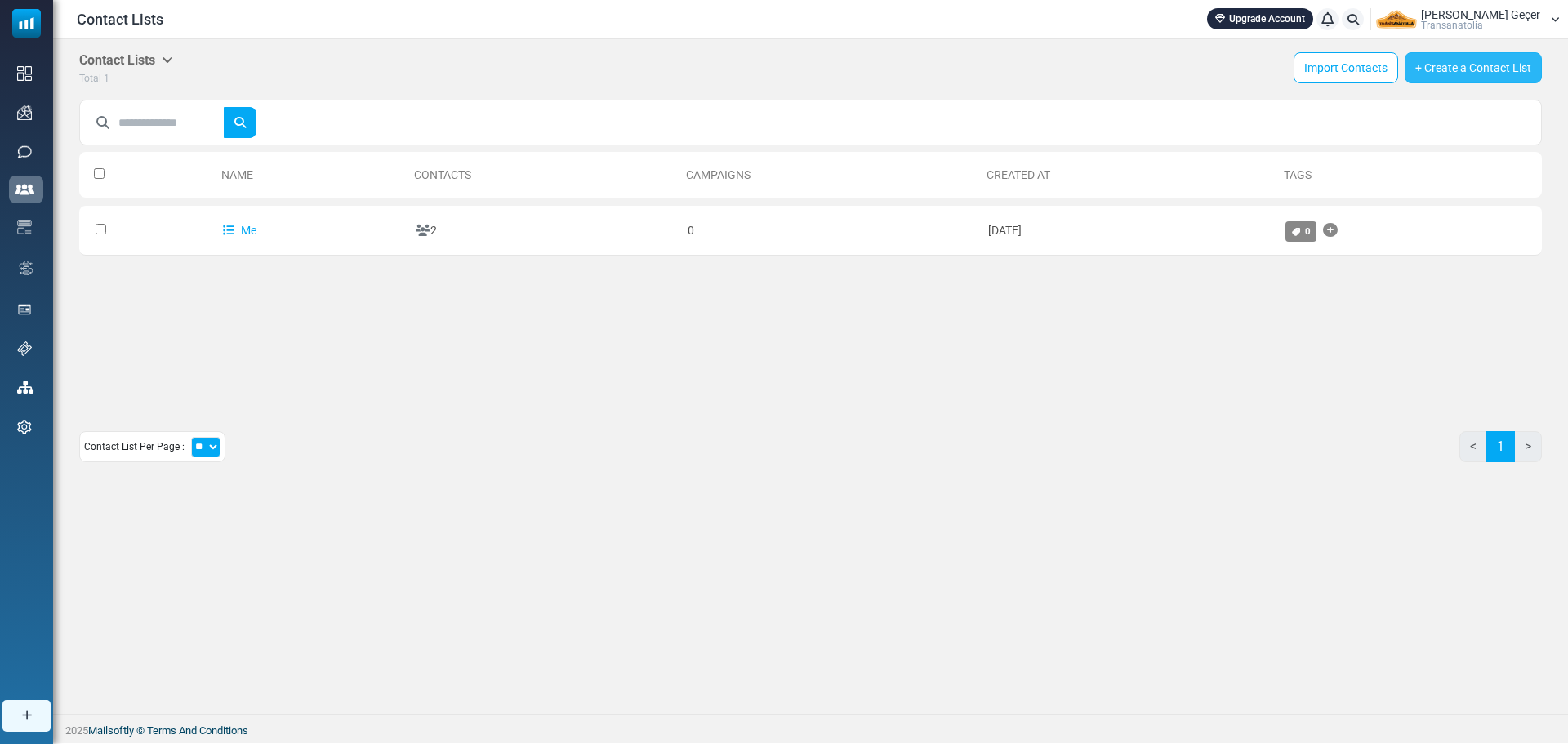
click at [1442, 65] on link "+ Create a Contact List" at bounding box center [1473, 68] width 137 height 31
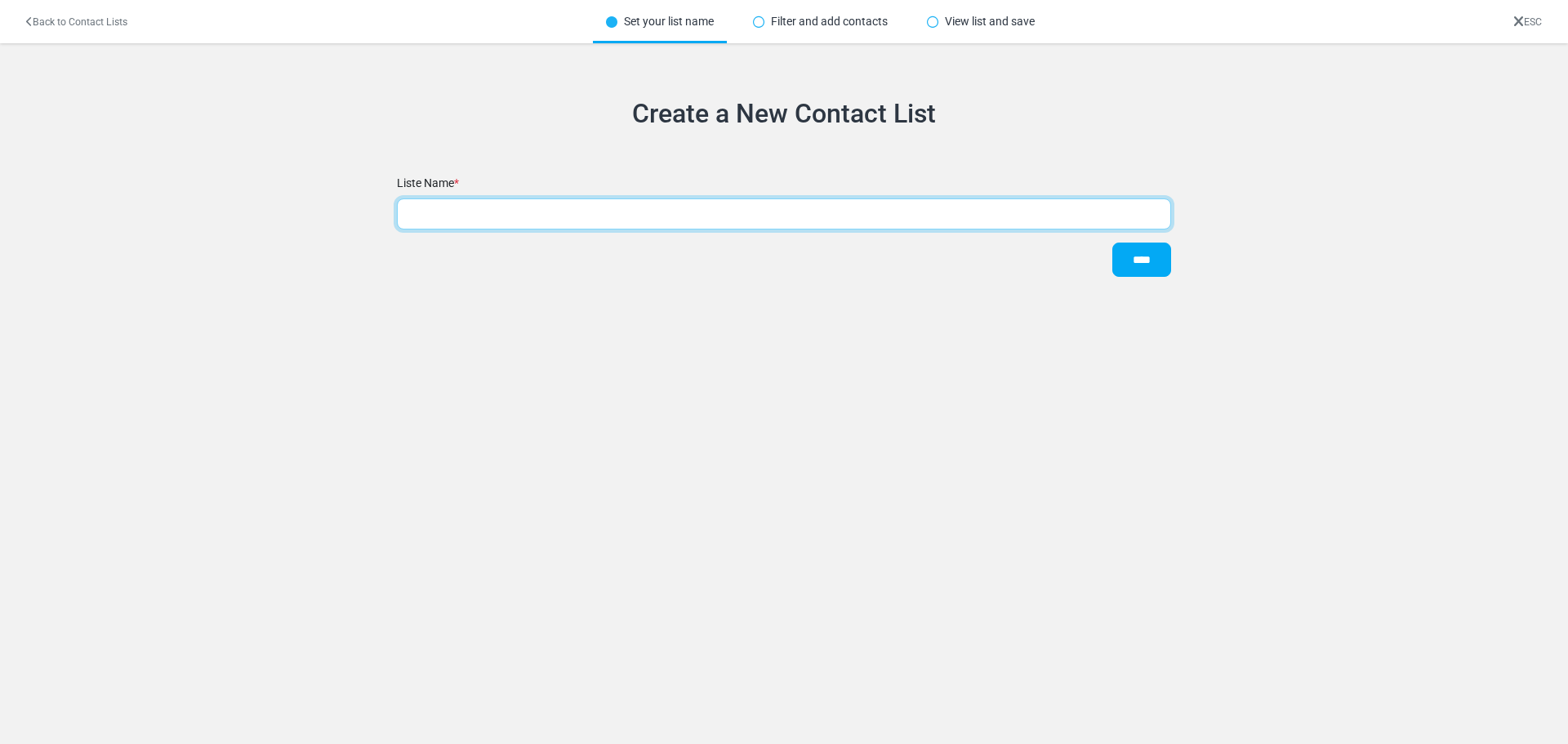
click at [1094, 227] on input "text" at bounding box center [784, 213] width 774 height 31
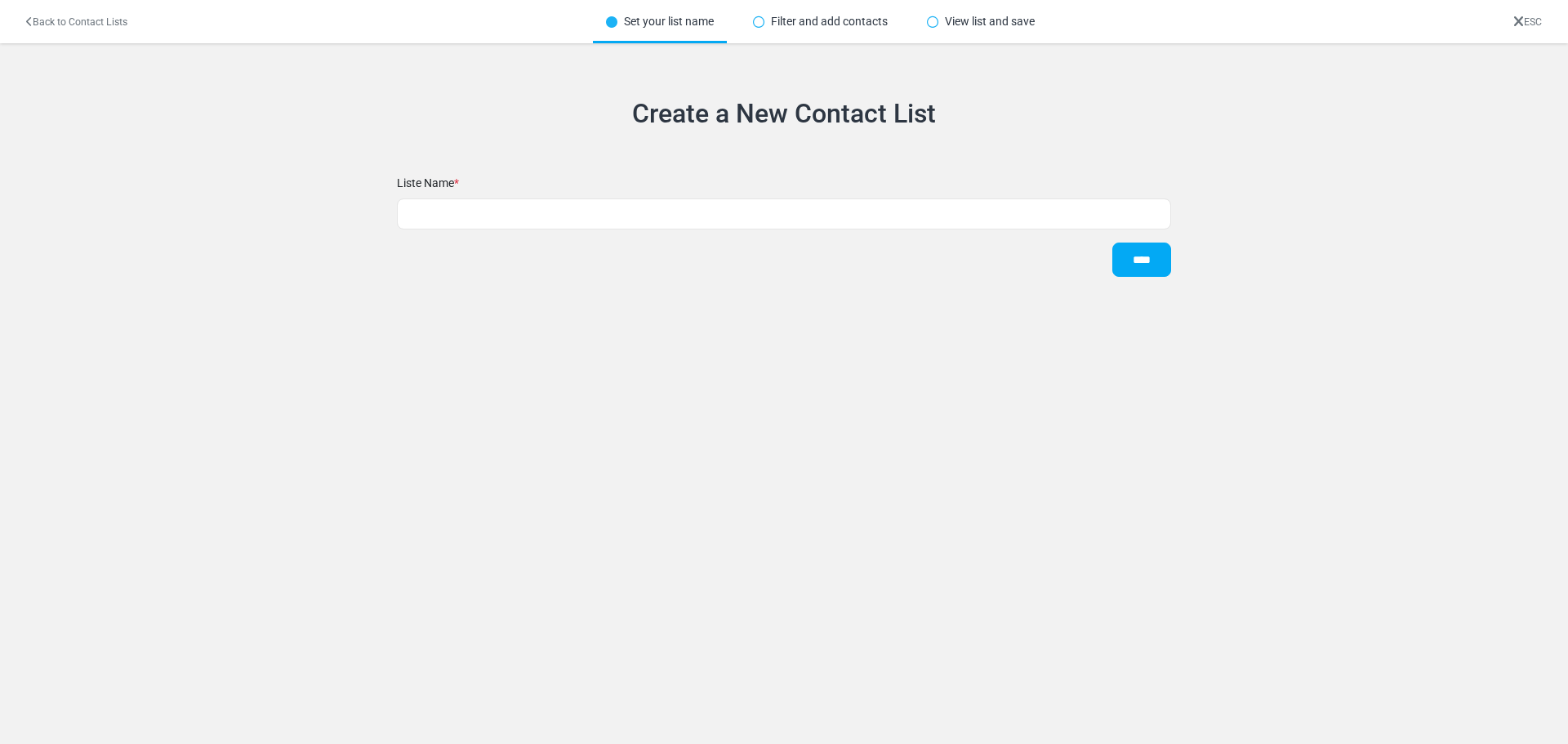
click at [791, 7] on div "Filter and add contacts" at bounding box center [819, 22] width 161 height 43
click at [799, 29] on div "Filter and add contacts" at bounding box center [819, 22] width 161 height 43
click at [53, 35] on div "Back to Contact Lists" at bounding box center [77, 22] width 128 height 30
click at [54, 26] on link "Back to Contact Lists" at bounding box center [77, 22] width 101 height 11
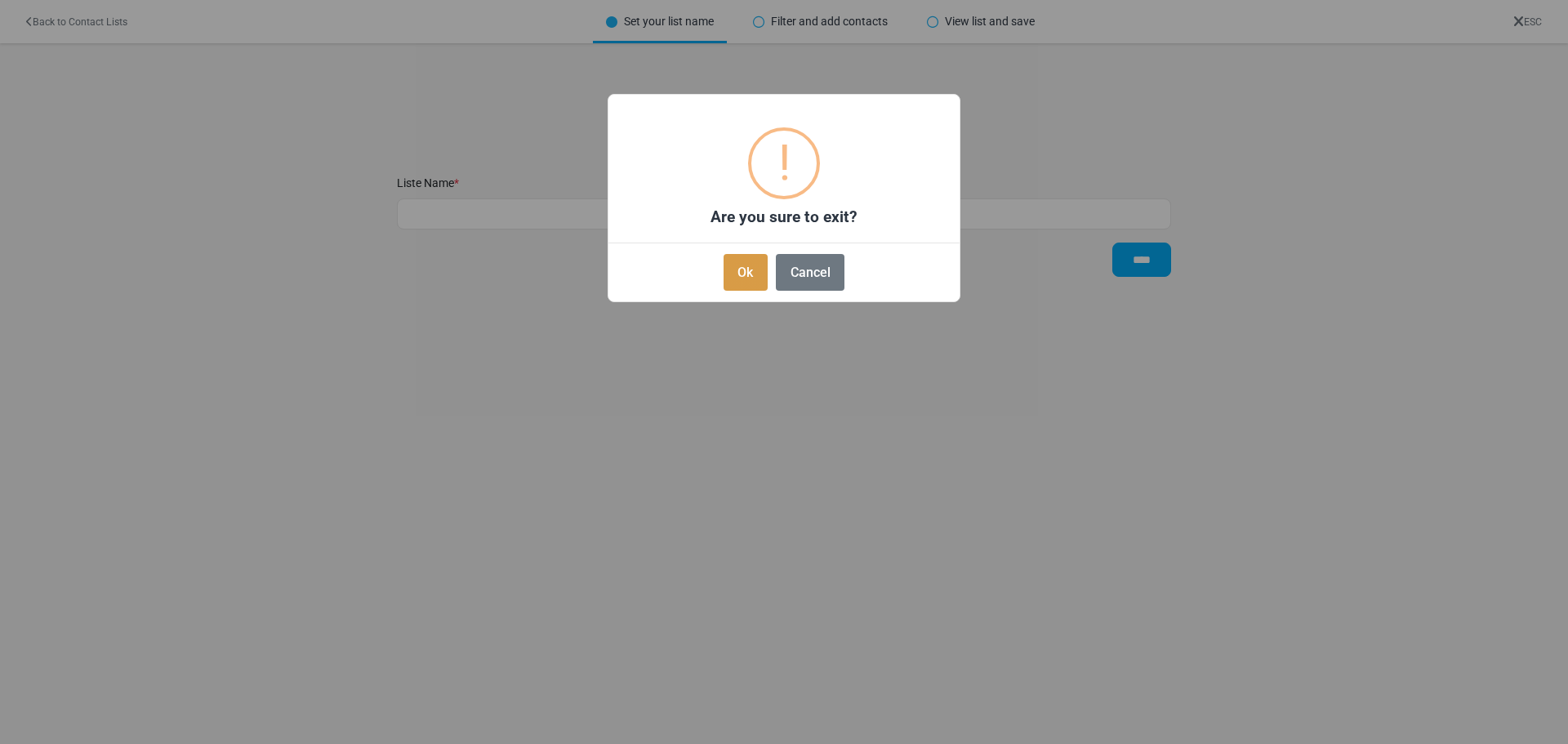
click at [751, 279] on button "Ok" at bounding box center [745, 271] width 44 height 37
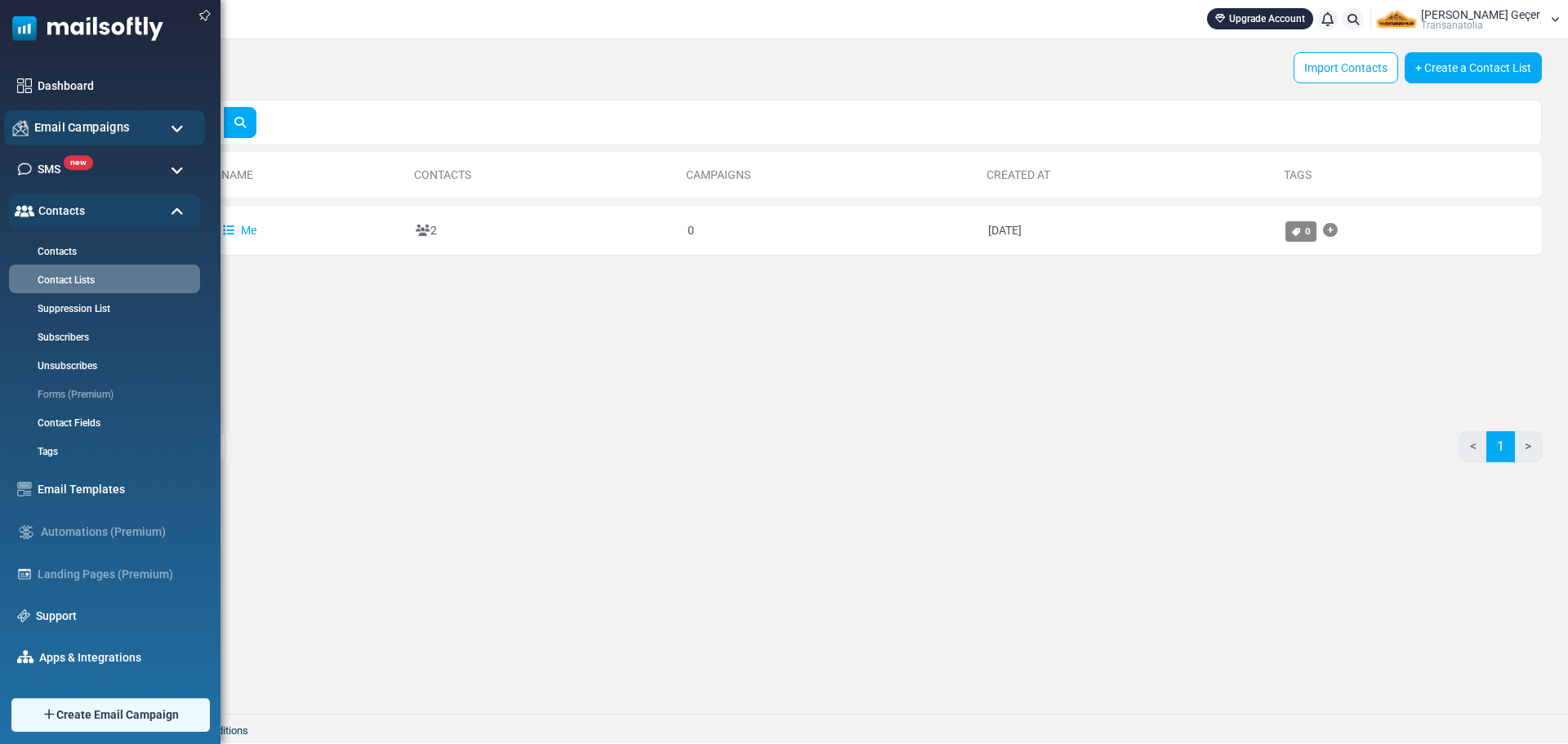
click at [61, 116] on div "Email Campaigns" at bounding box center [104, 127] width 201 height 35
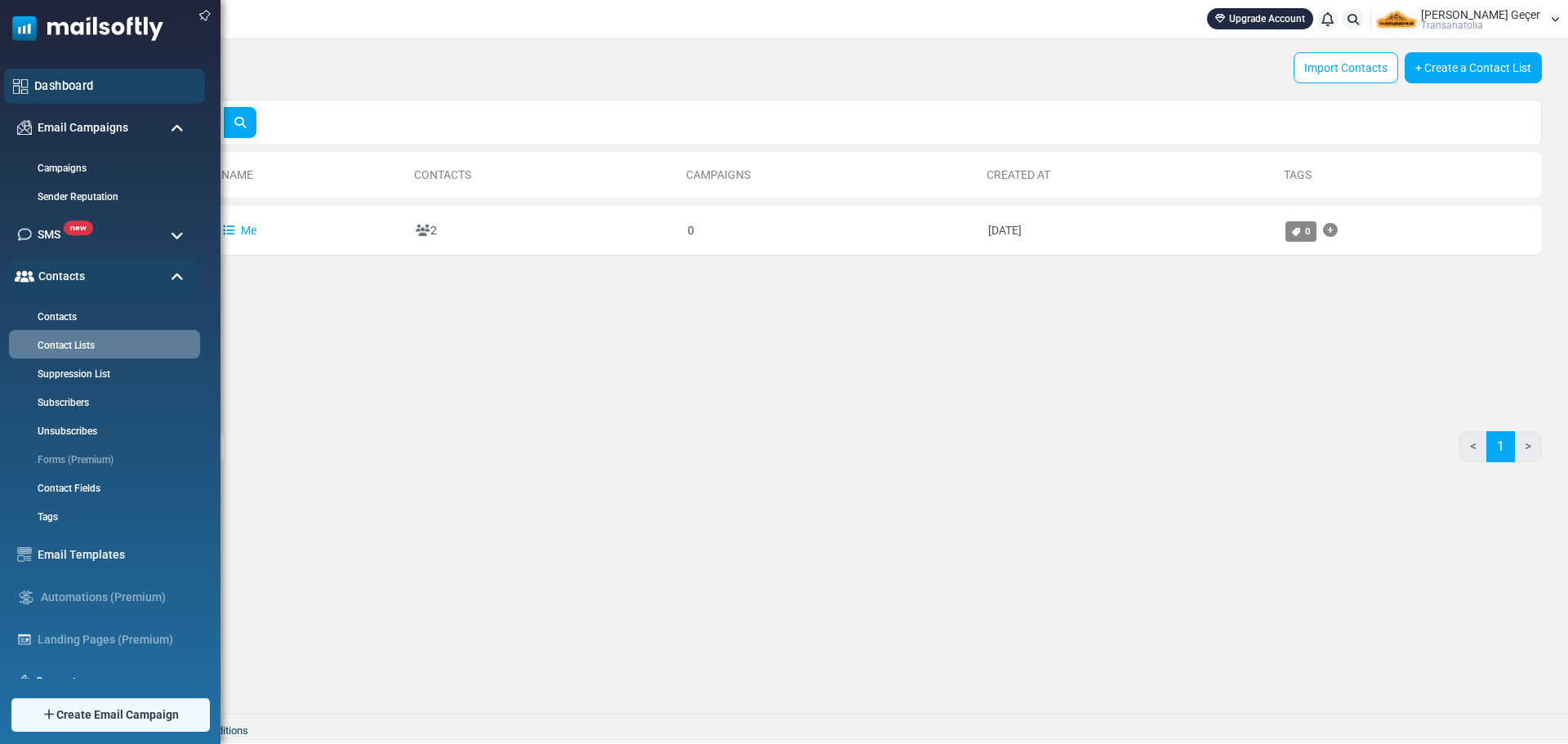
click at [87, 91] on link "Dashboard" at bounding box center [116, 85] width 162 height 18
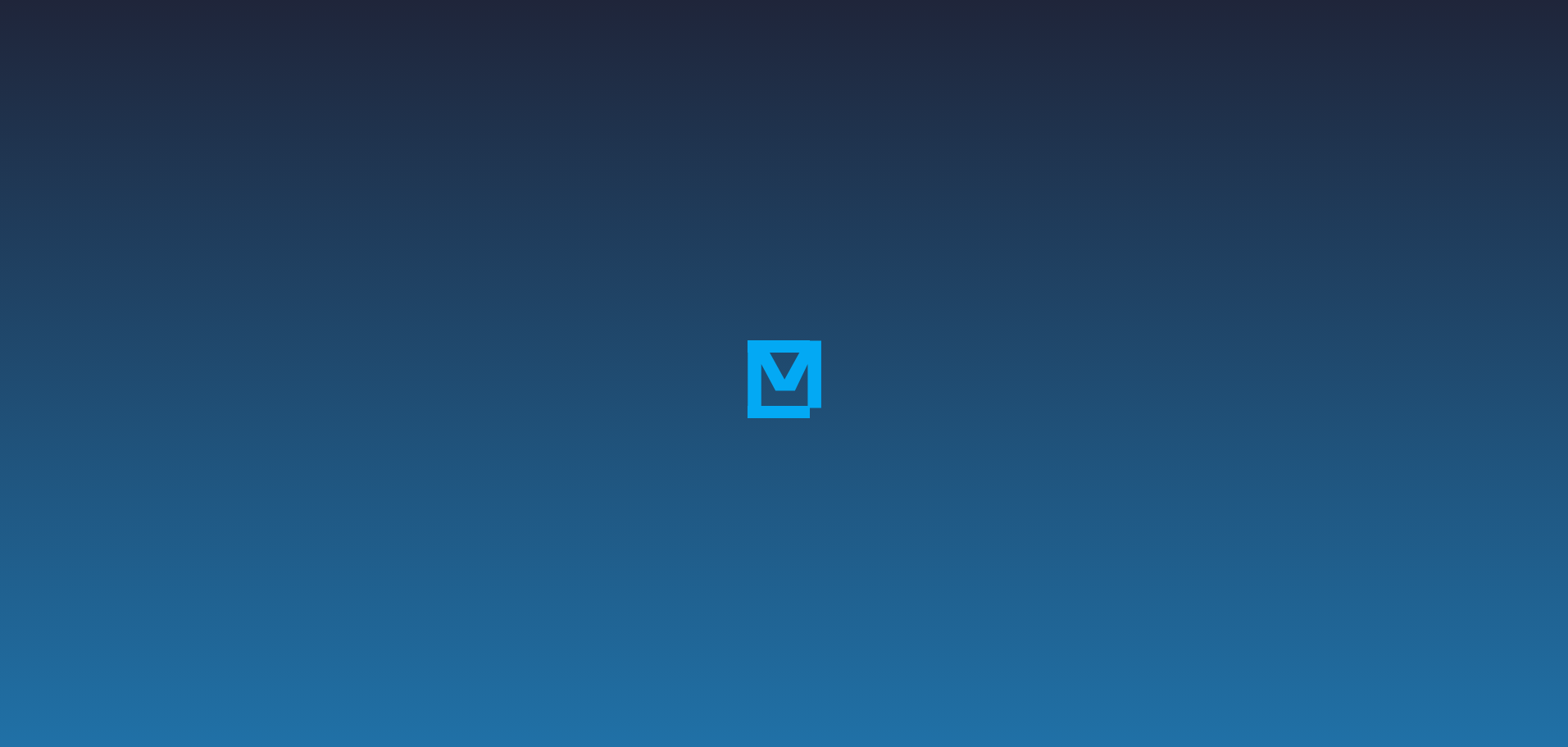
click at [88, 93] on div at bounding box center [784, 374] width 1568 height 747
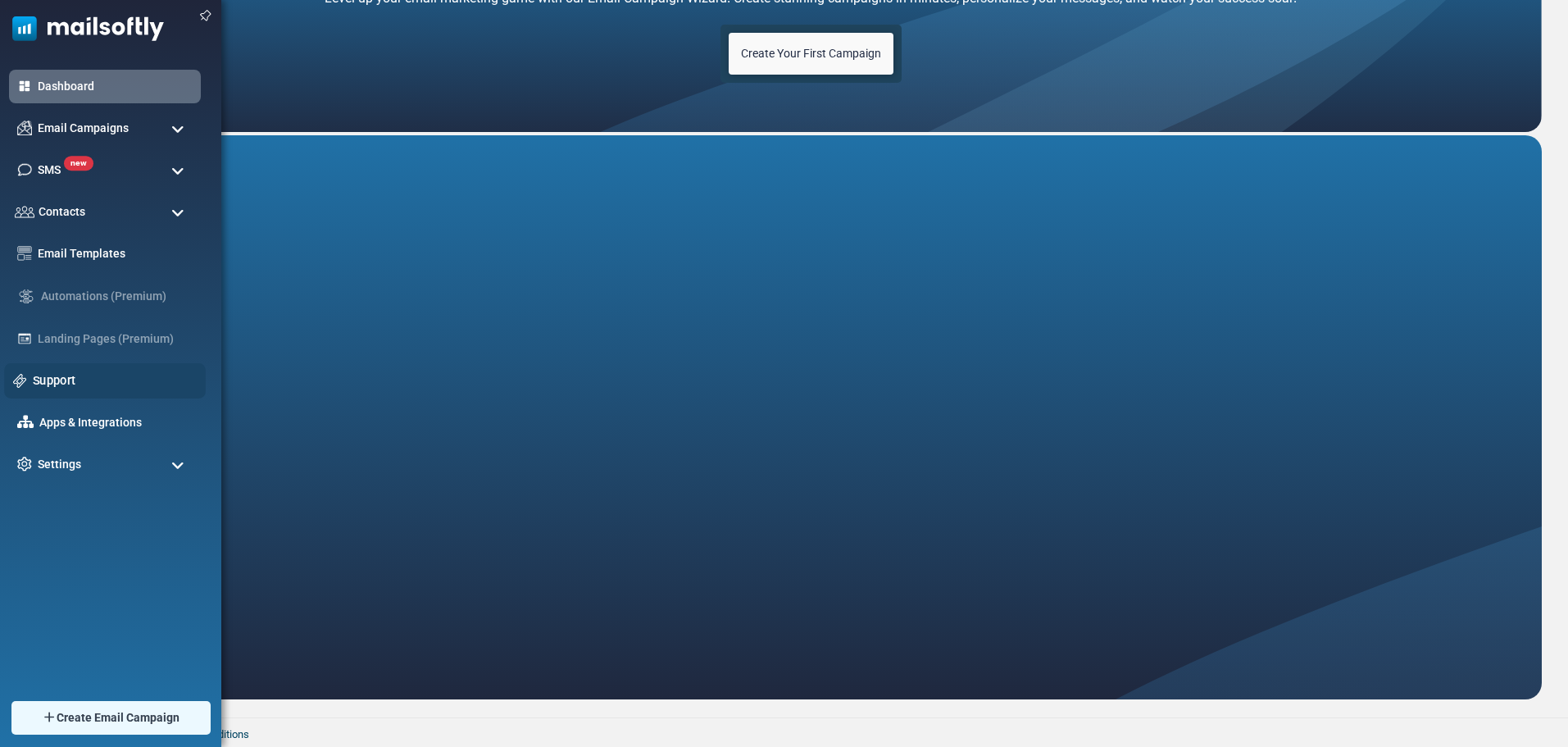
click at [70, 390] on link "Support" at bounding box center [115, 380] width 164 height 18
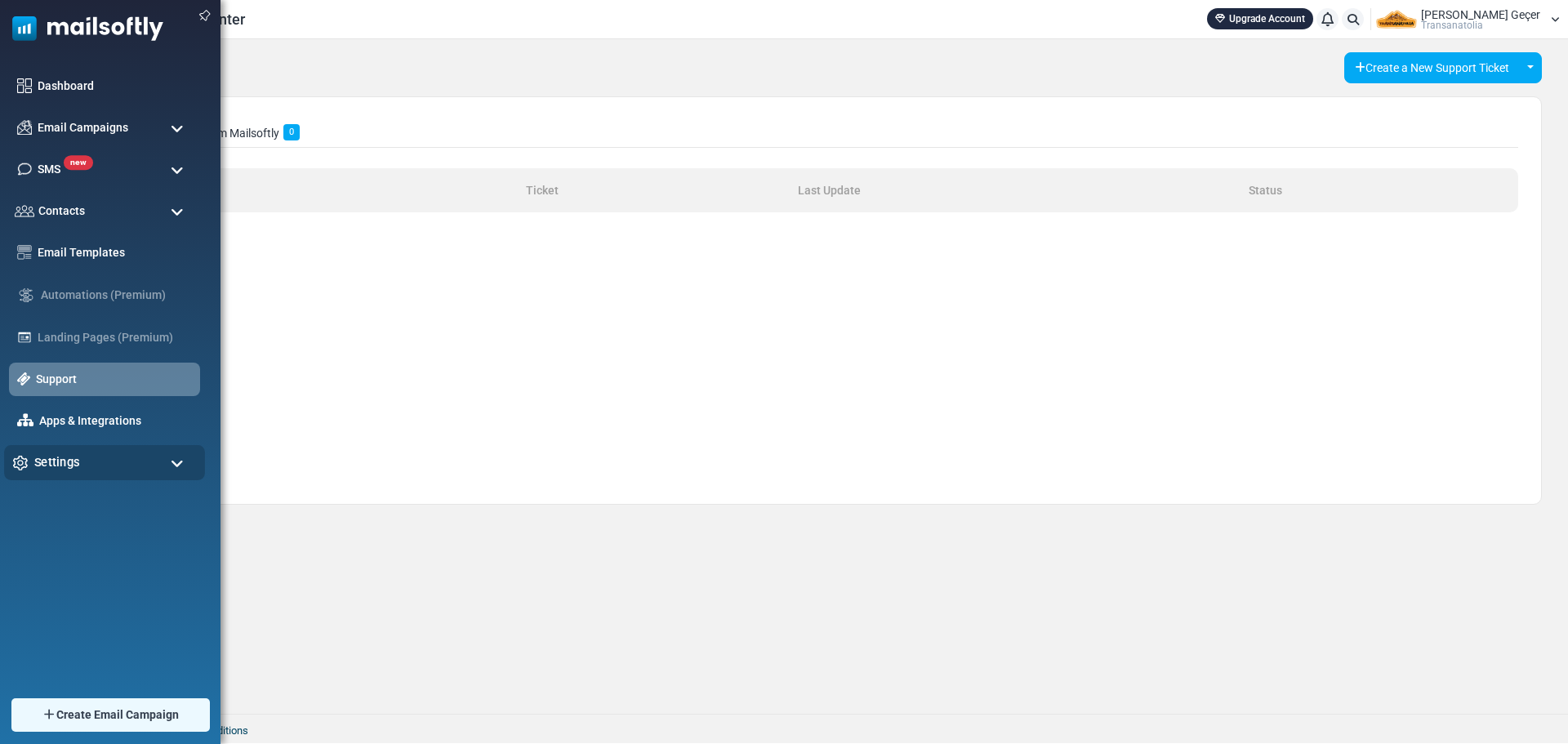
click at [33, 457] on div "Settings" at bounding box center [104, 462] width 201 height 35
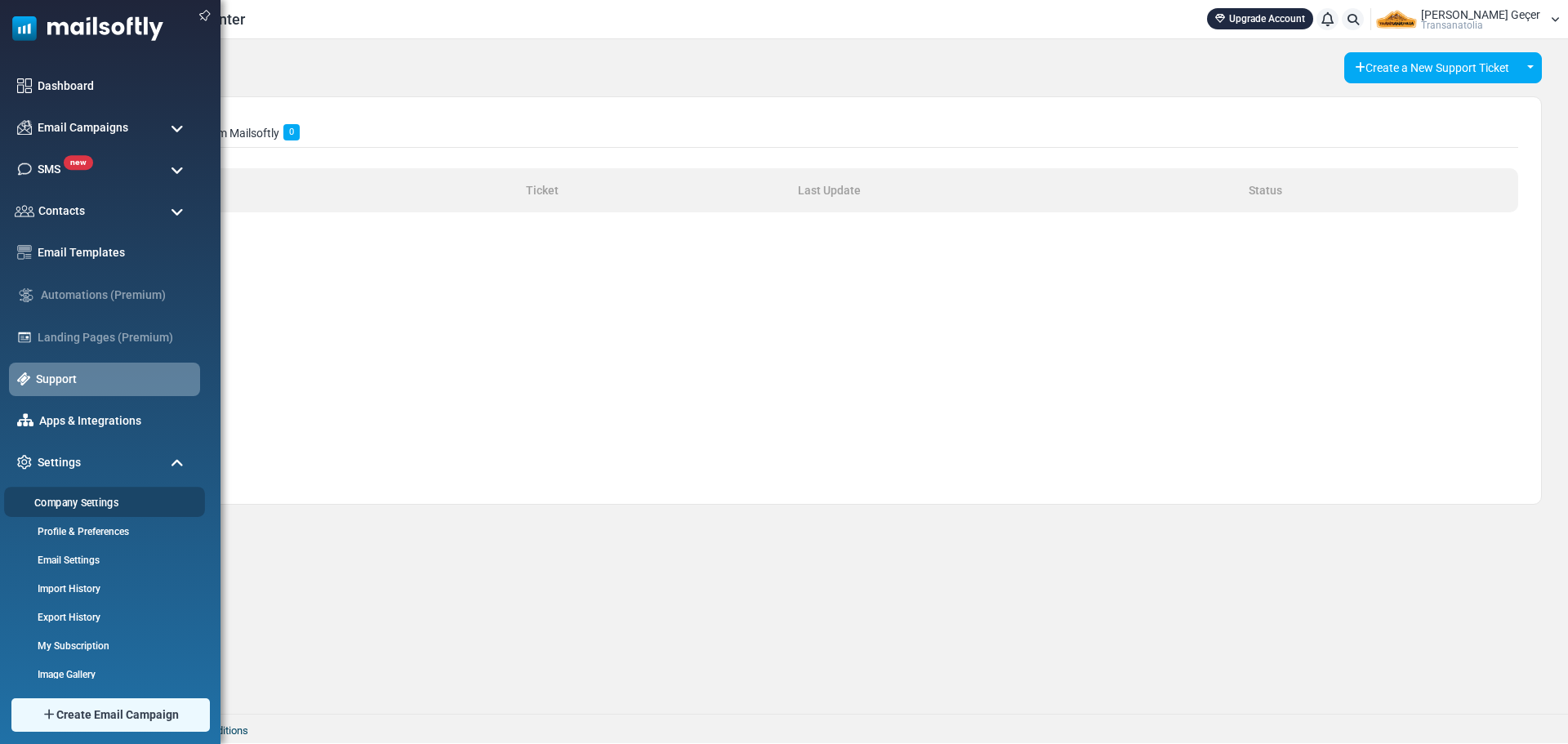
click at [59, 498] on link "Company Settings" at bounding box center [101, 503] width 196 height 16
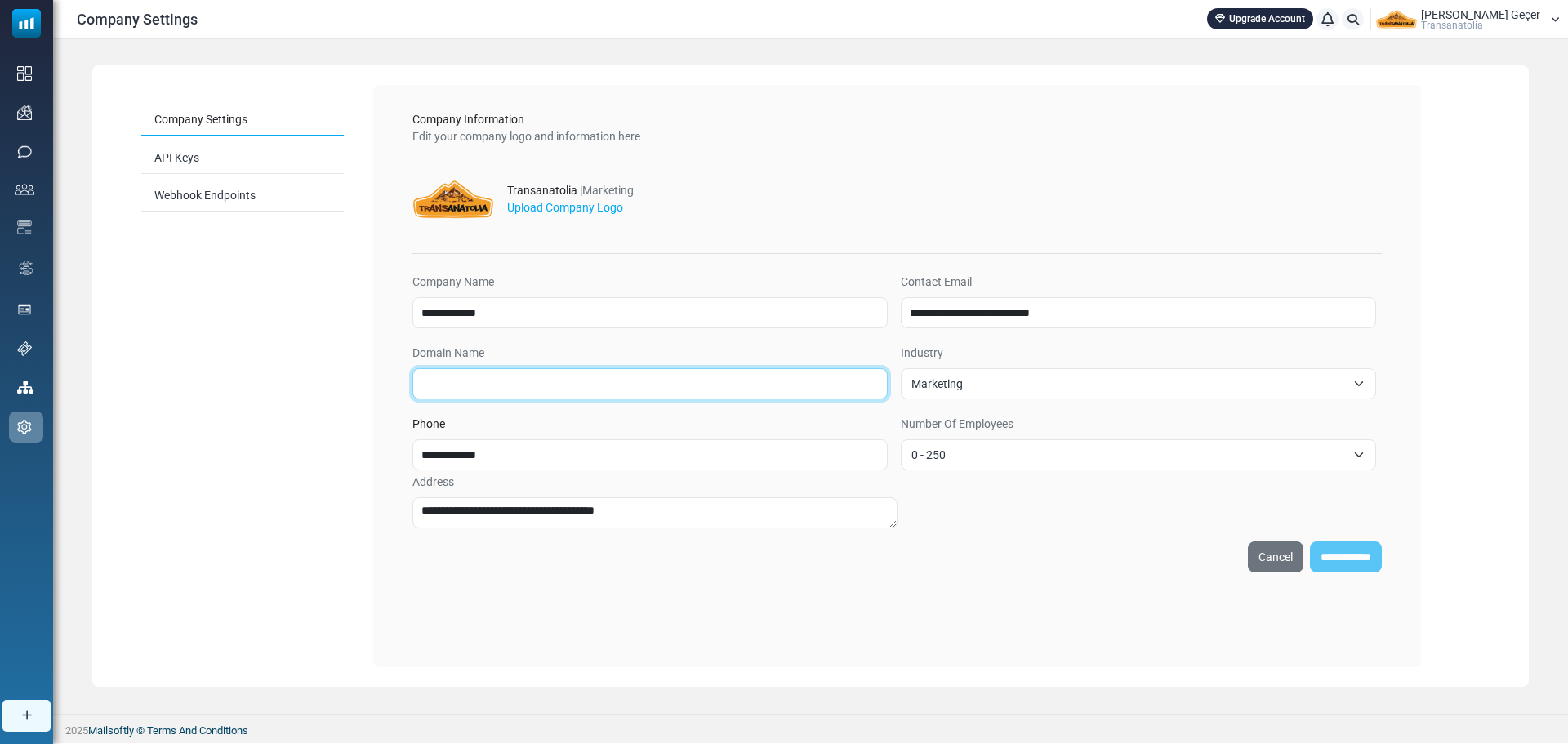
click at [504, 374] on input "Domain Name" at bounding box center [650, 383] width 475 height 31
type input "**********"
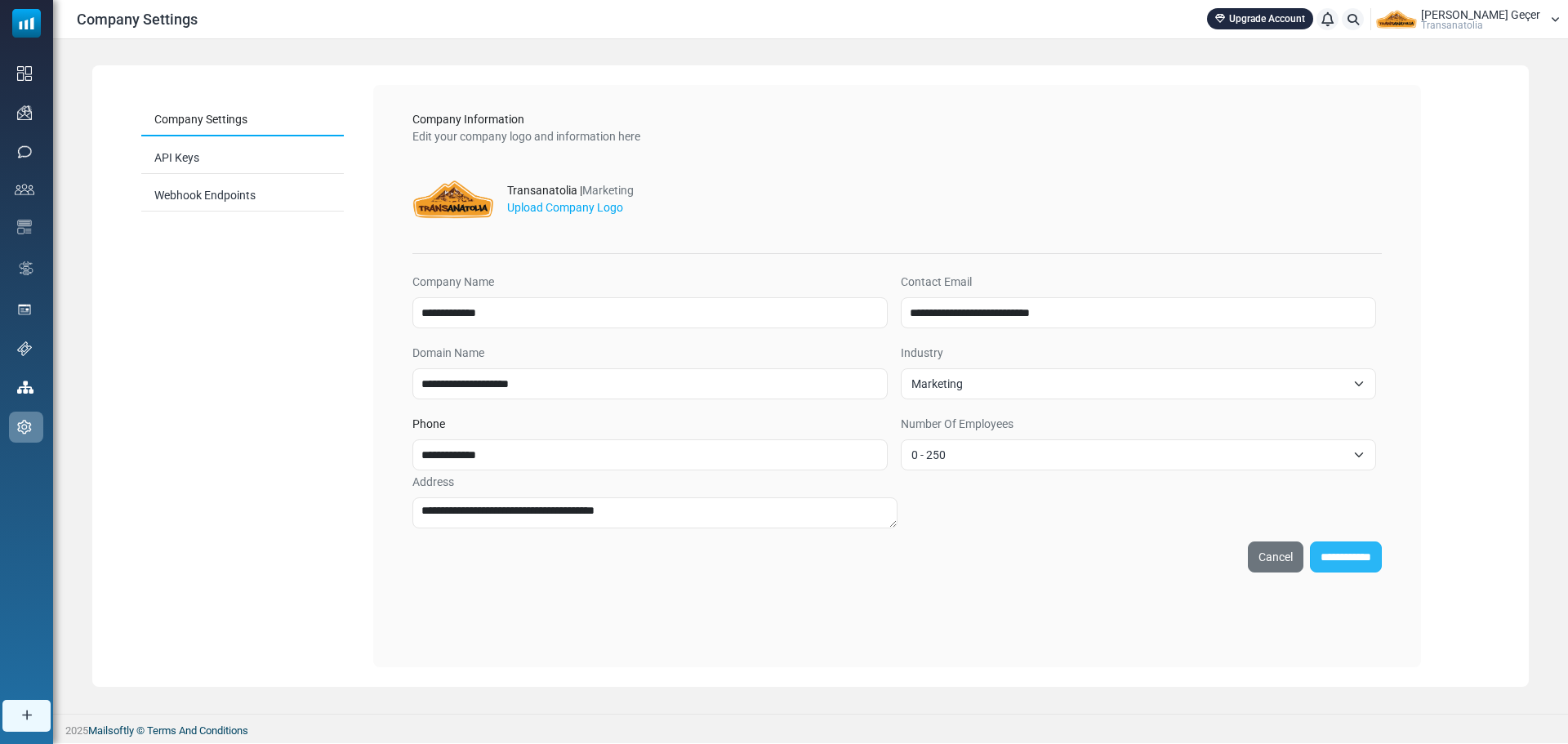
click at [1316, 550] on input "**********" at bounding box center [1345, 556] width 71 height 31
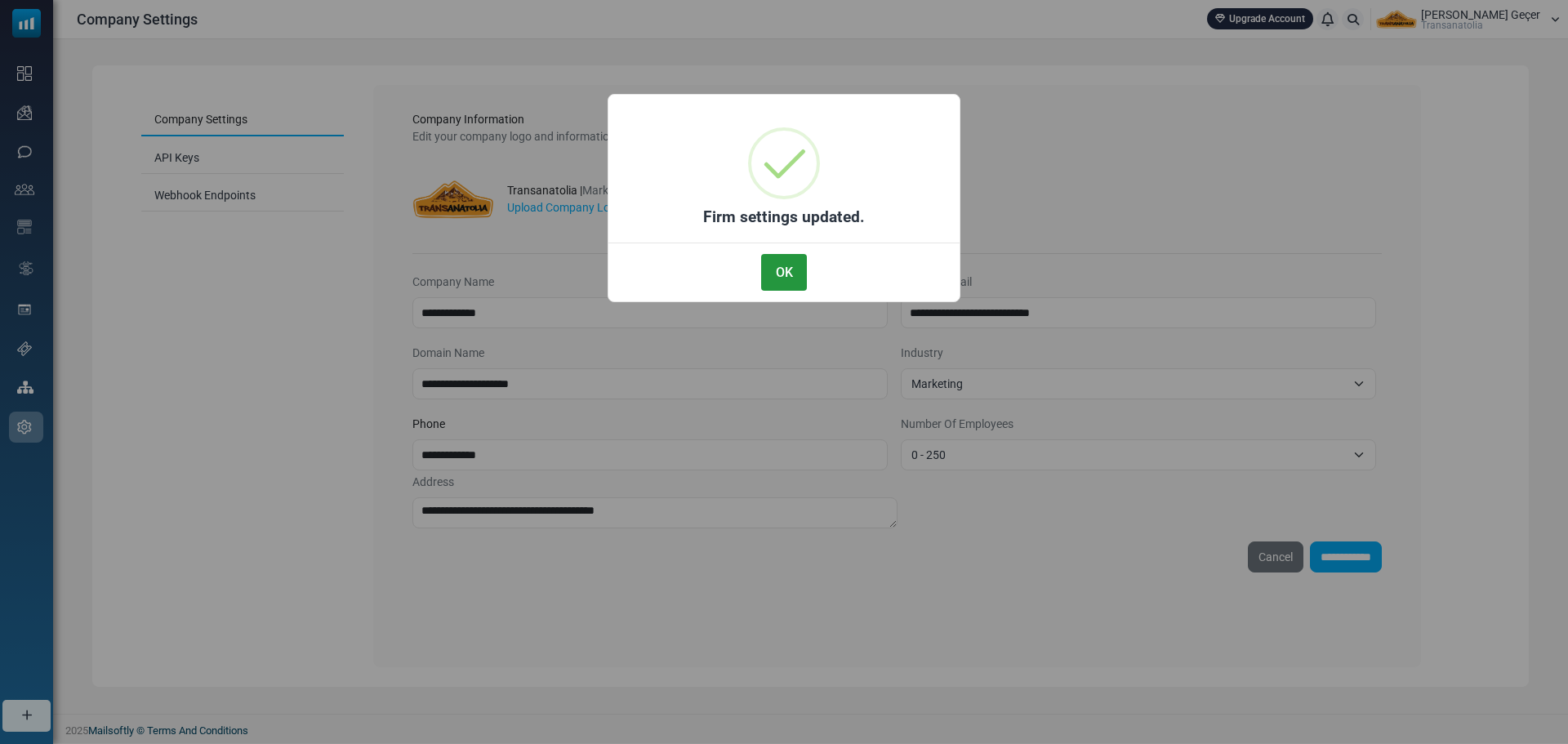
click at [772, 284] on button "OK" at bounding box center [784, 271] width 46 height 37
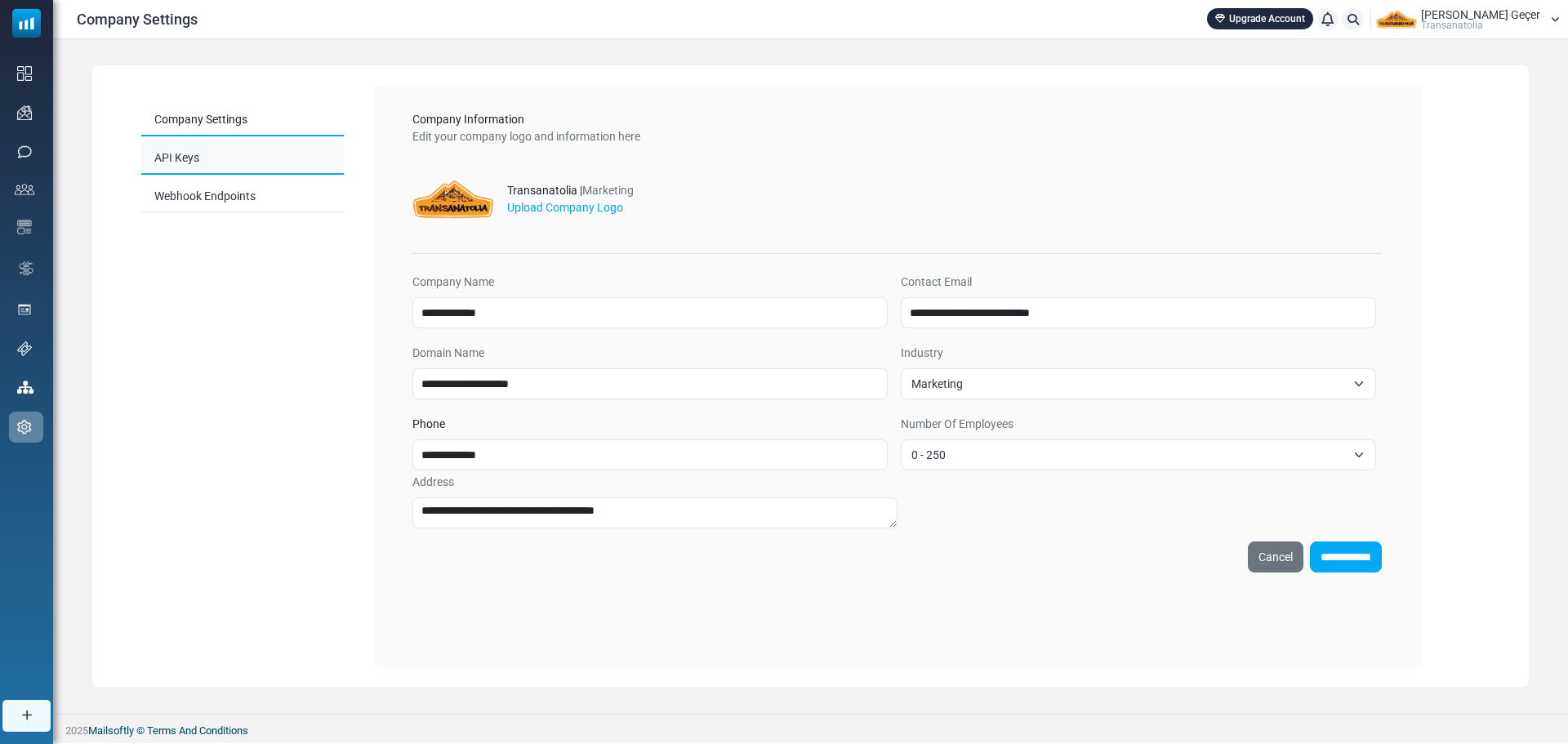
click at [199, 164] on link "API Keys" at bounding box center [242, 159] width 203 height 32
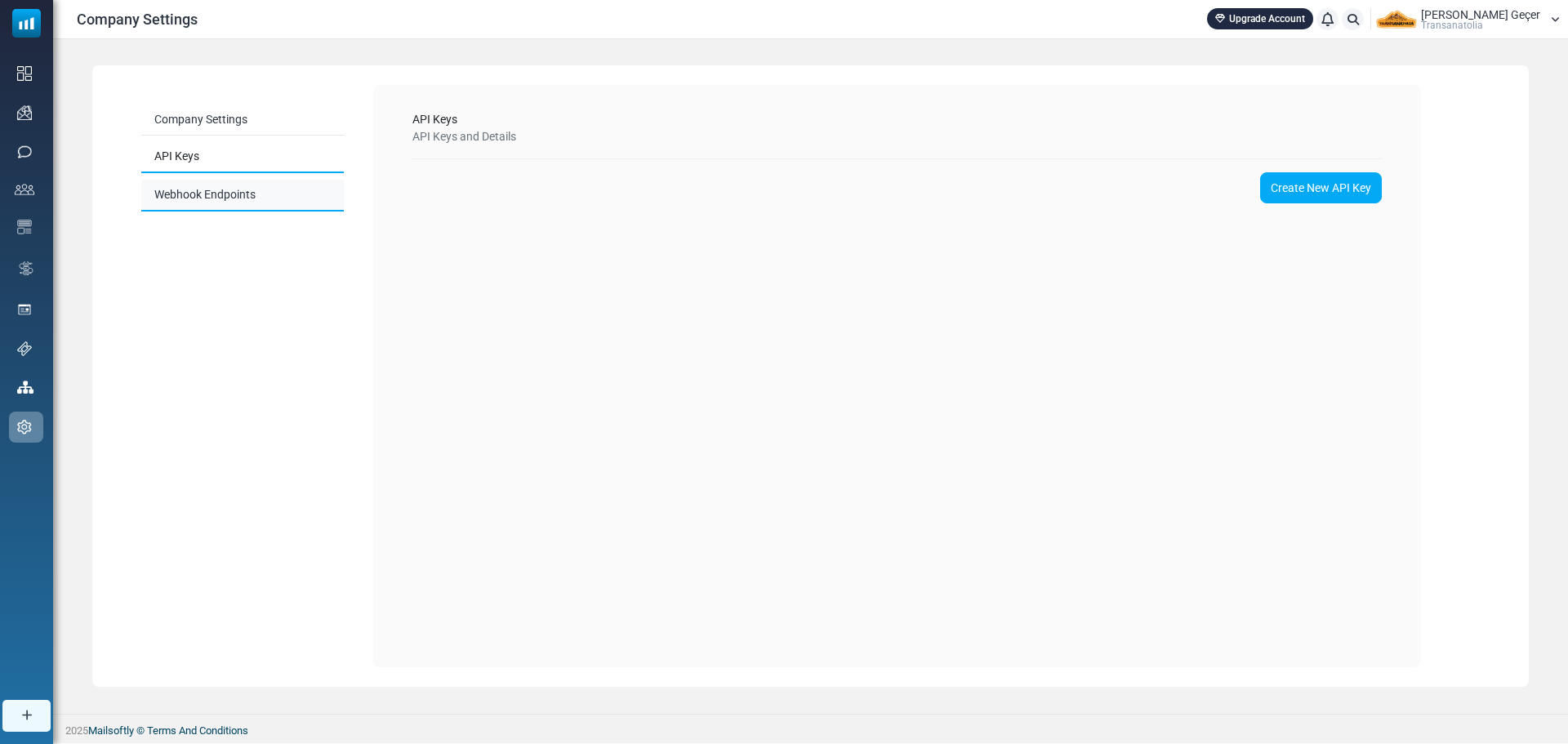
click at [220, 191] on link "Webhook Endpoints" at bounding box center [242, 195] width 203 height 32
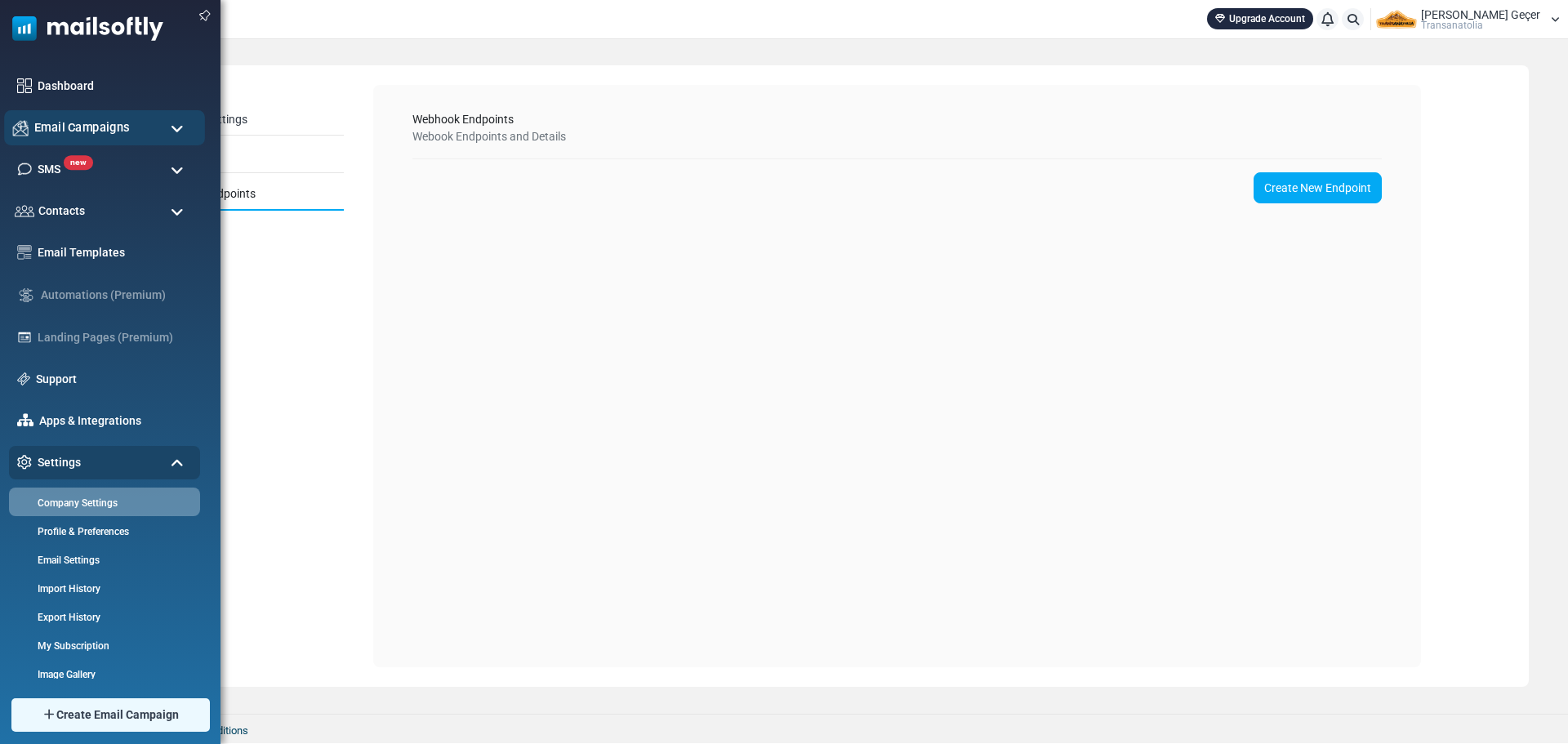
click at [50, 125] on span "Email Campaigns" at bounding box center [83, 127] width 96 height 18
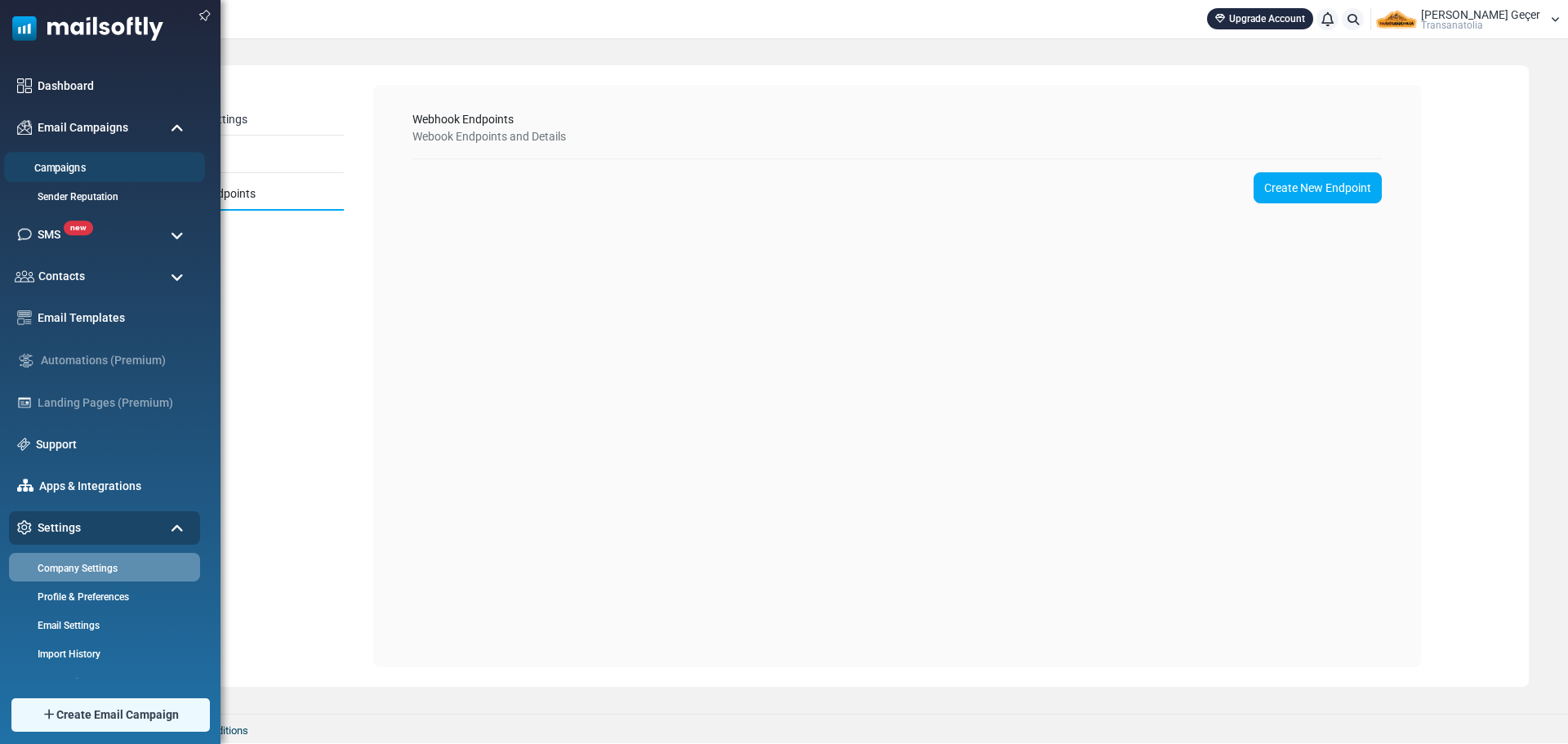
click at [66, 171] on link "Campaigns" at bounding box center [101, 168] width 196 height 16
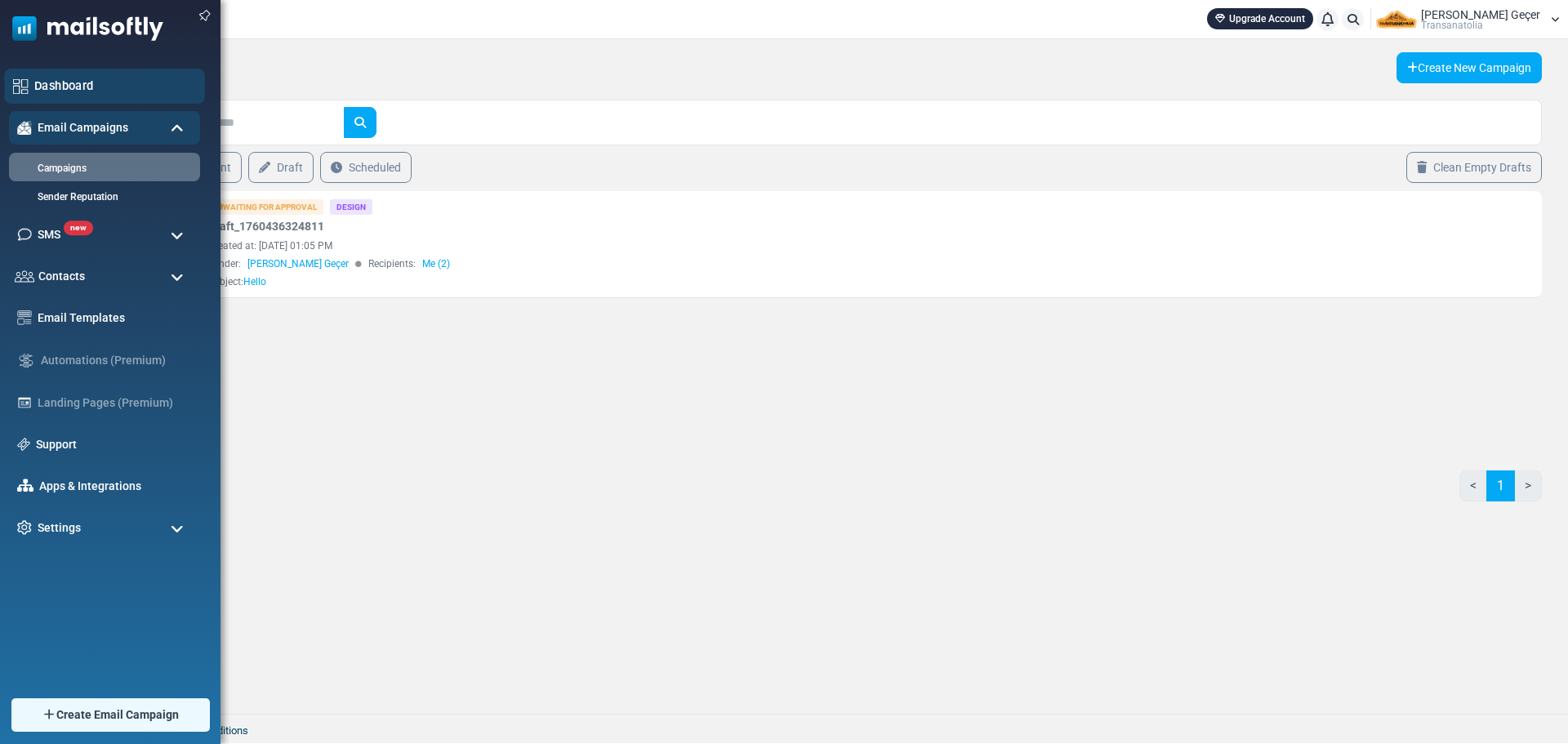
click at [28, 93] on div "Dashboard" at bounding box center [104, 85] width 201 height 35
click at [33, 76] on div "Dashboard" at bounding box center [104, 85] width 201 height 35
click at [29, 78] on div "Dashboard" at bounding box center [104, 85] width 201 height 35
click at [103, 78] on link "Dashboard" at bounding box center [116, 85] width 162 height 18
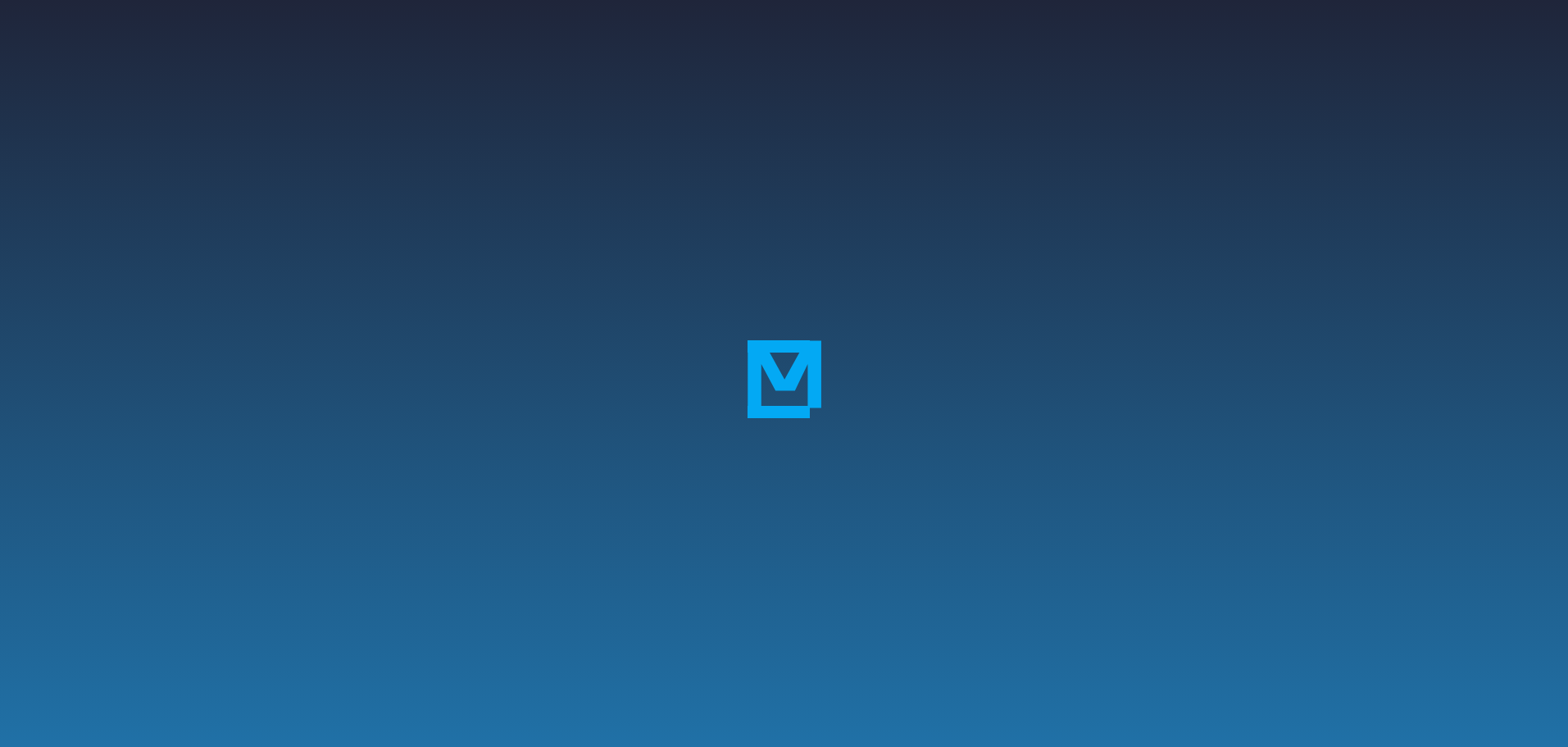
scroll to position [157, 0]
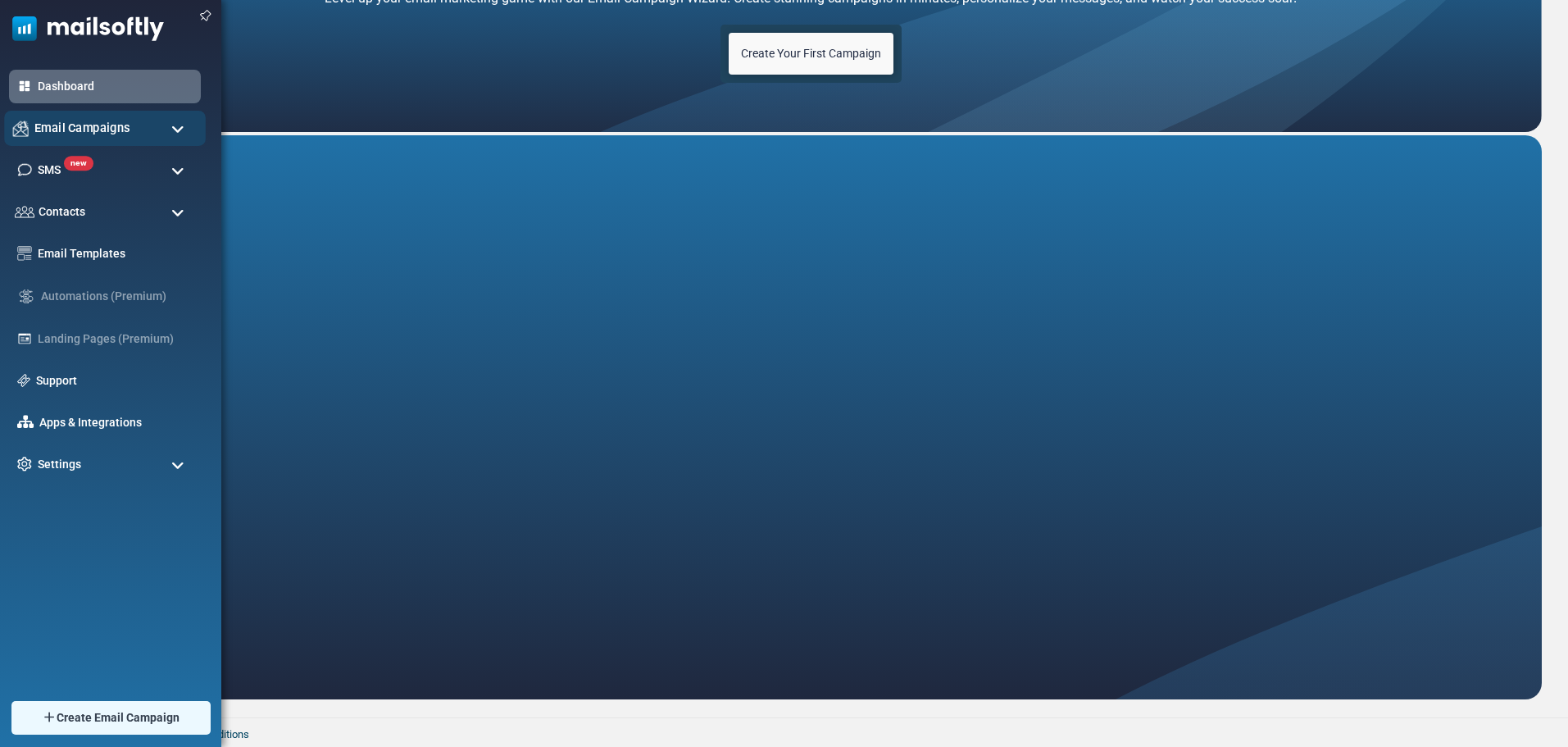
click at [32, 117] on div "Email Campaigns" at bounding box center [105, 127] width 202 height 35
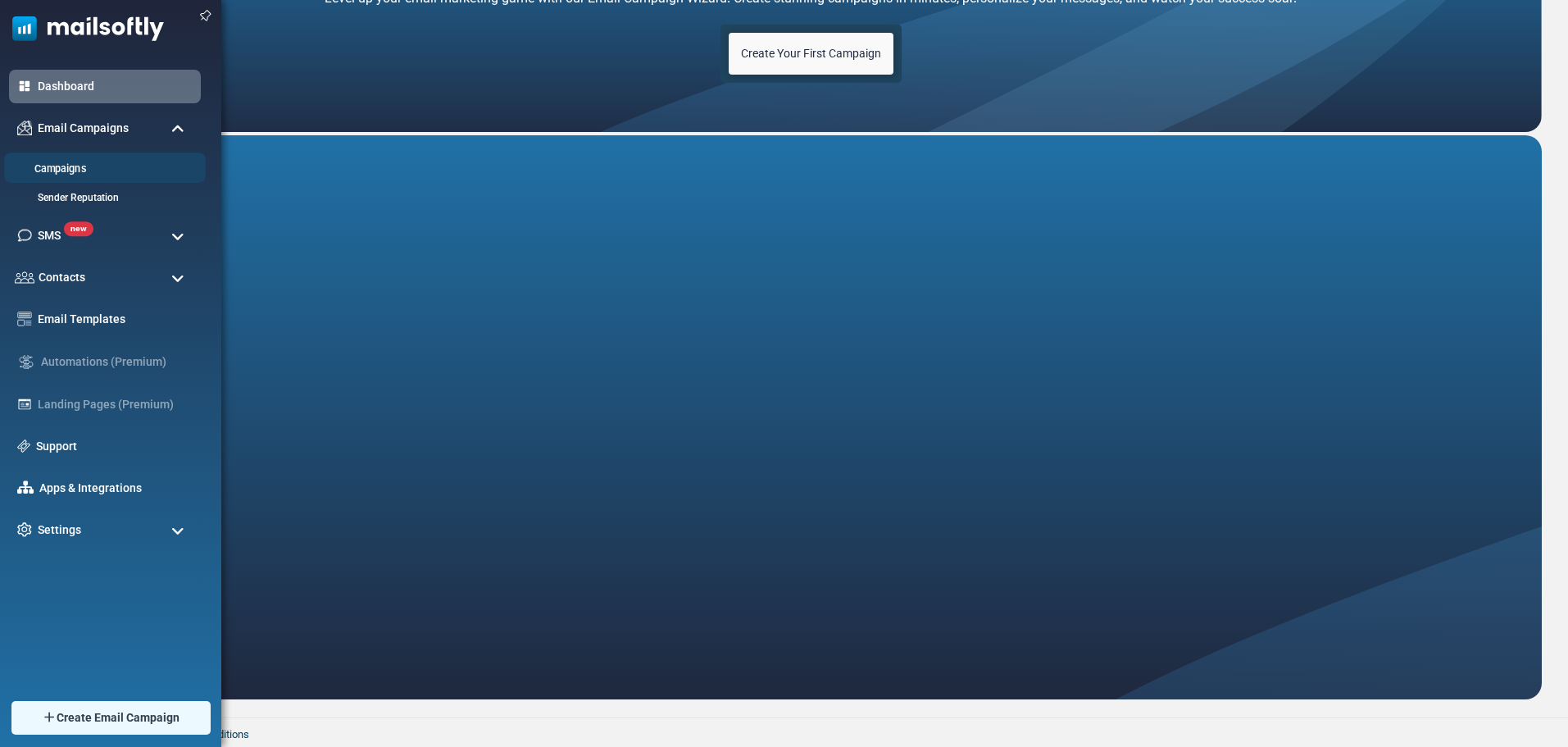
click at [61, 165] on link "Campaigns" at bounding box center [102, 169] width 197 height 16
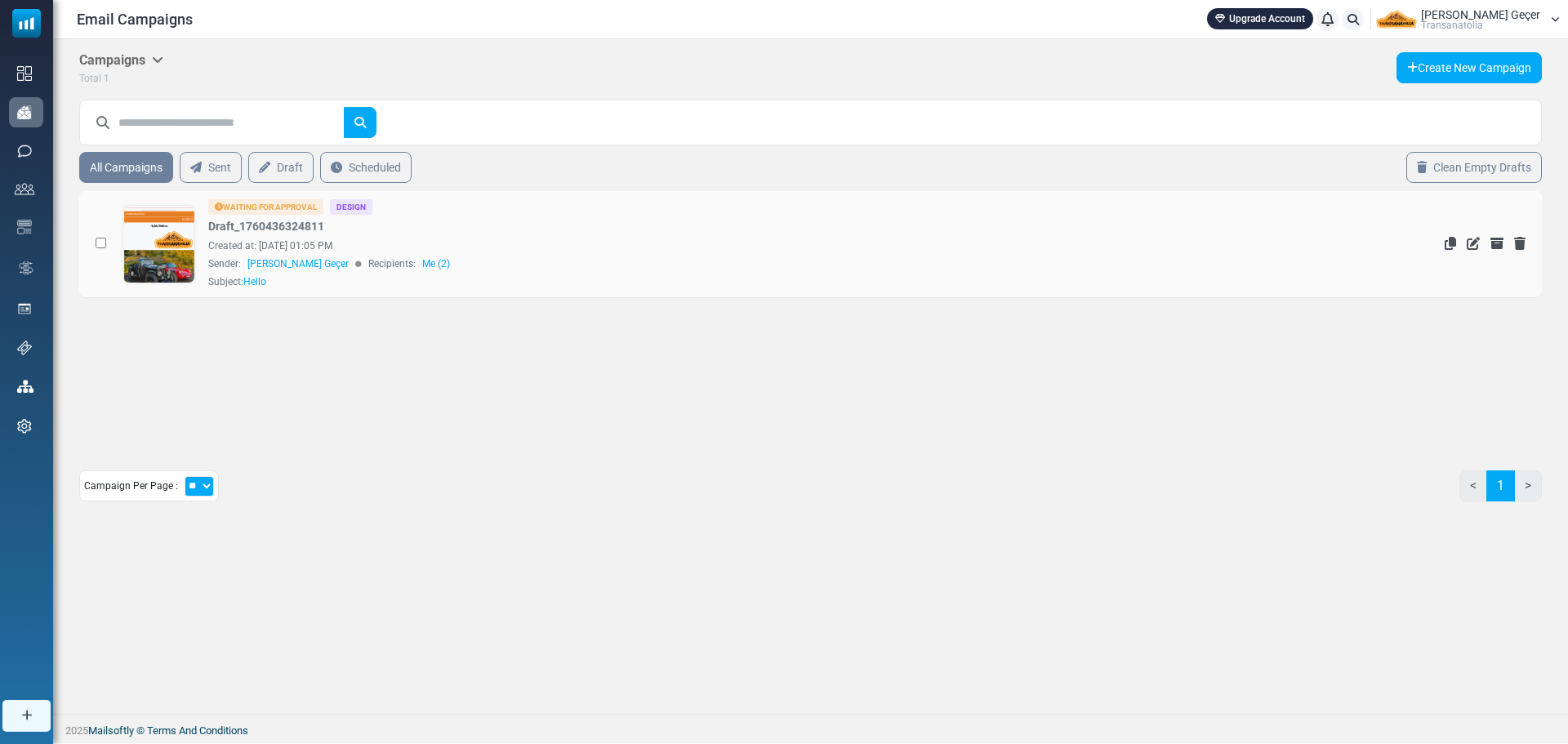
click at [292, 200] on div "Waiting for Approval" at bounding box center [266, 207] width 116 height 16
click at [293, 206] on div "Waiting for Approval" at bounding box center [266, 207] width 116 height 16
click at [284, 227] on link "Draft_1760436324811" at bounding box center [266, 226] width 116 height 17
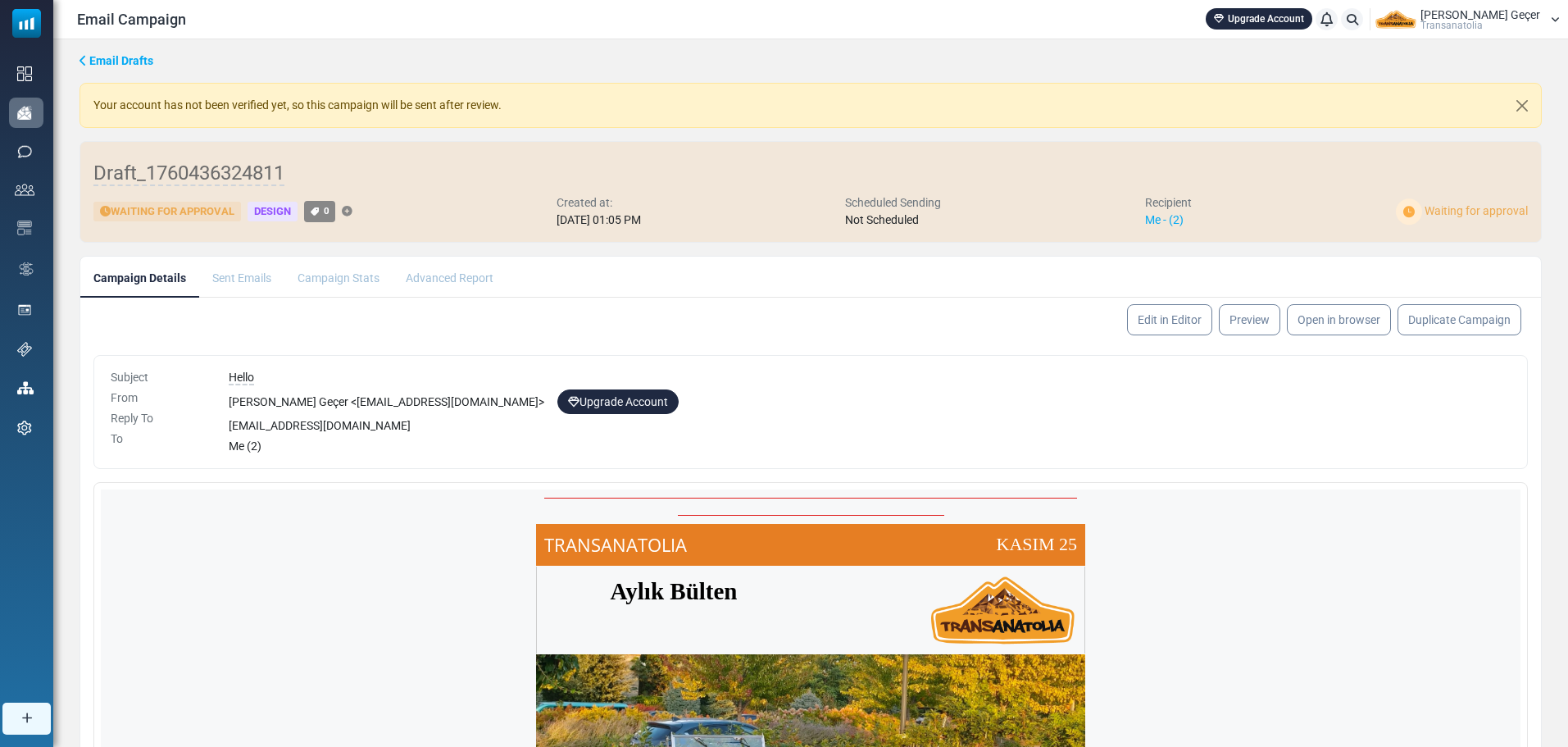
click at [598, 395] on link "Upgrade Account" at bounding box center [618, 402] width 122 height 25
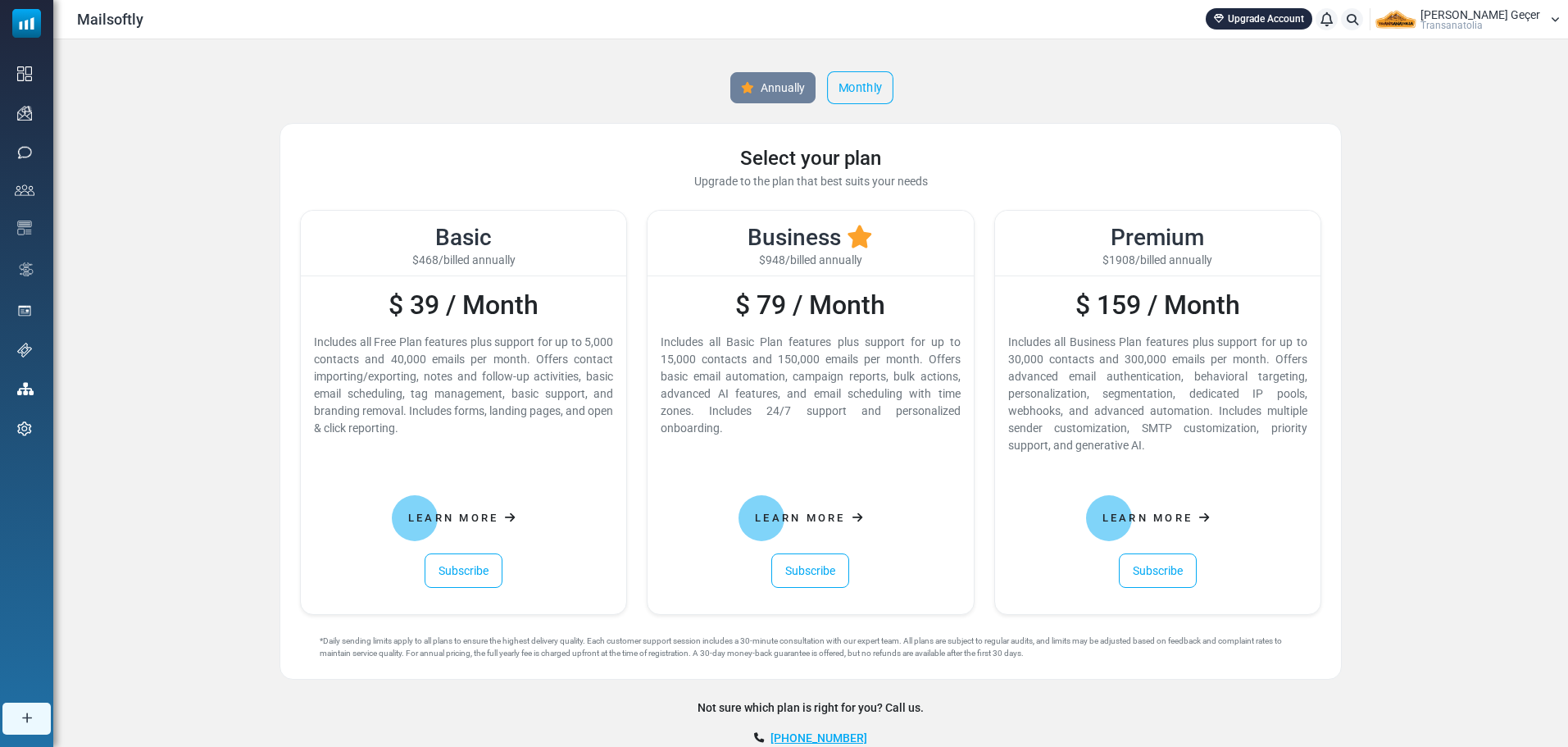
click at [845, 93] on link "Monthly" at bounding box center [860, 88] width 66 height 33
click at [792, 90] on link "Annually" at bounding box center [772, 88] width 90 height 33
